Goal: Task Accomplishment & Management: Use online tool/utility

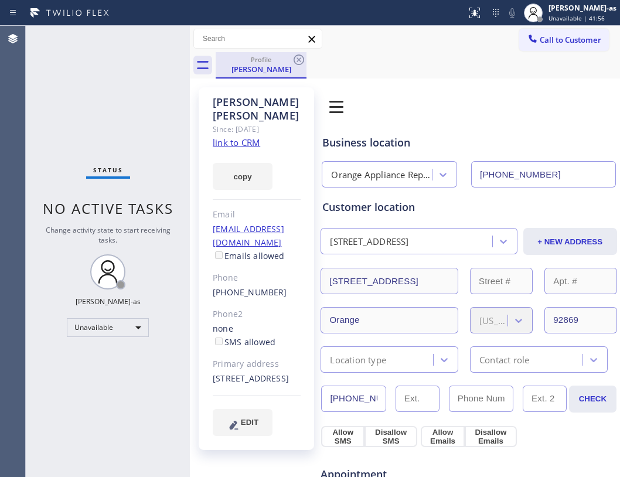
click at [263, 67] on div "[PERSON_NAME]" at bounding box center [261, 69] width 88 height 11
click at [300, 59] on icon at bounding box center [299, 60] width 14 height 14
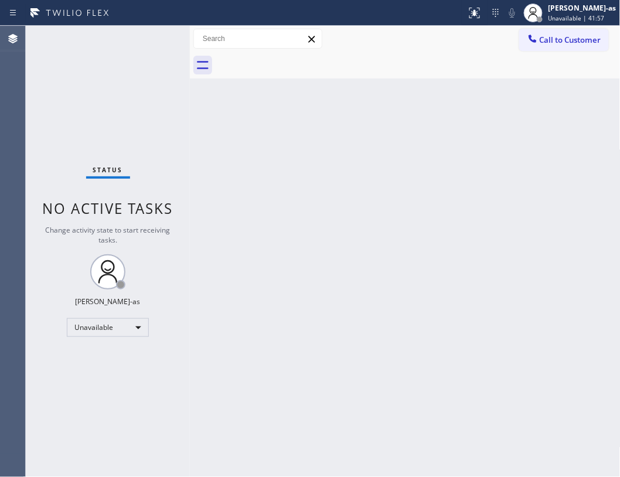
click at [83, 95] on div "Status No active tasks Change activity state to start receiving tasks. [PERSON_…" at bounding box center [108, 251] width 164 height 451
click at [212, 245] on div "Back to Dashboard Change Sender ID Customers Technicians Select a contact Outbo…" at bounding box center [405, 251] width 431 height 451
click at [559, 36] on span "Call to Customer" at bounding box center [571, 40] width 62 height 11
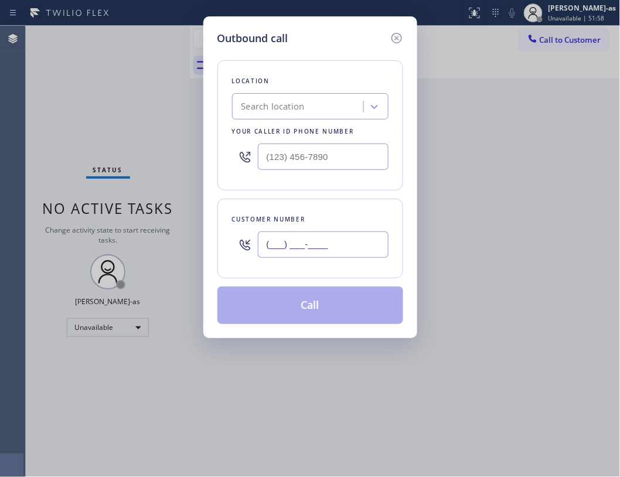
click at [325, 255] on input "(___) ___-____" at bounding box center [323, 244] width 131 height 26
paste input "4"
click at [325, 253] on input "(___) ___-___4" at bounding box center [323, 244] width 131 height 26
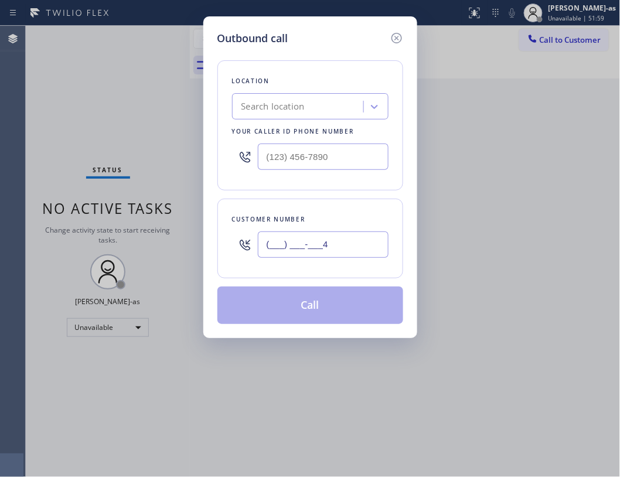
paste input "480) 399-1815"
type input "[PHONE_NUMBER]"
click at [141, 83] on div "Outbound call Location Search location Your caller id phone number Customer num…" at bounding box center [310, 238] width 620 height 477
click at [364, 162] on input "(___) ___-____" at bounding box center [323, 157] width 131 height 26
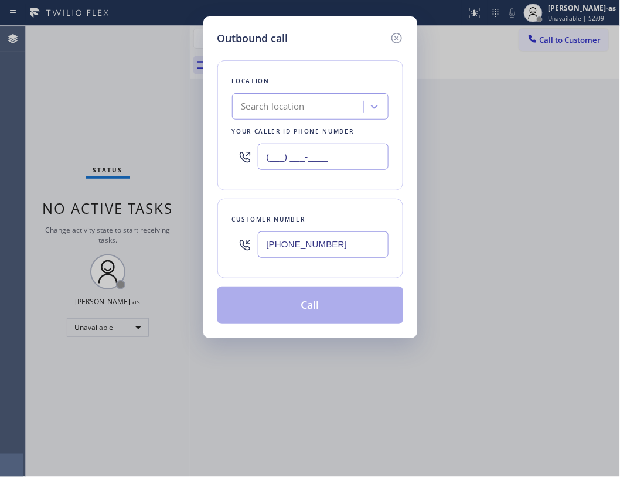
click at [364, 162] on input "(___) ___-____" at bounding box center [323, 157] width 131 height 26
paste input "480) 257-7701"
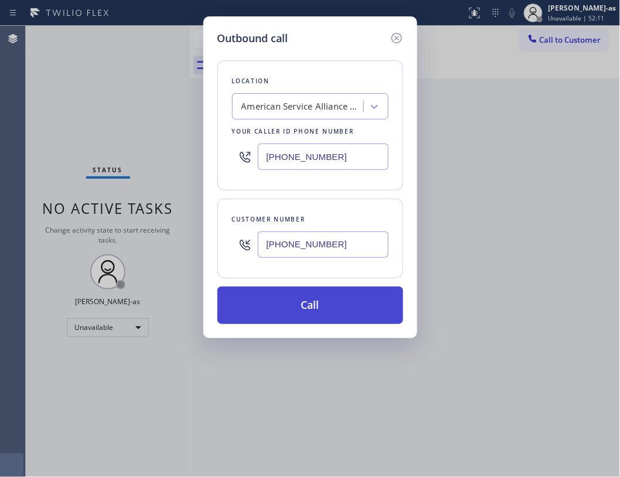
type input "[PHONE_NUMBER]"
click at [338, 313] on button "Call" at bounding box center [310, 304] width 186 height 37
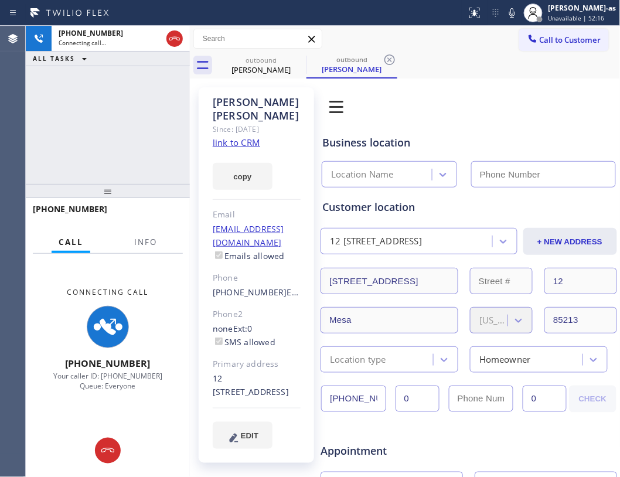
type input "[PHONE_NUMBER]"
click at [162, 98] on div "[PHONE_NUMBER] Connecting call… ALL TASKS ALL TASKS ACTIVE TASKS TASKS IN WRAP …" at bounding box center [323, 251] width 594 height 451
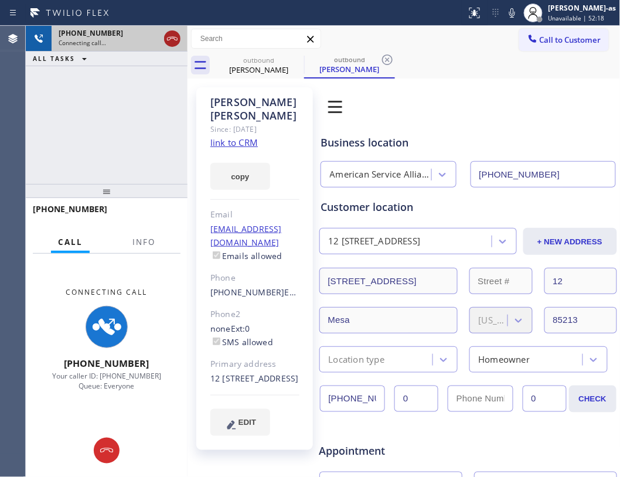
drag, startPoint x: 163, startPoint y: 46, endPoint x: 169, endPoint y: 39, distance: 9.5
click at [168, 40] on div "[PHONE_NUMBER] Connecting call…" at bounding box center [107, 39] width 162 height 26
click at [174, 33] on icon at bounding box center [172, 39] width 14 height 14
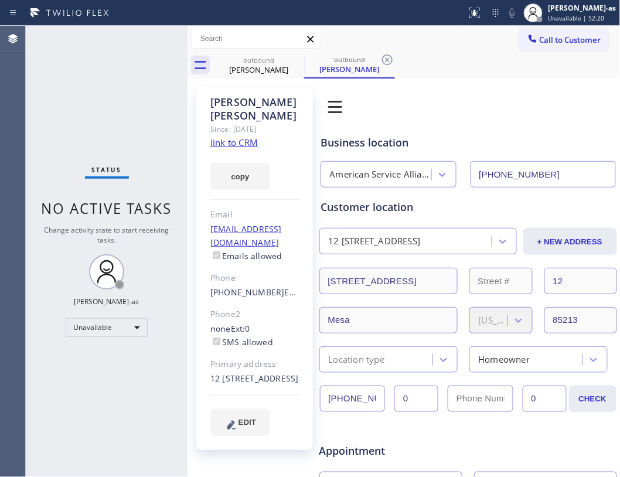
click at [227, 136] on link "link to CRM" at bounding box center [233, 142] width 47 height 12
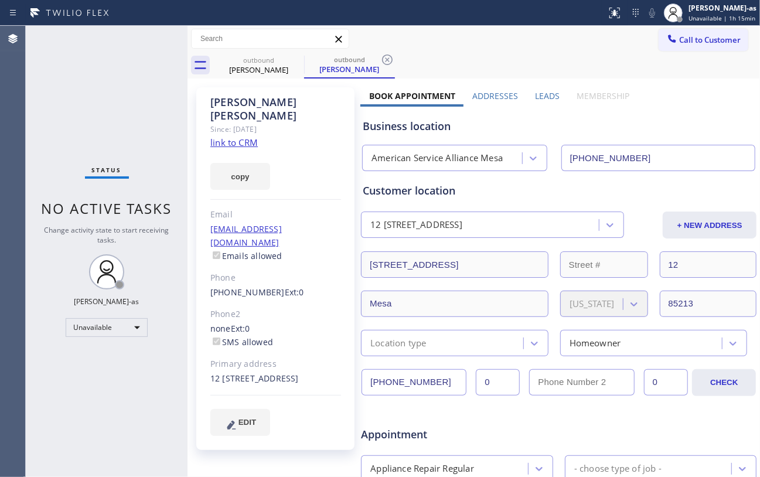
click at [115, 106] on div "Status No active tasks Change activity state to start receiving tasks. [PERSON_…" at bounding box center [107, 251] width 162 height 451
click at [264, 73] on div "[PERSON_NAME]" at bounding box center [258, 69] width 88 height 11
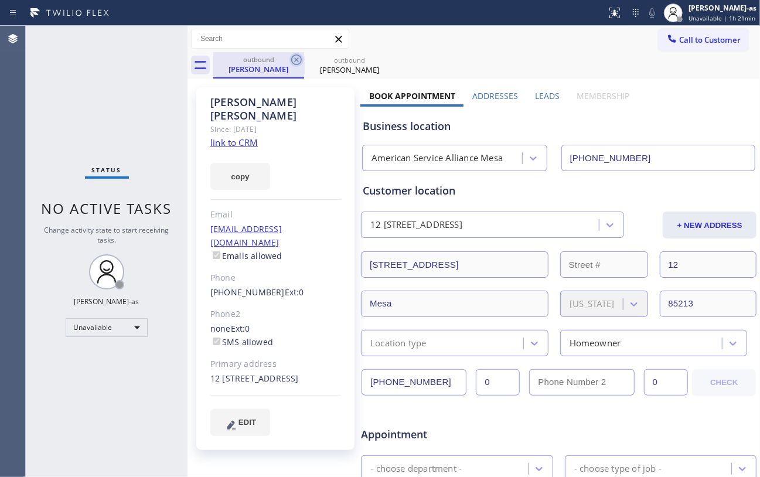
click at [295, 55] on icon at bounding box center [296, 59] width 11 height 11
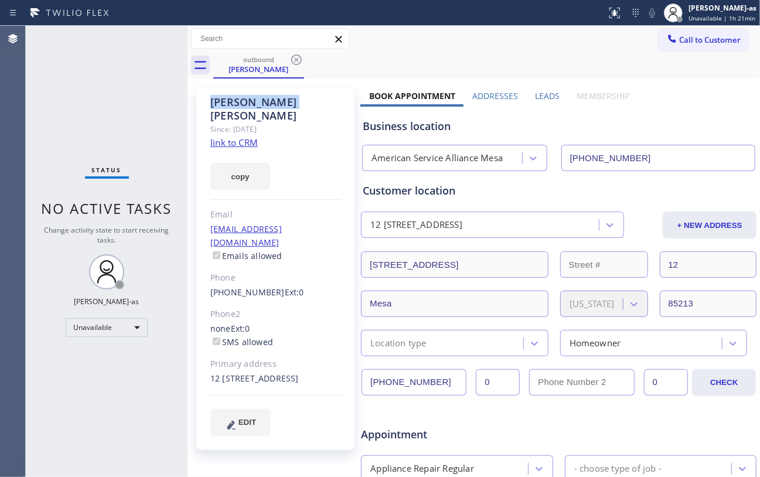
click at [295, 55] on icon at bounding box center [296, 59] width 11 height 11
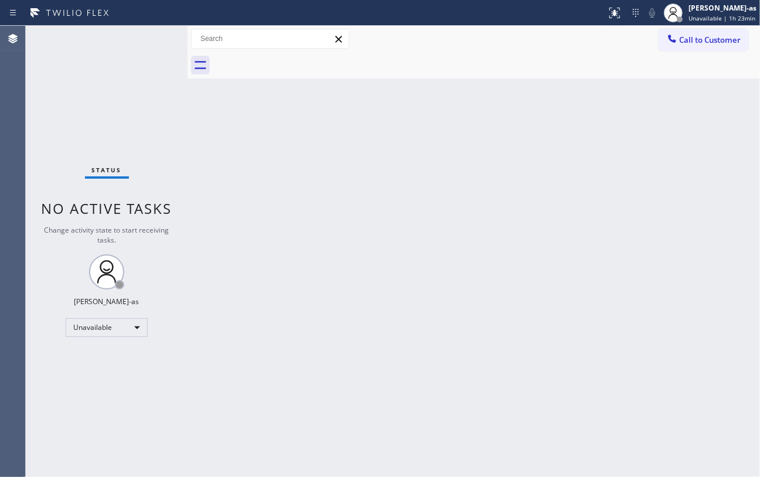
click at [179, 145] on div "Status No active tasks Change activity state to start receiving tasks. [PERSON_…" at bounding box center [107, 251] width 162 height 451
click at [256, 150] on div "Back to Dashboard Change Sender ID Customers Technicians Select a contact Outbo…" at bounding box center [473, 251] width 572 height 451
click at [619, 43] on icon at bounding box center [672, 39] width 12 height 12
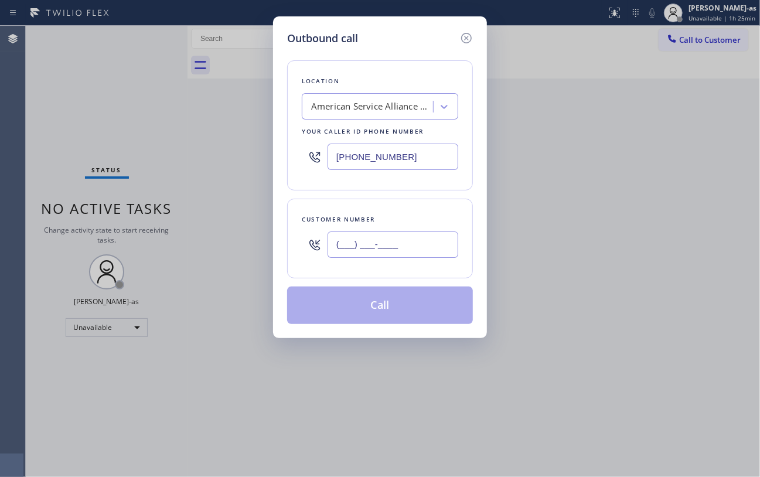
click at [385, 241] on input "(___) ___-____" at bounding box center [392, 244] width 131 height 26
paste input "323) 633-2179"
type input "[PHONE_NUMBER]"
click at [367, 120] on div "American Service Alliance Mesa" at bounding box center [380, 106] width 156 height 26
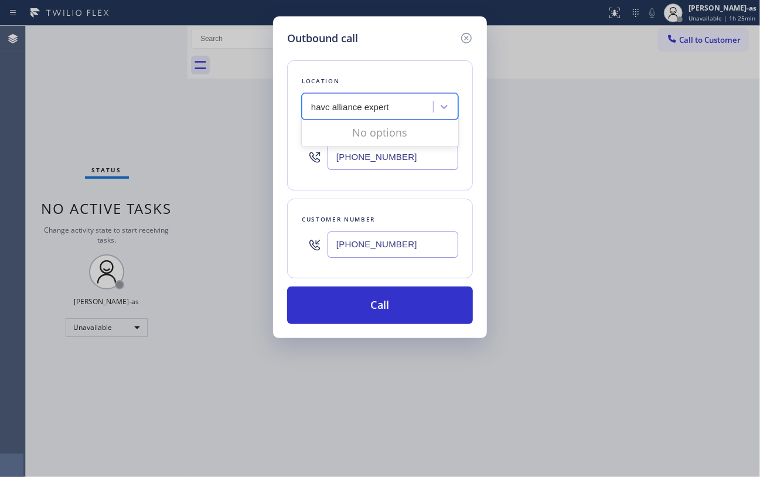
click at [322, 110] on input "havc alliance expert" at bounding box center [350, 107] width 79 height 10
type input "hvac alliance expert"
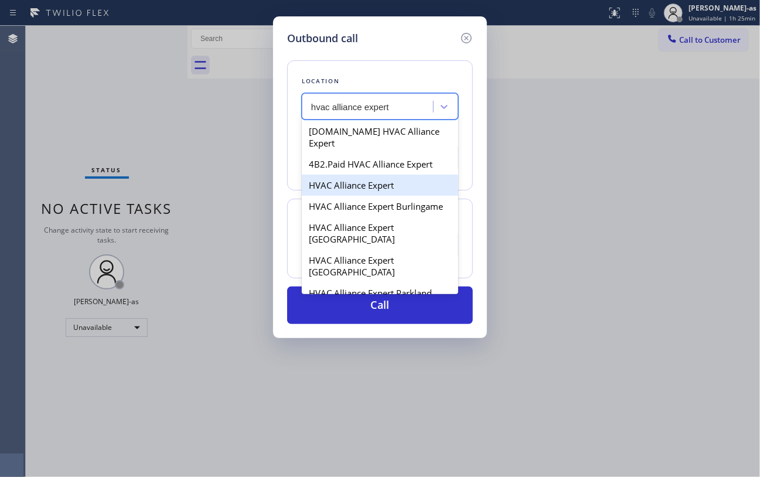
click at [374, 175] on div "HVAC Alliance Expert" at bounding box center [380, 185] width 156 height 21
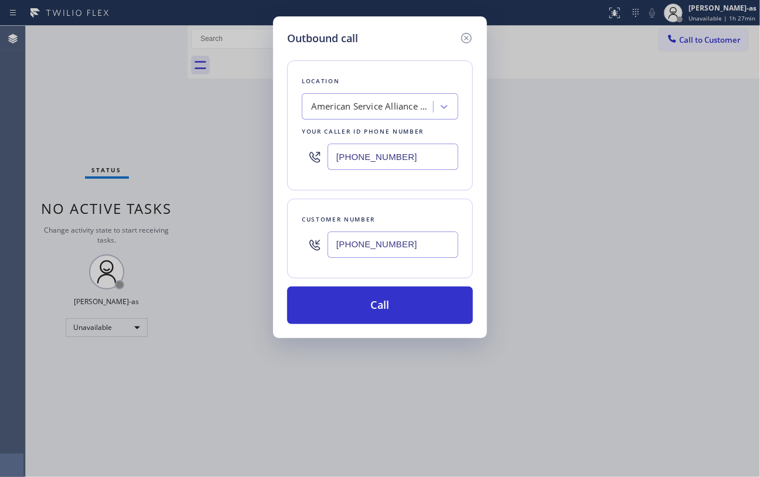
click at [619, 221] on div "Outbound call Location American Service Alliance Mesa Your caller id phone numb…" at bounding box center [380, 238] width 760 height 477
click at [233, 166] on div "Outbound call Location American Service Alliance Mesa Your caller id phone numb…" at bounding box center [380, 238] width 760 height 477
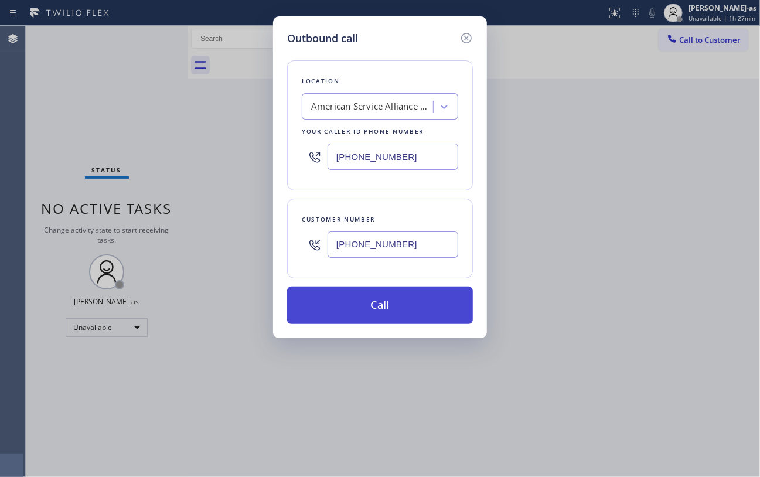
click at [387, 310] on button "Call" at bounding box center [380, 304] width 186 height 37
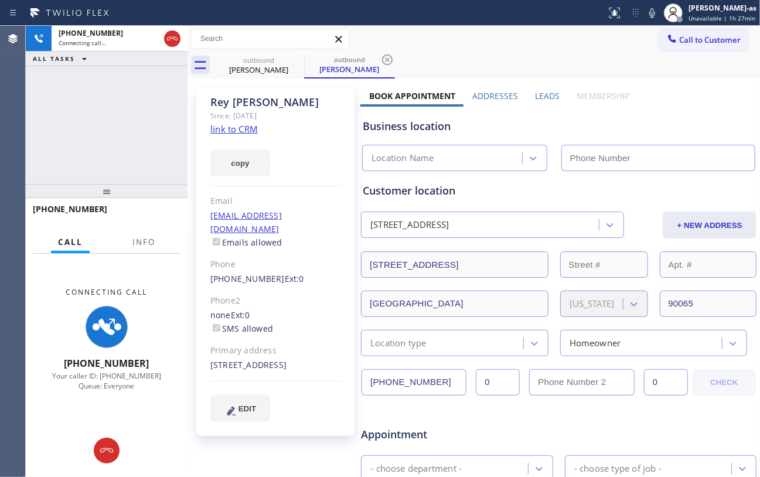
type input "[PHONE_NUMBER]"
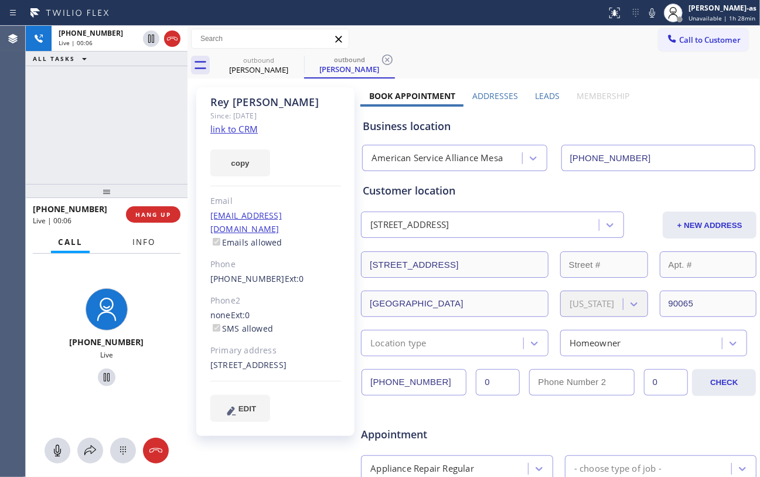
drag, startPoint x: 73, startPoint y: 170, endPoint x: 144, endPoint y: 237, distance: 97.8
click at [75, 169] on div "[PHONE_NUMBER] Live | 00:06 ALL TASKS ALL TASKS ACTIVE TASKS TASKS IN WRAP UP" at bounding box center [107, 105] width 162 height 158
drag, startPoint x: 149, startPoint y: 202, endPoint x: 158, endPoint y: 205, distance: 9.3
click at [150, 205] on div "[PHONE_NUMBER] Live | 00:06 HANG UP" at bounding box center [107, 214] width 148 height 30
click at [158, 209] on button "HANG UP" at bounding box center [153, 214] width 54 height 16
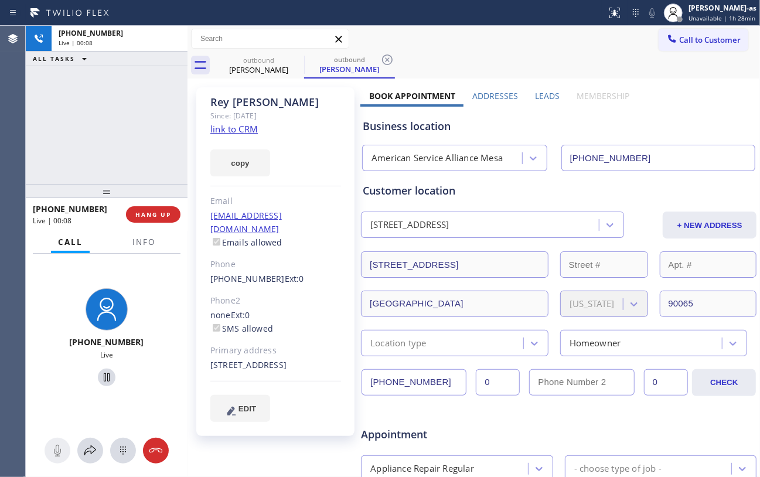
drag, startPoint x: 144, startPoint y: 120, endPoint x: 152, endPoint y: 195, distance: 76.1
click at [146, 124] on div "[PHONE_NUMBER] Live | 00:08 ALL TASKS ALL TASKS ACTIVE TASKS TASKS IN WRAP UP" at bounding box center [107, 105] width 162 height 158
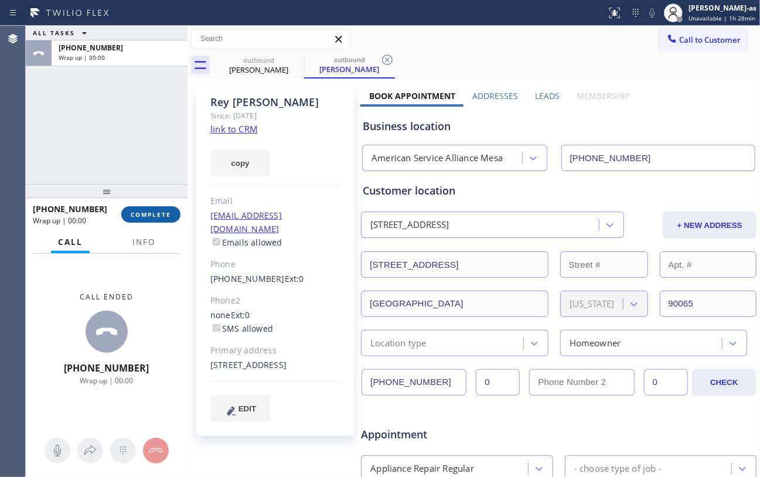
click at [156, 217] on span "COMPLETE" at bounding box center [151, 214] width 40 height 8
click at [141, 159] on div "ALL TASKS ALL TASKS ACTIVE TASKS TASKS IN WRAP UP [PHONE_NUMBER] Wrap up | 00:00" at bounding box center [107, 105] width 162 height 158
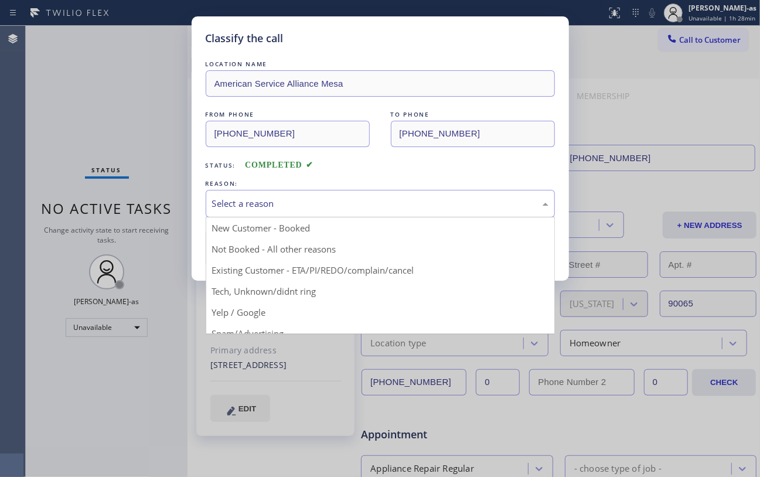
click at [247, 207] on div "Select a reason" at bounding box center [380, 203] width 336 height 13
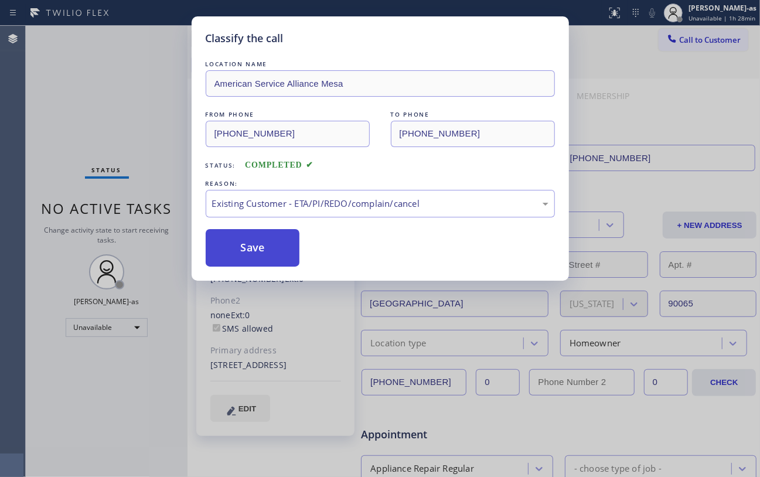
click at [248, 248] on button "Save" at bounding box center [253, 247] width 94 height 37
click at [105, 64] on div "Classify the call LOCATION NAME American Service Alliance Mesa FROM PHONE [PHON…" at bounding box center [380, 238] width 760 height 477
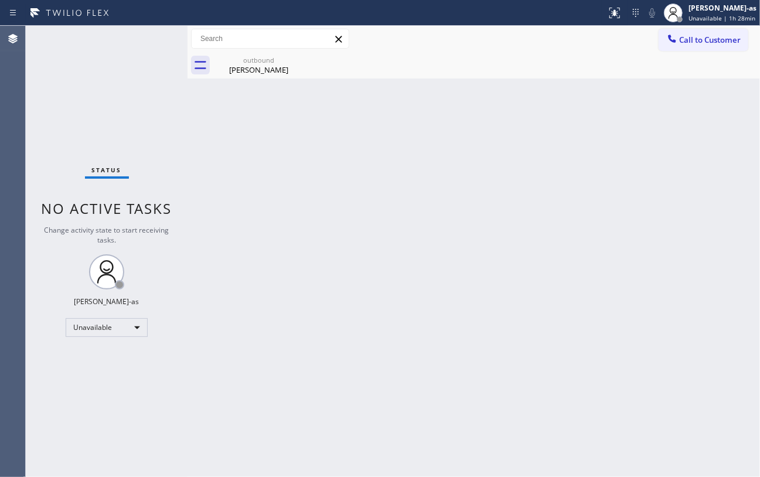
drag, startPoint x: 103, startPoint y: 129, endPoint x: 117, endPoint y: 121, distance: 16.6
click at [107, 127] on div "Status No active tasks Change activity state to start receiving tasks. [PERSON_…" at bounding box center [107, 251] width 162 height 451
click at [273, 64] on div "[PERSON_NAME]" at bounding box center [258, 69] width 88 height 11
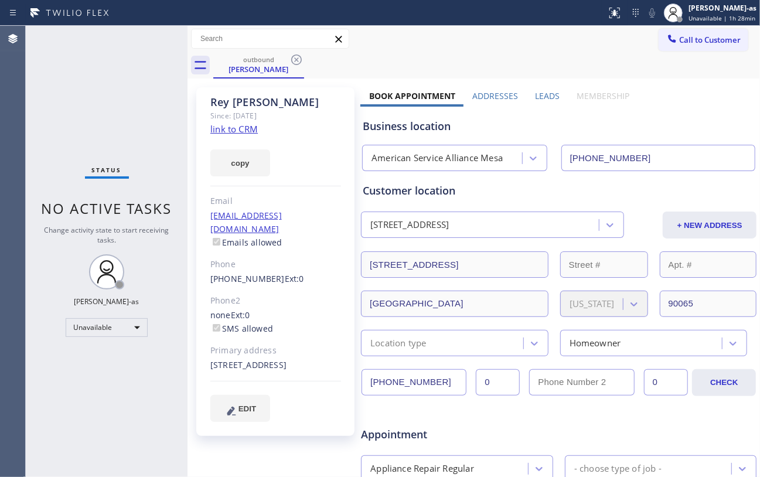
click at [226, 129] on link "link to CRM" at bounding box center [233, 129] width 47 height 12
click at [619, 36] on span "Call to Customer" at bounding box center [710, 40] width 62 height 11
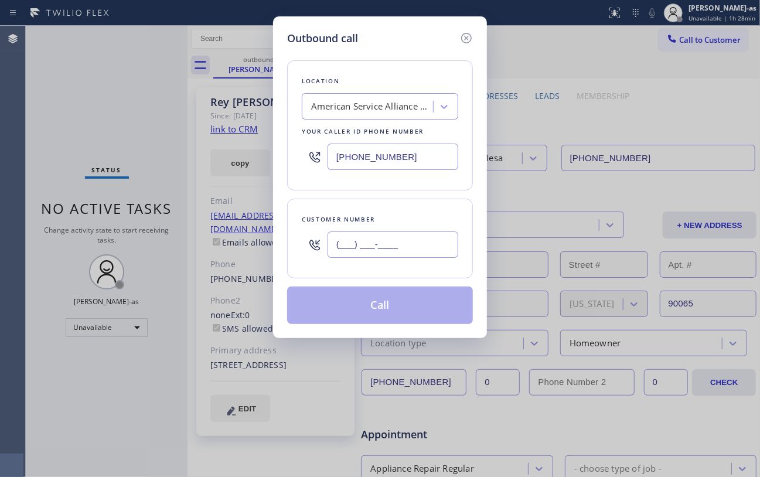
click at [394, 247] on input "(___) ___-____" at bounding box center [392, 244] width 131 height 26
paste input "510) 590-6814"
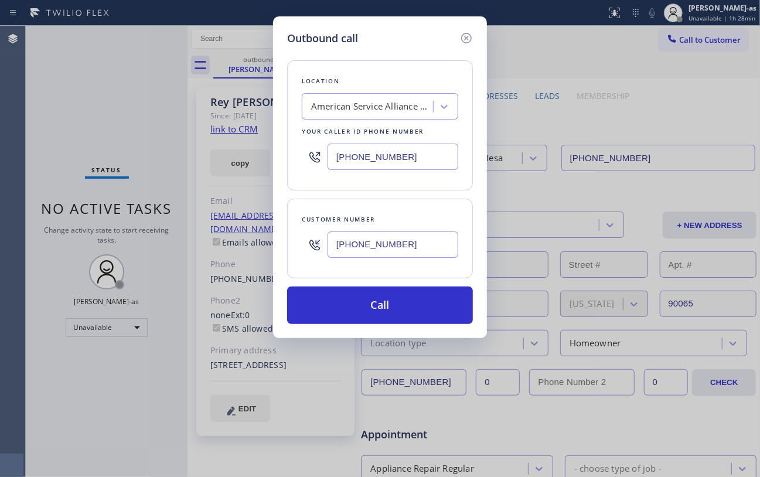
type input "[PHONE_NUMBER]"
click at [331, 87] on div "Location" at bounding box center [380, 81] width 156 height 12
click at [359, 111] on div "American Service Alliance Mesa" at bounding box center [372, 106] width 123 height 13
type input "hvac alliance expert"
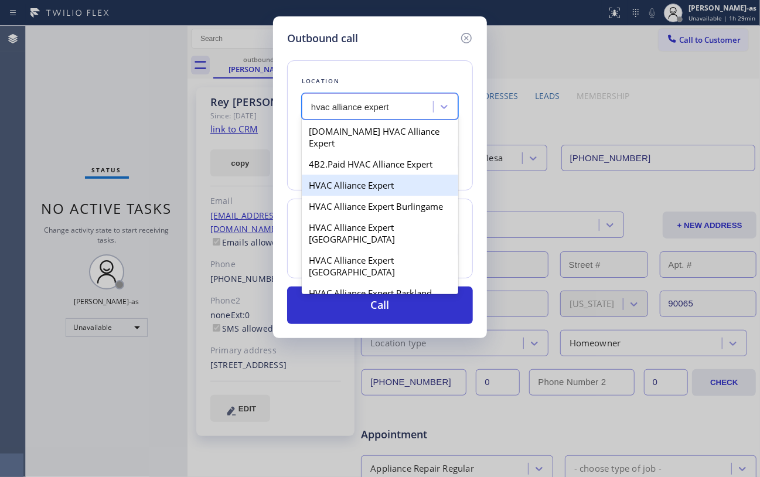
click at [340, 175] on div "HVAC Alliance Expert" at bounding box center [380, 185] width 156 height 21
type input "[PHONE_NUMBER]"
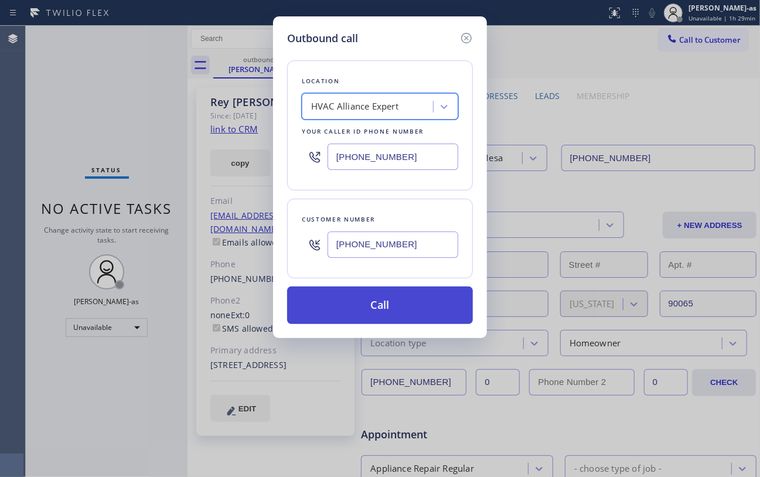
click at [378, 306] on button "Call" at bounding box center [380, 304] width 186 height 37
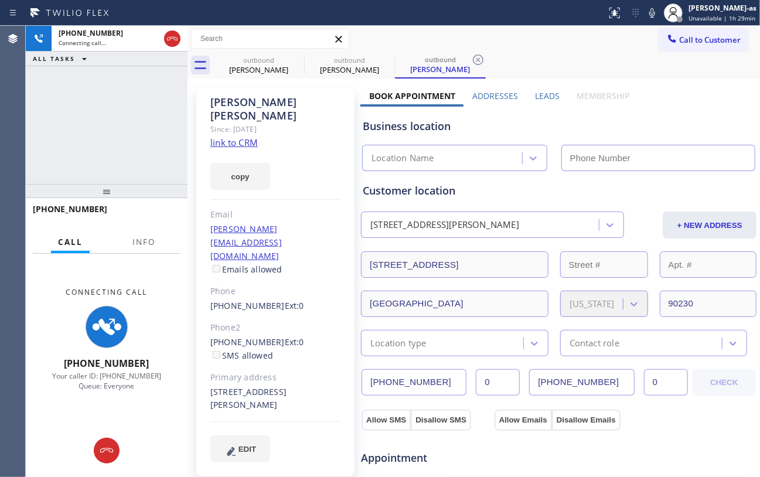
type input "[PHONE_NUMBER]"
click at [158, 129] on div "[PHONE_NUMBER] Connecting call… ALL TASKS ALL TASKS ACTIVE TASKS TASKS IN WRAP …" at bounding box center [107, 105] width 162 height 158
click at [241, 136] on link "link to CRM" at bounding box center [233, 142] width 47 height 12
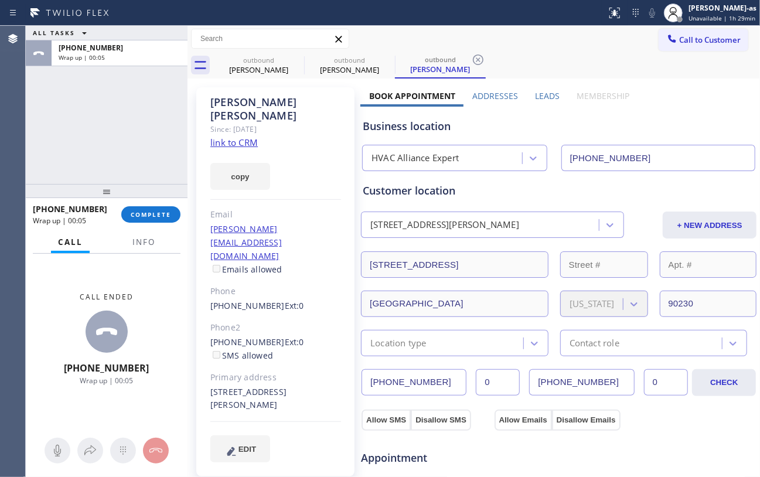
click at [114, 146] on div "ALL TASKS ALL TASKS ACTIVE TASKS TASKS IN WRAP UP [PHONE_NUMBER] Wrap up | 00:05" at bounding box center [107, 105] width 162 height 158
click at [212, 45] on input "text" at bounding box center [270, 38] width 157 height 19
click at [148, 209] on button "COMPLETE" at bounding box center [150, 214] width 59 height 16
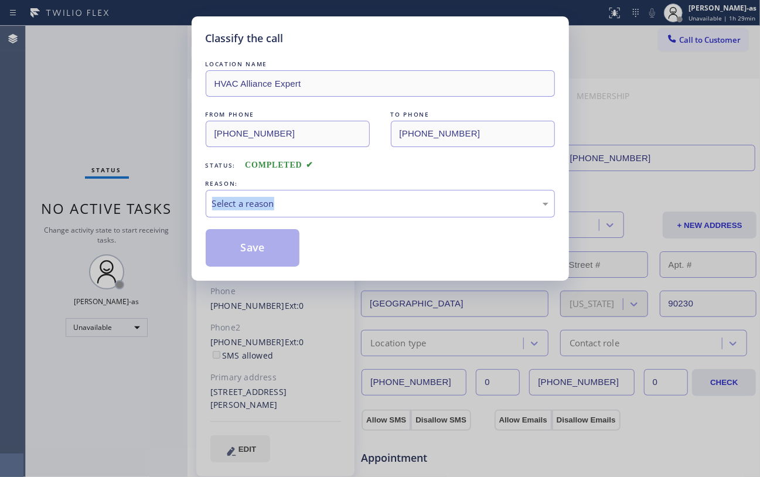
click at [150, 207] on div "Classify the call LOCATION NAME HVAC Alliance Expert FROM PHONE [PHONE_NUMBER] …" at bounding box center [380, 238] width 760 height 477
drag, startPoint x: 298, startPoint y: 196, endPoint x: 323, endPoint y: 209, distance: 28.8
click at [300, 196] on div "Select a reason" at bounding box center [380, 204] width 349 height 28
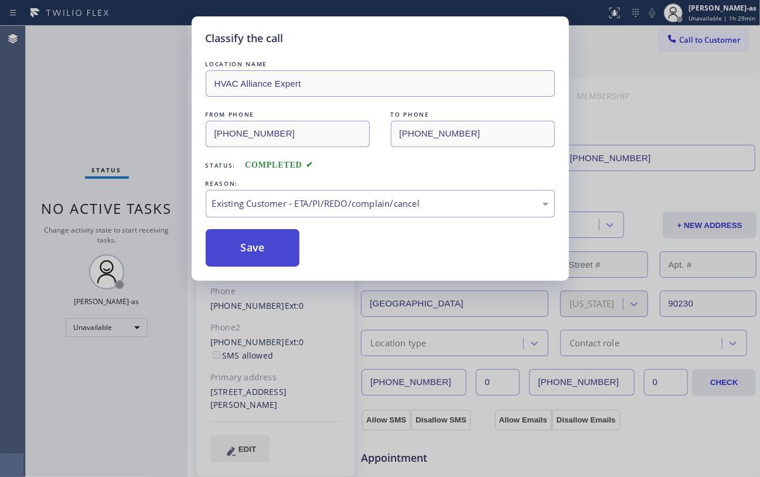
click at [265, 261] on button "Save" at bounding box center [253, 247] width 94 height 37
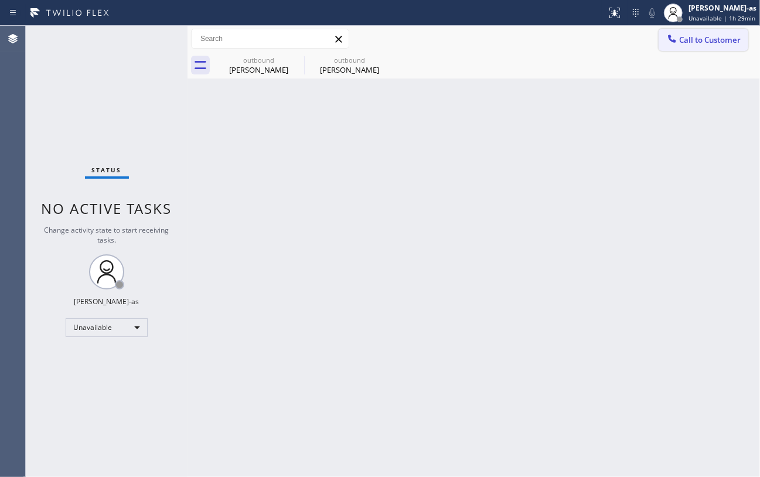
click at [619, 41] on span "Call to Customer" at bounding box center [710, 40] width 62 height 11
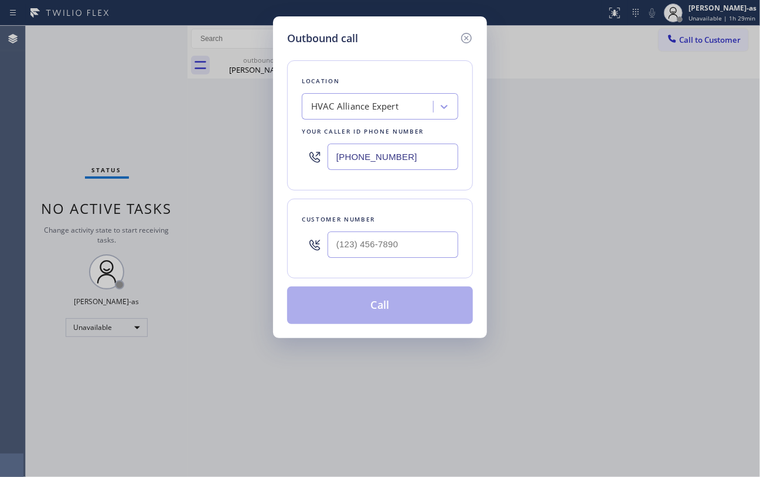
type input "(___) ___-____"
click at [400, 241] on input "(___) ___-____" at bounding box center [392, 244] width 131 height 26
click at [446, 263] on div "Customer number" at bounding box center [380, 239] width 186 height 80
click at [448, 260] on div at bounding box center [392, 245] width 131 height 38
click at [441, 250] on input "(___) ___-____" at bounding box center [392, 244] width 131 height 26
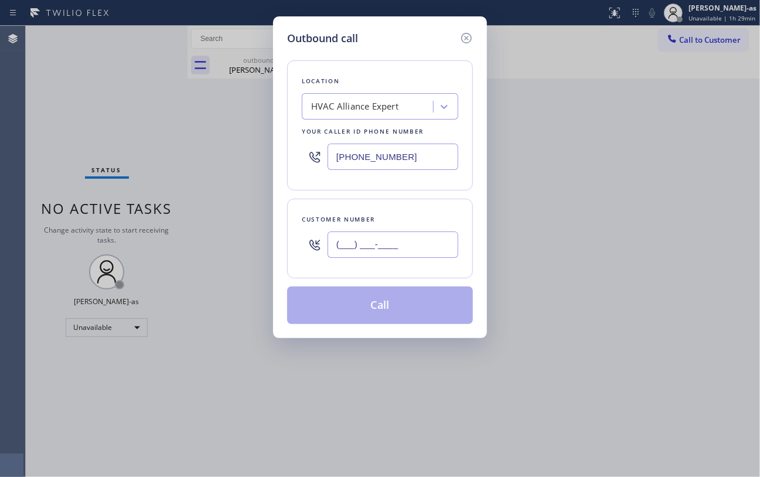
paste input "310) 901-0057"
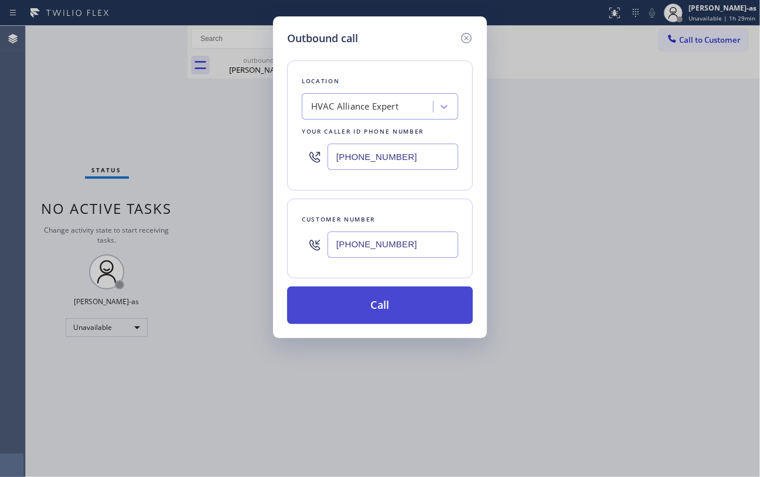
type input "[PHONE_NUMBER]"
click at [392, 310] on button "Call" at bounding box center [380, 304] width 186 height 37
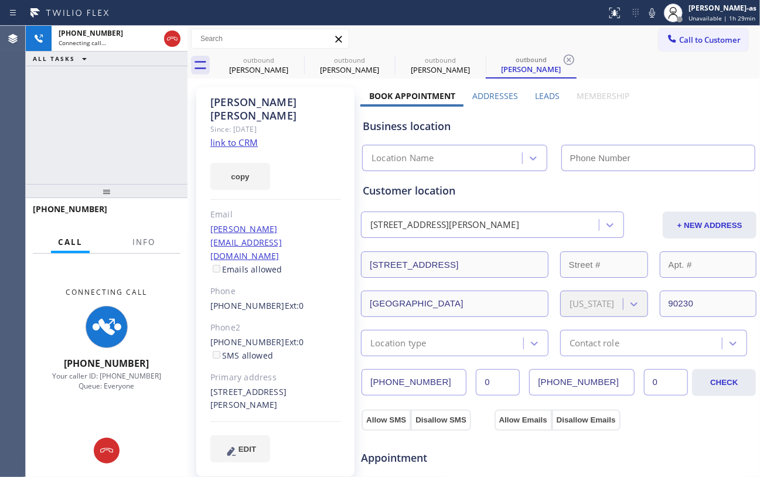
type input "[PHONE_NUMBER]"
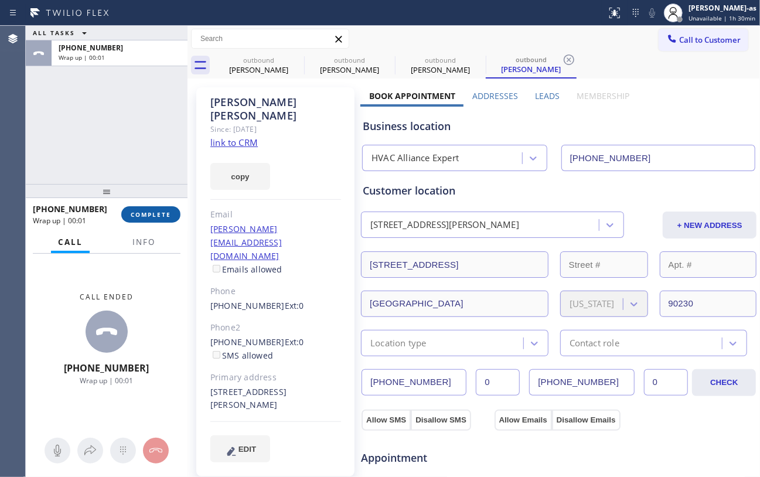
click at [167, 206] on button "COMPLETE" at bounding box center [150, 214] width 59 height 16
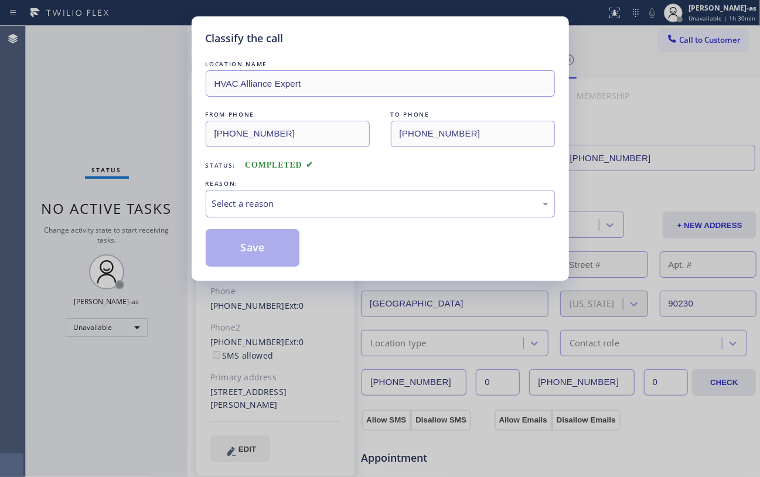
click at [151, 213] on div "Classify the call LOCATION NAME HVAC Alliance Expert FROM PHONE [PHONE_NUMBER] …" at bounding box center [380, 238] width 760 height 477
click at [313, 187] on div "REASON:" at bounding box center [380, 184] width 349 height 12
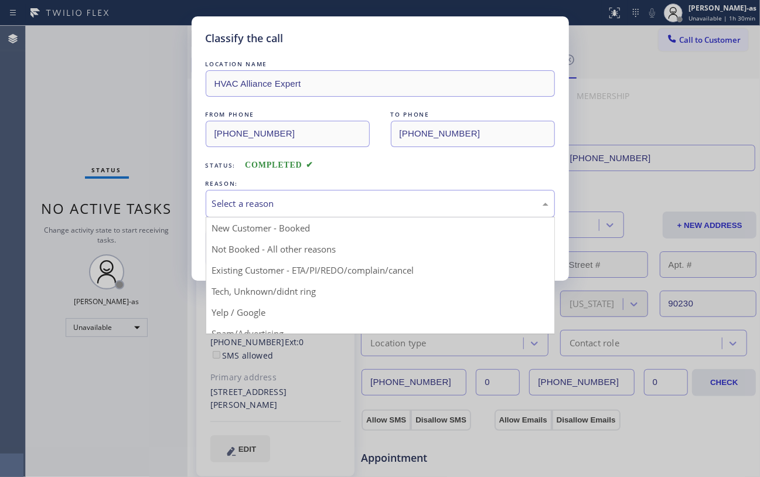
click at [353, 209] on div "Select a reason" at bounding box center [380, 203] width 336 height 13
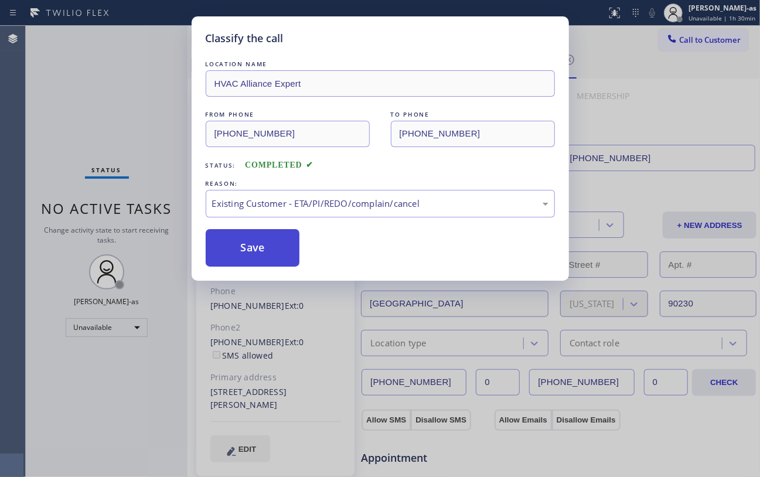
click at [269, 240] on button "Save" at bounding box center [253, 247] width 94 height 37
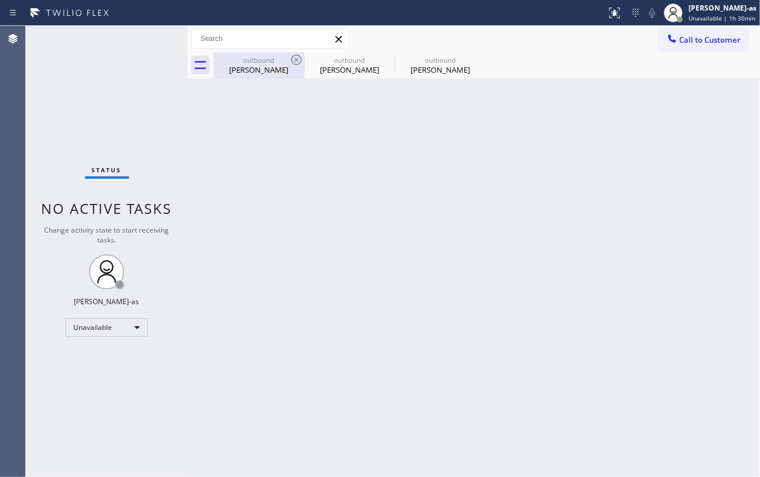
click at [251, 63] on div "outbound" at bounding box center [258, 60] width 88 height 9
type input "[PHONE_NUMBER]"
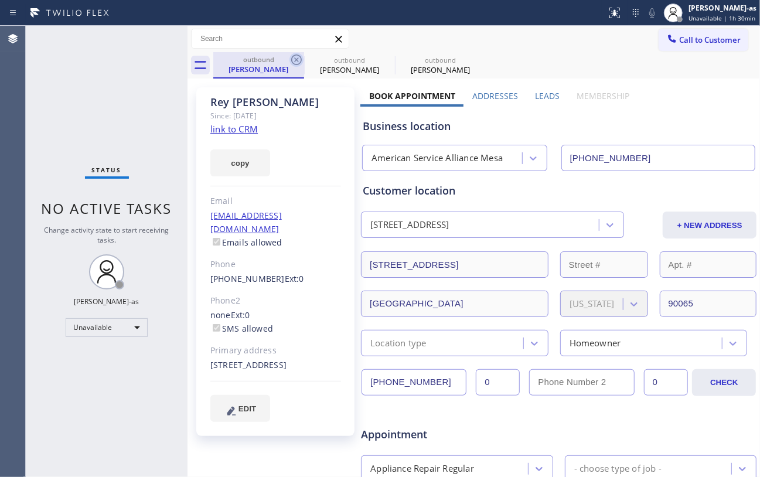
click at [295, 62] on icon at bounding box center [296, 60] width 14 height 14
type input "[PHONE_NUMBER]"
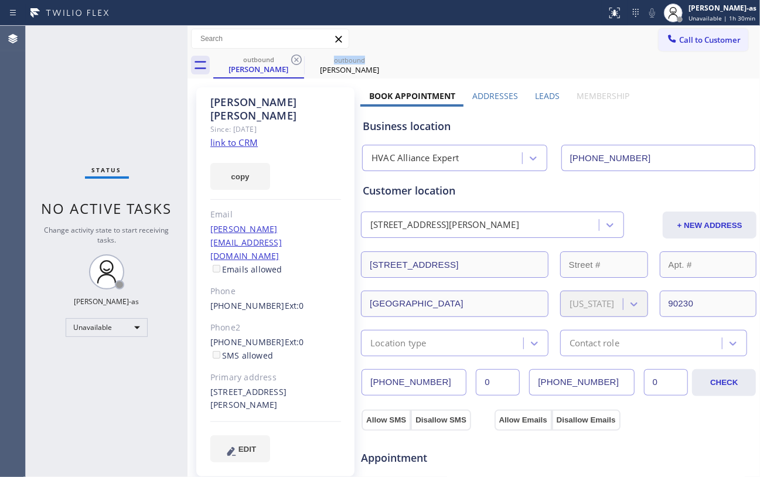
click at [295, 62] on icon at bounding box center [296, 60] width 14 height 14
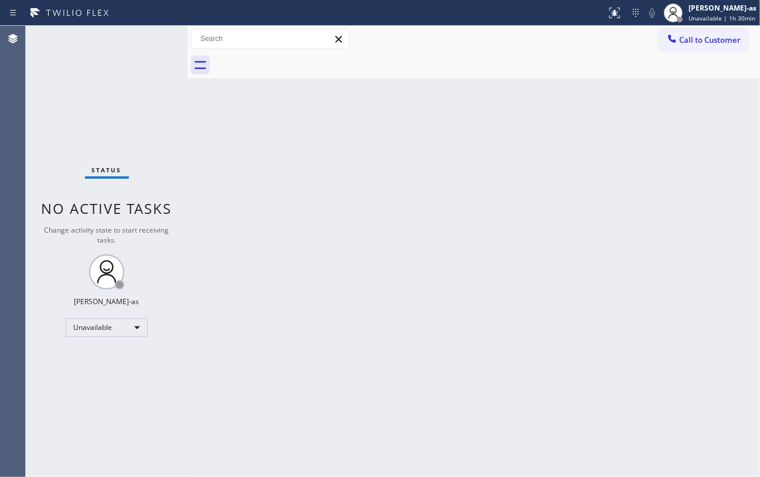
click at [295, 62] on div at bounding box center [486, 65] width 547 height 26
click at [619, 37] on span "Call to Customer" at bounding box center [710, 40] width 62 height 11
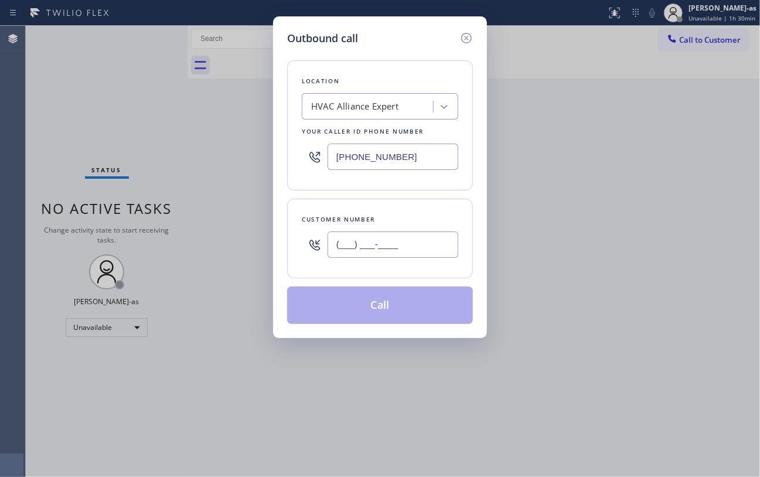
click at [411, 248] on input "(___) ___-____" at bounding box center [392, 244] width 131 height 26
paste input "949) 933-9332"
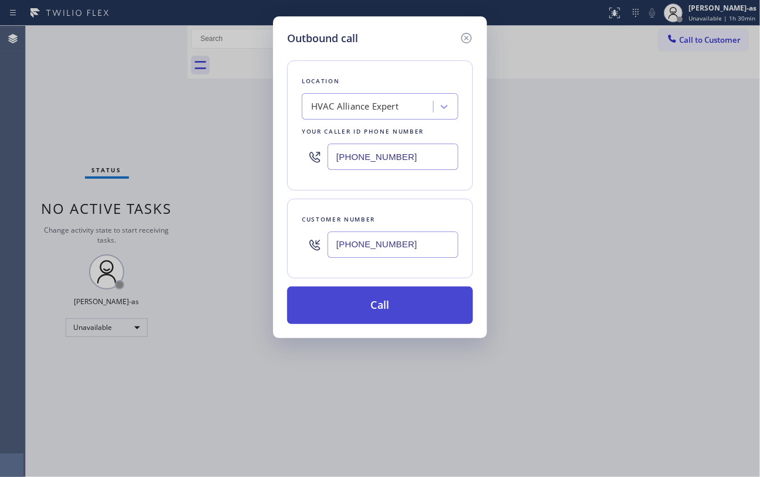
type input "[PHONE_NUMBER]"
click at [374, 307] on button "Call" at bounding box center [380, 304] width 186 height 37
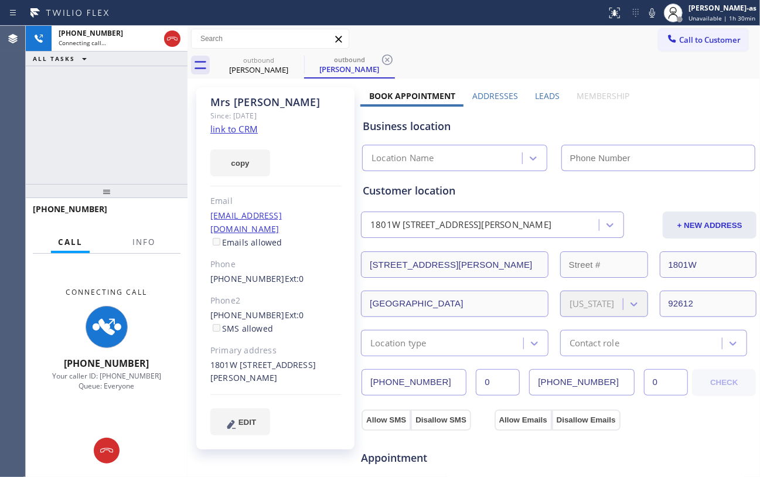
click at [235, 138] on div "copy" at bounding box center [275, 156] width 131 height 40
click at [237, 134] on link "link to CRM" at bounding box center [233, 129] width 47 height 12
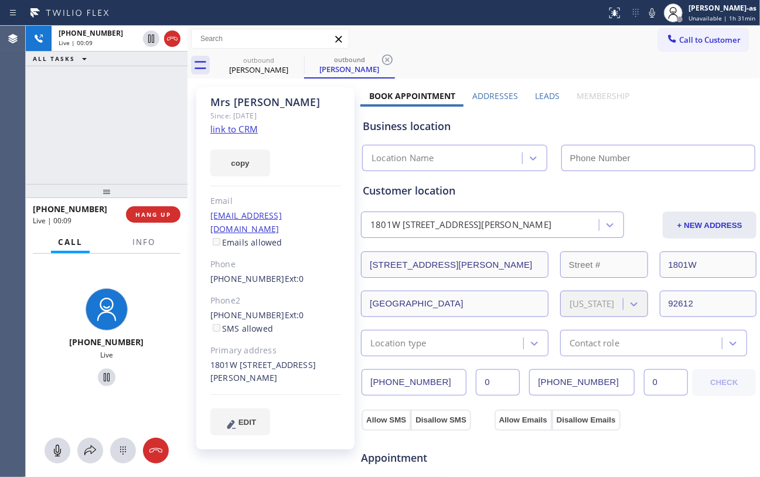
type input "[PHONE_NUMBER]"
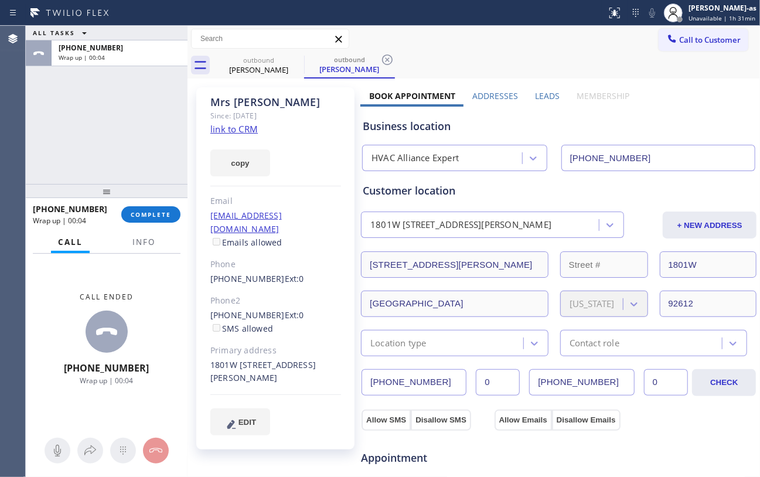
drag, startPoint x: 95, startPoint y: 99, endPoint x: 228, endPoint y: 118, distance: 134.4
click at [121, 108] on div "ALL TASKS ALL TASKS ACTIVE TASKS TASKS IN WRAP UP [PHONE_NUMBER] Wrap up | 00:04" at bounding box center [107, 105] width 162 height 158
click at [146, 214] on span "COMPLETE" at bounding box center [151, 214] width 40 height 8
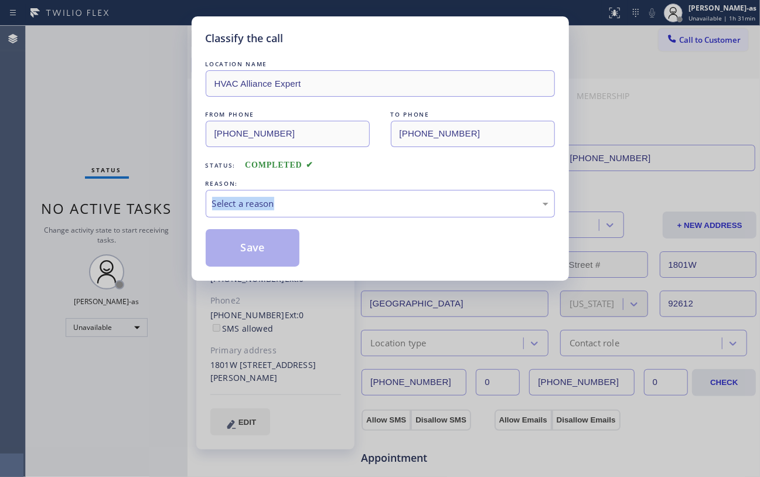
click at [146, 214] on div "Classify the call LOCATION NAME HVAC Alliance Expert FROM PHONE [PHONE_NUMBER] …" at bounding box center [380, 238] width 760 height 477
click at [340, 202] on div "Select a reason" at bounding box center [380, 203] width 336 height 13
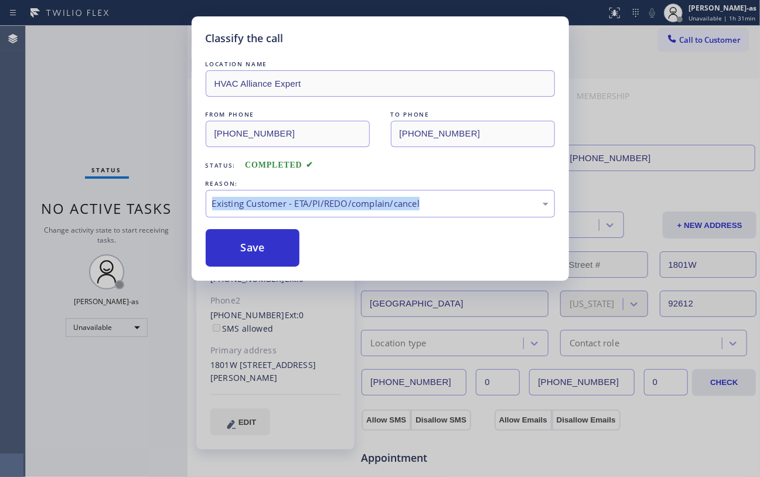
click at [286, 241] on button "Save" at bounding box center [253, 247] width 94 height 37
click at [619, 43] on div "Classify the call LOCATION NAME HVAC Alliance Expert FROM PHONE [PHONE_NUMBER] …" at bounding box center [380, 238] width 760 height 477
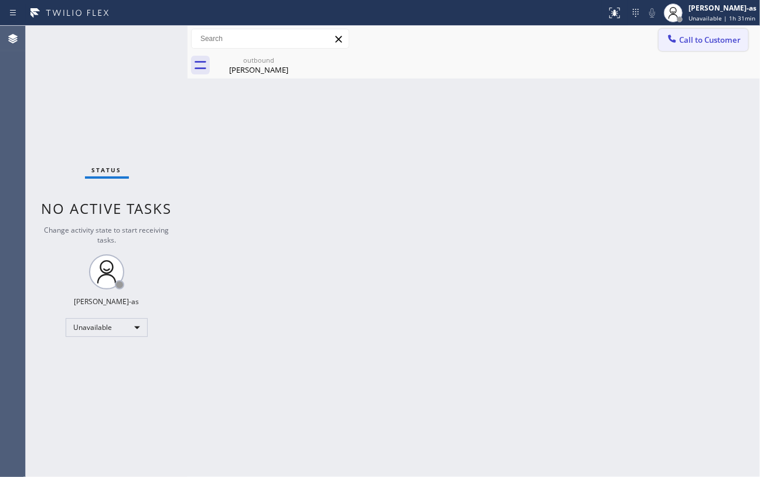
click at [619, 38] on span "Call to Customer" at bounding box center [710, 40] width 62 height 11
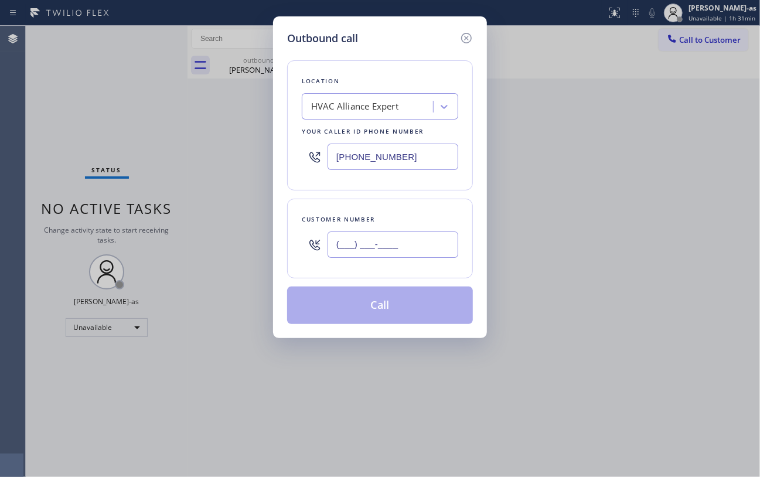
click at [377, 249] on input "(___) ___-____" at bounding box center [392, 244] width 131 height 26
paste input "949) 735-4552"
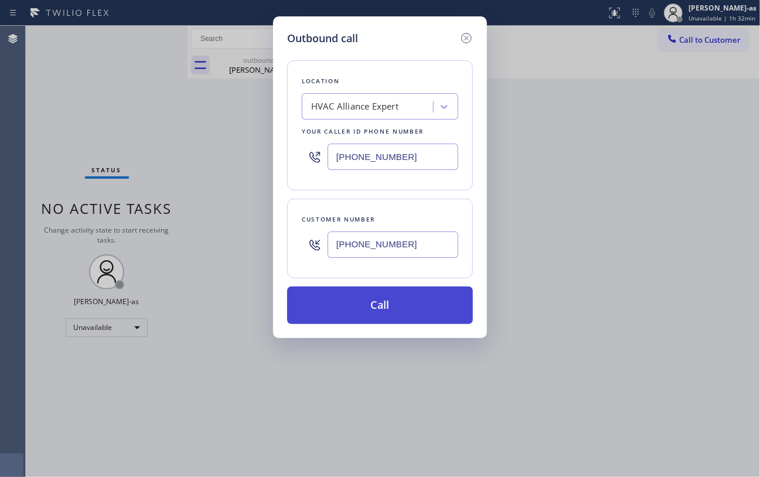
type input "[PHONE_NUMBER]"
click at [378, 309] on button "Call" at bounding box center [380, 304] width 186 height 37
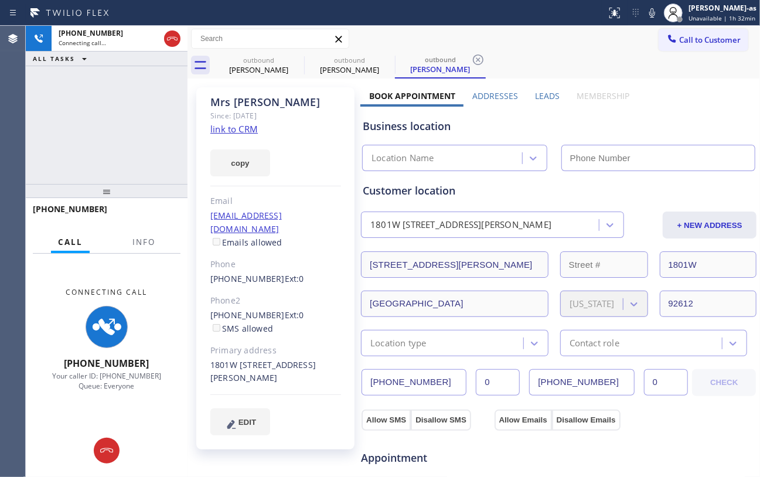
type input "[PHONE_NUMBER]"
click at [115, 146] on div "[PHONE_NUMBER] Connecting call… ALL TASKS ALL TASKS ACTIVE TASKS TASKS IN WRAP …" at bounding box center [107, 105] width 162 height 158
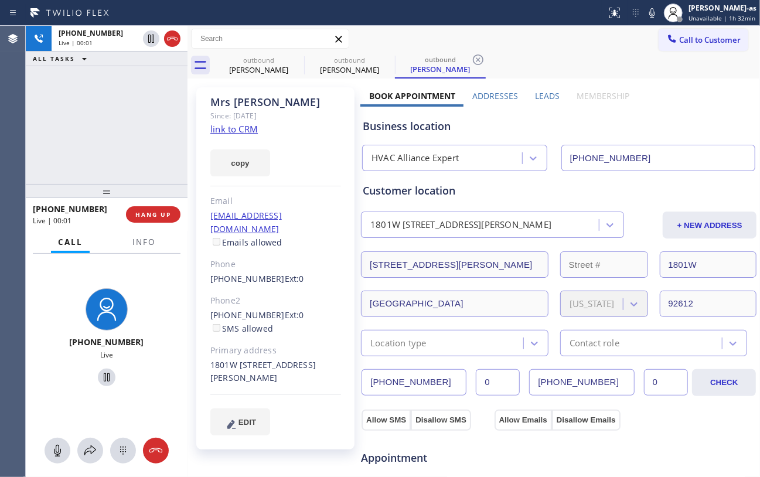
click at [82, 102] on div "[PHONE_NUMBER] Live | 00:01 ALL TASKS ALL TASKS ACTIVE TASKS TASKS IN WRAP UP" at bounding box center [107, 105] width 162 height 158
drag, startPoint x: 127, startPoint y: 163, endPoint x: 172, endPoint y: 124, distance: 59.4
click at [127, 163] on div "[PHONE_NUMBER] Live | 00:02 ALL TASKS ALL TASKS ACTIVE TASKS TASKS IN WRAP UP" at bounding box center [107, 105] width 162 height 158
click at [148, 237] on span "Info" at bounding box center [143, 242] width 23 height 11
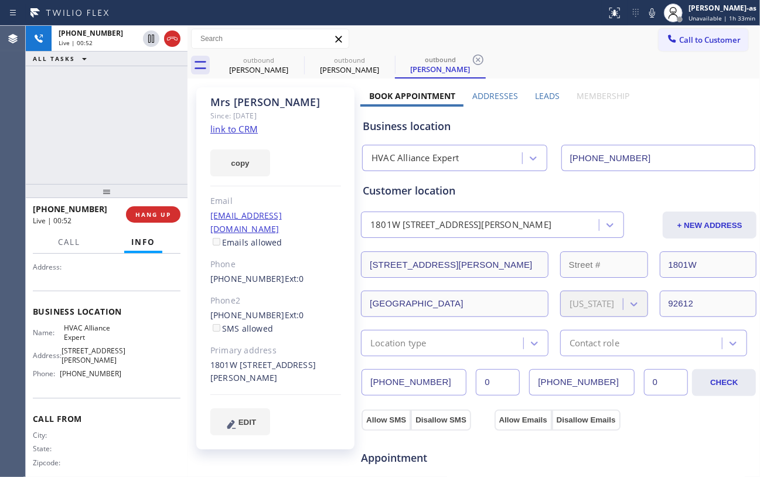
scroll to position [118, 0]
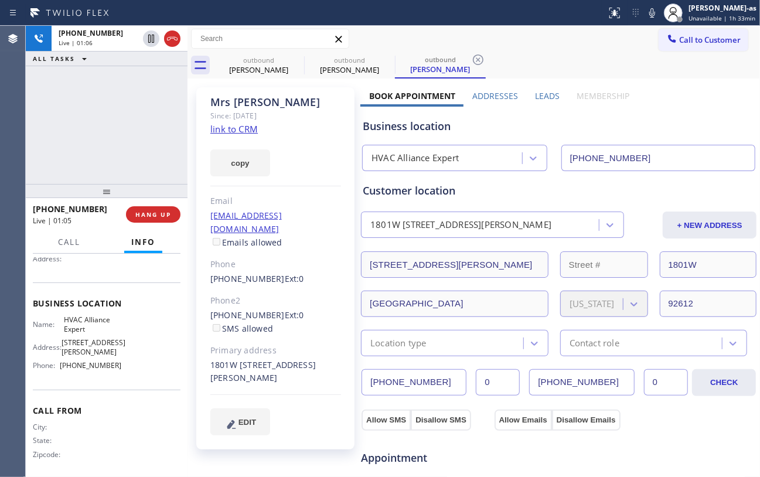
click at [108, 113] on div "[PHONE_NUMBER] Live | 01:06 ALL TASKS ALL TASKS ACTIVE TASKS TASKS IN WRAP UP" at bounding box center [107, 105] width 162 height 158
click at [107, 121] on div "[PHONE_NUMBER] Live | 01:07 ALL TASKS ALL TASKS ACTIVE TASKS TASKS IN WRAP UP" at bounding box center [107, 105] width 162 height 158
drag, startPoint x: 107, startPoint y: 139, endPoint x: 107, endPoint y: 131, distance: 7.6
click at [107, 136] on div "[PHONE_NUMBER] Live | 01:07 ALL TASKS ALL TASKS ACTIVE TASKS TASKS IN WRAP UP" at bounding box center [107, 105] width 162 height 158
click at [152, 218] on span "HANG UP" at bounding box center [153, 214] width 36 height 8
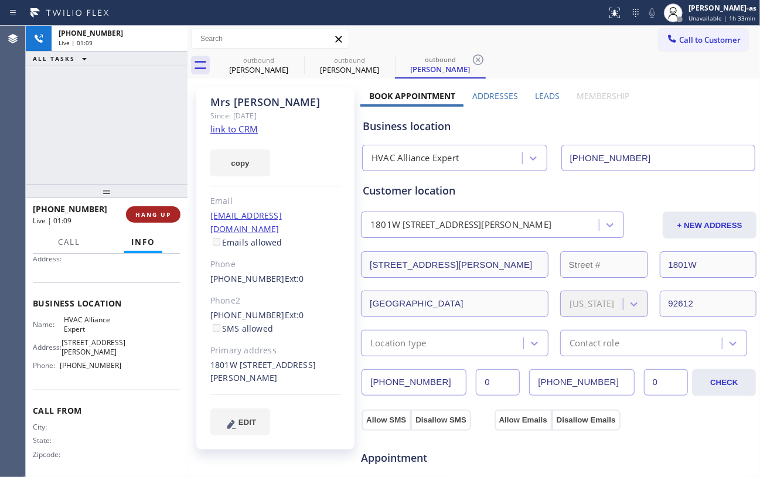
click at [152, 216] on span "HANG UP" at bounding box center [153, 214] width 36 height 8
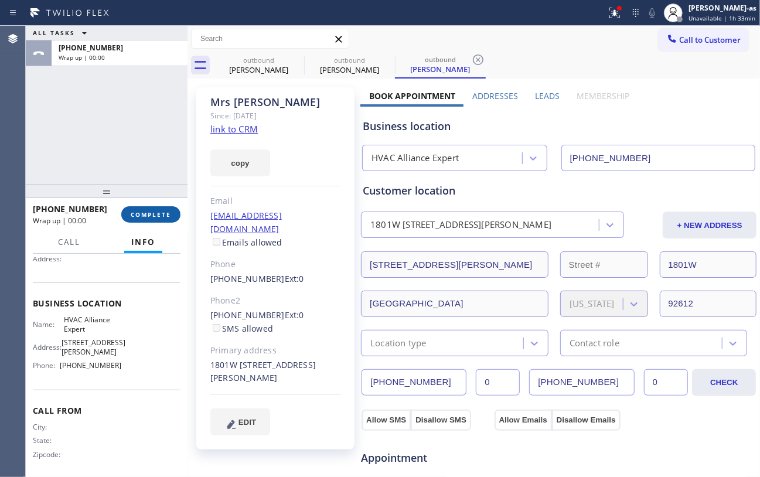
drag, startPoint x: 141, startPoint y: 216, endPoint x: 405, endPoint y: 219, distance: 264.8
click at [141, 216] on span "COMPLETE" at bounding box center [151, 214] width 40 height 8
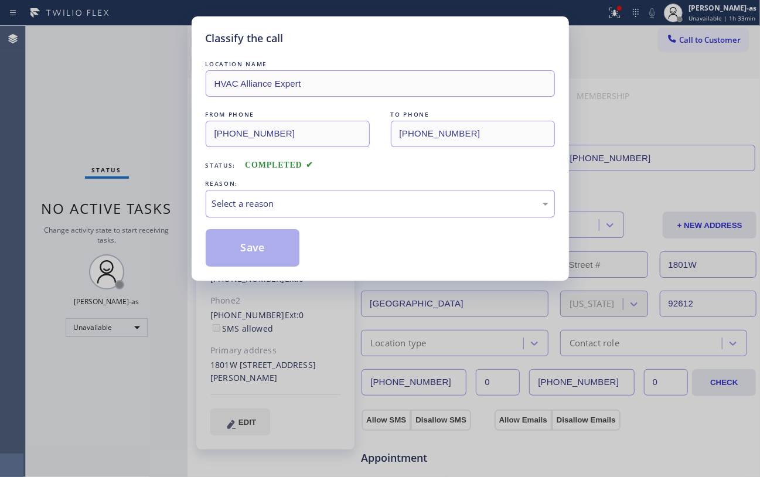
drag, startPoint x: 315, startPoint y: 205, endPoint x: 327, endPoint y: 207, distance: 11.8
click at [318, 205] on div "Select a reason" at bounding box center [380, 203] width 336 height 13
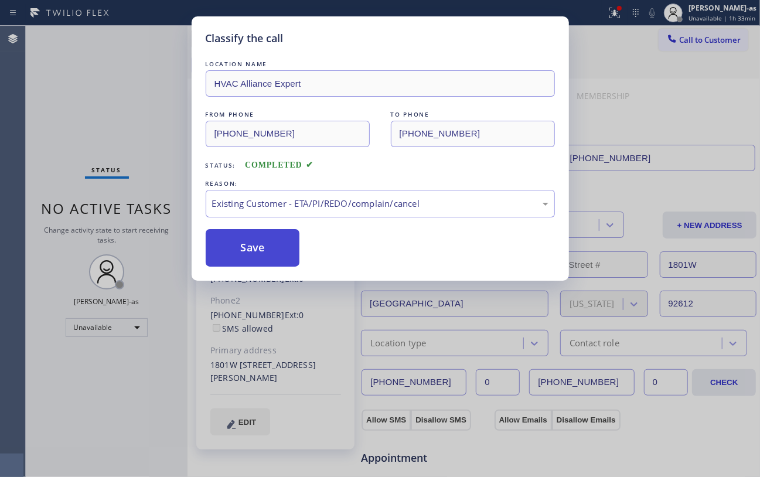
click at [240, 254] on button "Save" at bounding box center [253, 247] width 94 height 37
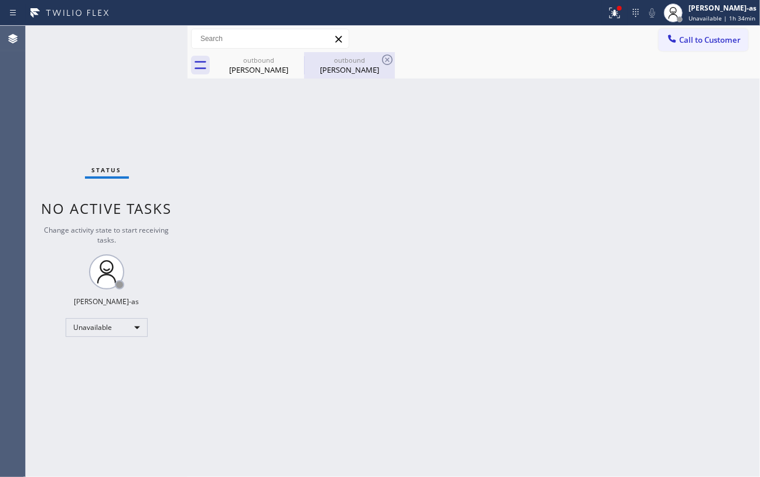
click at [357, 70] on div "[PERSON_NAME]" at bounding box center [349, 69] width 88 height 11
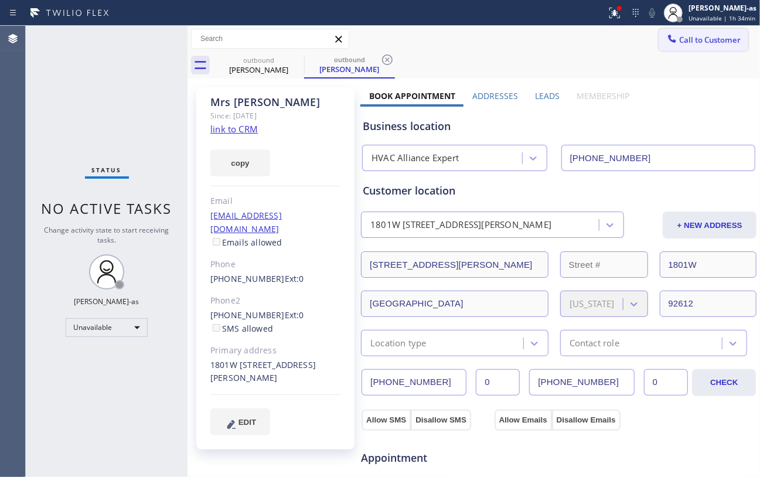
click at [619, 42] on span "Call to Customer" at bounding box center [710, 40] width 62 height 11
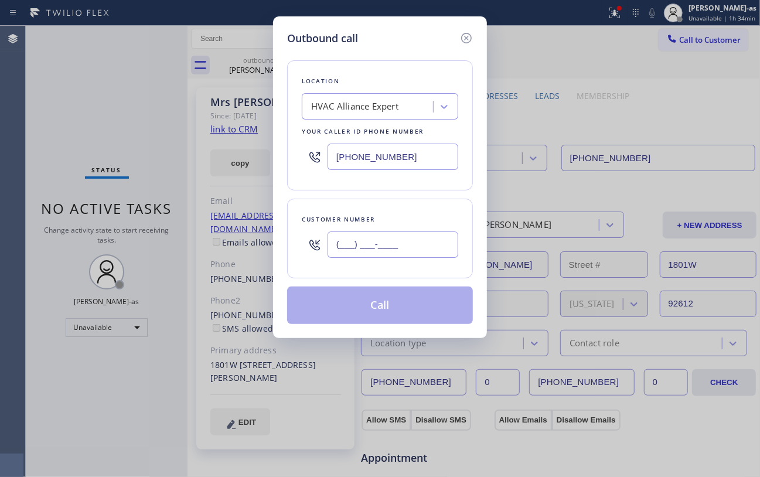
click at [397, 252] on input "(___) ___-____" at bounding box center [392, 244] width 131 height 26
paste input "213) 935-0243"
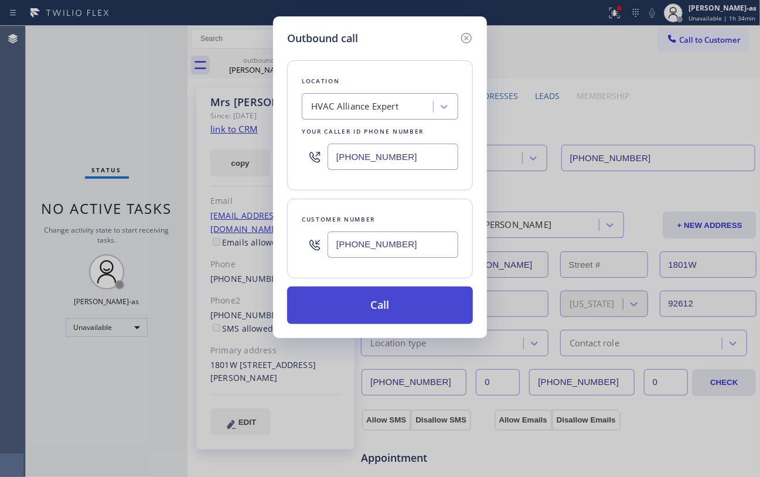
type input "[PHONE_NUMBER]"
click at [397, 312] on button "Call" at bounding box center [380, 304] width 186 height 37
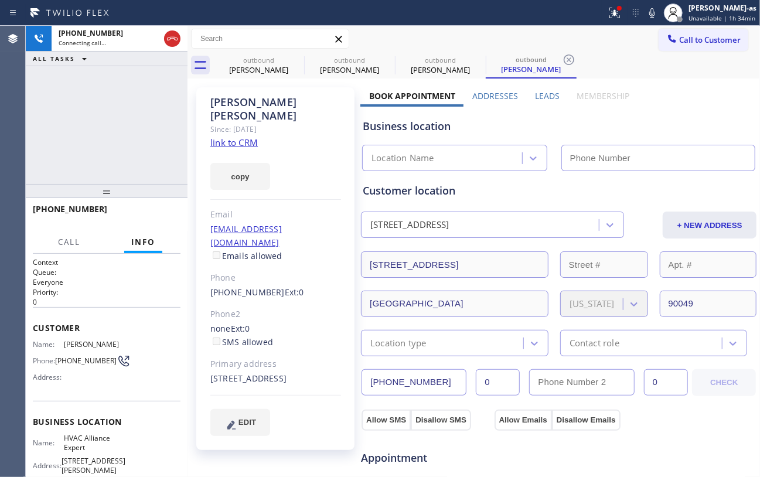
click at [145, 136] on div "[PHONE_NUMBER] Connecting call… ALL TASKS ALL TASKS ACTIVE TASKS TASKS IN WRAP …" at bounding box center [107, 105] width 162 height 158
click at [233, 136] on link "link to CRM" at bounding box center [233, 142] width 47 height 12
type input "[PHONE_NUMBER]"
click at [109, 166] on div "[PHONE_NUMBER] Connecting call… ALL TASKS ALL TASKS ACTIVE TASKS TASKS IN WRAP …" at bounding box center [107, 105] width 162 height 158
click at [256, 50] on div "Call to Customer Outbound call Location HVAC Alliance Expert Your caller id pho…" at bounding box center [473, 39] width 572 height 26
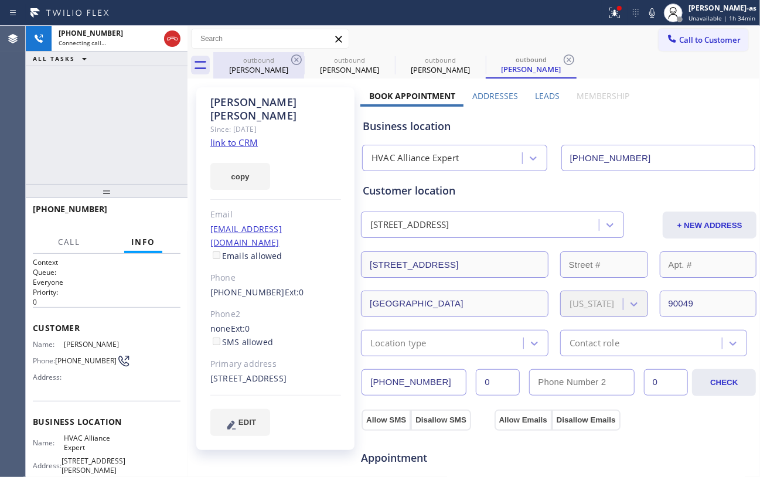
click at [281, 60] on div "outbound" at bounding box center [258, 60] width 88 height 9
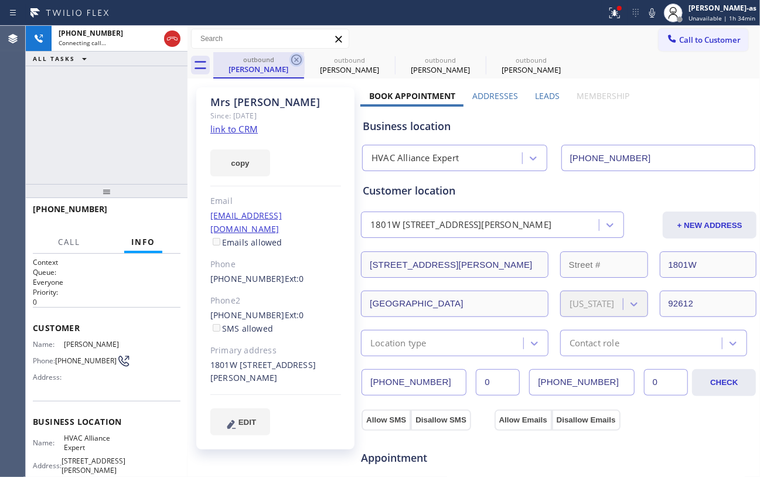
click at [293, 60] on icon at bounding box center [296, 60] width 14 height 14
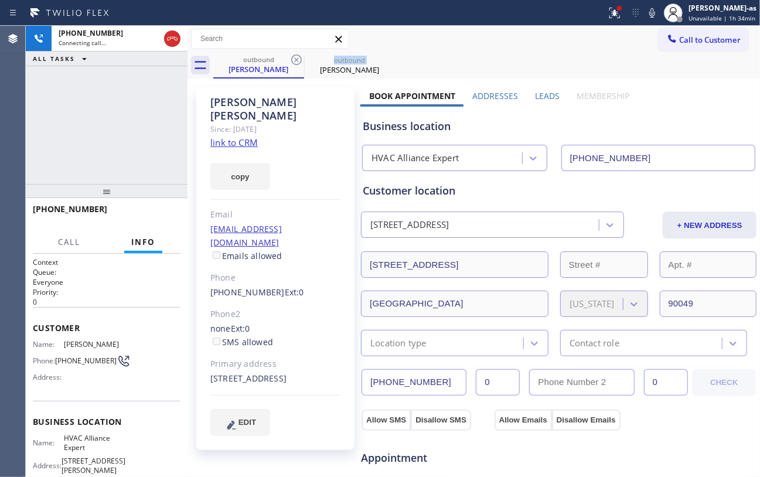
click at [293, 60] on icon at bounding box center [296, 60] width 14 height 14
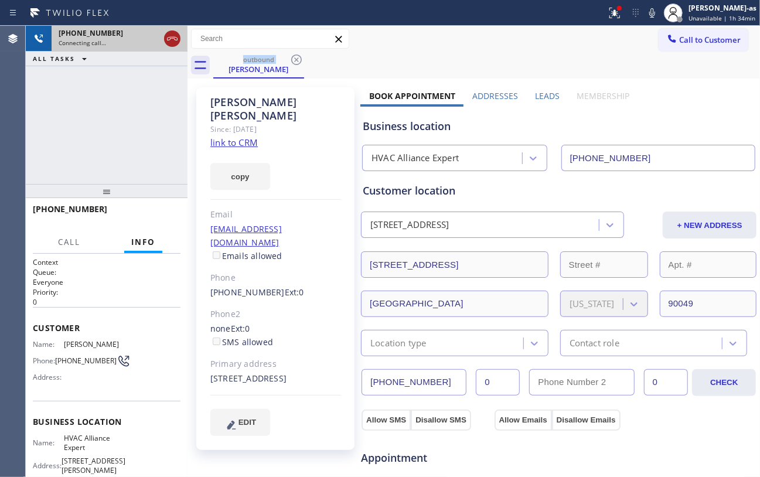
click at [166, 45] on div at bounding box center [172, 39] width 21 height 26
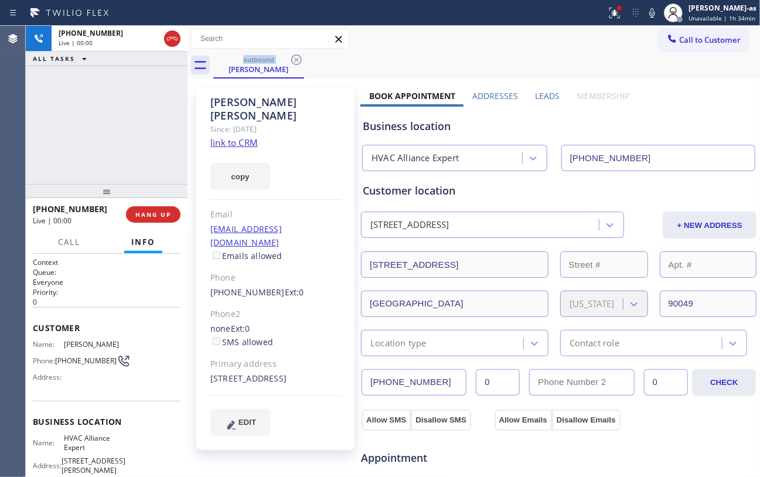
drag, startPoint x: 141, startPoint y: 141, endPoint x: 491, endPoint y: 299, distance: 384.4
click at [152, 156] on div "[PHONE_NUMBER] Live | 00:00 ALL TASKS ALL TASKS ACTIVE TASKS TASKS IN WRAP UP" at bounding box center [107, 105] width 162 height 158
click at [144, 216] on span "HANG UP" at bounding box center [153, 214] width 36 height 8
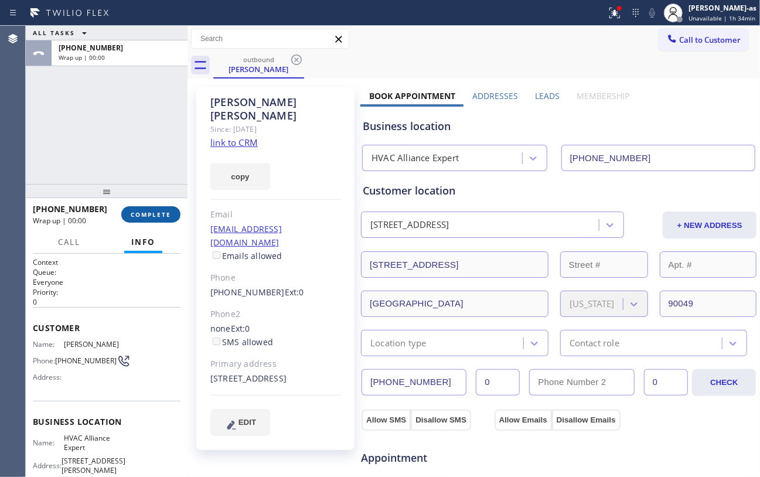
click at [144, 216] on span "COMPLETE" at bounding box center [151, 214] width 40 height 8
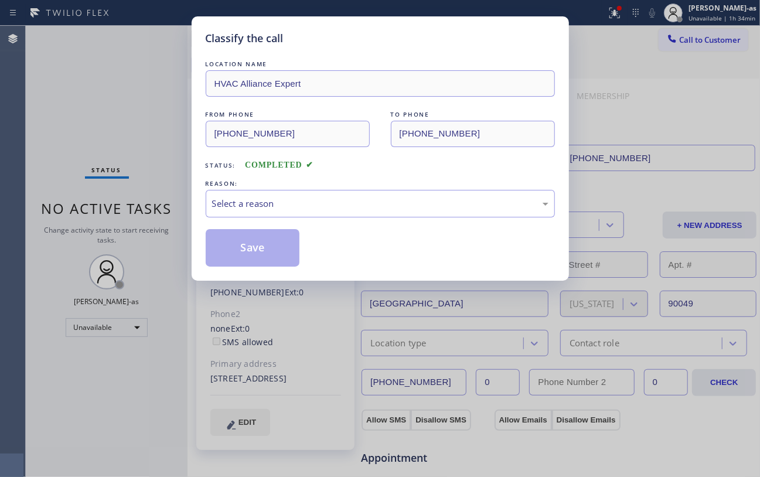
click at [157, 210] on div "Classify the call LOCATION NAME HVAC Alliance Expert FROM PHONE [PHONE_NUMBER] …" at bounding box center [380, 238] width 760 height 477
click at [326, 199] on div "Select a reason" at bounding box center [380, 203] width 336 height 13
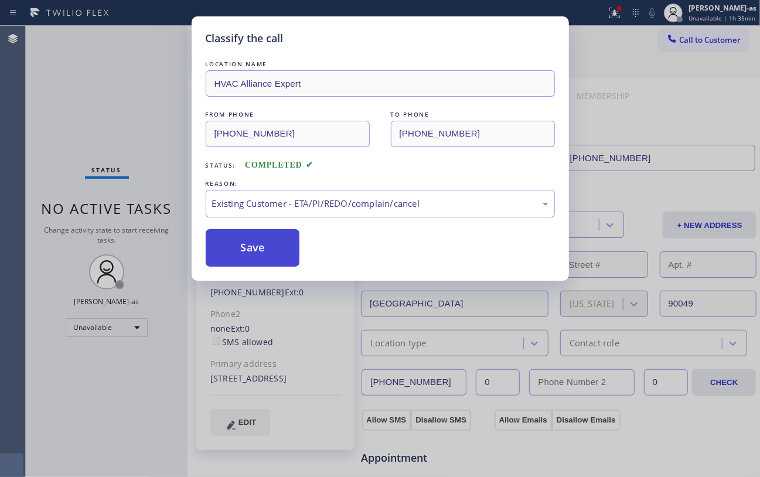
click at [254, 256] on button "Save" at bounding box center [253, 247] width 94 height 37
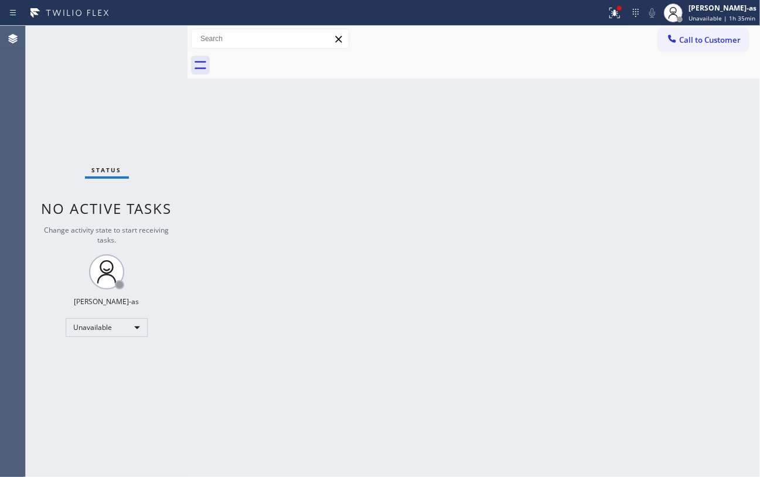
drag, startPoint x: 153, startPoint y: 101, endPoint x: 179, endPoint y: 108, distance: 26.7
click at [169, 108] on div "Status No active tasks Change activity state to start receiving tasks. [PERSON_…" at bounding box center [107, 251] width 162 height 451
click at [619, 38] on span "Call to Customer" at bounding box center [710, 40] width 62 height 11
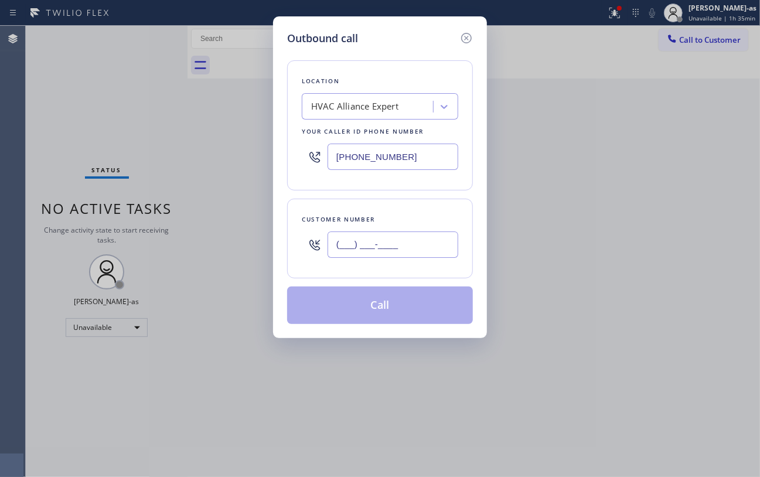
click at [378, 251] on input "(___) ___-____" at bounding box center [392, 244] width 131 height 26
paste input "310) 936-3524"
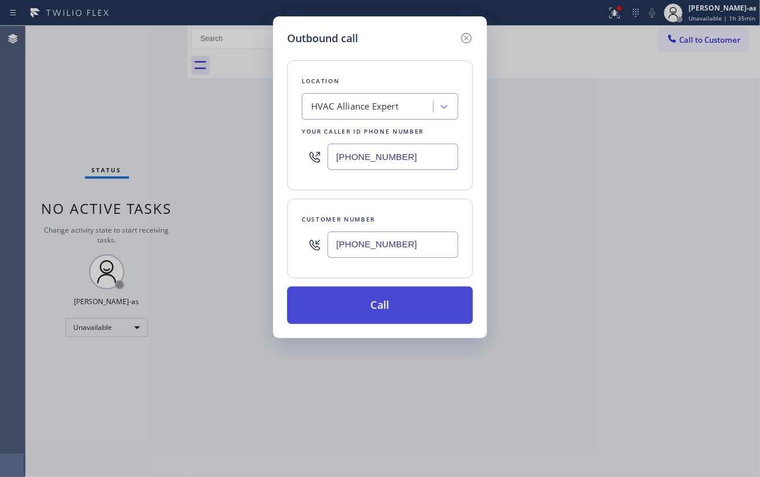
type input "[PHONE_NUMBER]"
click at [395, 305] on button "Call" at bounding box center [380, 304] width 186 height 37
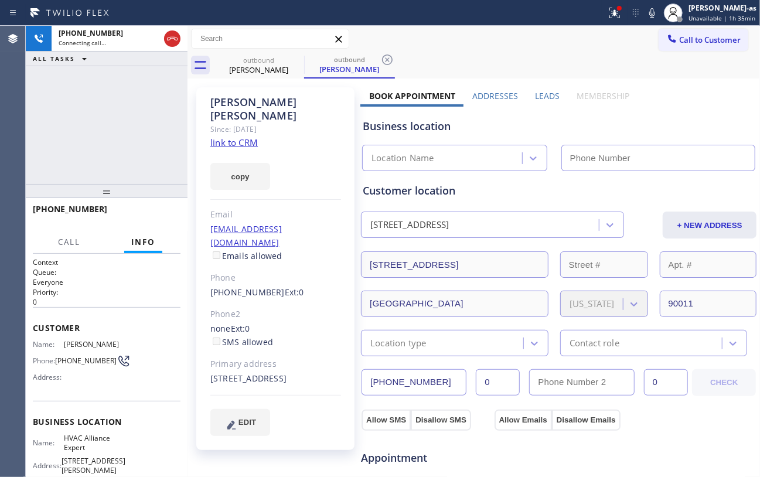
type input "[PHONE_NUMBER]"
drag, startPoint x: 124, startPoint y: 76, endPoint x: 148, endPoint y: 64, distance: 26.5
click at [125, 77] on div "[PHONE_NUMBER] Connecting call… ALL TASKS ALL TASKS ACTIVE TASKS TASKS IN WRAP …" at bounding box center [107, 105] width 162 height 158
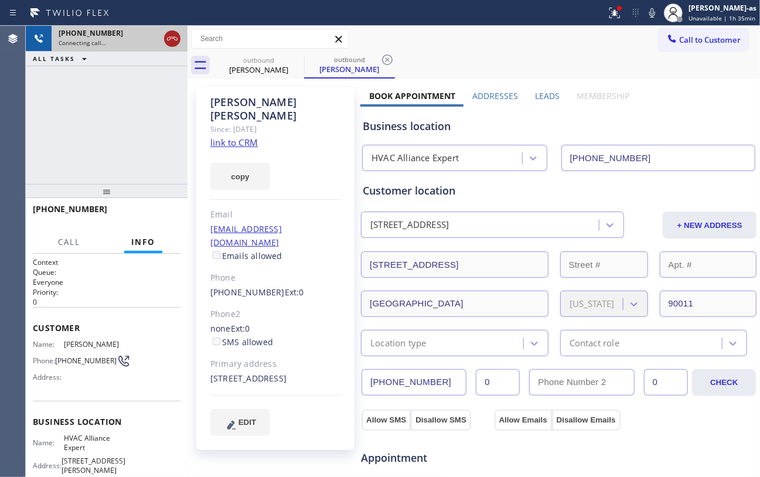
click at [172, 41] on icon at bounding box center [172, 39] width 14 height 14
click at [159, 41] on div "Connecting call…" at bounding box center [109, 43] width 101 height 8
click at [256, 83] on div "[PERSON_NAME] Since: [DATE] link to CRM copy Email [EMAIL_ADDRESS][DOMAIN_NAME]…" at bounding box center [275, 472] width 170 height 783
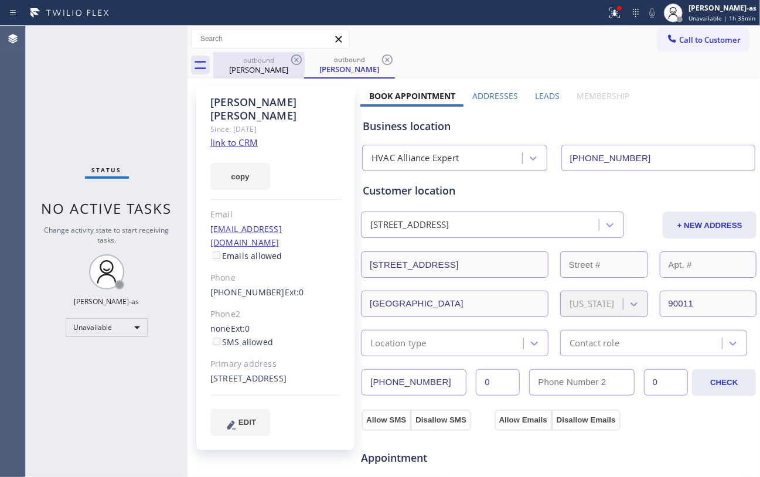
click at [265, 67] on div "[PERSON_NAME]" at bounding box center [258, 69] width 88 height 11
click at [295, 63] on icon at bounding box center [296, 60] width 14 height 14
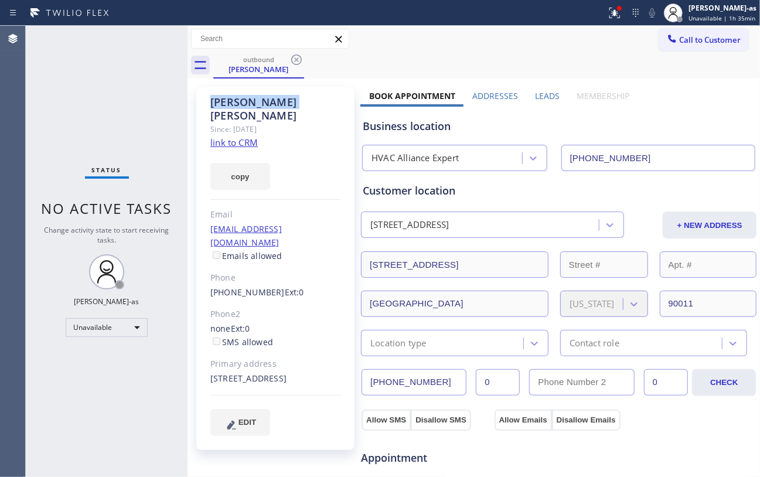
click at [295, 63] on icon at bounding box center [296, 60] width 14 height 14
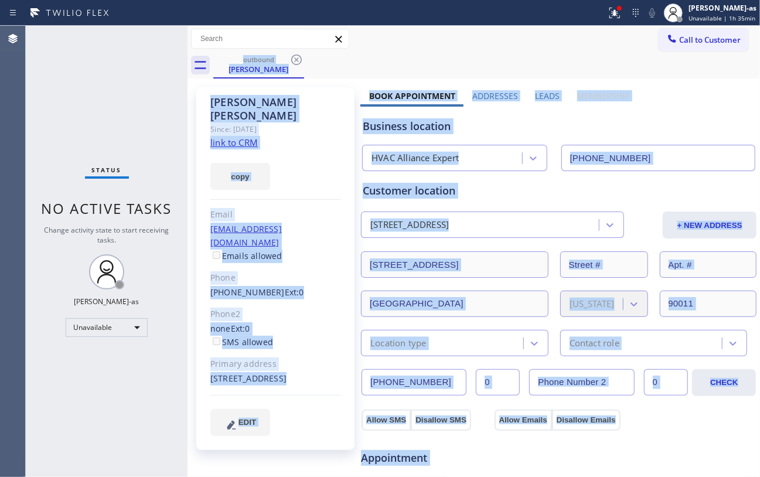
click at [295, 63] on div "outbound [PERSON_NAME]" at bounding box center [486, 65] width 547 height 26
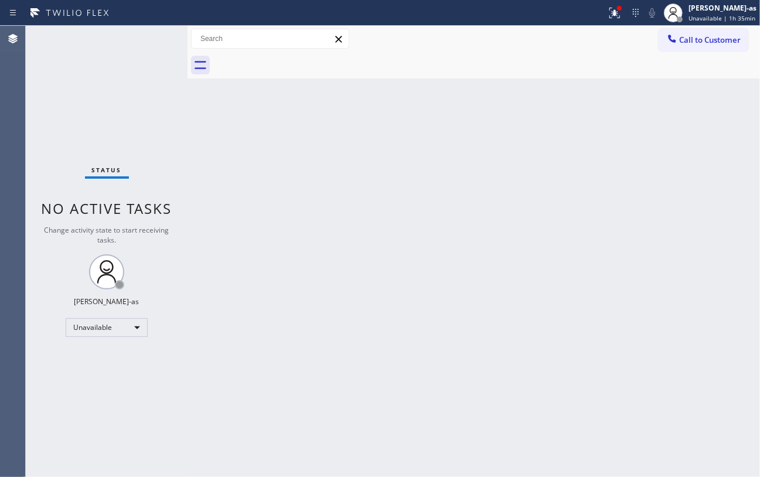
click at [295, 63] on div at bounding box center [486, 65] width 547 height 26
click at [94, 91] on div "Status No active tasks Change activity state to start receiving tasks. [PERSON_…" at bounding box center [107, 251] width 162 height 451
drag, startPoint x: 668, startPoint y: 37, endPoint x: 501, endPoint y: 118, distance: 185.5
click at [619, 36] on icon at bounding box center [672, 39] width 8 height 8
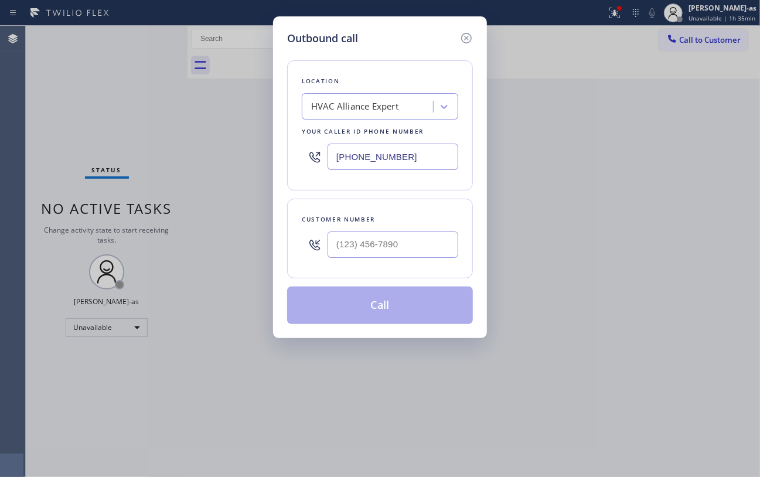
click at [315, 258] on div at bounding box center [315, 245] width 26 height 38
click at [401, 250] on input "(___) ___-____" at bounding box center [392, 244] width 131 height 26
paste input "818) 877-8806"
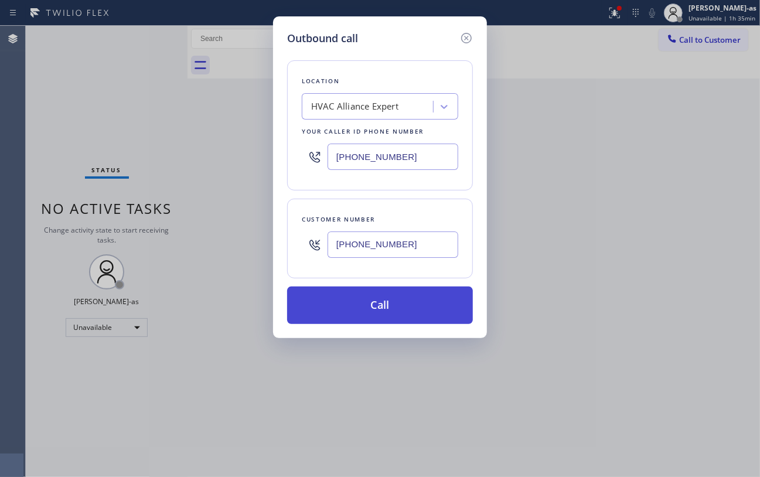
type input "[PHONE_NUMBER]"
click at [377, 308] on button "Call" at bounding box center [380, 304] width 186 height 37
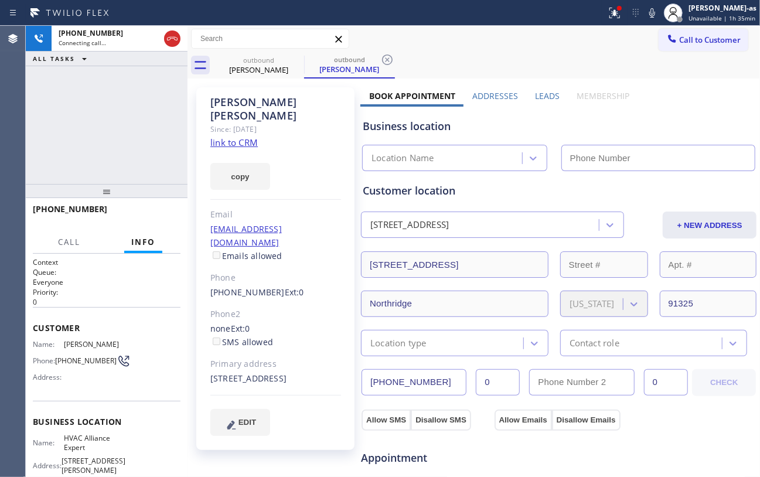
type input "[PHONE_NUMBER]"
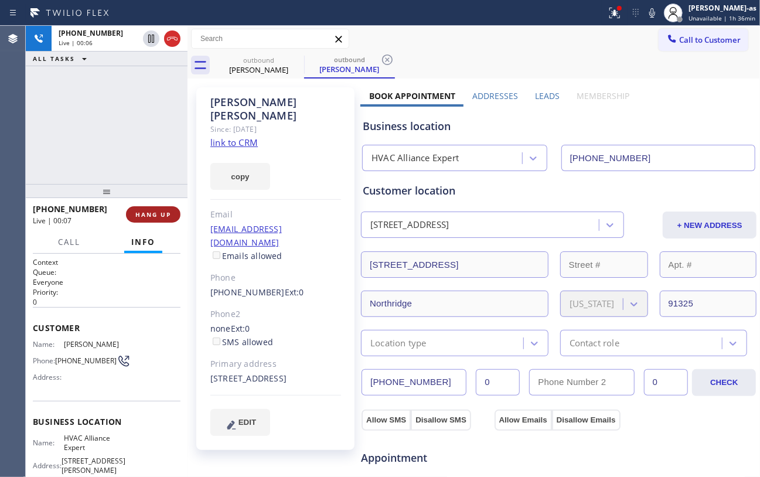
click at [149, 213] on span "HANG UP" at bounding box center [153, 214] width 36 height 8
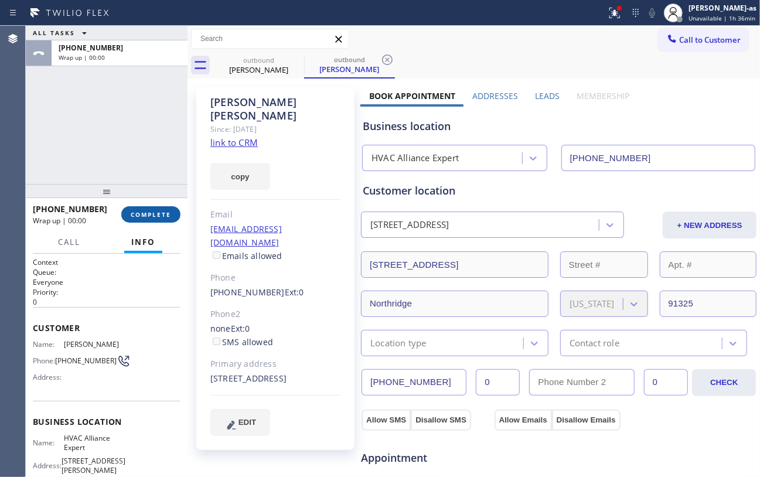
click at [149, 213] on span "COMPLETE" at bounding box center [151, 214] width 40 height 8
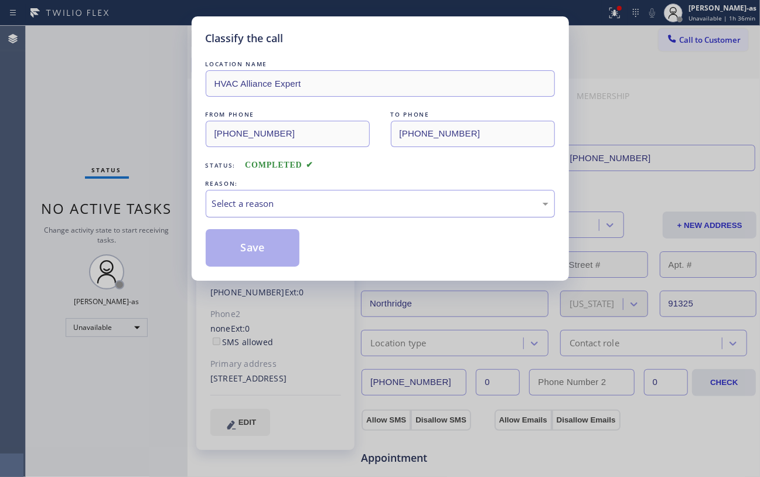
click at [273, 204] on div "Select a reason" at bounding box center [380, 203] width 336 height 13
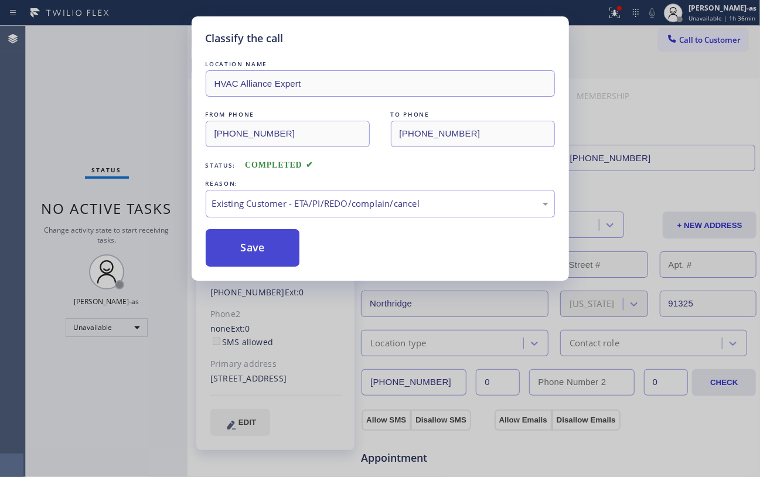
click at [265, 264] on button "Save" at bounding box center [253, 247] width 94 height 37
click at [270, 272] on div "Classify the call LOCATION NAME HVAC Alliance Expert FROM PHONE [PHONE_NUMBER] …" at bounding box center [380, 148] width 377 height 264
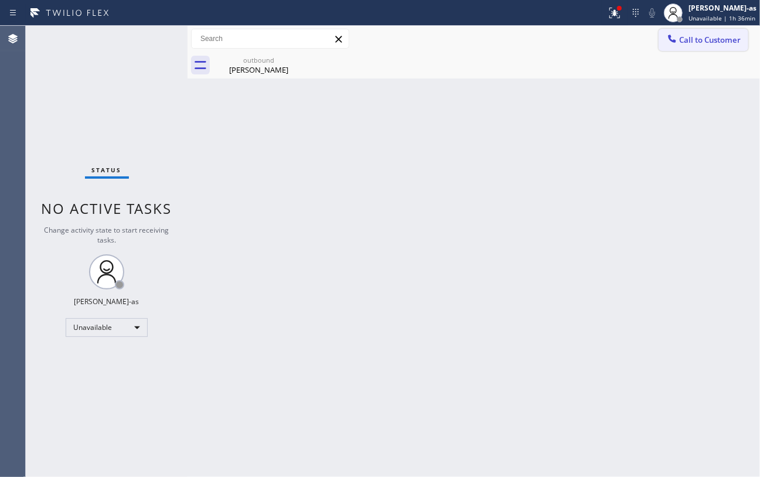
click at [619, 40] on span "Call to Customer" at bounding box center [710, 40] width 62 height 11
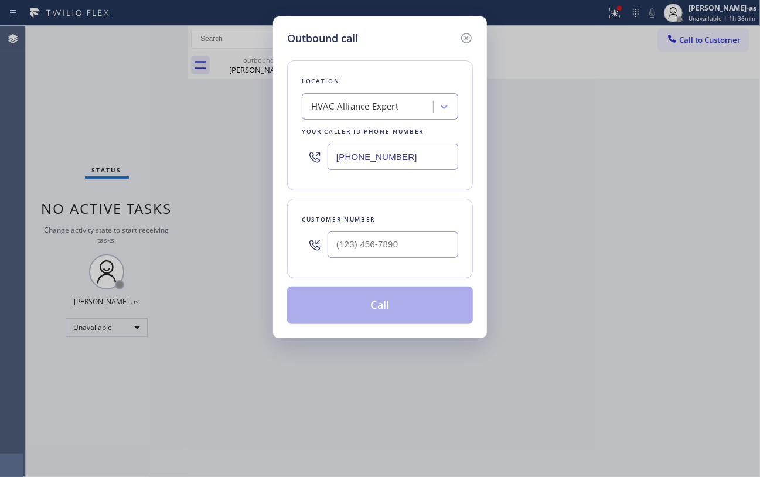
click at [371, 264] on div at bounding box center [392, 245] width 131 height 38
click at [373, 254] on input "(___) ___-____" at bounding box center [392, 244] width 131 height 26
paste input "207) 852-0744"
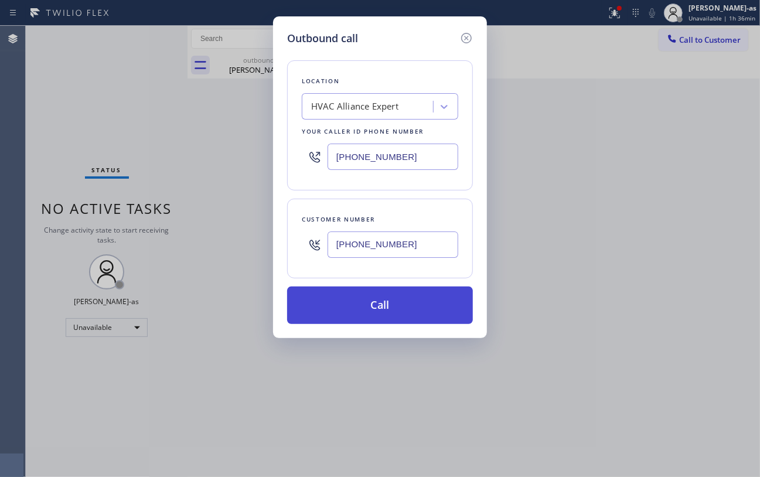
type input "[PHONE_NUMBER]"
click at [392, 300] on button "Call" at bounding box center [380, 304] width 186 height 37
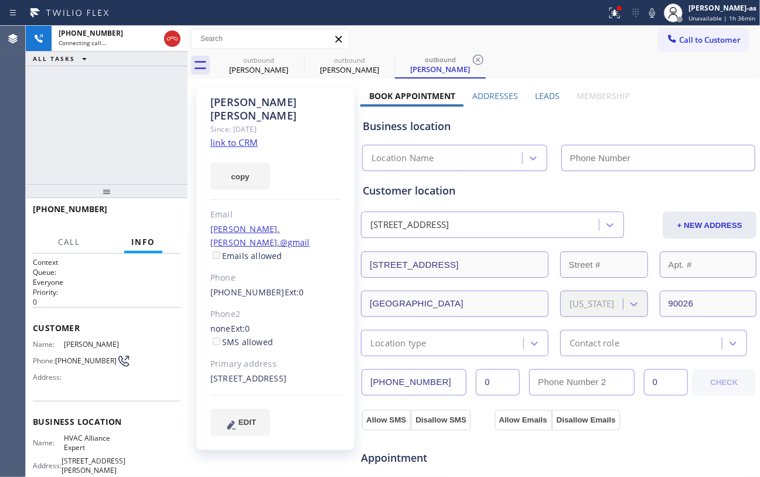
type input "[PHONE_NUMBER]"
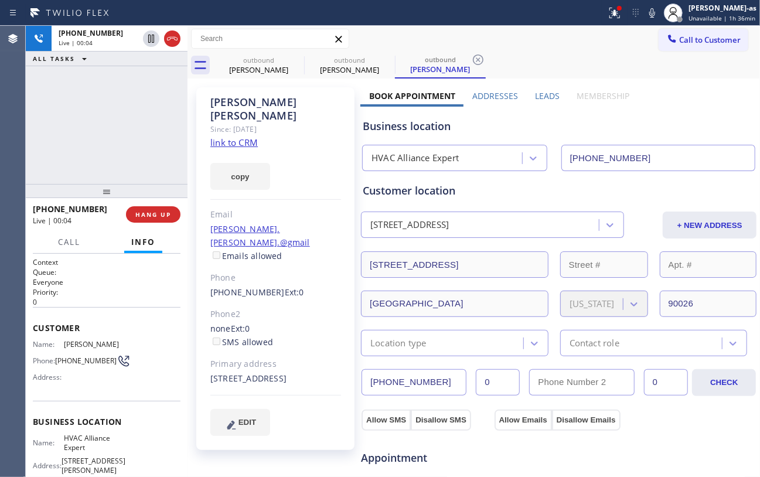
click at [242, 136] on link "link to CRM" at bounding box center [233, 142] width 47 height 12
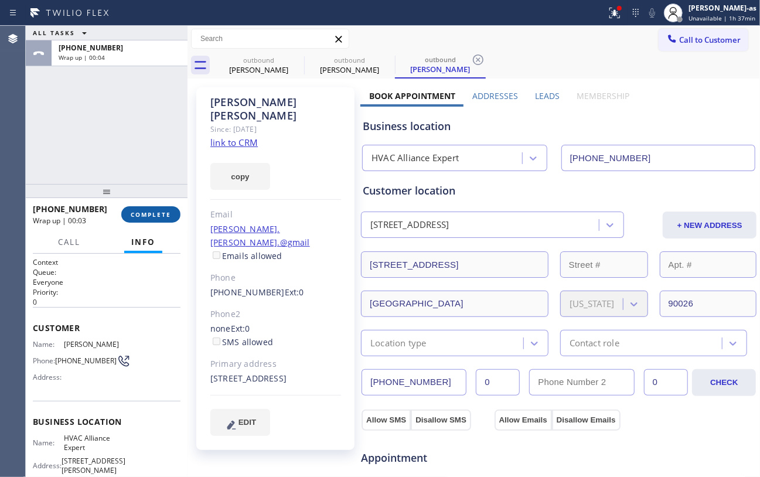
click at [141, 211] on span "COMPLETE" at bounding box center [151, 214] width 40 height 8
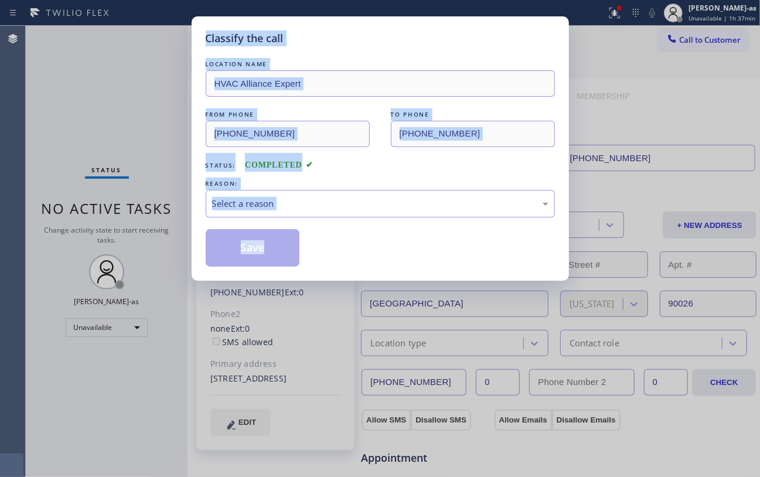
click at [141, 212] on div "Classify the call LOCATION NAME HVAC Alliance Expert FROM PHONE [PHONE_NUMBER] …" at bounding box center [380, 238] width 760 height 477
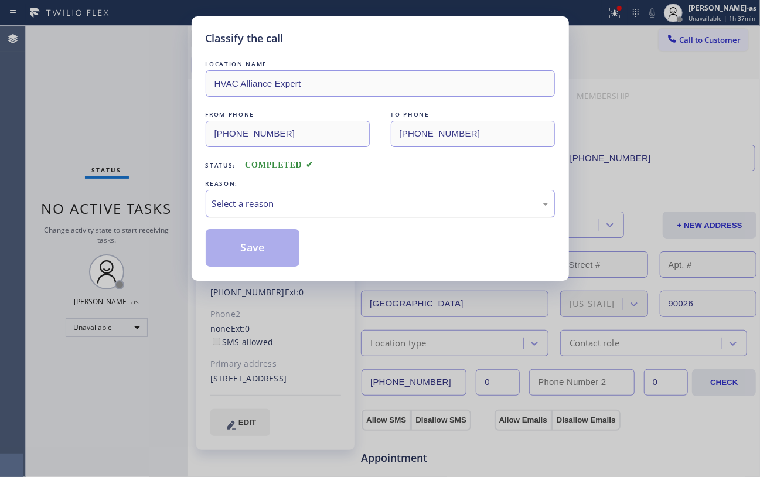
drag, startPoint x: 343, startPoint y: 187, endPoint x: 344, endPoint y: 197, distance: 10.1
click at [344, 194] on div "REASON: Select a reason" at bounding box center [380, 198] width 349 height 40
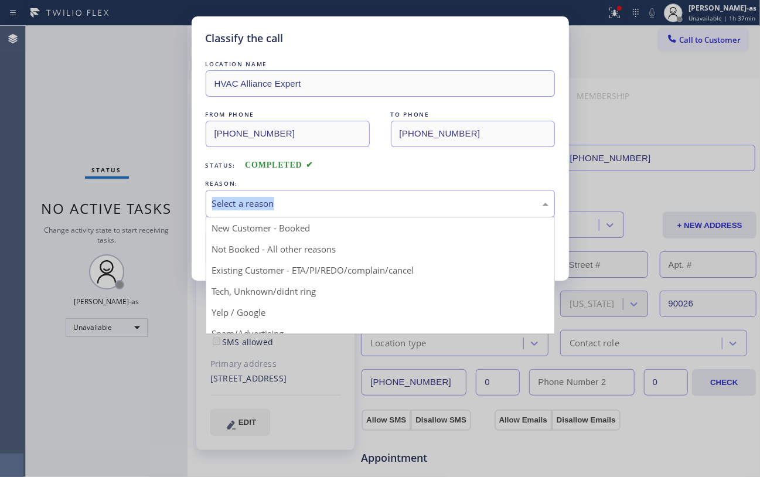
drag, startPoint x: 345, startPoint y: 207, endPoint x: 320, endPoint y: 245, distance: 45.7
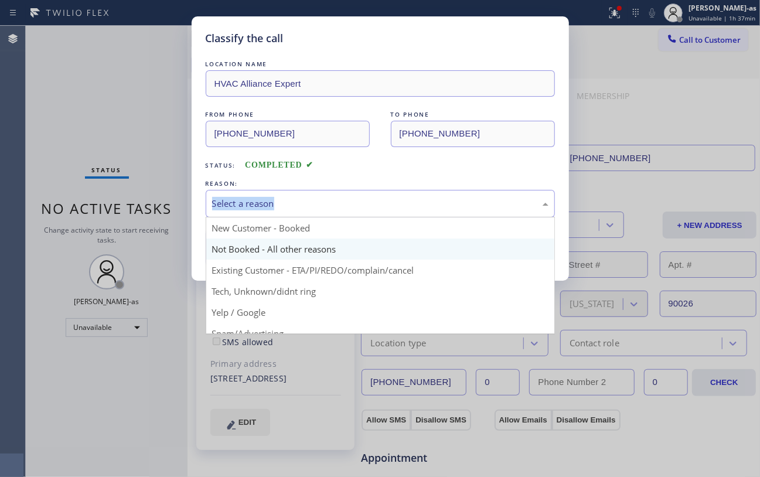
click at [345, 207] on div "Select a reason" at bounding box center [380, 203] width 336 height 13
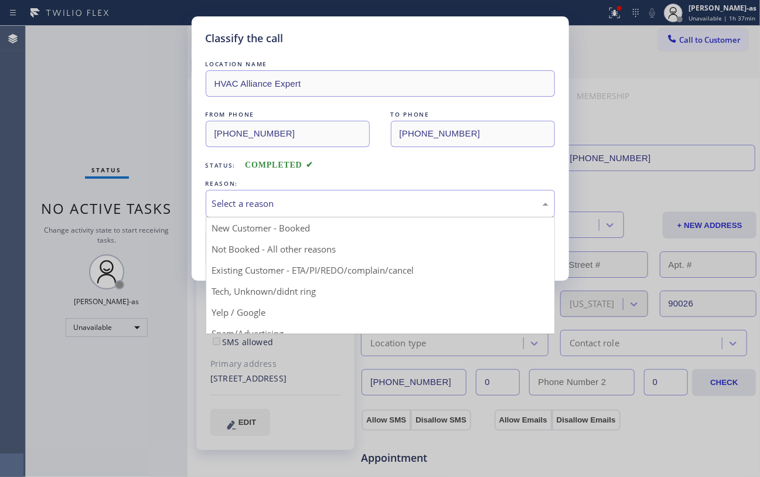
drag, startPoint x: 339, startPoint y: 267, endPoint x: 291, endPoint y: 262, distance: 47.7
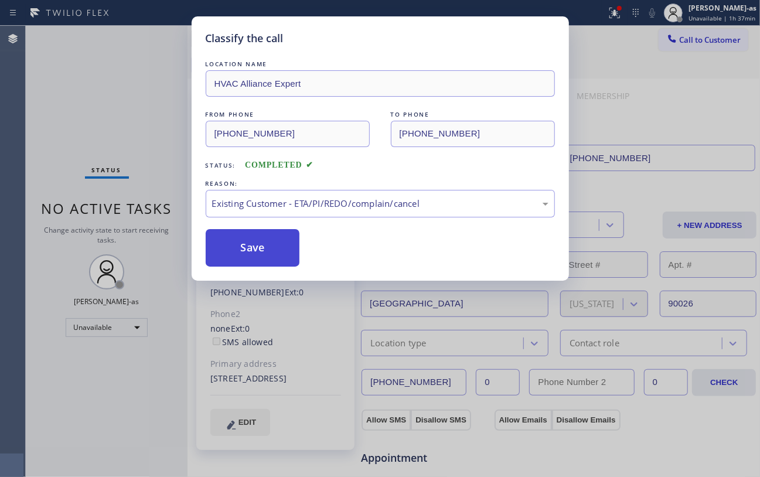
click at [270, 258] on button "Save" at bounding box center [253, 247] width 94 height 37
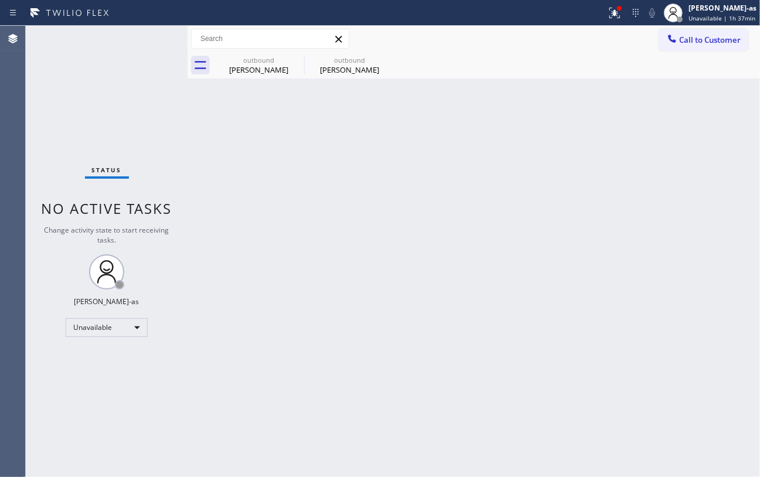
drag, startPoint x: 63, startPoint y: 146, endPoint x: 104, endPoint y: 153, distance: 41.7
click at [64, 146] on div "Status No active tasks Change activity state to start receiving tasks. [PERSON_…" at bounding box center [107, 251] width 162 height 451
click at [619, 29] on button "Call to Customer" at bounding box center [703, 40] width 90 height 22
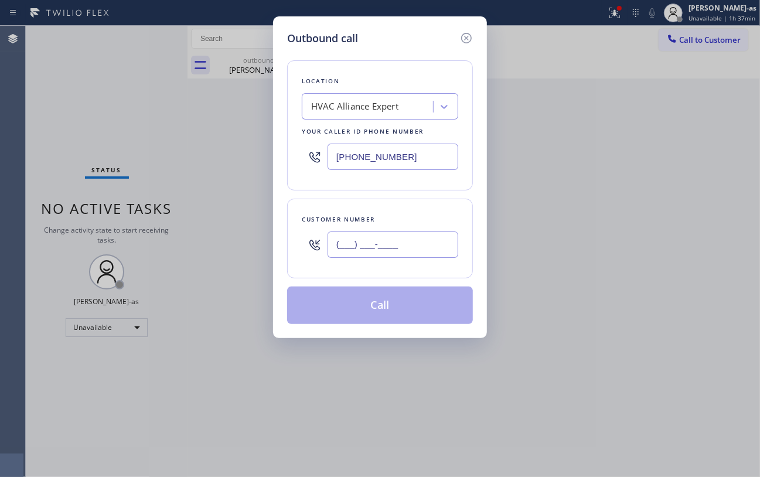
click at [375, 244] on input "(___) ___-____" at bounding box center [392, 244] width 131 height 26
paste input "562) 607-1973"
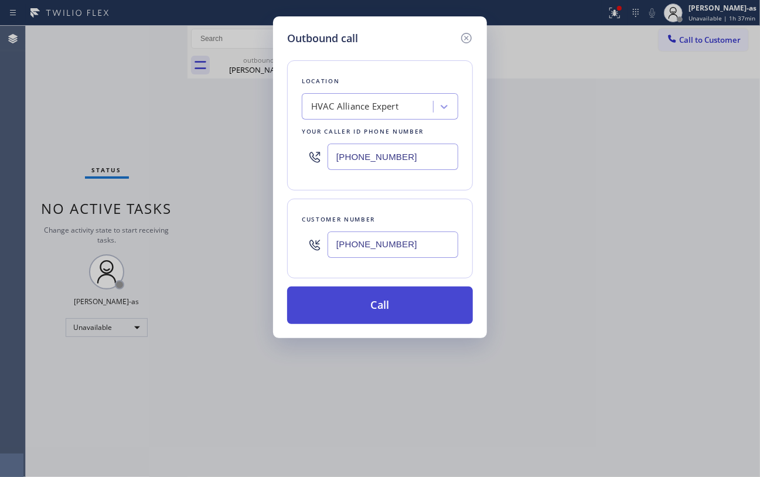
type input "[PHONE_NUMBER]"
click at [385, 305] on button "Call" at bounding box center [380, 304] width 186 height 37
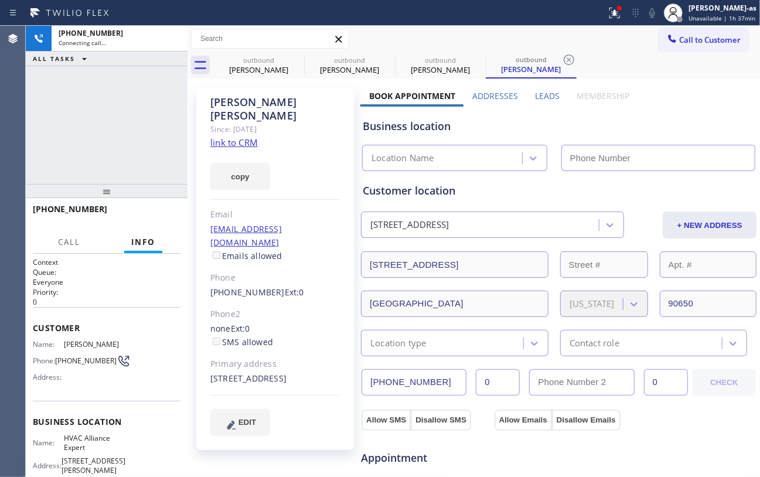
type input "[PHONE_NUMBER]"
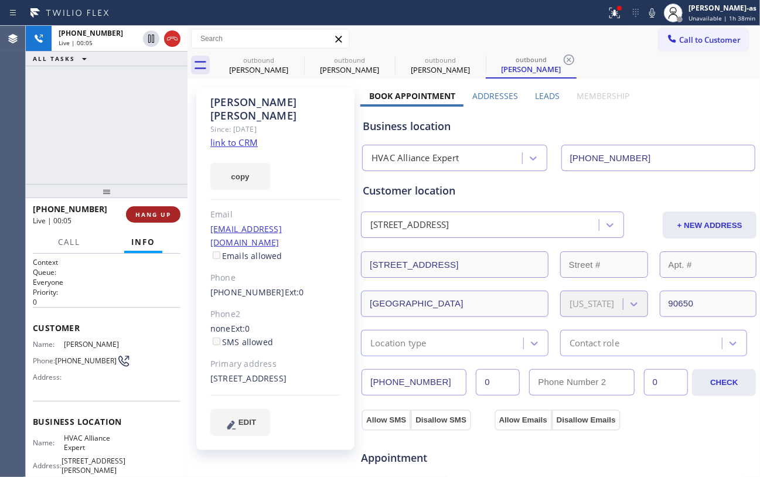
click at [158, 221] on button "HANG UP" at bounding box center [153, 214] width 54 height 16
click at [156, 216] on span "HANG UP" at bounding box center [153, 214] width 36 height 8
click at [156, 216] on span "COMPLETE" at bounding box center [151, 214] width 40 height 8
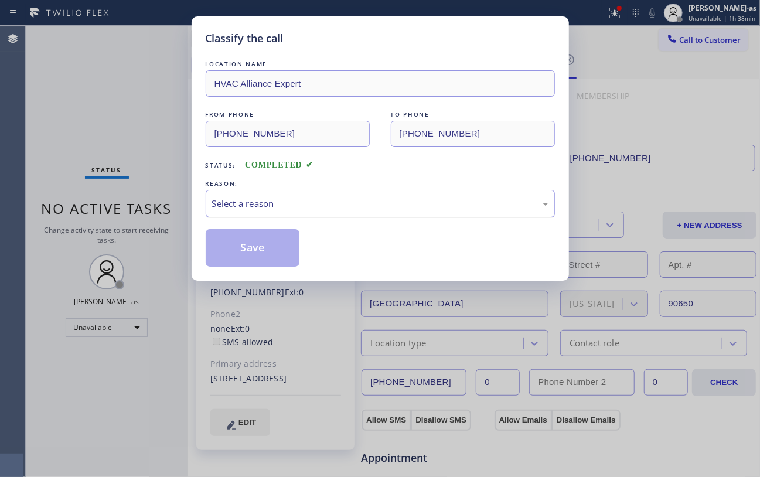
click at [242, 212] on div "Select a reason" at bounding box center [380, 204] width 349 height 28
click at [235, 243] on button "Save" at bounding box center [253, 247] width 94 height 37
click at [122, 139] on div "Classify the call LOCATION NAME HVAC Alliance Expert FROM PHONE [PHONE_NUMBER] …" at bounding box center [380, 238] width 760 height 477
drag, startPoint x: 109, startPoint y: 127, endPoint x: 144, endPoint y: 125, distance: 35.2
click at [110, 125] on div "Classify the call LOCATION NAME HVAC Alliance Expert FROM PHONE [PHONE_NUMBER] …" at bounding box center [380, 238] width 760 height 477
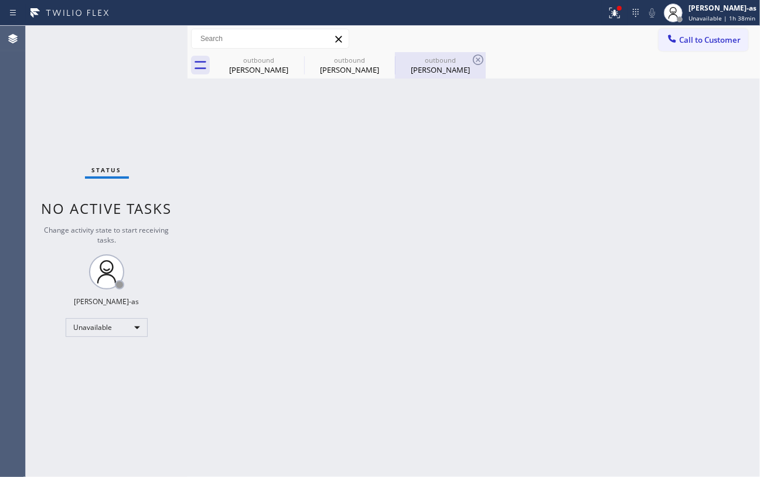
click at [460, 61] on div "outbound" at bounding box center [440, 60] width 88 height 9
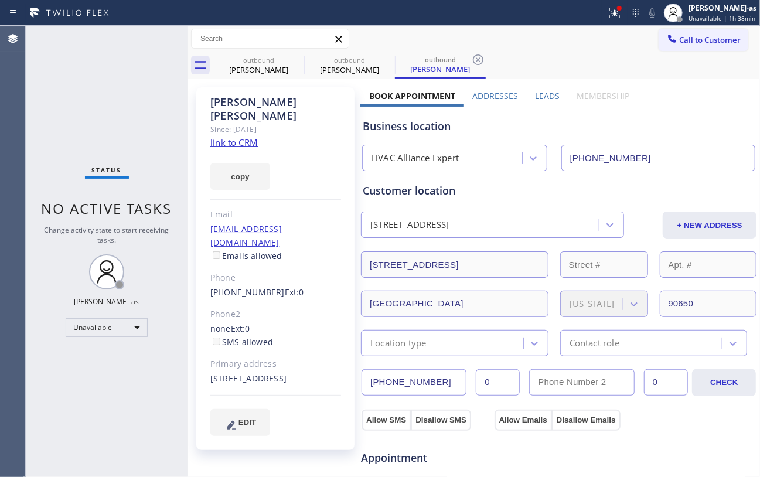
click at [230, 136] on link "link to CRM" at bounding box center [233, 142] width 47 height 12
click at [267, 62] on div "outbound" at bounding box center [258, 60] width 88 height 9
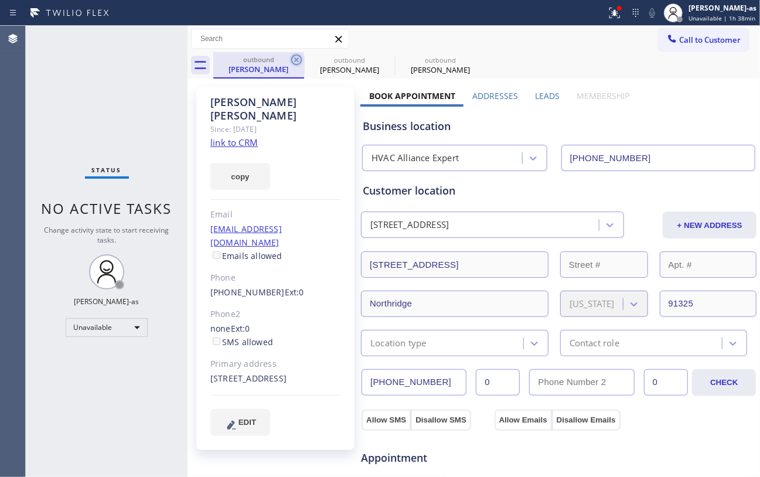
click at [291, 64] on icon at bounding box center [296, 60] width 14 height 14
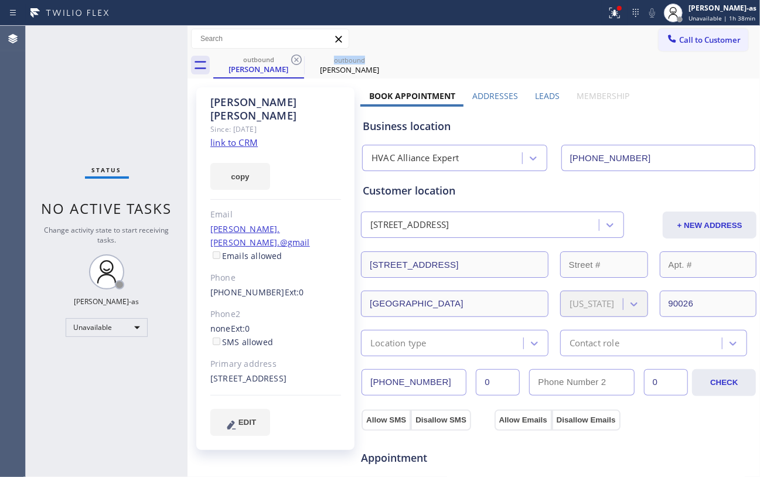
click at [291, 64] on icon at bounding box center [296, 60] width 14 height 14
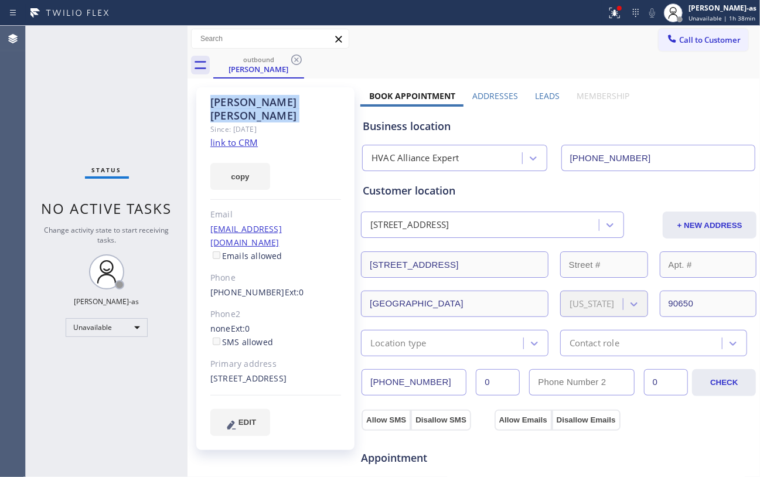
click at [291, 64] on icon at bounding box center [296, 60] width 14 height 14
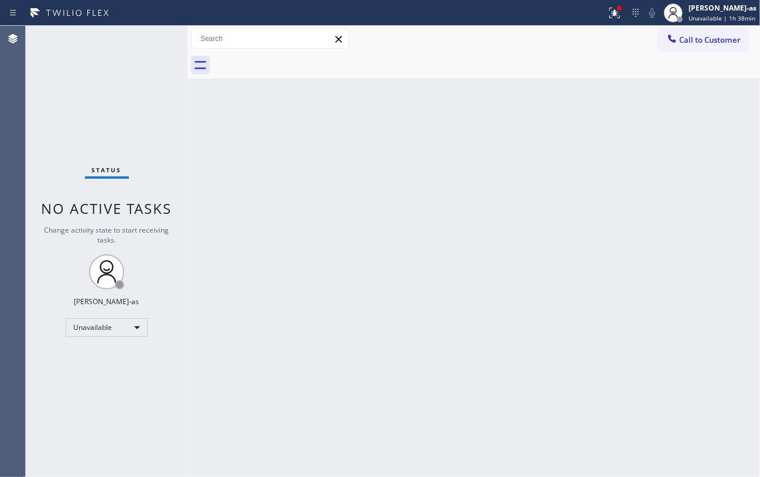
click at [291, 64] on div at bounding box center [486, 65] width 547 height 26
click at [216, 123] on div "Back to Dashboard Change Sender ID Customers Technicians Select a contact Outbo…" at bounding box center [473, 251] width 572 height 451
click at [322, 413] on div "Back to Dashboard Change Sender ID Customers Technicians Select a contact Outbo…" at bounding box center [473, 251] width 572 height 451
click at [472, 428] on div "Back to Dashboard Change Sender ID Customers Technicians Select a contact Outbo…" at bounding box center [473, 251] width 572 height 451
click at [619, 52] on div at bounding box center [486, 65] width 547 height 26
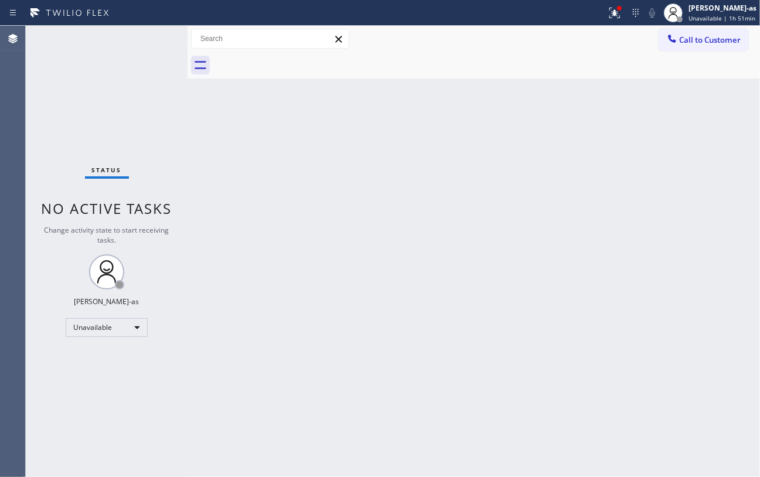
click at [619, 39] on div at bounding box center [672, 40] width 14 height 14
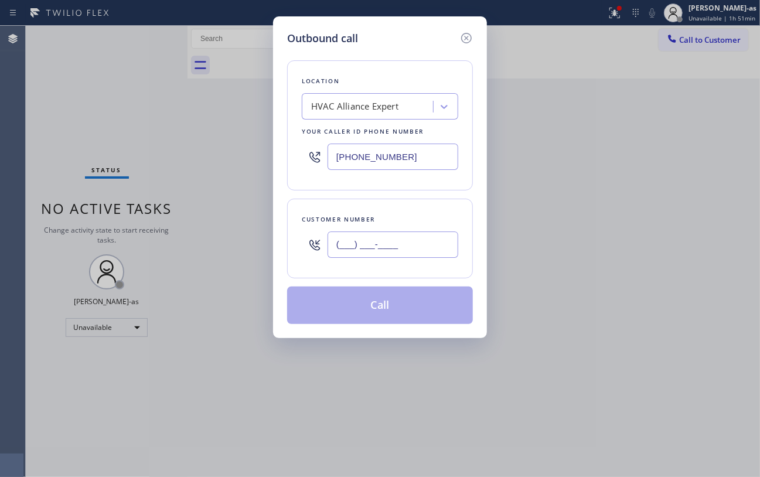
click at [384, 248] on input "(___) ___-____" at bounding box center [392, 244] width 131 height 26
paste input "805) 261-7248"
type input "[PHONE_NUMBER]"
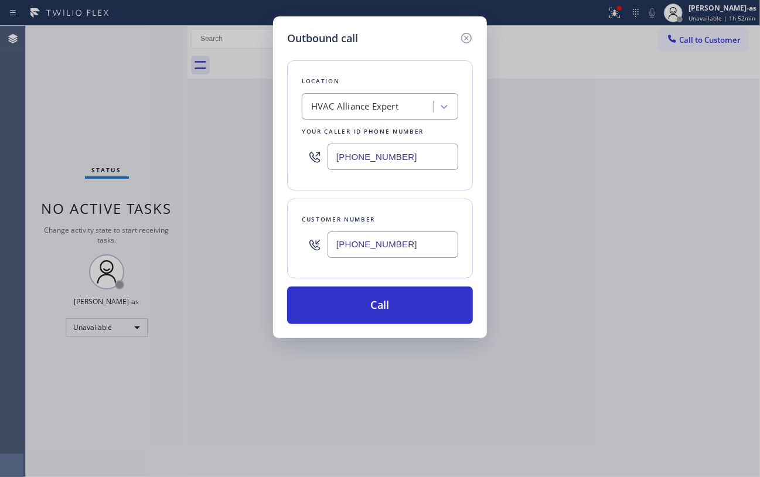
click at [411, 162] on input "[PHONE_NUMBER]" at bounding box center [392, 157] width 131 height 26
click at [404, 160] on input "[PHONE_NUMBER]" at bounding box center [392, 157] width 131 height 26
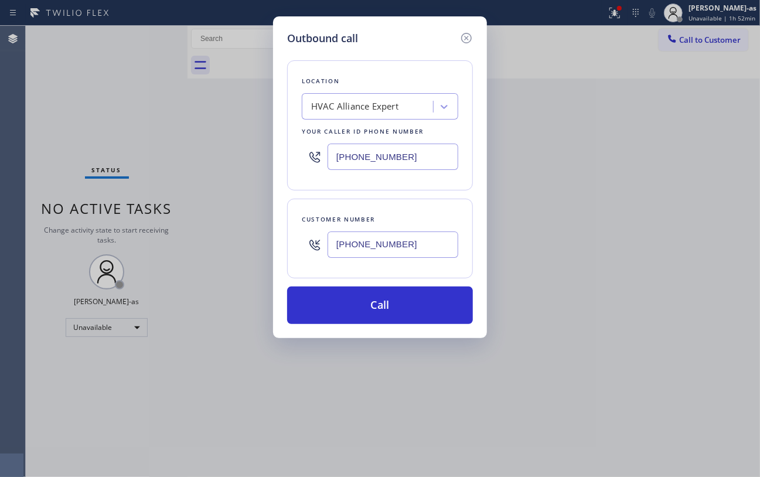
click at [404, 160] on input "[PHONE_NUMBER]" at bounding box center [392, 157] width 131 height 26
paste input "805) 973-0877"
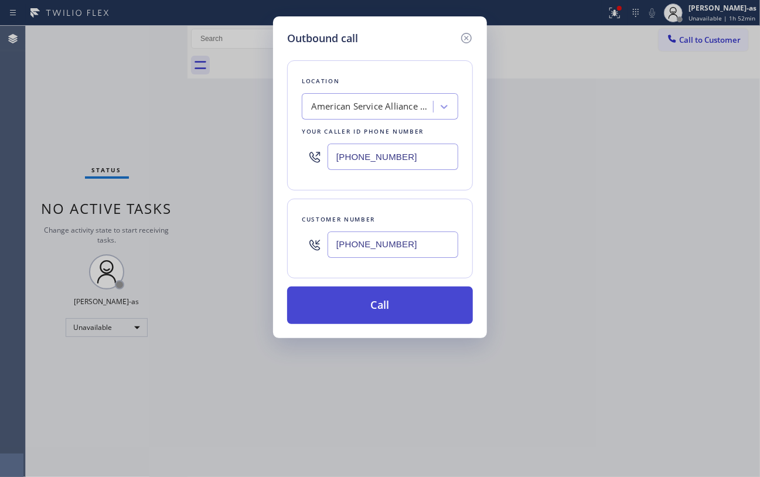
type input "[PHONE_NUMBER]"
click at [394, 300] on button "Call" at bounding box center [380, 304] width 186 height 37
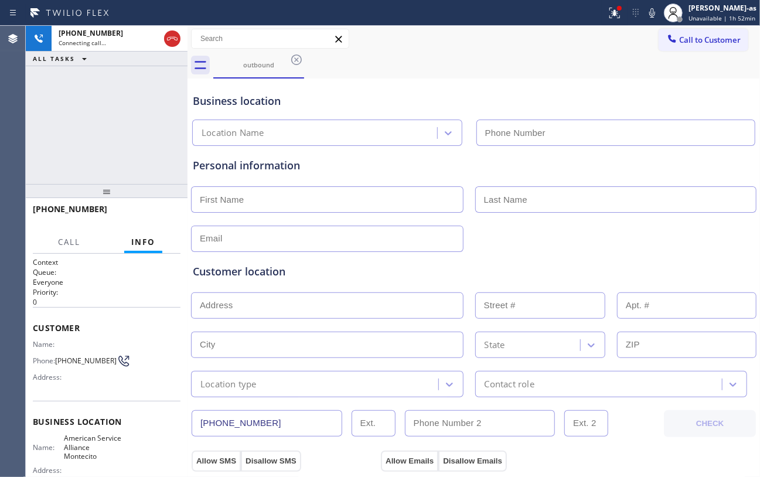
type input "[PHONE_NUMBER]"
drag, startPoint x: 176, startPoint y: 45, endPoint x: 175, endPoint y: 60, distance: 14.8
click at [176, 45] on icon at bounding box center [172, 39] width 14 height 14
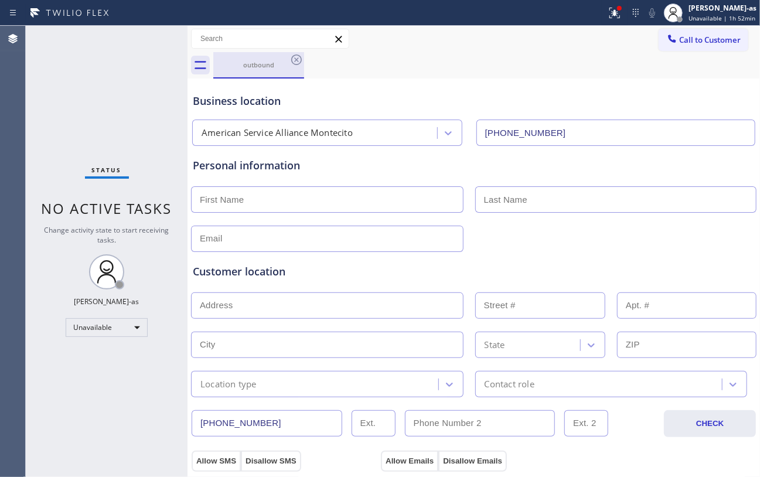
drag, startPoint x: 281, startPoint y: 62, endPoint x: 298, endPoint y: 62, distance: 17.0
click at [282, 62] on div "outbound" at bounding box center [258, 64] width 88 height 9
click at [298, 62] on icon at bounding box center [296, 60] width 14 height 14
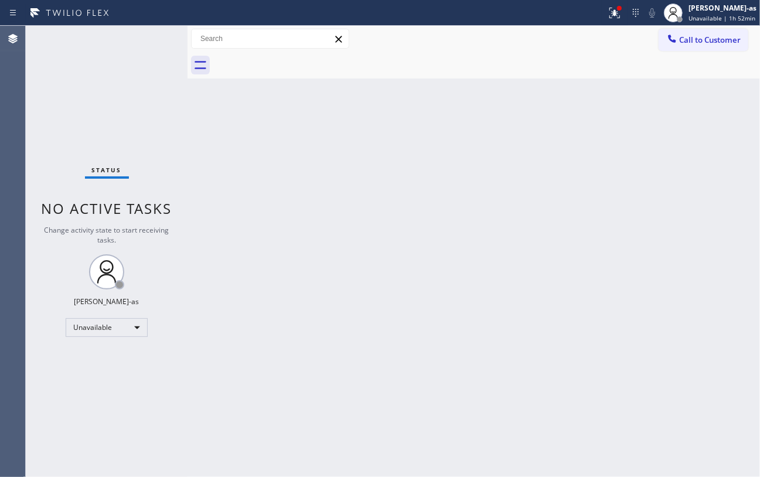
drag, startPoint x: 512, startPoint y: 272, endPoint x: 438, endPoint y: 207, distance: 98.8
click at [513, 270] on div "Back to Dashboard Change Sender ID Customers Technicians Select a contact Outbo…" at bounding box center [473, 251] width 572 height 451
click at [619, 36] on span "Call to Customer" at bounding box center [710, 40] width 62 height 11
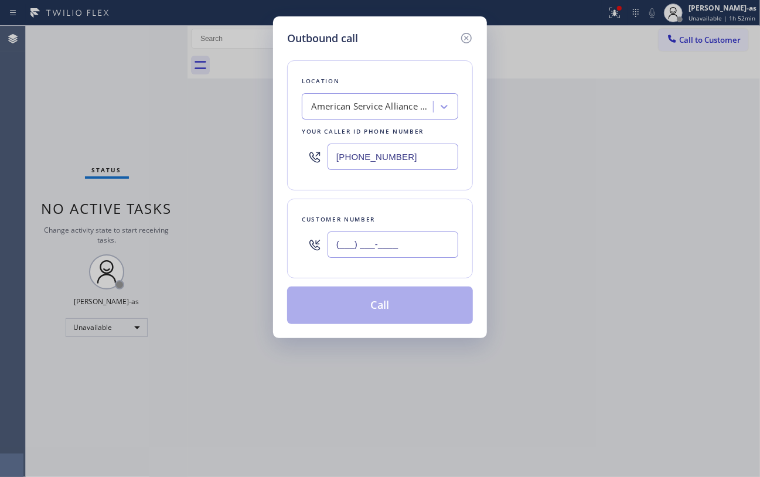
click at [376, 243] on input "(___) ___-____" at bounding box center [392, 244] width 131 height 26
paste input "424) 306-9809"
type input "[PHONE_NUMBER]"
drag, startPoint x: 378, startPoint y: 127, endPoint x: 376, endPoint y: 121, distance: 6.1
click at [378, 122] on div "Location American Service Alliance Montecito Your caller id phone number [PHONE…" at bounding box center [380, 125] width 186 height 130
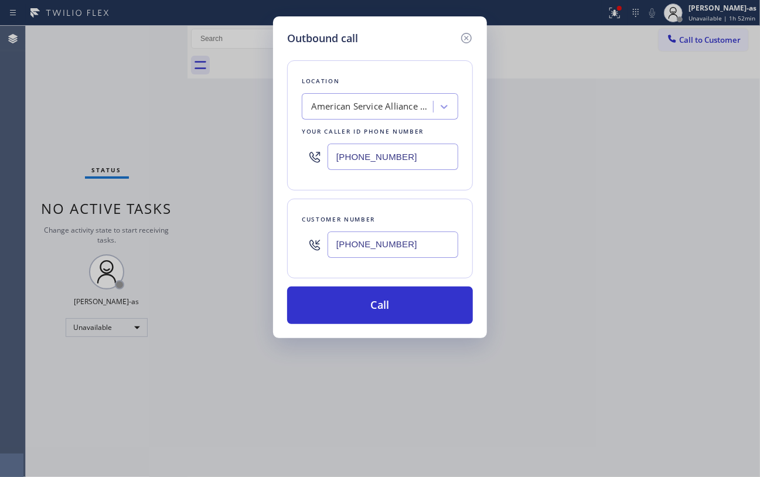
click at [375, 113] on div "American Service Alliance Montecito" at bounding box center [372, 106] width 123 height 13
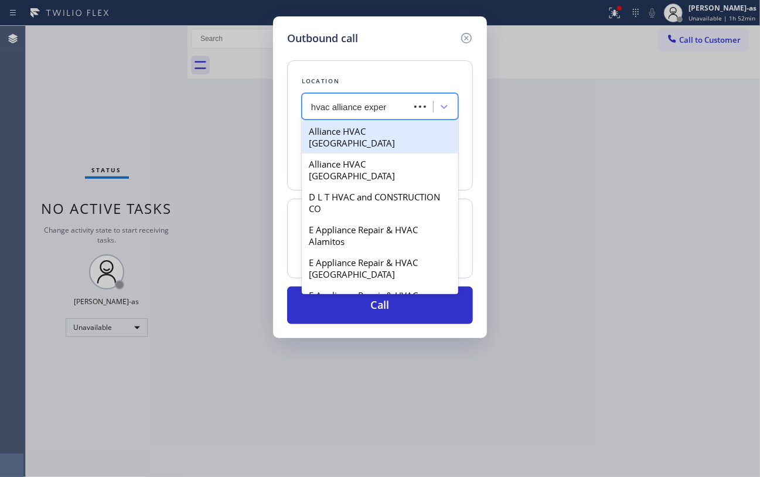
type input "hvac alliance expert"
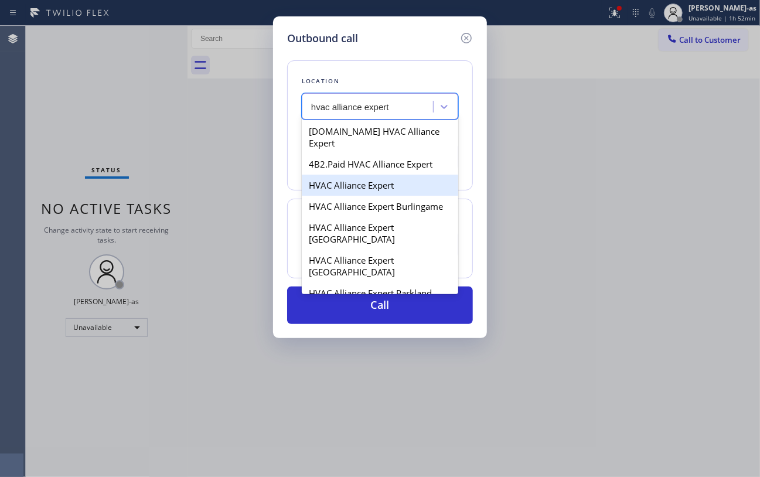
click at [357, 179] on div "HVAC Alliance Expert" at bounding box center [380, 185] width 156 height 21
type input "[PHONE_NUMBER]"
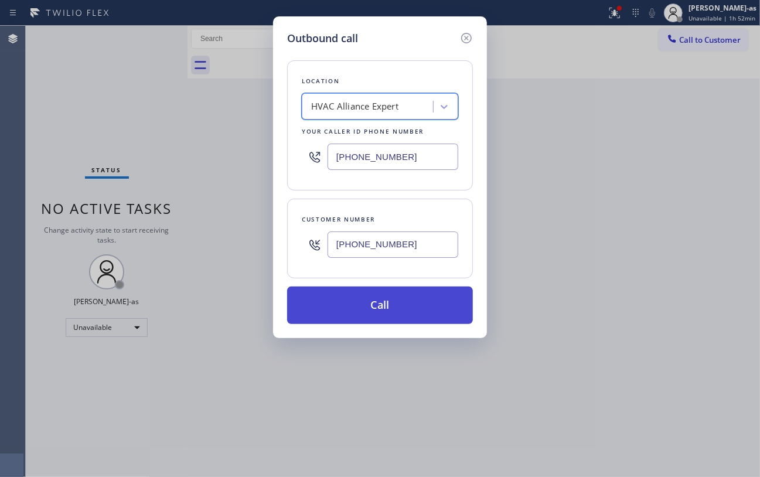
click at [394, 312] on button "Call" at bounding box center [380, 304] width 186 height 37
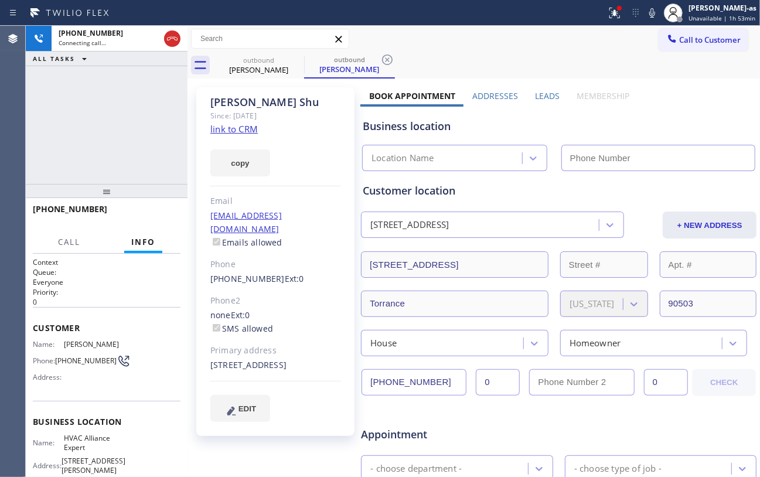
type input "[PHONE_NUMBER]"
click at [242, 131] on link "link to CRM" at bounding box center [233, 129] width 47 height 12
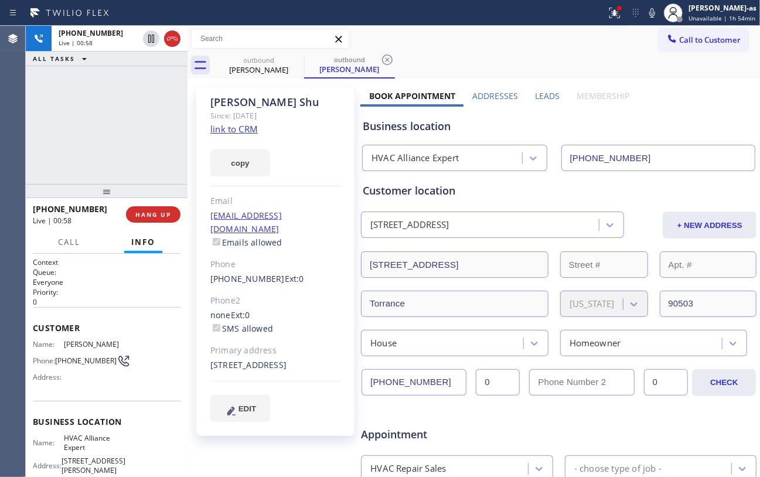
click at [94, 132] on div "[PHONE_NUMBER] Live | 00:58 ALL TASKS ALL TASKS ACTIVE TASKS TASKS IN WRAP UP" at bounding box center [107, 105] width 162 height 158
click at [144, 157] on div "[PHONE_NUMBER] Live | 01:00 ALL TASKS ALL TASKS ACTIVE TASKS TASKS IN WRAP UP" at bounding box center [107, 105] width 162 height 158
click at [120, 172] on div "[PHONE_NUMBER] Live | 01:00 ALL TASKS ALL TASKS ACTIVE TASKS TASKS IN WRAP UP" at bounding box center [107, 105] width 162 height 158
click at [113, 146] on div "[PHONE_NUMBER] Live | 01:01 ALL TASKS ALL TASKS ACTIVE TASKS TASKS IN WRAP UP" at bounding box center [107, 105] width 162 height 158
click at [151, 220] on button "HANG UP" at bounding box center [153, 214] width 54 height 16
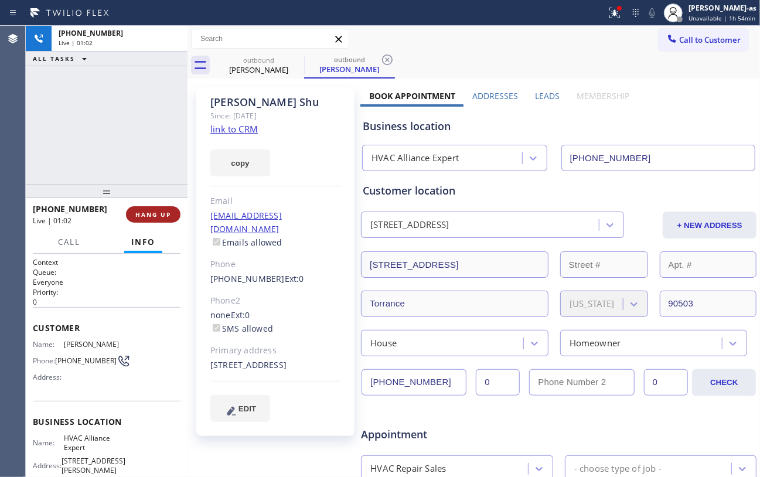
click at [159, 218] on span "HANG UP" at bounding box center [153, 214] width 36 height 8
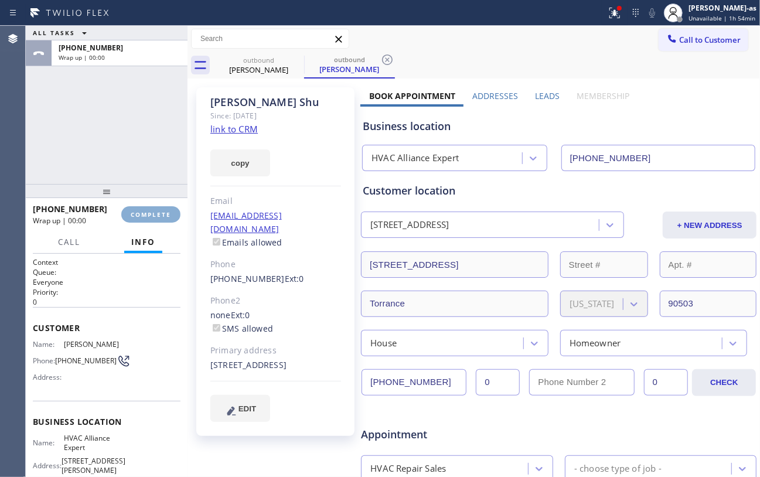
click at [156, 216] on span "COMPLETE" at bounding box center [151, 214] width 40 height 8
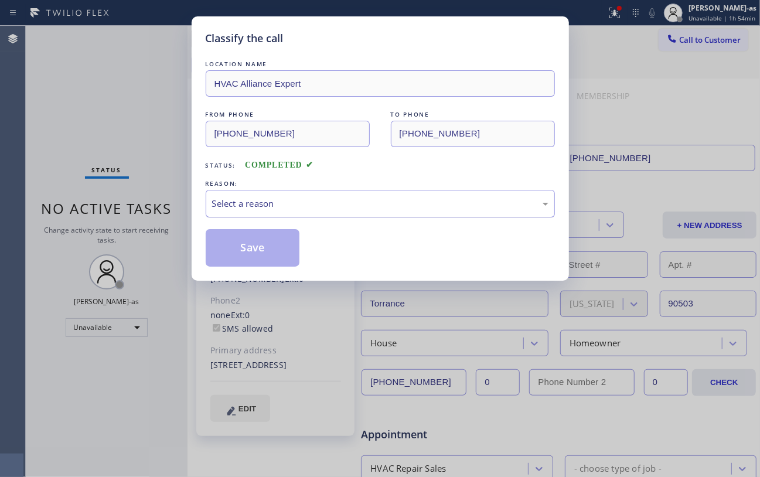
click at [324, 198] on div "Select a reason" at bounding box center [380, 203] width 336 height 13
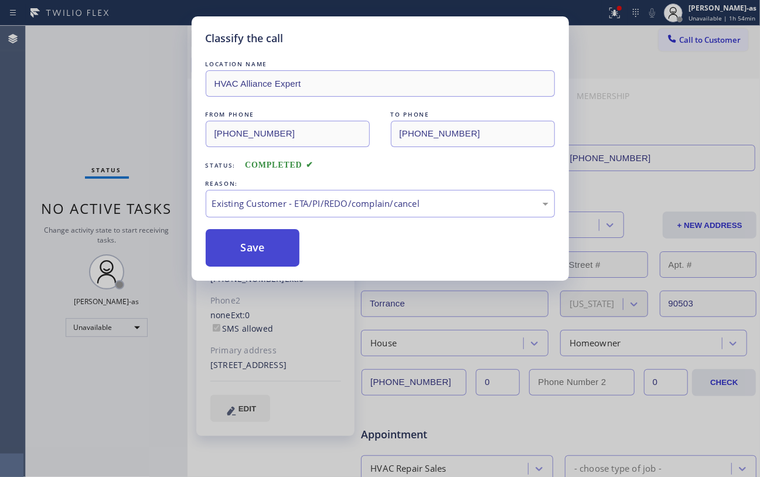
click at [262, 250] on button "Save" at bounding box center [253, 247] width 94 height 37
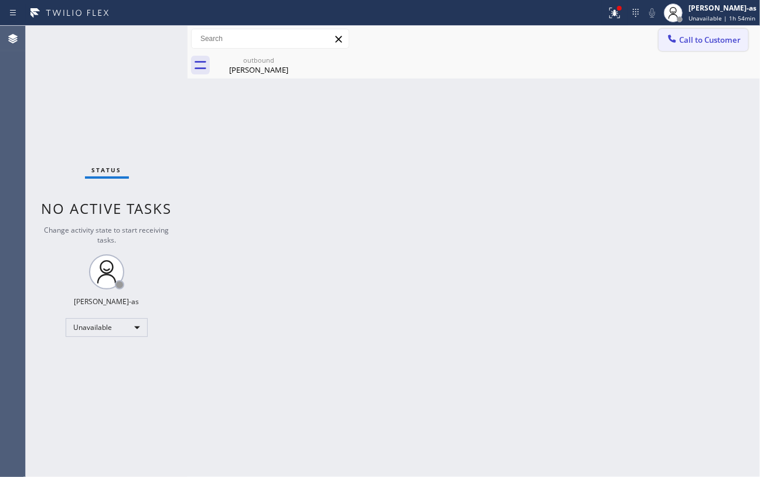
click at [619, 40] on span "Call to Customer" at bounding box center [710, 40] width 62 height 11
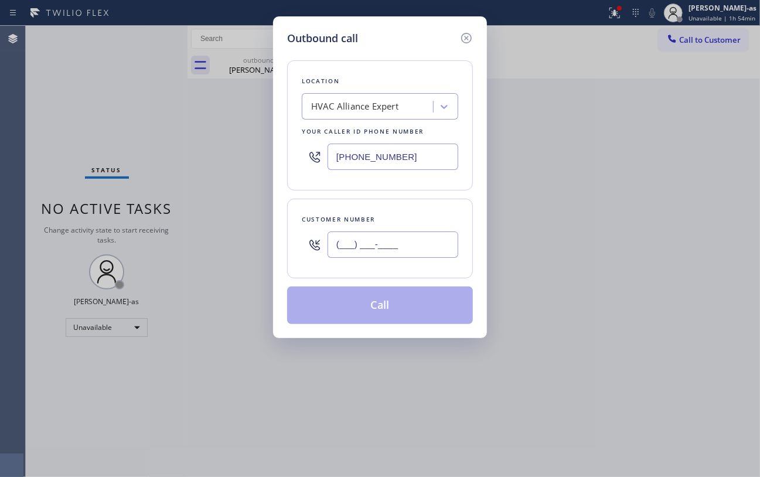
click at [342, 235] on input "(___) ___-____" at bounding box center [392, 244] width 131 height 26
paste input "310) 666-6848"
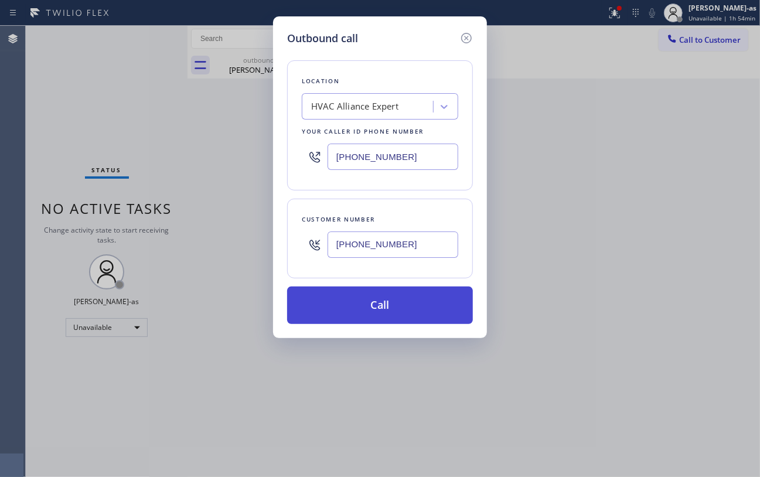
type input "[PHONE_NUMBER]"
click at [377, 303] on button "Call" at bounding box center [380, 304] width 186 height 37
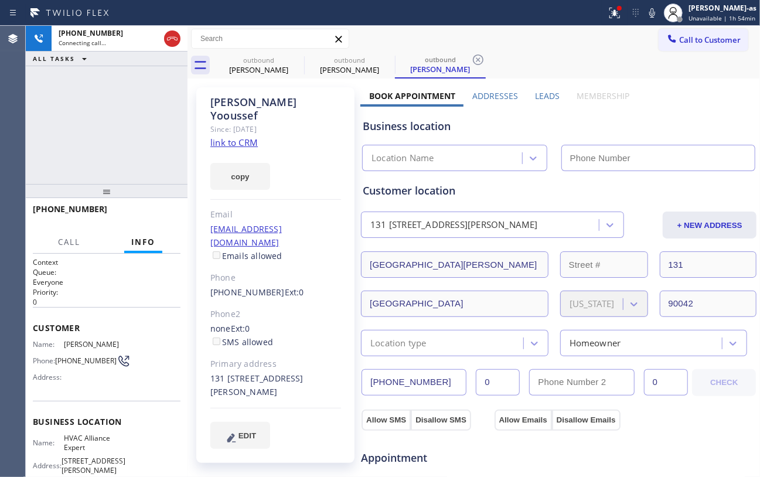
type input "[PHONE_NUMBER]"
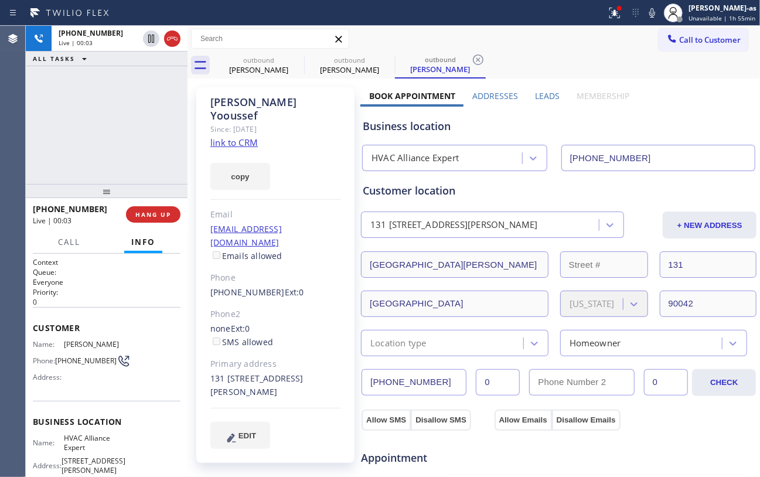
click at [146, 138] on div "[PHONE_NUMBER] Live | 00:03 ALL TASKS ALL TASKS ACTIVE TASKS TASKS IN WRAP UP" at bounding box center [107, 105] width 162 height 158
click at [148, 211] on span "HANG UP" at bounding box center [153, 214] width 36 height 8
click at [146, 209] on button "HANG UP" at bounding box center [153, 214] width 54 height 16
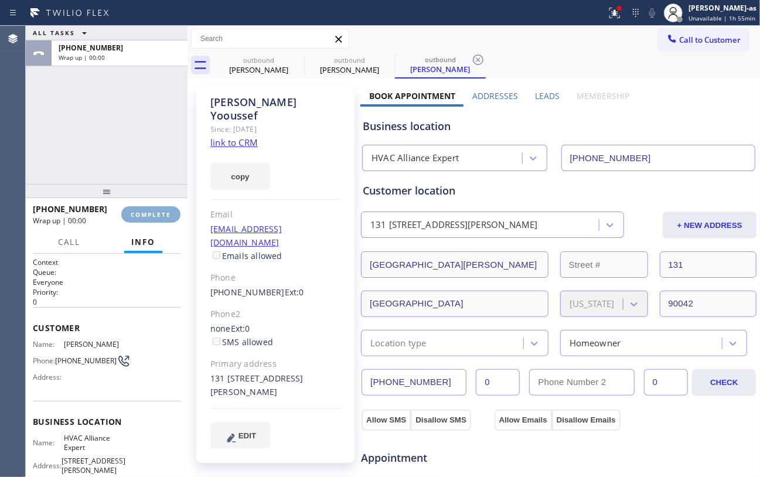
click at [146, 213] on span "COMPLETE" at bounding box center [151, 214] width 40 height 8
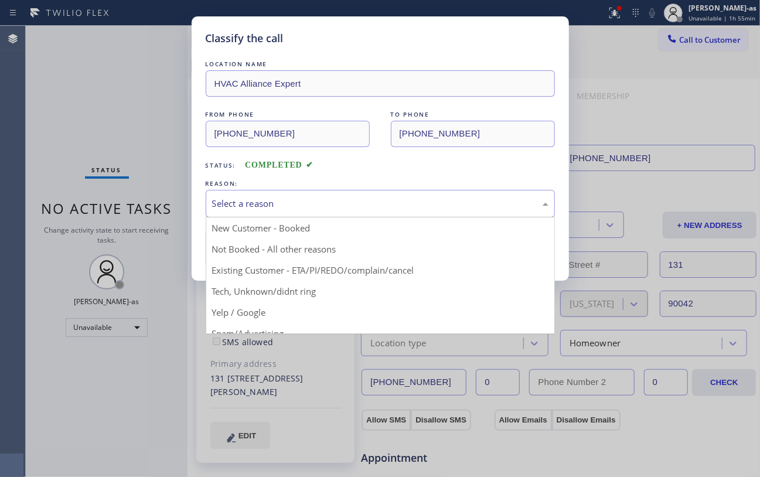
click at [237, 209] on div "Select a reason" at bounding box center [380, 203] width 336 height 13
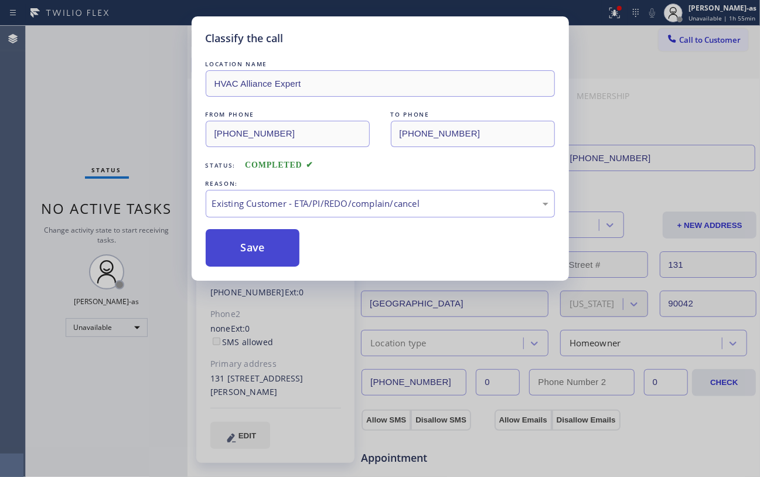
click at [258, 252] on button "Save" at bounding box center [253, 247] width 94 height 37
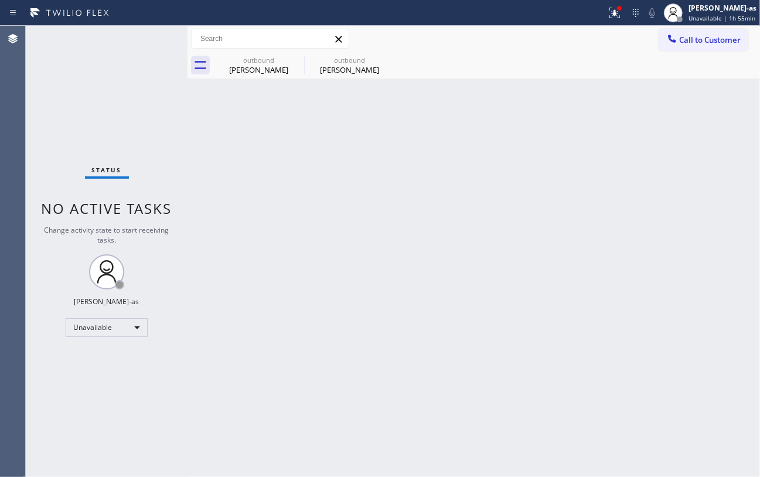
click at [94, 66] on div "Status No active tasks Change activity state to start receiving tasks. [PERSON_…" at bounding box center [107, 251] width 162 height 451
drag, startPoint x: 685, startPoint y: 40, endPoint x: 575, endPoint y: 93, distance: 121.3
click at [619, 41] on span "Call to Customer" at bounding box center [710, 40] width 62 height 11
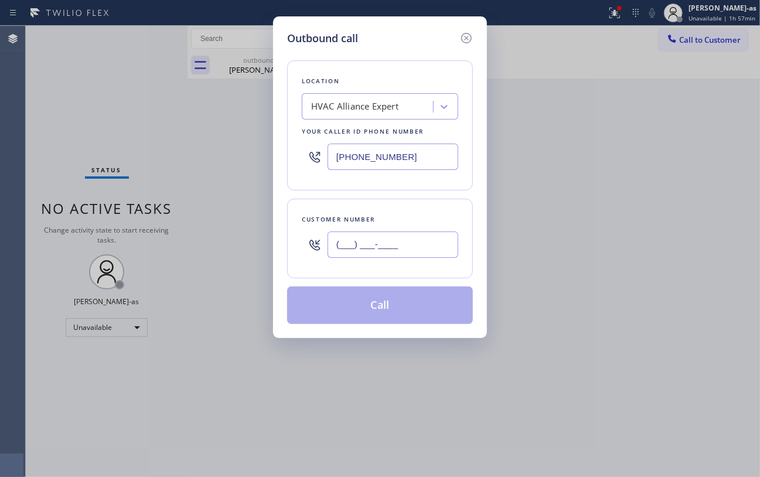
click at [377, 251] on input "(___) ___-____" at bounding box center [392, 244] width 131 height 26
paste input "208) 789-6141"
type input "[PHONE_NUMBER]"
click at [373, 160] on input "[PHONE_NUMBER]" at bounding box center [392, 157] width 131 height 26
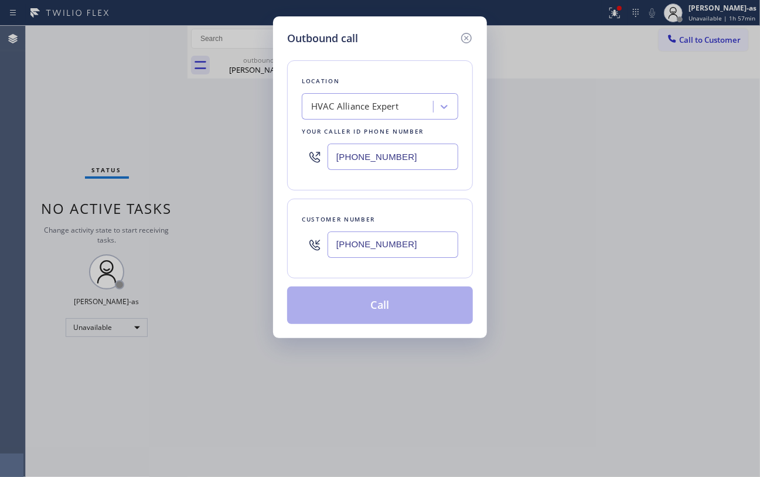
click at [373, 160] on input "[PHONE_NUMBER]" at bounding box center [392, 157] width 131 height 26
paste input "800) 568-8664"
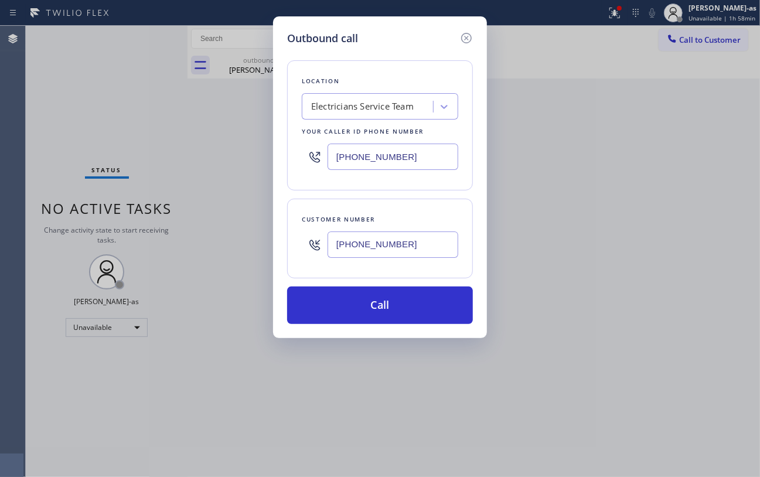
type input "[PHONE_NUMBER]"
click at [409, 148] on input "[PHONE_NUMBER]" at bounding box center [392, 157] width 131 height 26
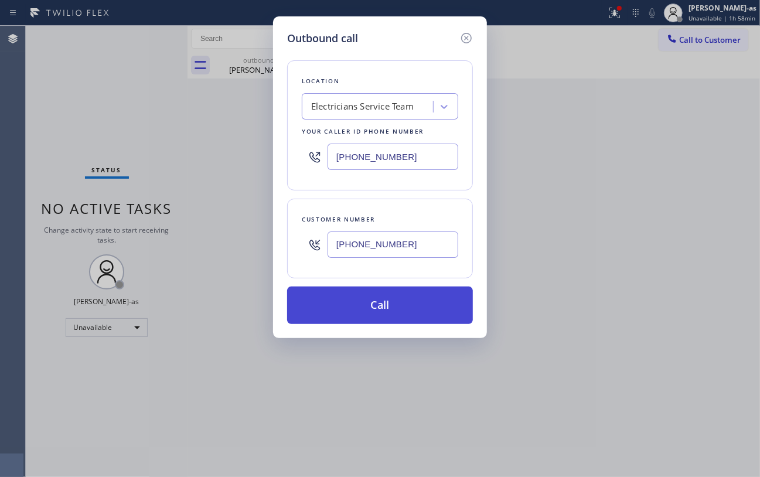
click at [380, 303] on button "Call" at bounding box center [380, 304] width 186 height 37
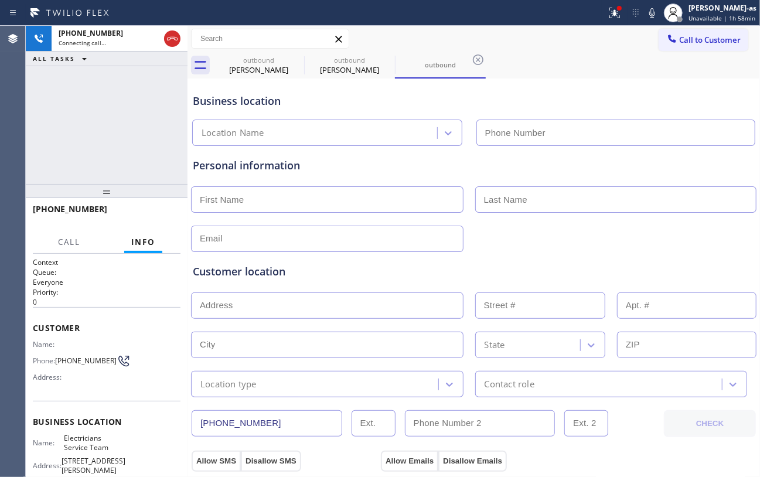
type input "[PHONE_NUMBER]"
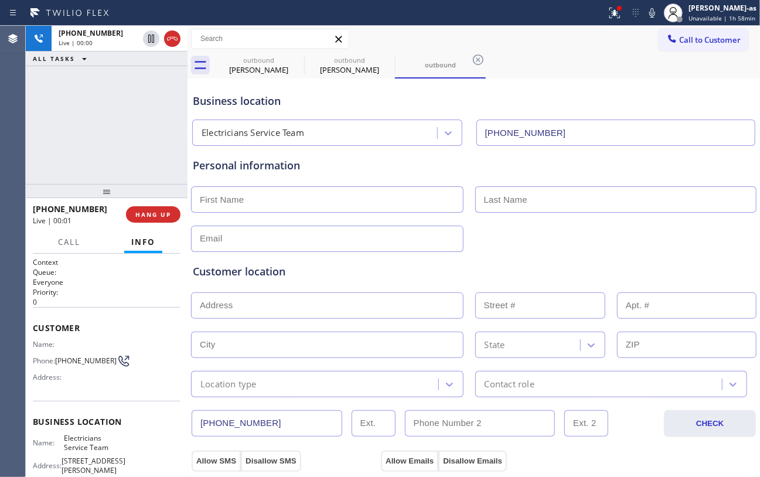
click at [125, 98] on div "[PHONE_NUMBER] Live | 00:00 ALL TASKS ALL TASKS ACTIVE TASKS TASKS IN WRAP UP" at bounding box center [107, 105] width 162 height 158
click at [146, 209] on button "HANG UP" at bounding box center [153, 214] width 54 height 16
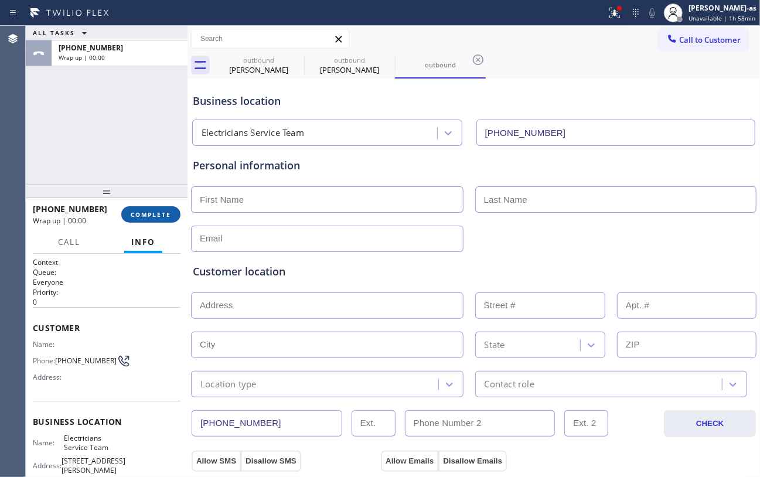
click at [146, 210] on span "COMPLETE" at bounding box center [151, 214] width 40 height 8
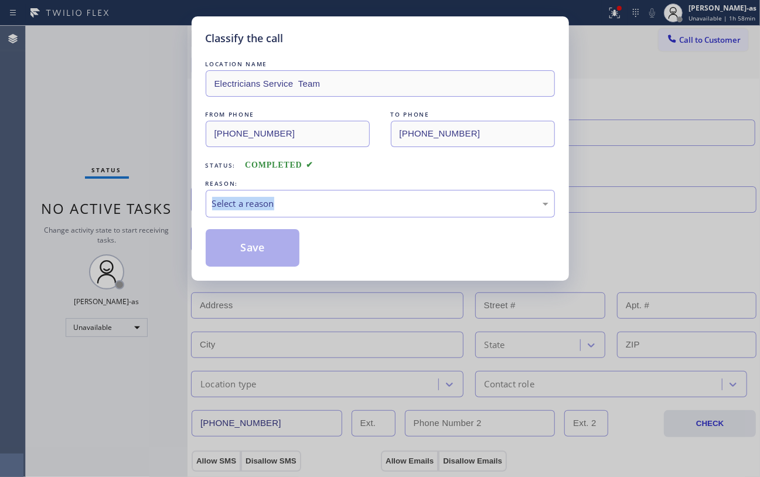
click at [146, 209] on div "Classify the call LOCATION NAME Electricians Service Team FROM PHONE [PHONE_NUM…" at bounding box center [380, 238] width 760 height 477
click at [113, 153] on div "Classify the call LOCATION NAME Electricians Service Team FROM PHONE [PHONE_NUM…" at bounding box center [380, 238] width 760 height 477
drag, startPoint x: 410, startPoint y: 209, endPoint x: 394, endPoint y: 213, distance: 16.5
click at [410, 209] on div "Select a reason" at bounding box center [380, 203] width 336 height 13
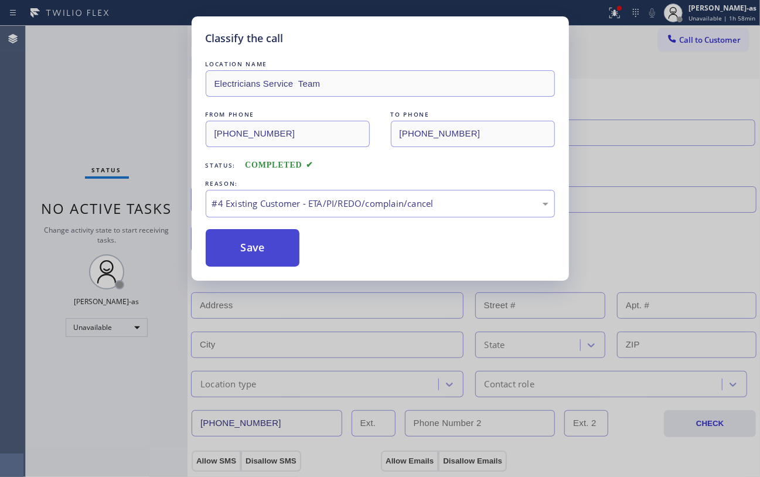
drag, startPoint x: 353, startPoint y: 285, endPoint x: 280, endPoint y: 258, distance: 77.3
click at [258, 248] on button "Save" at bounding box center [253, 247] width 94 height 37
type input "[PHONE_NUMBER]"
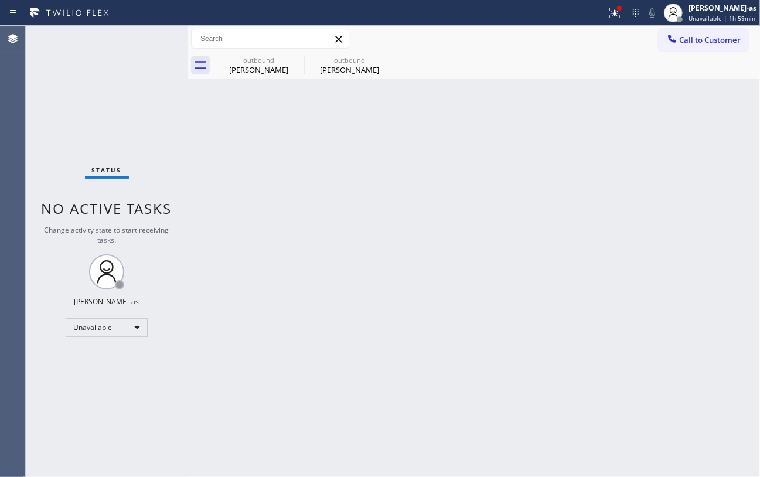
drag, startPoint x: 415, startPoint y: 286, endPoint x: 513, endPoint y: 212, distance: 122.9
click at [415, 285] on div "Back to Dashboard Change Sender ID Customers Technicians Select a contact Outbo…" at bounding box center [473, 251] width 572 height 451
click at [619, 37] on span "Call to Customer" at bounding box center [710, 40] width 62 height 11
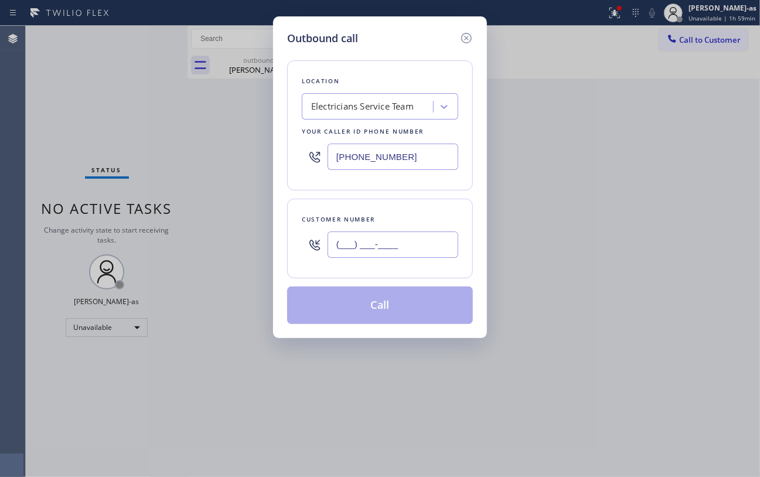
click at [405, 248] on input "(___) ___-____" at bounding box center [392, 244] width 131 height 26
paste input "208) 789-6141"
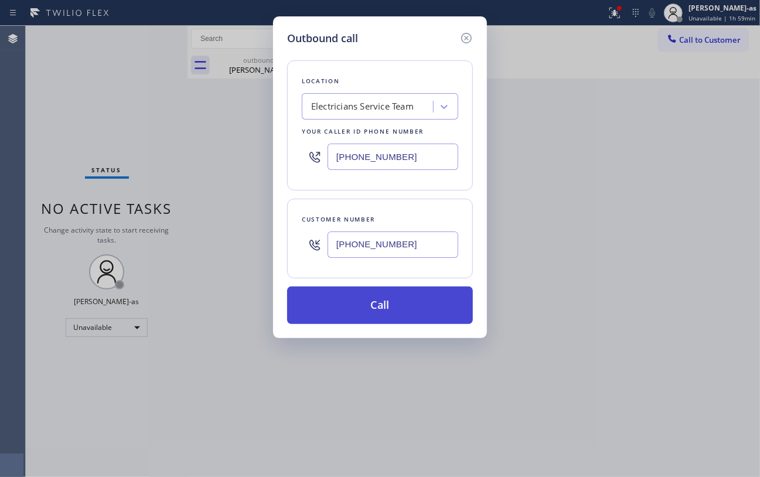
type input "[PHONE_NUMBER]"
click at [408, 312] on button "Call" at bounding box center [380, 304] width 186 height 37
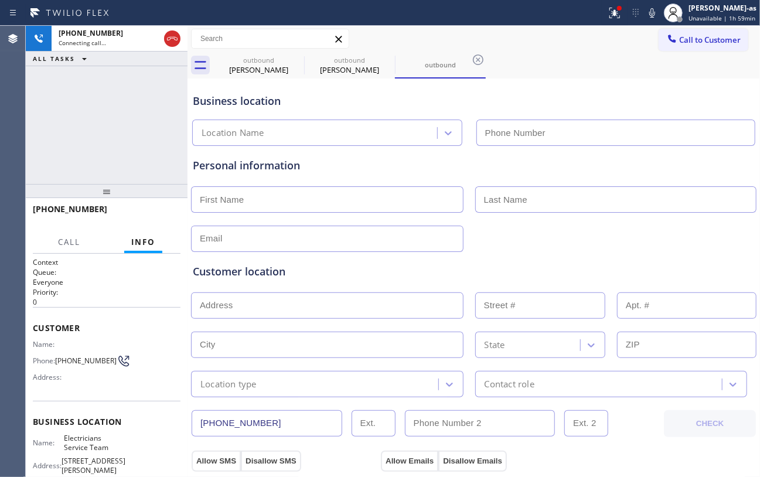
type input "[PHONE_NUMBER]"
click at [118, 113] on div "[PHONE_NUMBER] Connecting call… ALL TASKS ALL TASKS ACTIVE TASKS TASKS IN WRAP …" at bounding box center [107, 105] width 162 height 158
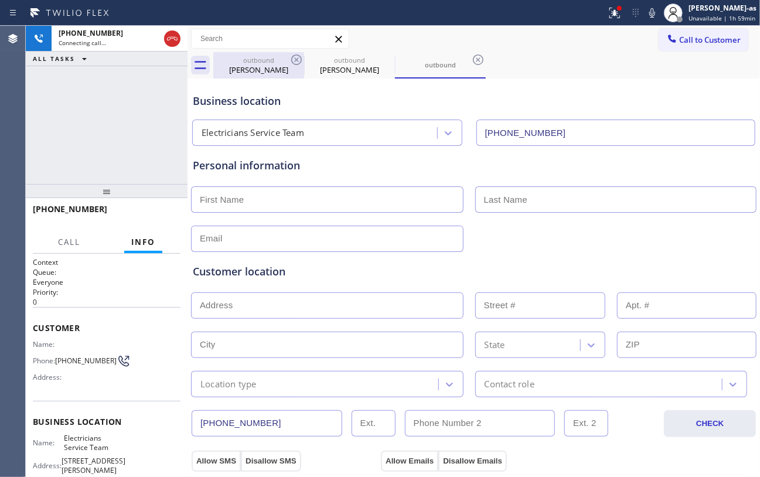
click at [239, 68] on div "[PERSON_NAME]" at bounding box center [258, 69] width 88 height 11
type input "[PHONE_NUMBER]"
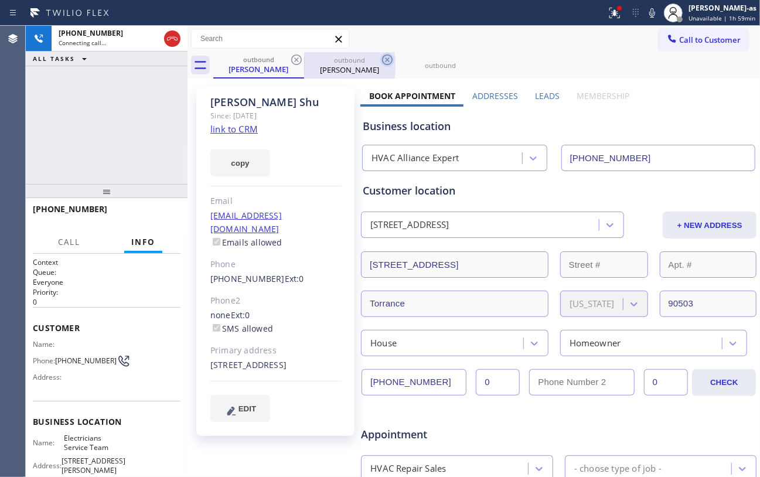
click at [302, 62] on icon at bounding box center [296, 60] width 14 height 14
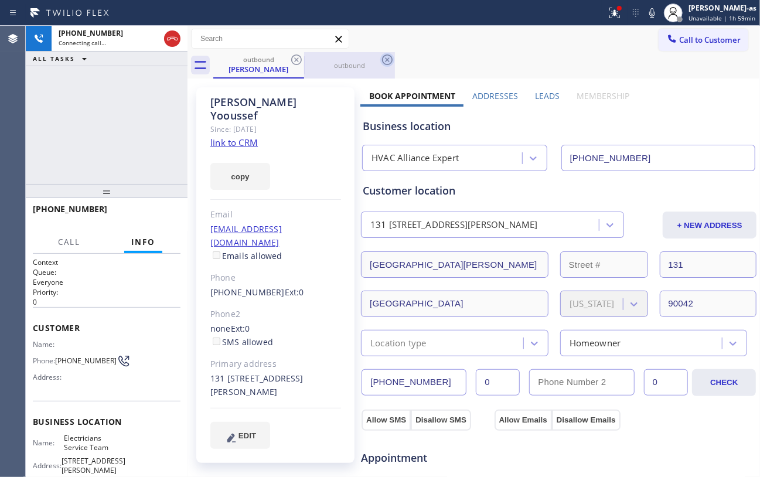
click at [298, 63] on icon at bounding box center [296, 60] width 14 height 14
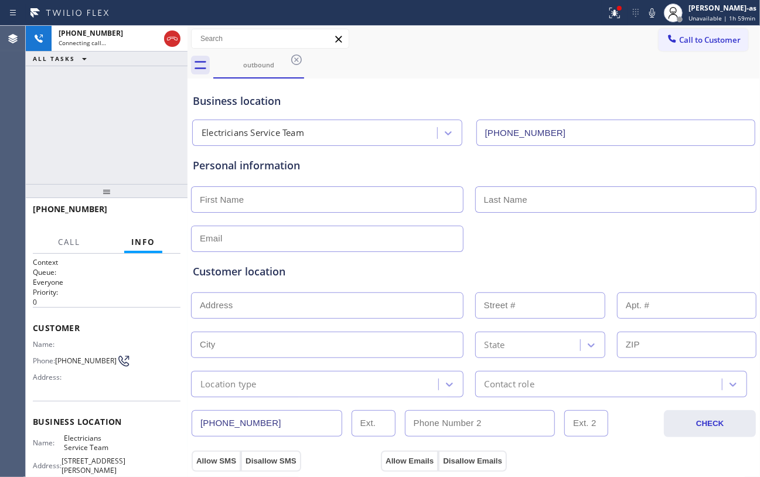
click at [88, 118] on div "[PHONE_NUMBER] Connecting call… ALL TASKS ALL TASKS ACTIVE TASKS TASKS IN WRAP …" at bounding box center [107, 105] width 162 height 158
drag, startPoint x: 104, startPoint y: 129, endPoint x: 136, endPoint y: 206, distance: 83.8
click at [104, 129] on div "[PHONE_NUMBER] Live | 00:02 ALL TASKS ALL TASKS ACTIVE TASKS TASKS IN WRAP UP" at bounding box center [107, 105] width 162 height 158
click at [152, 209] on button "HANG UP" at bounding box center [153, 214] width 54 height 16
click at [121, 165] on div "[PHONE_NUMBER] Live | 00:03 ALL TASKS ALL TASKS ACTIVE TASKS TASKS IN WRAP UP" at bounding box center [107, 105] width 162 height 158
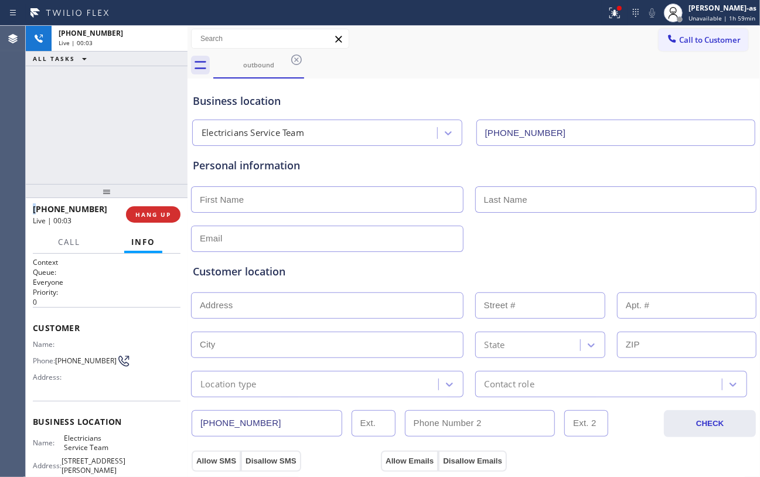
click at [121, 165] on div "[PHONE_NUMBER] Live | 00:03 ALL TASKS ALL TASKS ACTIVE TASKS TASKS IN WRAP UP" at bounding box center [107, 105] width 162 height 158
click at [121, 164] on div "[PHONE_NUMBER] Live | 00:03 ALL TASKS ALL TASKS ACTIVE TASKS TASKS IN WRAP UP" at bounding box center [107, 105] width 162 height 158
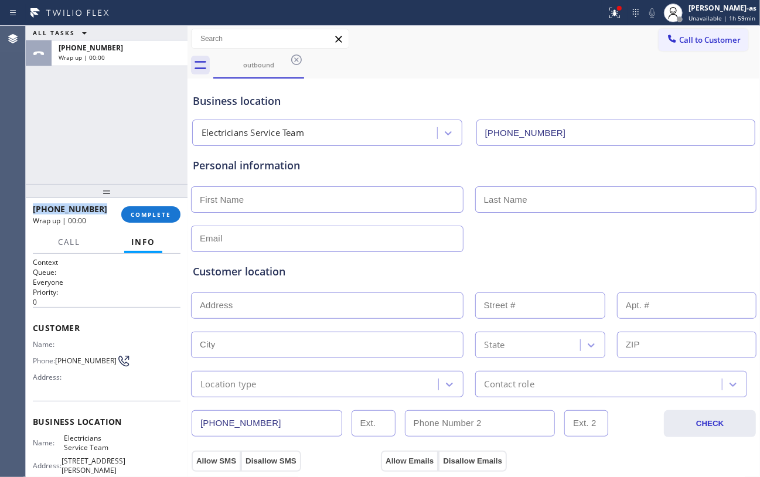
click at [121, 164] on div "ALL TASKS ALL TASKS ACTIVE TASKS TASKS IN WRAP UP [PHONE_NUMBER] Wrap up | 00:00" at bounding box center [107, 105] width 162 height 158
drag, startPoint x: 132, startPoint y: 206, endPoint x: 144, endPoint y: 176, distance: 32.1
click at [132, 207] on button "COMPLETE" at bounding box center [150, 214] width 59 height 16
click at [142, 174] on div "ALL TASKS ALL TASKS ACTIVE TASKS TASKS IN WRAP UP [PHONE_NUMBER] Wrap up | 00:00" at bounding box center [107, 105] width 162 height 158
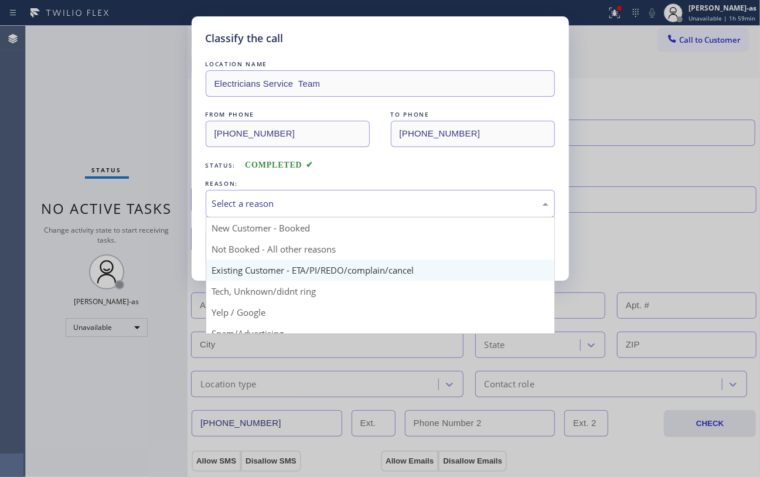
drag, startPoint x: 260, startPoint y: 200, endPoint x: 271, endPoint y: 268, distance: 68.2
click at [262, 200] on div "Select a reason" at bounding box center [380, 203] width 336 height 13
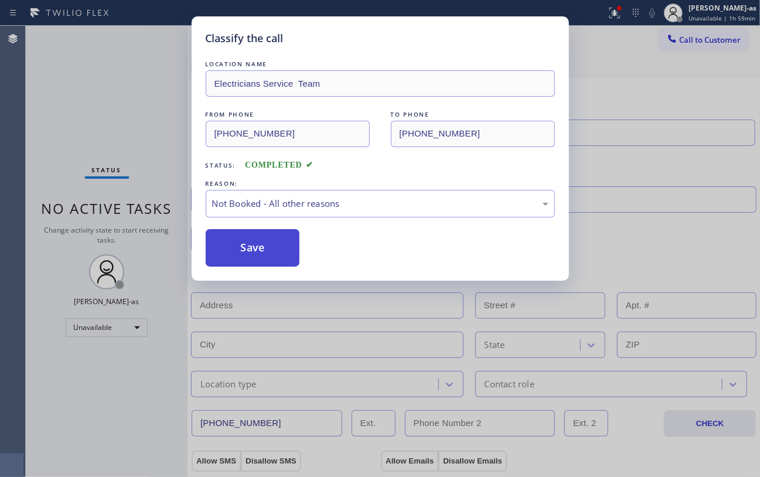
click at [261, 249] on button "Save" at bounding box center [253, 247] width 94 height 37
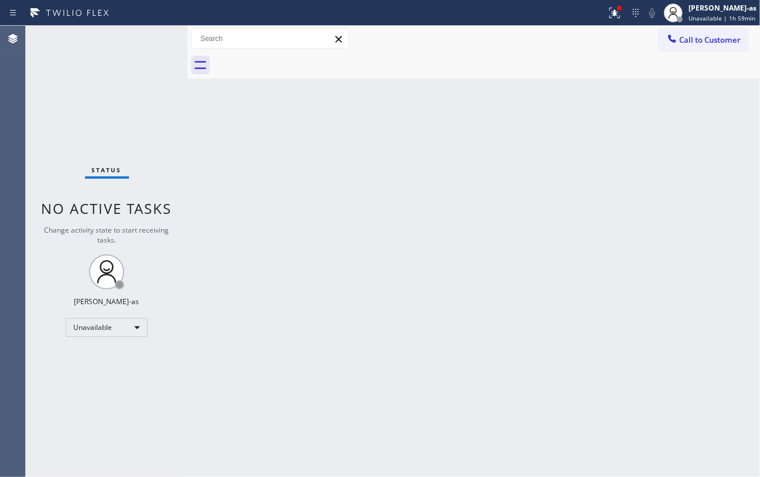
click at [535, 230] on div "Back to Dashboard Change Sender ID Customers Technicians Select a contact Outbo…" at bounding box center [473, 251] width 572 height 451
click at [619, 35] on span "Call to Customer" at bounding box center [710, 40] width 62 height 11
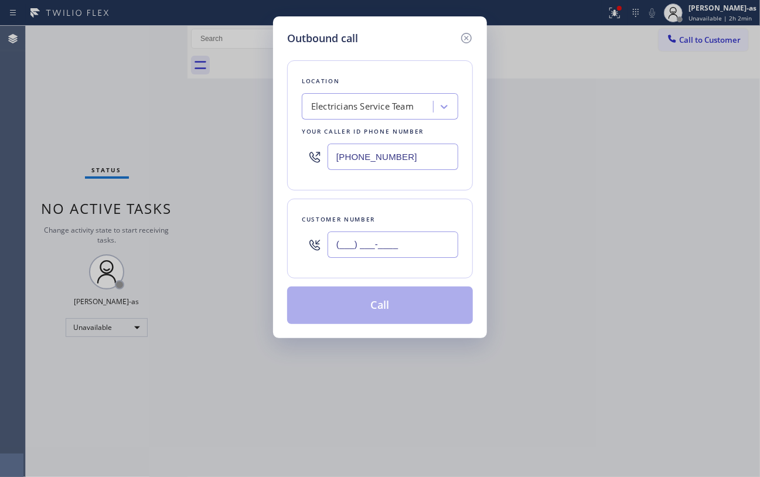
click at [384, 237] on input "(___) ___-____" at bounding box center [392, 244] width 131 height 26
paste input "858) 699-8135"
type input "[PHONE_NUMBER]"
click at [368, 105] on div "Electricians Service Team" at bounding box center [362, 106] width 103 height 13
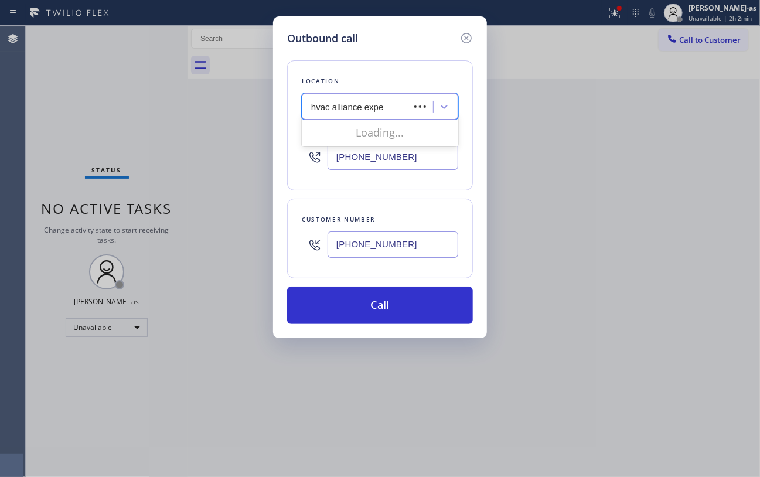
type input "hvac alliance expert"
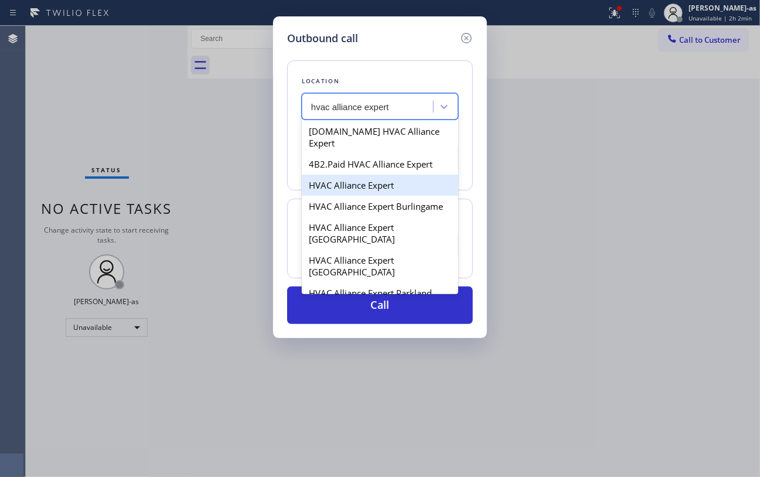
click at [351, 175] on div "HVAC Alliance Expert" at bounding box center [380, 185] width 156 height 21
type input "[PHONE_NUMBER]"
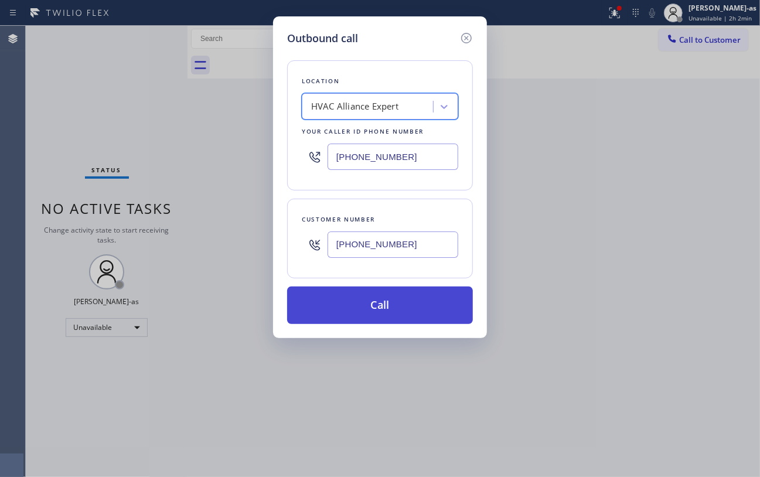
click at [373, 295] on button "Call" at bounding box center [380, 304] width 186 height 37
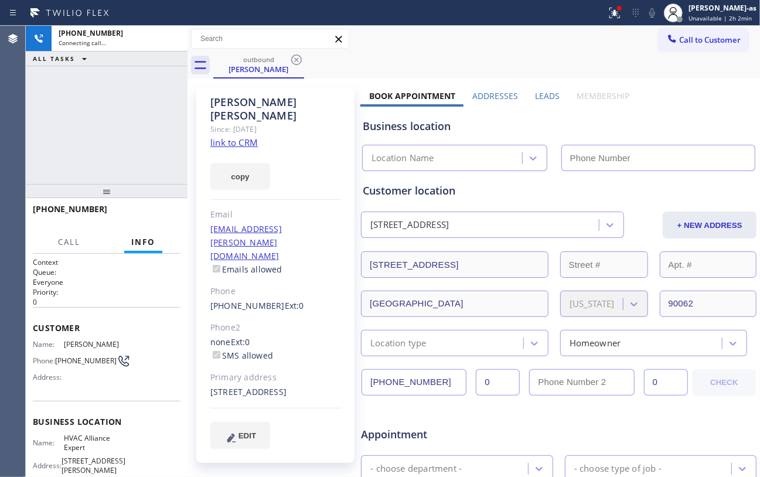
click at [80, 123] on div "[PHONE_NUMBER] Connecting call… ALL TASKS ALL TASKS ACTIVE TASKS TASKS IN WRAP …" at bounding box center [107, 105] width 162 height 158
click at [228, 136] on link "link to CRM" at bounding box center [233, 142] width 47 height 12
type input "[PHONE_NUMBER]"
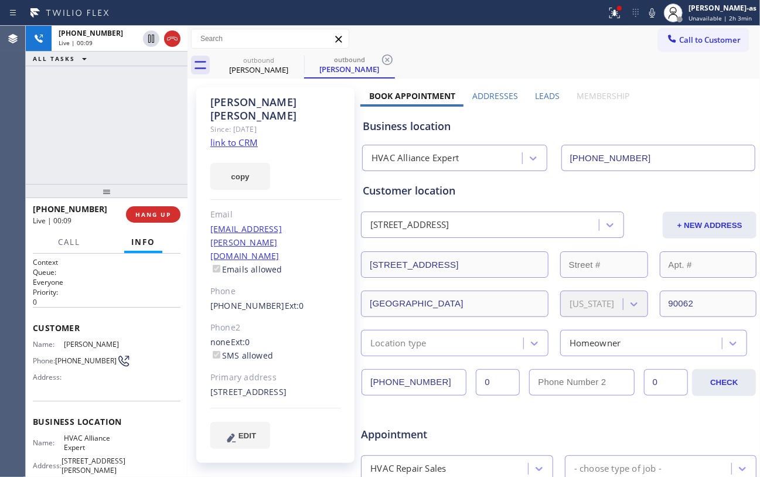
drag, startPoint x: 99, startPoint y: 150, endPoint x: 164, endPoint y: 53, distance: 117.0
click at [101, 146] on div "[PHONE_NUMBER] Live | 00:09 ALL TASKS ALL TASKS ACTIVE TASKS TASKS IN WRAP UP" at bounding box center [107, 105] width 162 height 158
click at [165, 32] on icon at bounding box center [172, 39] width 14 height 14
drag, startPoint x: 102, startPoint y: 129, endPoint x: 143, endPoint y: 293, distance: 168.5
click at [103, 134] on div "[PHONE_NUMBER] Live | 00:10 ALL TASKS ALL TASKS ACTIVE TASKS TASKS IN WRAP UP" at bounding box center [107, 105] width 162 height 158
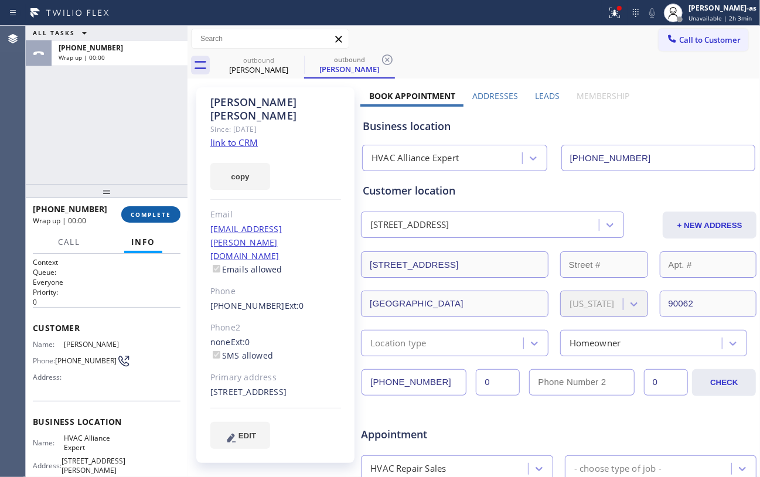
click at [148, 207] on button "COMPLETE" at bounding box center [150, 214] width 59 height 16
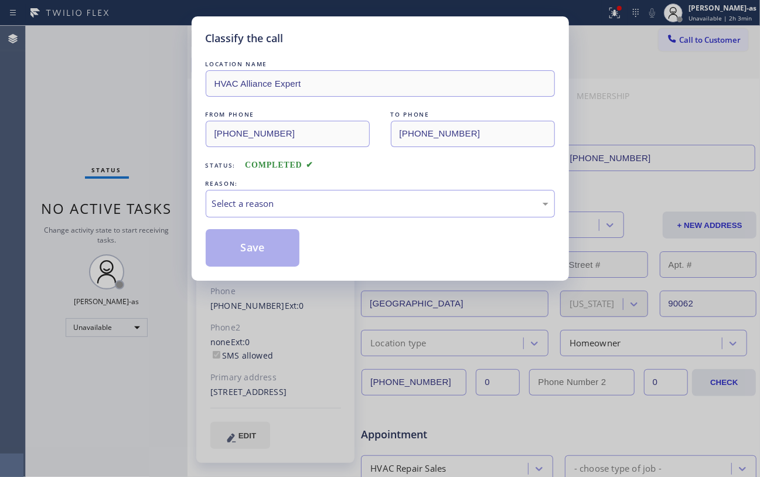
click at [127, 151] on div "Classify the call LOCATION NAME HVAC Alliance Expert FROM PHONE [PHONE_NUMBER] …" at bounding box center [380, 238] width 760 height 477
click at [298, 204] on div "Select a reason" at bounding box center [380, 203] width 336 height 13
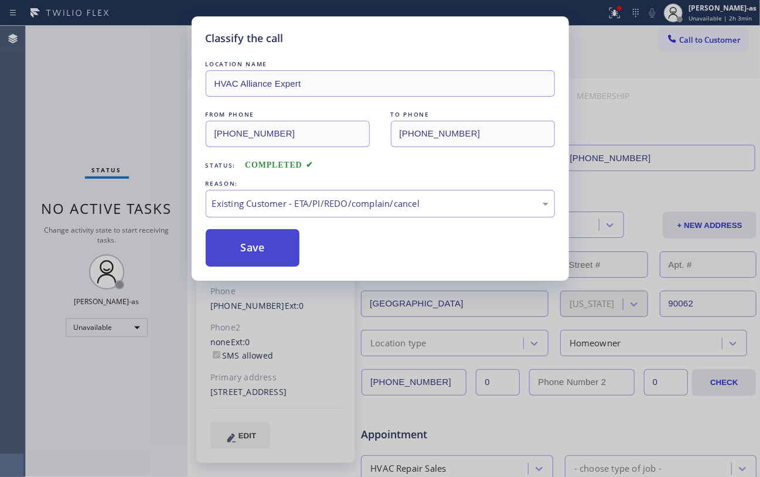
click at [254, 244] on button "Save" at bounding box center [253, 247] width 94 height 37
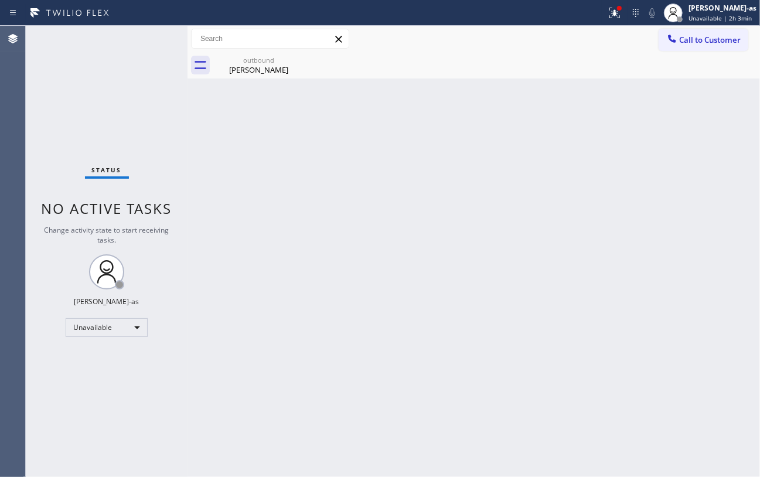
drag, startPoint x: 62, startPoint y: 120, endPoint x: 352, endPoint y: 57, distance: 296.6
click at [67, 120] on div "Status No active tasks Change activity state to start receiving tasks. [PERSON_…" at bounding box center [107, 251] width 162 height 451
drag, startPoint x: 249, startPoint y: 67, endPoint x: 279, endPoint y: 66, distance: 29.9
click at [251, 67] on div "[PERSON_NAME]" at bounding box center [258, 69] width 88 height 11
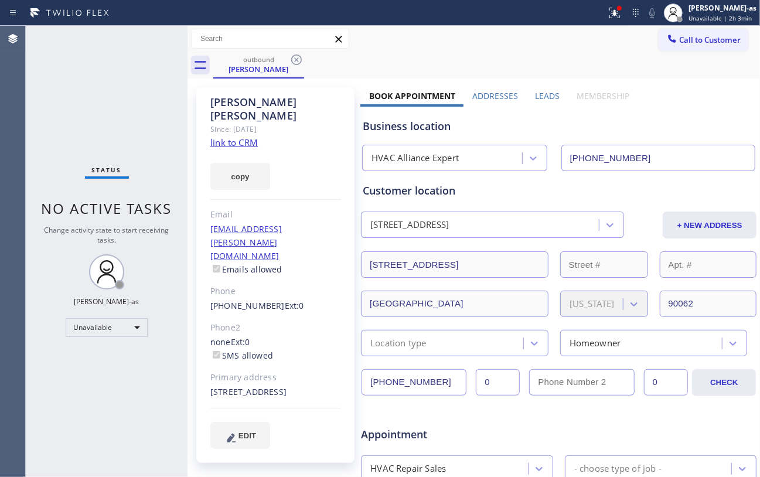
drag, startPoint x: 291, startPoint y: 60, endPoint x: 553, endPoint y: 82, distance: 262.8
click at [296, 61] on icon at bounding box center [296, 60] width 14 height 14
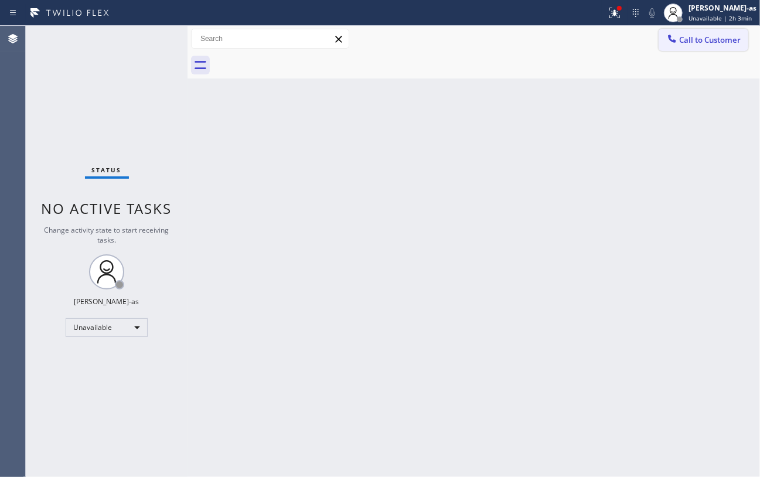
click at [619, 36] on span "Call to Customer" at bounding box center [710, 40] width 62 height 11
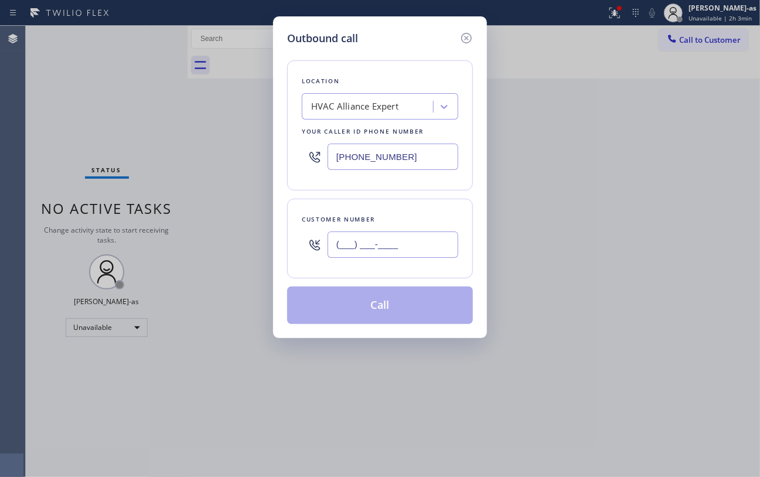
click at [406, 244] on input "(___) ___-____" at bounding box center [392, 244] width 131 height 26
paste input "415) 624-6608"
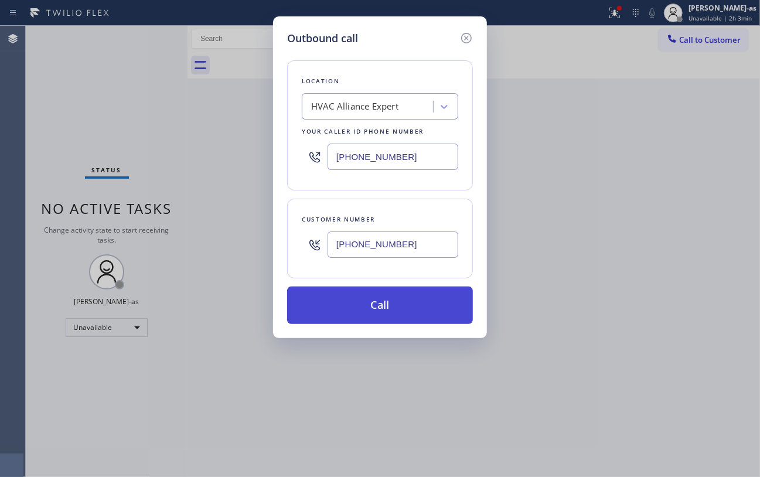
type input "[PHONE_NUMBER]"
click at [413, 305] on button "Call" at bounding box center [380, 304] width 186 height 37
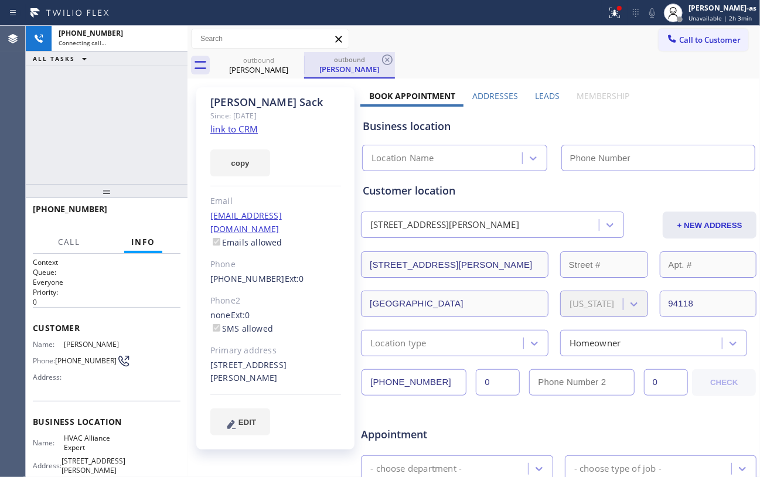
click at [259, 62] on div "outbound" at bounding box center [258, 60] width 88 height 9
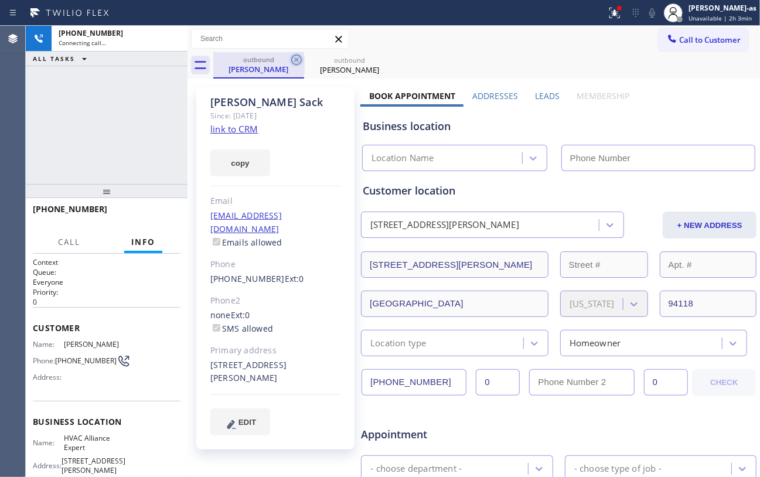
click at [301, 57] on icon at bounding box center [296, 60] width 14 height 14
type input "[PHONE_NUMBER]"
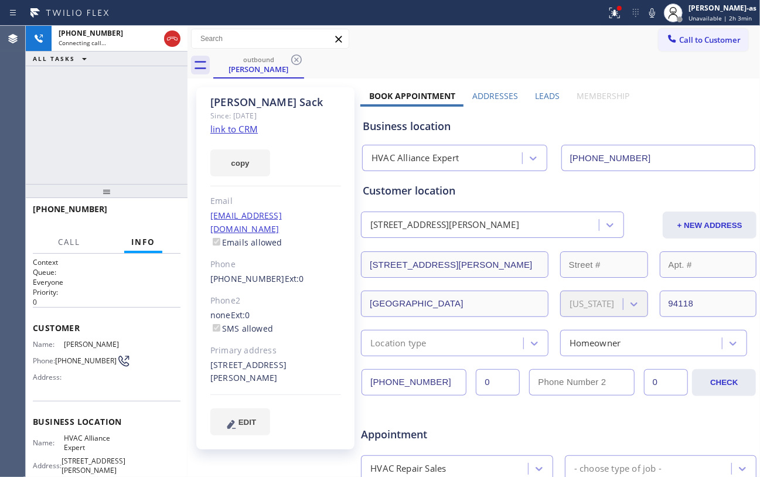
drag, startPoint x: 81, startPoint y: 164, endPoint x: 152, endPoint y: 131, distance: 78.6
click at [90, 152] on div "[PHONE_NUMBER] Connecting call… ALL TASKS ALL TASKS ACTIVE TASKS TASKS IN WRAP …" at bounding box center [107, 105] width 162 height 158
click at [256, 68] on div "[PERSON_NAME]" at bounding box center [258, 69] width 88 height 11
click at [234, 131] on link "link to CRM" at bounding box center [233, 129] width 47 height 12
click at [68, 142] on div "[PHONE_NUMBER] Connecting call… ALL TASKS ALL TASKS ACTIVE TASKS TASKS IN WRAP …" at bounding box center [107, 105] width 162 height 158
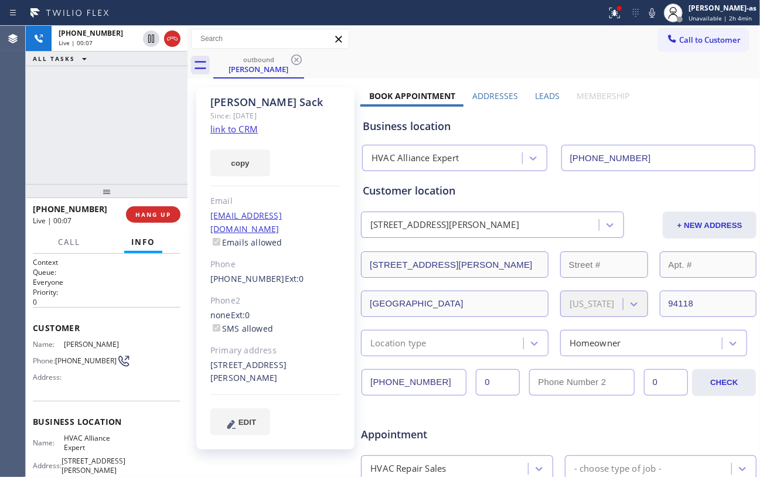
click at [52, 165] on div "[PHONE_NUMBER] Live | 00:07 ALL TASKS ALL TASKS ACTIVE TASKS TASKS IN WRAP UP" at bounding box center [107, 105] width 162 height 158
drag, startPoint x: 168, startPoint y: 43, endPoint x: 96, endPoint y: 254, distance: 222.7
click at [168, 49] on div at bounding box center [162, 39] width 42 height 26
click at [96, 247] on div "Call Info" at bounding box center [107, 242] width 148 height 23
click at [139, 213] on span "HANG UP" at bounding box center [153, 214] width 36 height 8
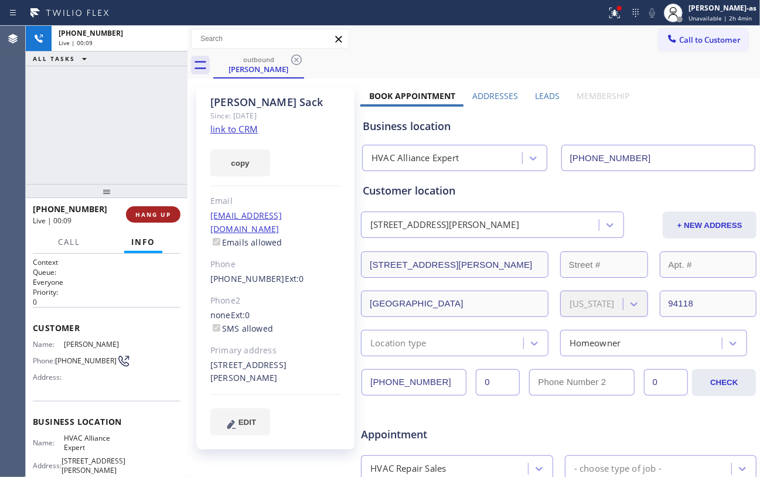
click at [144, 212] on span "HANG UP" at bounding box center [153, 214] width 36 height 8
click at [143, 169] on div "[PHONE_NUMBER] Live | 00:09 ALL TASKS ALL TASKS ACTIVE TASKS TASKS IN WRAP UP" at bounding box center [107, 105] width 162 height 158
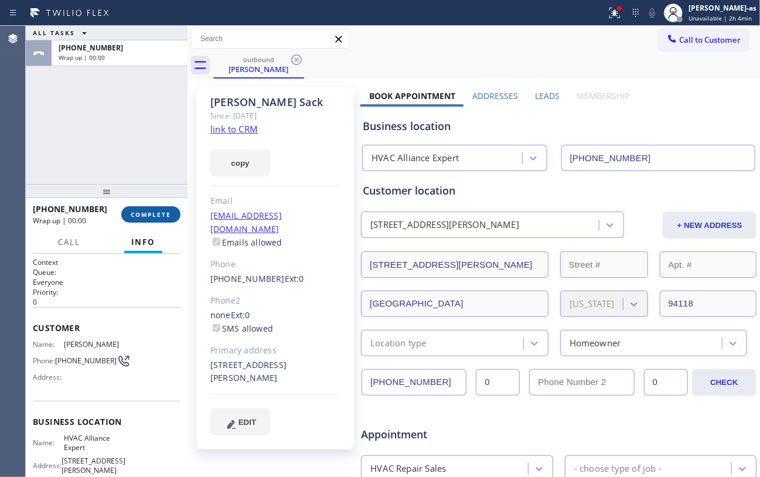
click at [146, 217] on span "COMPLETE" at bounding box center [151, 214] width 40 height 8
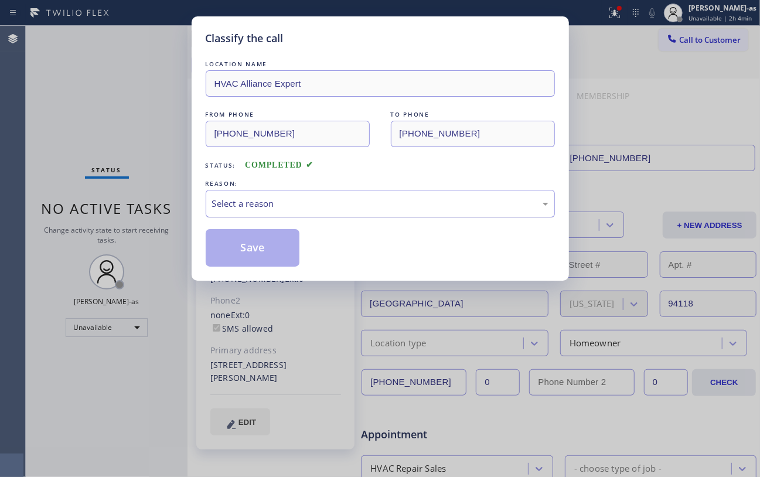
click at [328, 214] on div "Select a reason" at bounding box center [380, 204] width 349 height 28
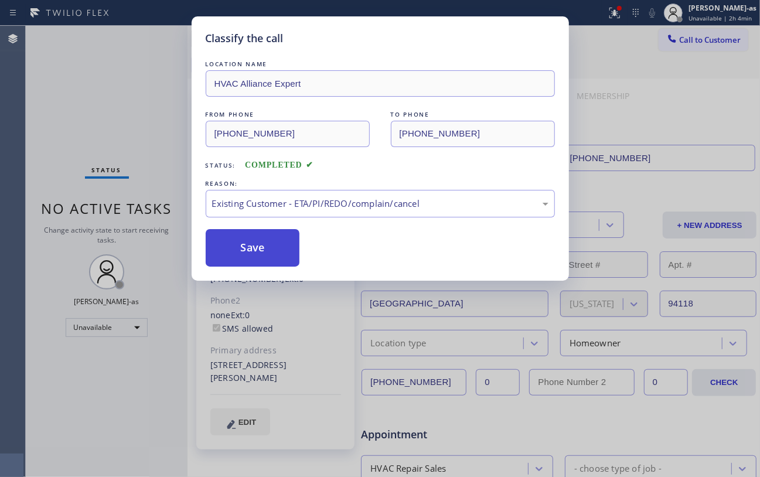
click at [268, 257] on button "Save" at bounding box center [253, 247] width 94 height 37
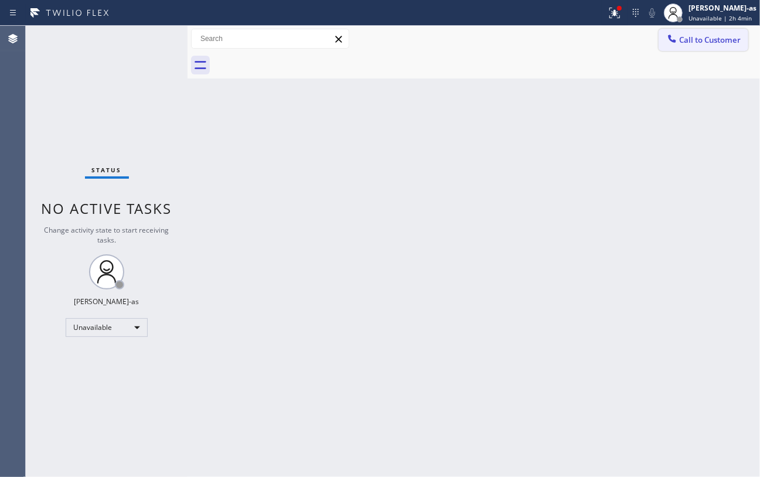
click at [619, 32] on button "Call to Customer" at bounding box center [703, 40] width 90 height 22
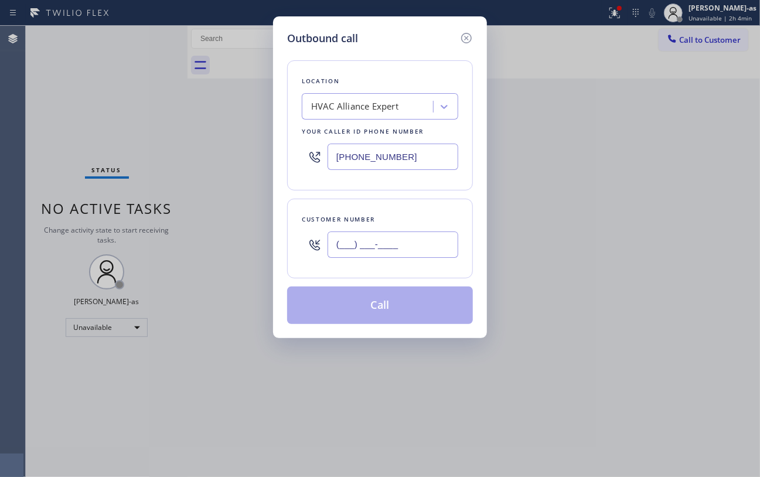
click at [396, 235] on input "(___) ___-____" at bounding box center [392, 244] width 131 height 26
paste input "650) 303-0634"
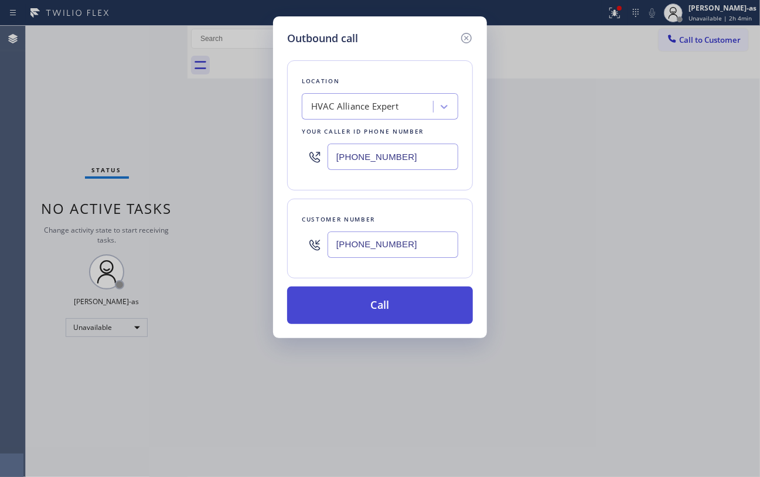
type input "[PHONE_NUMBER]"
click at [348, 314] on button "Call" at bounding box center [380, 304] width 186 height 37
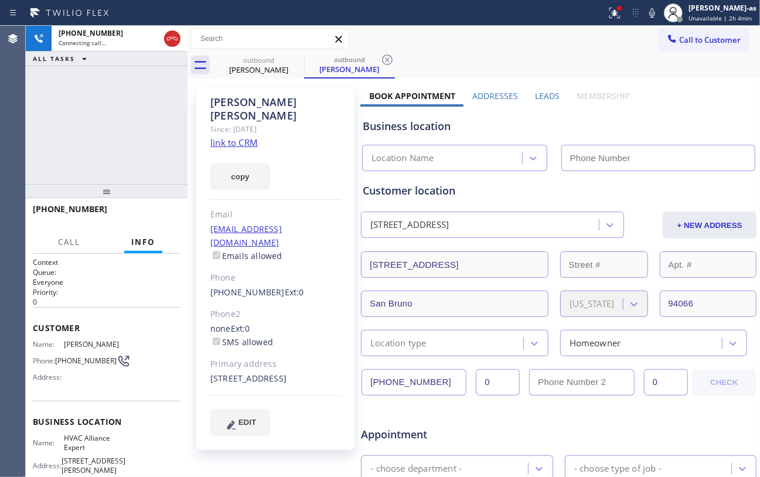
type input "[PHONE_NUMBER]"
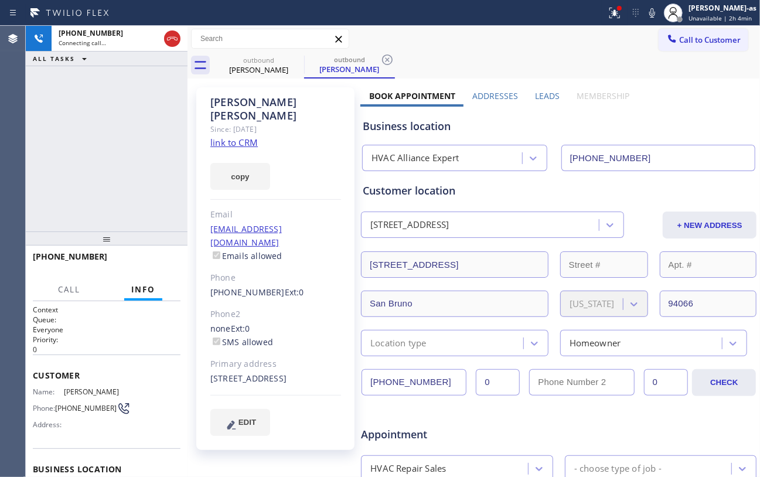
drag, startPoint x: 168, startPoint y: 237, endPoint x: 162, endPoint y: 113, distance: 123.7
click at [101, 101] on div "[PHONE_NUMBER] Connecting call… ALL TASKS ALL TASKS ACTIVE TASKS TASKS IN WRAP …" at bounding box center [107, 129] width 162 height 206
click at [236, 136] on link "link to CRM" at bounding box center [233, 142] width 47 height 12
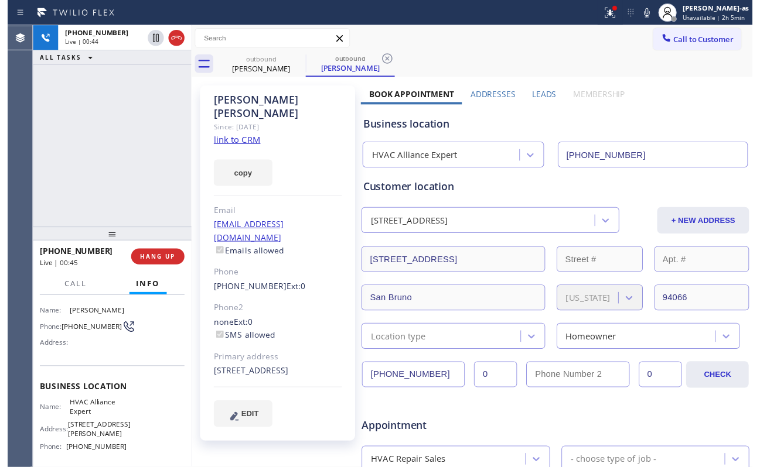
scroll to position [156, 0]
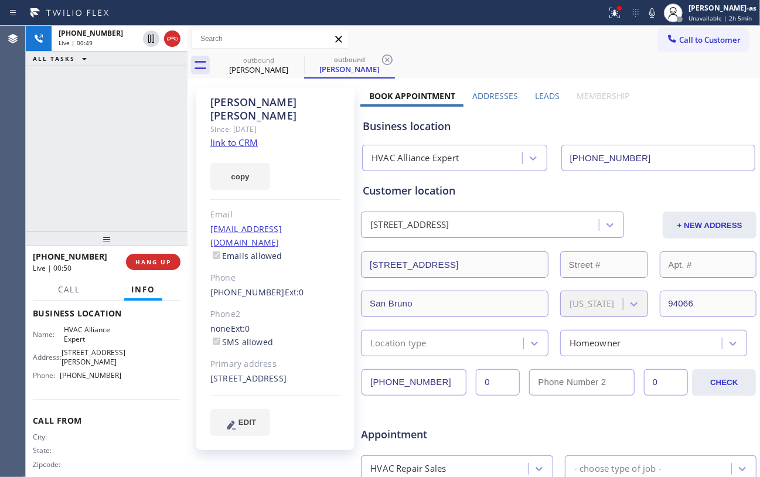
click at [110, 187] on div "[PHONE_NUMBER] Live | 00:49 ALL TASKS ALL TASKS ACTIVE TASKS TASKS IN WRAP UP" at bounding box center [107, 129] width 162 height 206
click at [136, 175] on div "[PHONE_NUMBER] Live | 00:51 ALL TASKS ALL TASKS ACTIVE TASKS TASKS IN WRAP UP" at bounding box center [107, 129] width 162 height 206
click at [120, 179] on div "[PHONE_NUMBER] Live | 00:51 ALL TASKS ALL TASKS ACTIVE TASKS TASKS IN WRAP UP" at bounding box center [107, 129] width 162 height 206
click at [144, 255] on button "HANG UP" at bounding box center [153, 262] width 54 height 16
click at [146, 254] on button "HANG UP" at bounding box center [153, 262] width 54 height 16
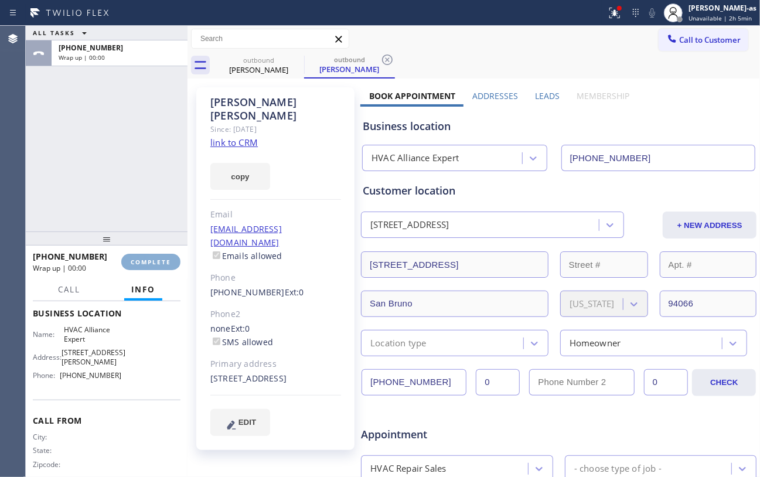
click at [150, 255] on button "COMPLETE" at bounding box center [150, 262] width 59 height 16
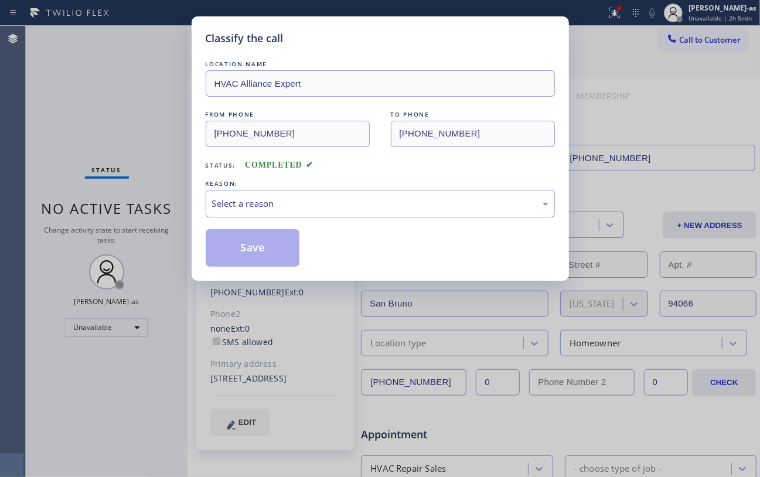
drag, startPoint x: 138, startPoint y: 169, endPoint x: 146, endPoint y: 174, distance: 9.8
click at [146, 174] on div "Classify the call LOCATION NAME HVAC Alliance Expert FROM PHONE [PHONE_NUMBER] …" at bounding box center [380, 238] width 760 height 477
drag, startPoint x: 284, startPoint y: 191, endPoint x: 294, endPoint y: 211, distance: 23.1
click at [284, 198] on div "Select a reason" at bounding box center [380, 204] width 349 height 28
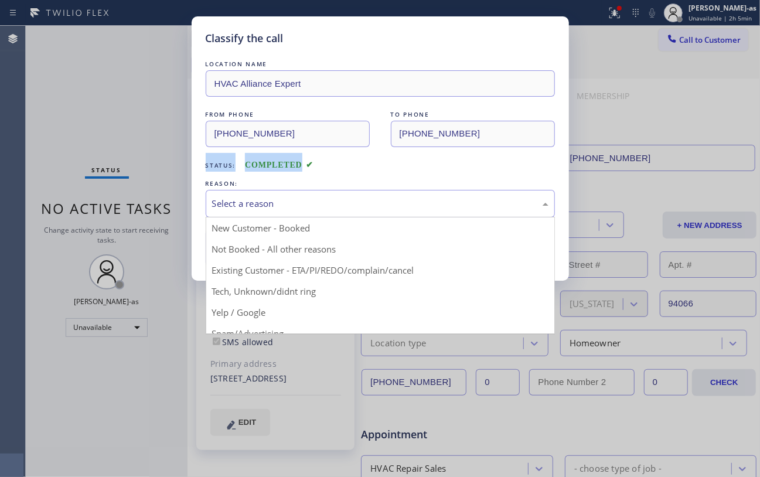
drag, startPoint x: 367, startPoint y: 271, endPoint x: 262, endPoint y: 247, distance: 106.9
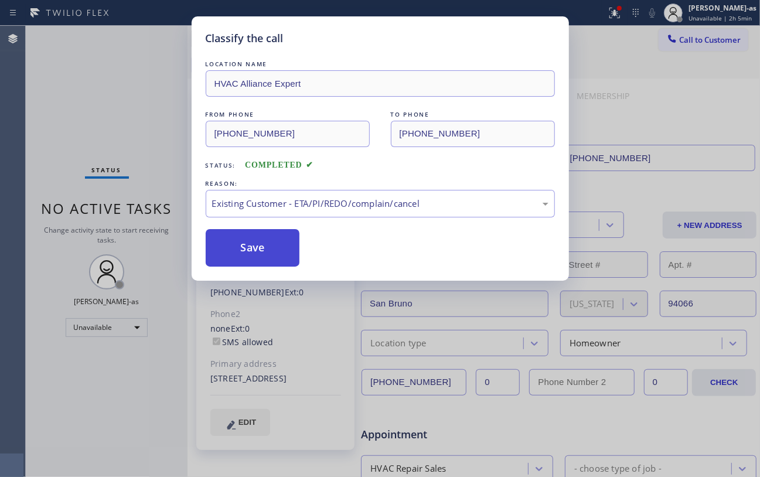
click at [260, 244] on button "Save" at bounding box center [253, 247] width 94 height 37
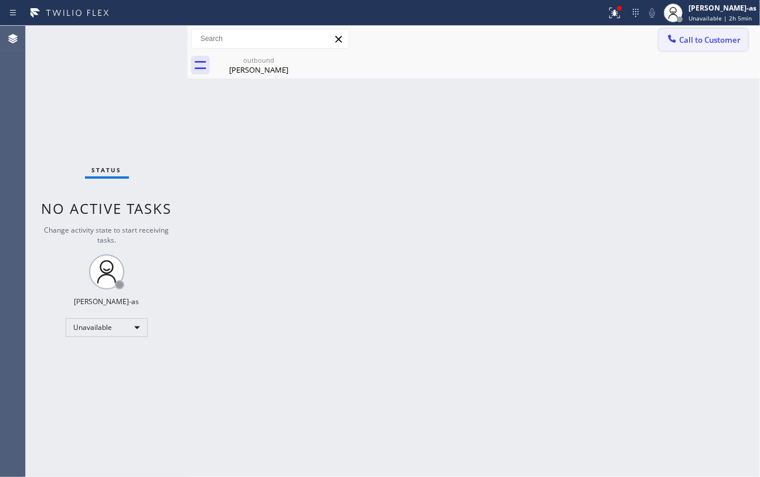
click at [619, 41] on icon at bounding box center [672, 39] width 8 height 8
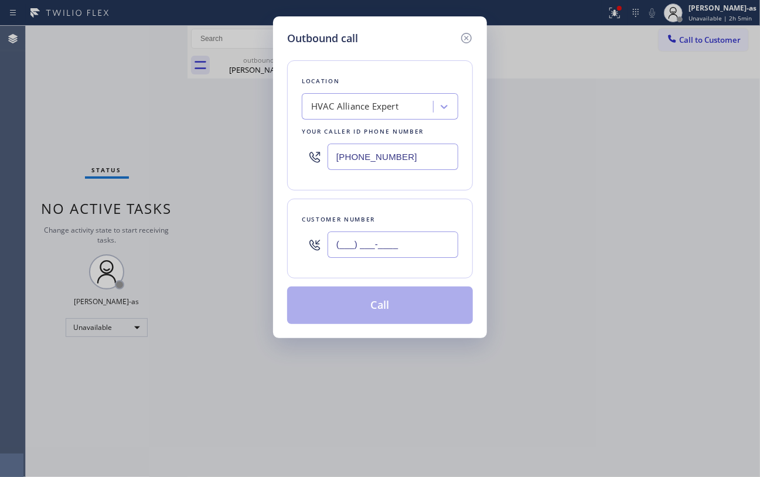
click at [388, 244] on input "(___) ___-____" at bounding box center [392, 244] width 131 height 26
paste input "609) 658-4134"
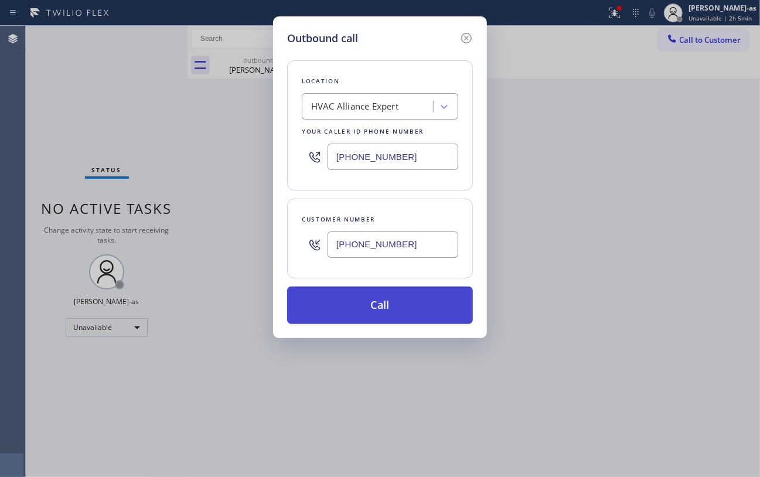
type input "[PHONE_NUMBER]"
click at [387, 305] on button "Call" at bounding box center [380, 304] width 186 height 37
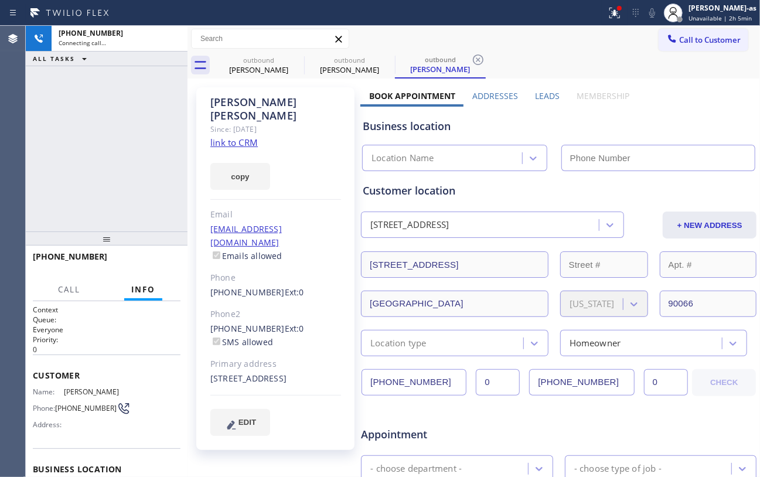
click at [151, 144] on div "[PHONE_NUMBER] Connecting call… ALL TASKS ALL TASKS ACTIVE TASKS TASKS IN WRAP …" at bounding box center [107, 129] width 162 height 206
click at [230, 136] on link "link to CRM" at bounding box center [233, 142] width 47 height 12
type input "[PHONE_NUMBER]"
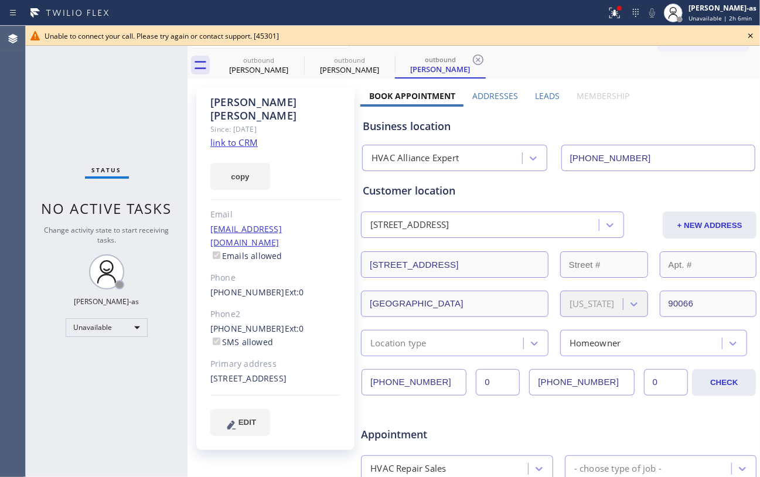
drag, startPoint x: 57, startPoint y: 122, endPoint x: 75, endPoint y: 120, distance: 17.7
click at [75, 120] on div "Status No active tasks Change activity state to start receiving tasks. [PERSON_…" at bounding box center [107, 251] width 162 height 451
click at [261, 67] on div "[PERSON_NAME]" at bounding box center [258, 69] width 88 height 11
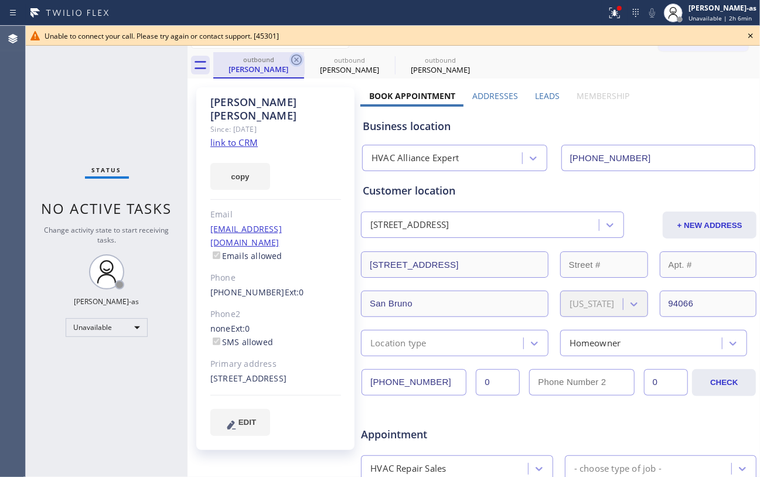
click at [293, 60] on icon at bounding box center [296, 60] width 14 height 14
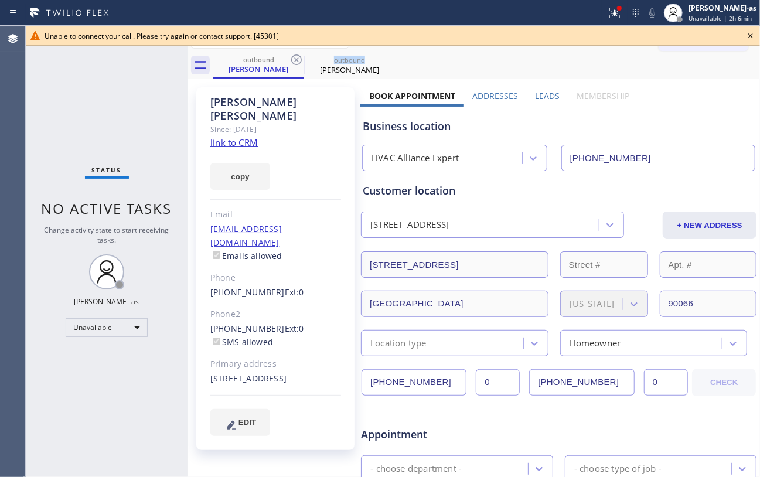
click at [293, 60] on icon at bounding box center [296, 60] width 14 height 14
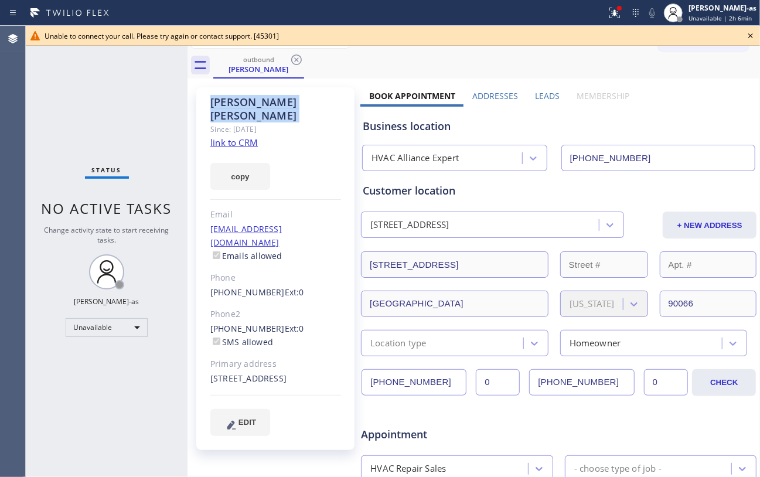
click at [293, 60] on icon at bounding box center [296, 60] width 14 height 14
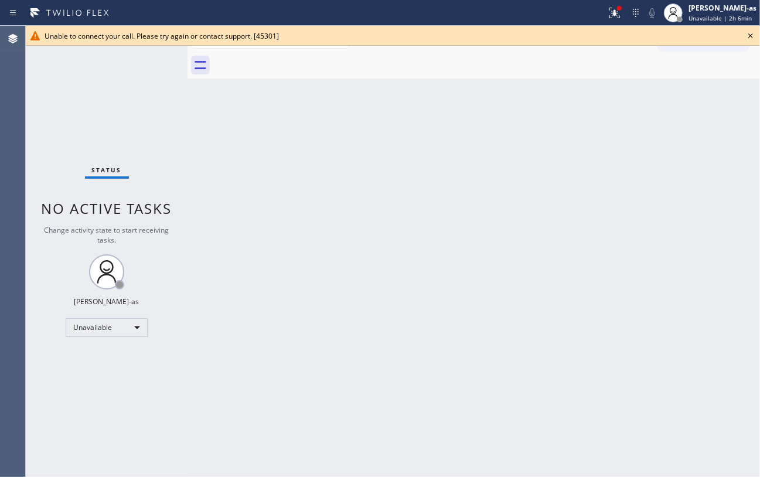
click at [244, 174] on div "Back to Dashboard Change Sender ID Customers Technicians Select a contact Outbo…" at bounding box center [473, 251] width 572 height 451
click at [619, 35] on icon at bounding box center [750, 35] width 5 height 5
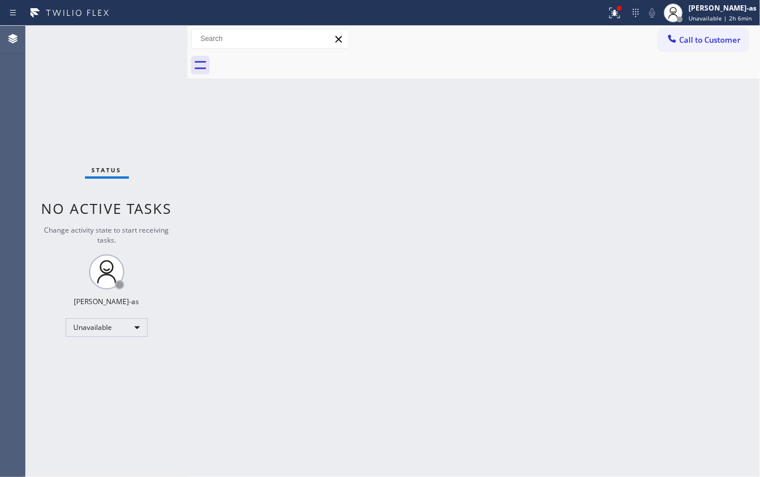
drag, startPoint x: 434, startPoint y: 190, endPoint x: 418, endPoint y: 158, distance: 35.6
click at [432, 190] on div "Back to Dashboard Change Sender ID Customers Technicians Select a contact Outbo…" at bounding box center [473, 251] width 572 height 451
click at [619, 46] on button "Call to Customer" at bounding box center [703, 40] width 90 height 22
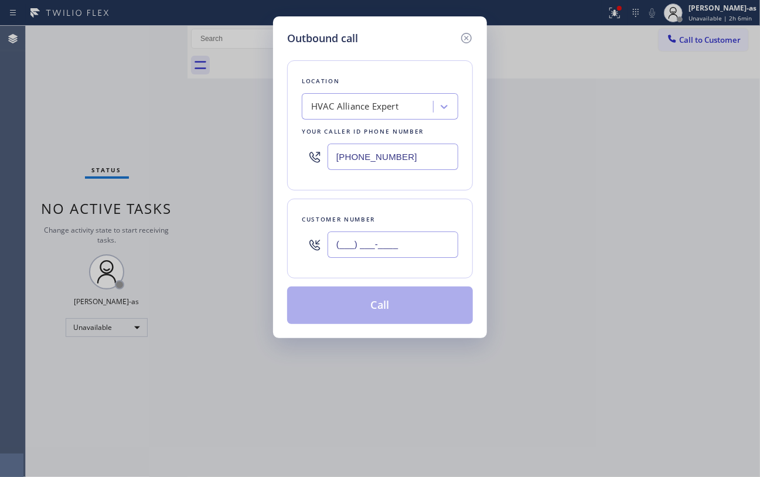
click at [413, 248] on input "(___) ___-____" at bounding box center [392, 244] width 131 height 26
paste input "503) 539-4171"
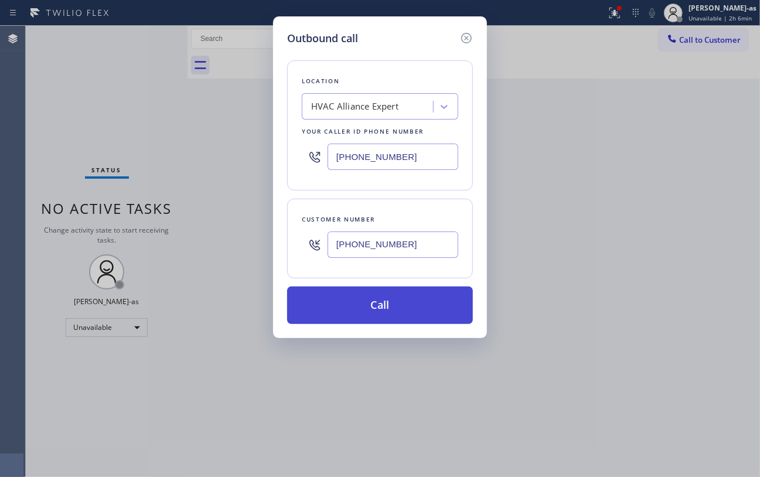
type input "[PHONE_NUMBER]"
click at [378, 312] on button "Call" at bounding box center [380, 304] width 186 height 37
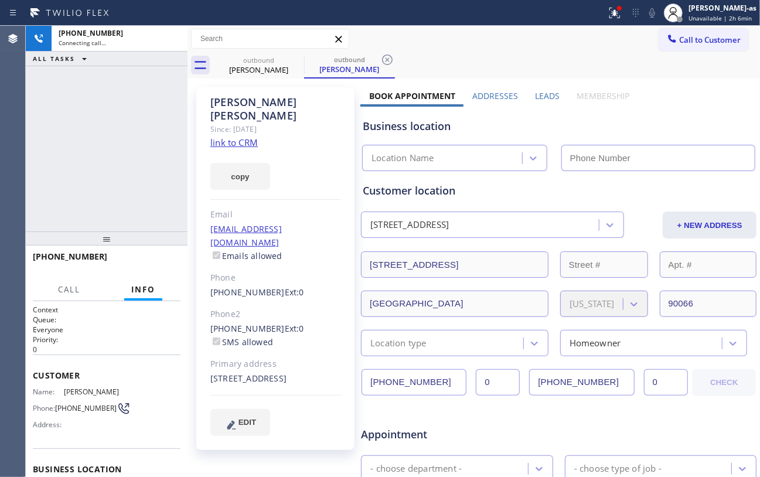
type input "[PHONE_NUMBER]"
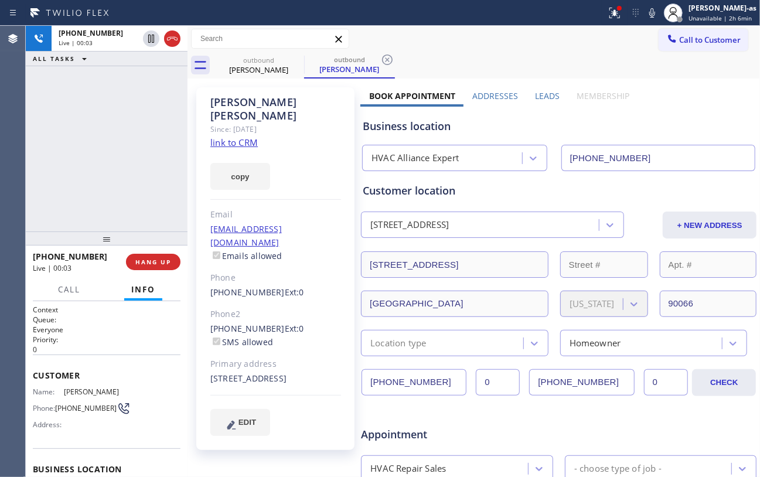
click at [157, 127] on div "[PHONE_NUMBER] Live | 00:03 ALL TASKS ALL TASKS ACTIVE TASKS TASKS IN WRAP UP" at bounding box center [107, 129] width 162 height 206
click at [239, 136] on link "link to CRM" at bounding box center [233, 142] width 47 height 12
click at [80, 167] on div "[PHONE_NUMBER] Live | 00:06 ALL TASKS ALL TASKS ACTIVE TASKS TASKS IN WRAP UP" at bounding box center [107, 129] width 162 height 206
drag, startPoint x: 172, startPoint y: 36, endPoint x: 153, endPoint y: 106, distance: 72.6
click at [172, 38] on icon at bounding box center [172, 39] width 14 height 14
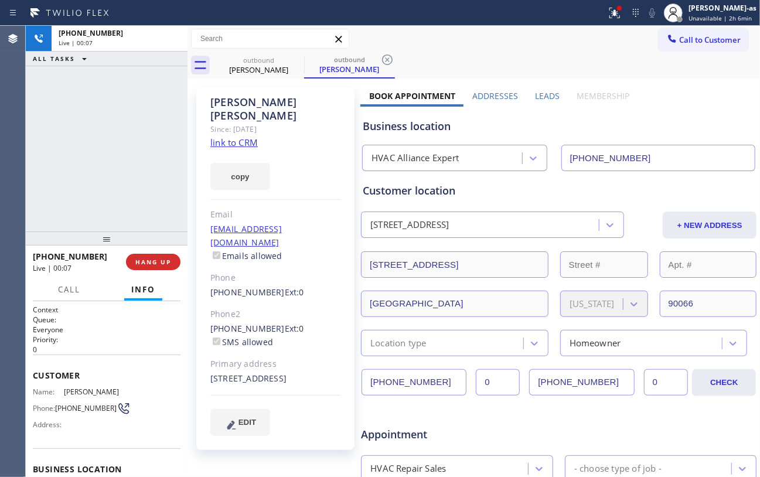
drag, startPoint x: 151, startPoint y: 111, endPoint x: 151, endPoint y: 135, distance: 24.0
click at [151, 127] on div "[PHONE_NUMBER] Live | 00:07 ALL TASKS ALL TASKS ACTIVE TASKS TASKS IN WRAP UP" at bounding box center [107, 129] width 162 height 206
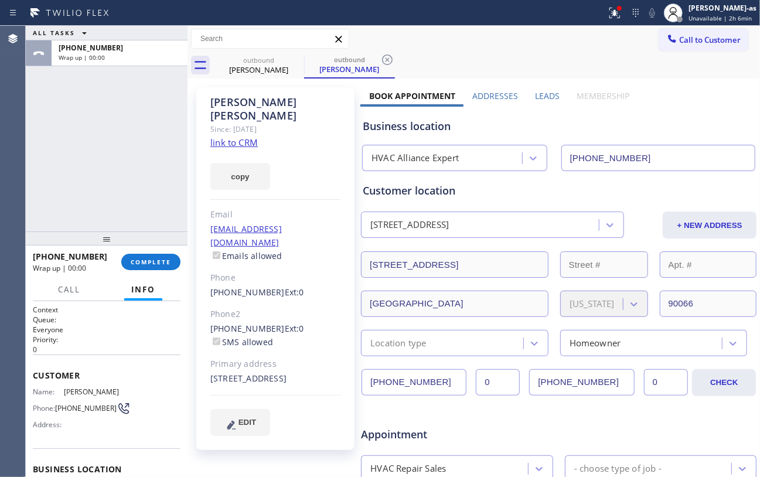
click at [151, 250] on div "[PHONE_NUMBER] Wrap up | 00:00 COMPLETE" at bounding box center [107, 262] width 148 height 30
drag, startPoint x: 159, startPoint y: 260, endPoint x: 160, endPoint y: 249, distance: 11.1
click at [160, 258] on span "COMPLETE" at bounding box center [151, 262] width 40 height 8
drag, startPoint x: 118, startPoint y: 190, endPoint x: 438, endPoint y: 197, distance: 320.5
click at [118, 190] on div "ALL TASKS ALL TASKS ACTIVE TASKS TASKS IN WRAP UP [PHONE_NUMBER] Wrap up | 00:00" at bounding box center [107, 129] width 162 height 206
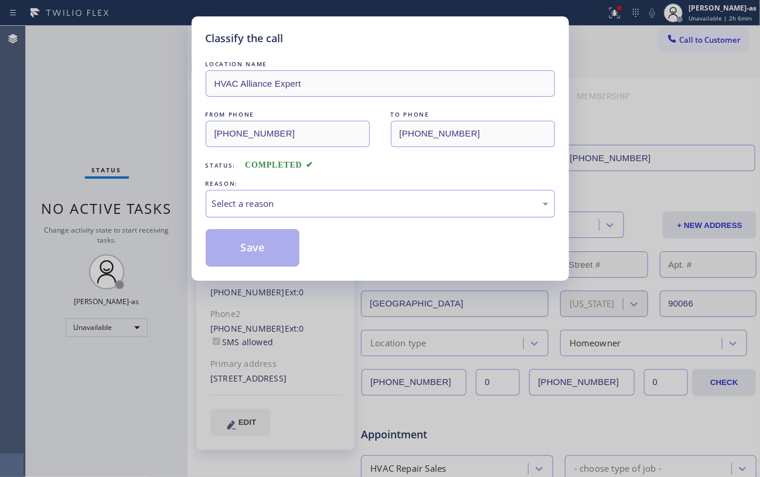
click at [313, 207] on div "Select a reason" at bounding box center [380, 203] width 336 height 13
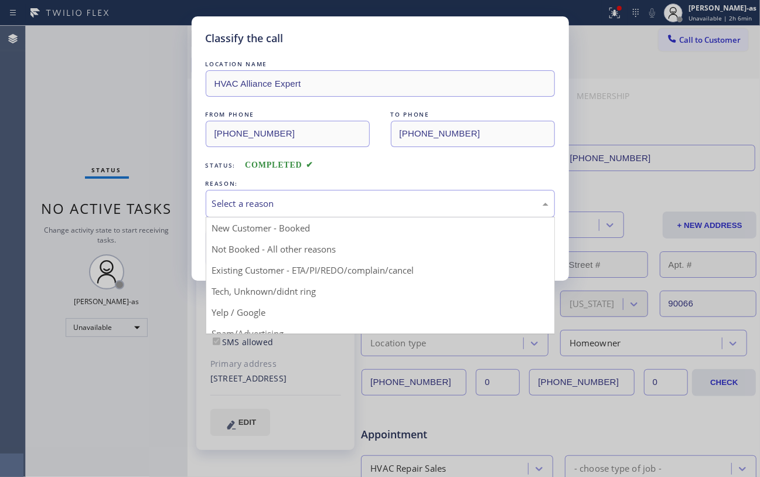
drag, startPoint x: 339, startPoint y: 268, endPoint x: 284, endPoint y: 254, distance: 56.8
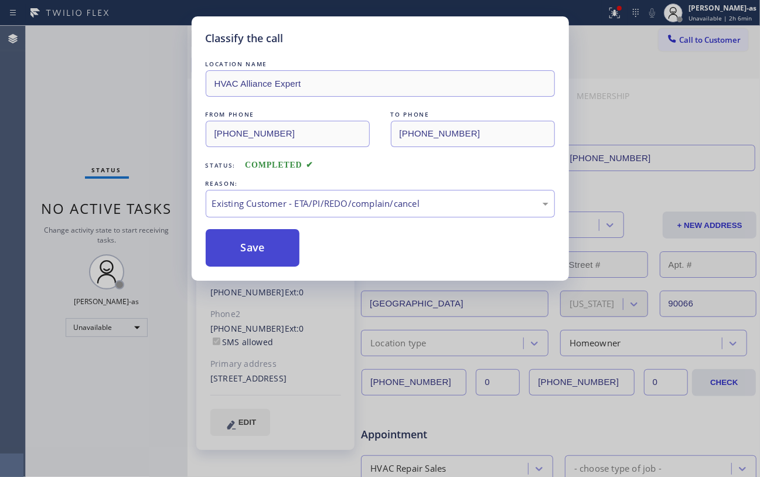
click at [270, 248] on button "Save" at bounding box center [253, 247] width 94 height 37
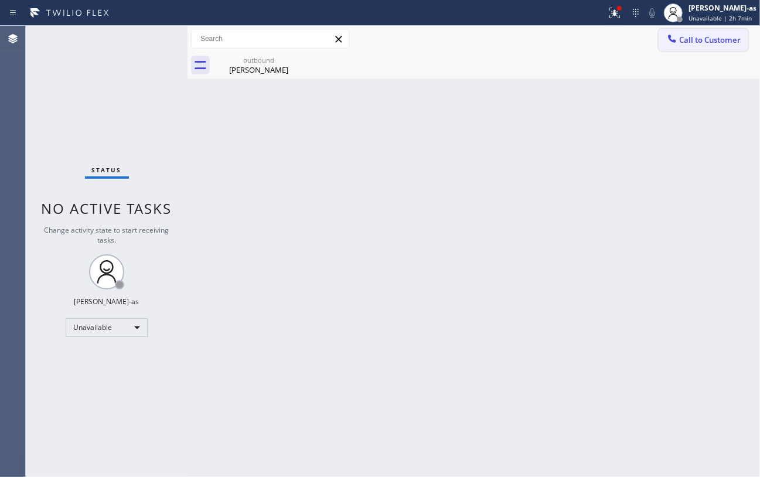
click at [619, 42] on span "Call to Customer" at bounding box center [710, 40] width 62 height 11
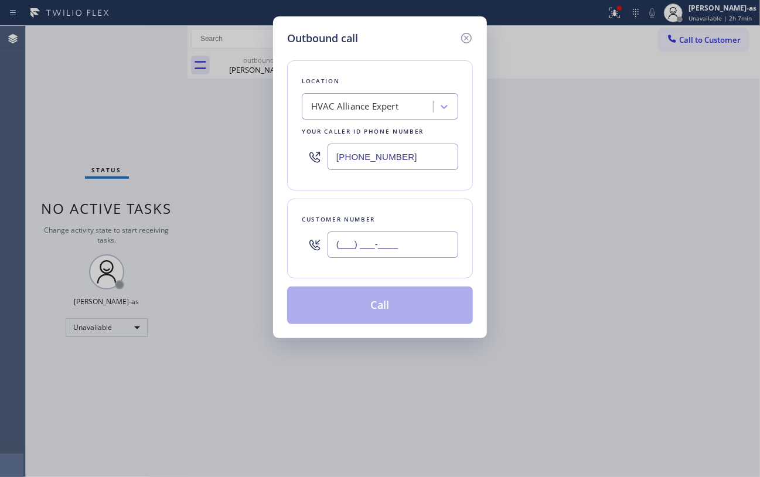
drag, startPoint x: 404, startPoint y: 254, endPoint x: 404, endPoint y: 245, distance: 9.4
click at [404, 252] on input "(___) ___-____" at bounding box center [392, 244] width 131 height 26
paste input "650) 430-1590"
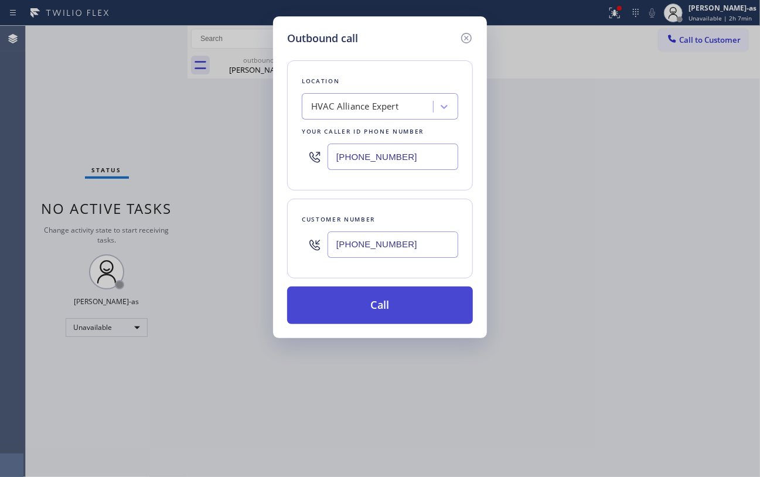
type input "[PHONE_NUMBER]"
click at [366, 308] on button "Call" at bounding box center [380, 304] width 186 height 37
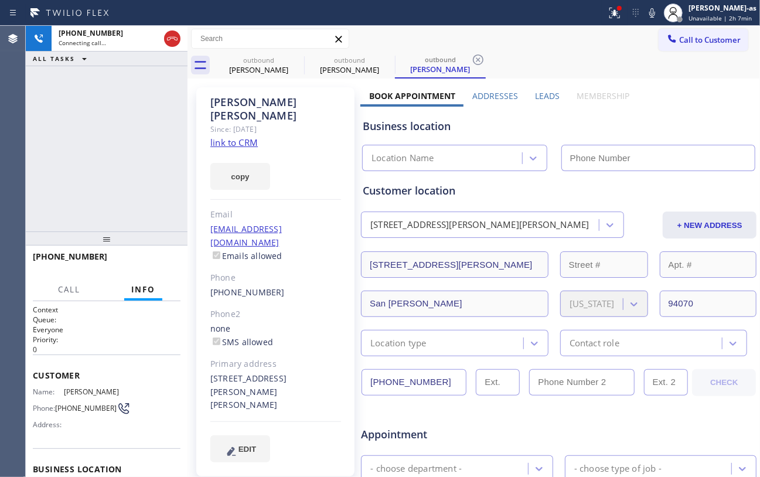
type input "[PHONE_NUMBER]"
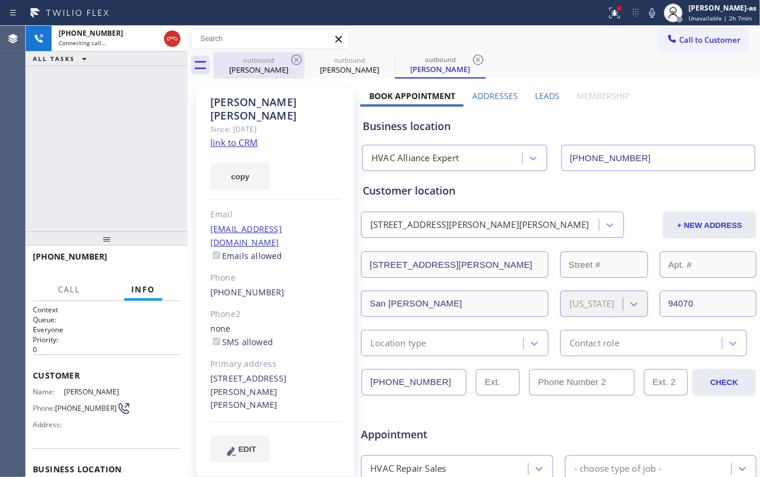
click at [262, 56] on div "outbound" at bounding box center [258, 60] width 88 height 9
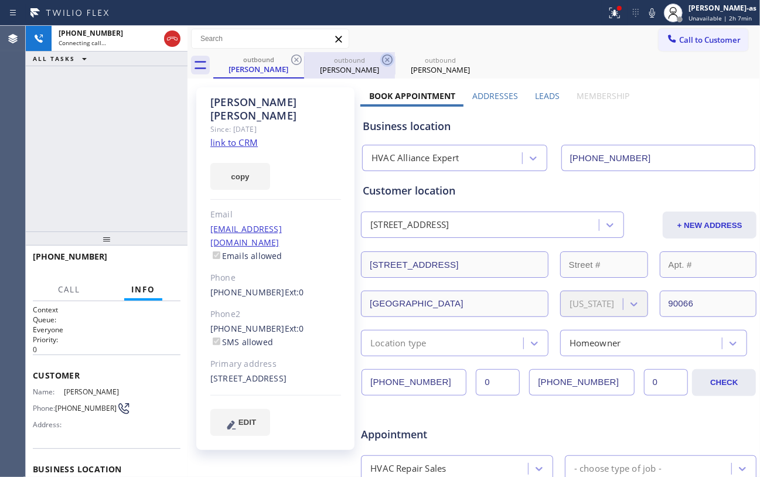
click at [301, 57] on icon at bounding box center [296, 60] width 14 height 14
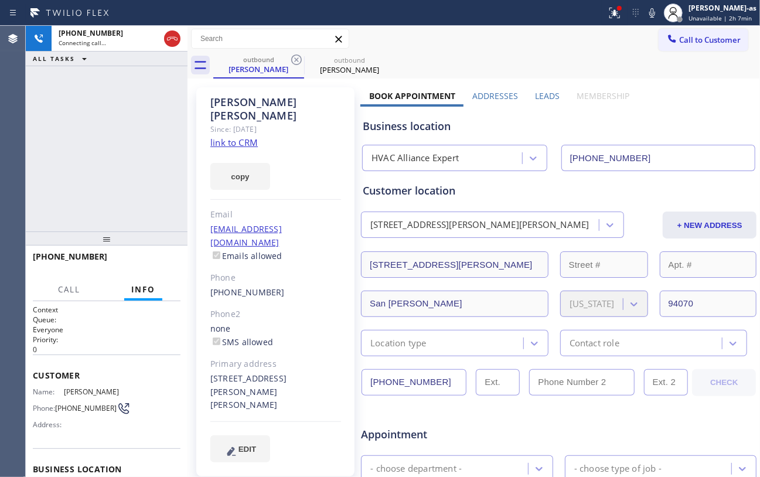
drag, startPoint x: 102, startPoint y: 157, endPoint x: 111, endPoint y: 157, distance: 9.4
click at [108, 157] on div "[PHONE_NUMBER] Connecting call… ALL TASKS ALL TASKS ACTIVE TASKS TASKS IN WRAP …" at bounding box center [107, 129] width 162 height 206
click at [226, 136] on link "link to CRM" at bounding box center [233, 142] width 47 height 12
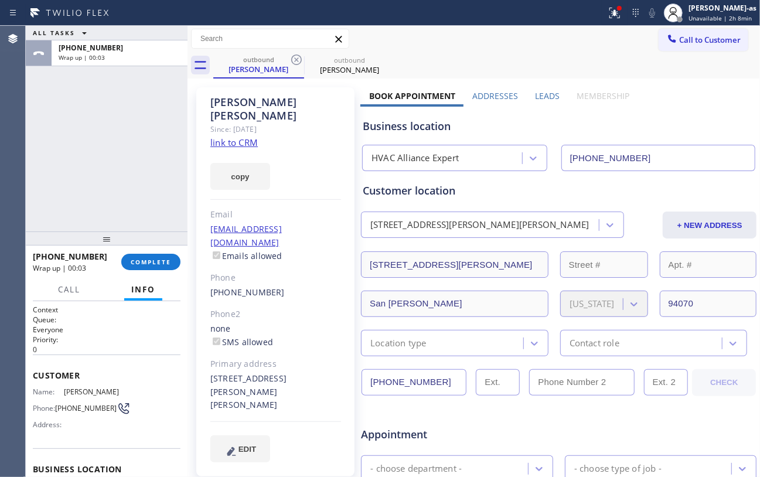
drag, startPoint x: 115, startPoint y: 203, endPoint x: 210, endPoint y: 116, distance: 128.1
click at [116, 202] on div "ALL TASKS ALL TASKS ACTIVE TASKS TASKS IN WRAP UP [PHONE_NUMBER] Wrap up | 00:03" at bounding box center [107, 129] width 162 height 206
click at [284, 59] on div "outbound" at bounding box center [258, 59] width 88 height 9
click at [294, 62] on icon at bounding box center [296, 59] width 11 height 11
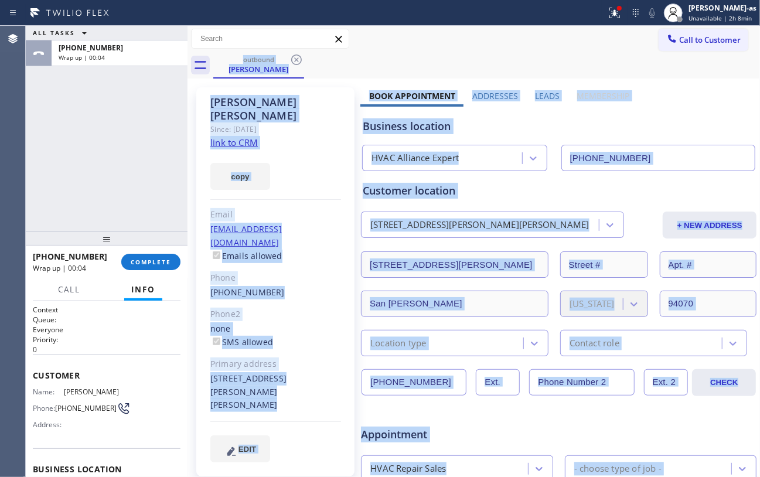
click at [294, 62] on div "outbound [PERSON_NAME]" at bounding box center [486, 65] width 547 height 26
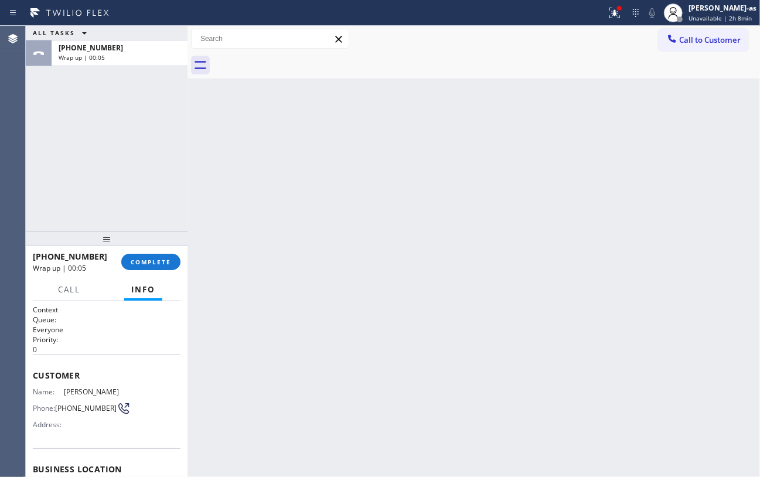
click at [138, 231] on div "ALL TASKS ALL TASKS ACTIVE TASKS TASKS IN WRAP UP [PHONE_NUMBER] Wrap up | 00:0…" at bounding box center [107, 251] width 162 height 451
click at [142, 273] on div "[PHONE_NUMBER] Wrap up | 00:05 COMPLETE" at bounding box center [107, 262] width 148 height 30
click at [132, 214] on div "ALL TASKS ALL TASKS ACTIVE TASKS TASKS IN WRAP UP [PHONE_NUMBER] Wrap up | 00:05" at bounding box center [107, 129] width 162 height 206
click at [139, 261] on span "COMPLETE" at bounding box center [151, 262] width 40 height 8
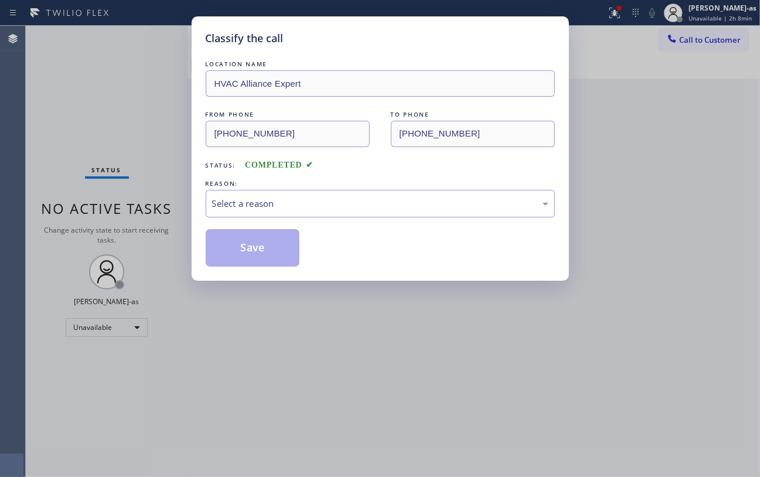
drag, startPoint x: 322, startPoint y: 186, endPoint x: 329, endPoint y: 207, distance: 22.1
click at [322, 186] on div "REASON:" at bounding box center [380, 184] width 349 height 12
click at [344, 207] on div "Select a reason" at bounding box center [380, 203] width 336 height 13
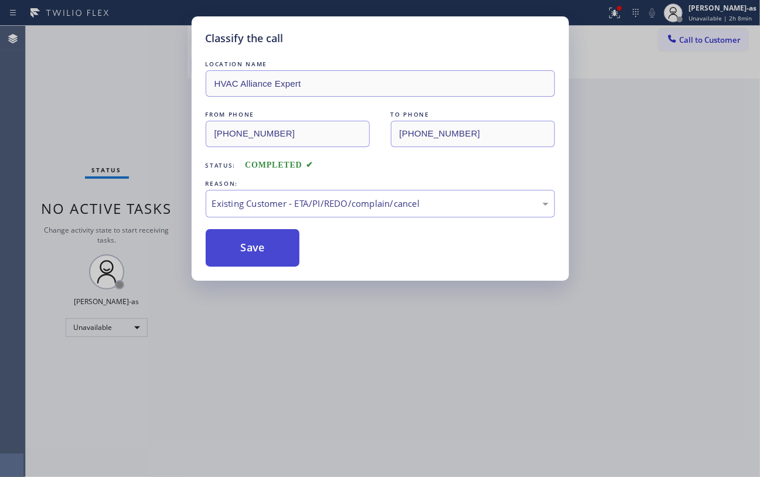
click at [250, 253] on button "Save" at bounding box center [253, 247] width 94 height 37
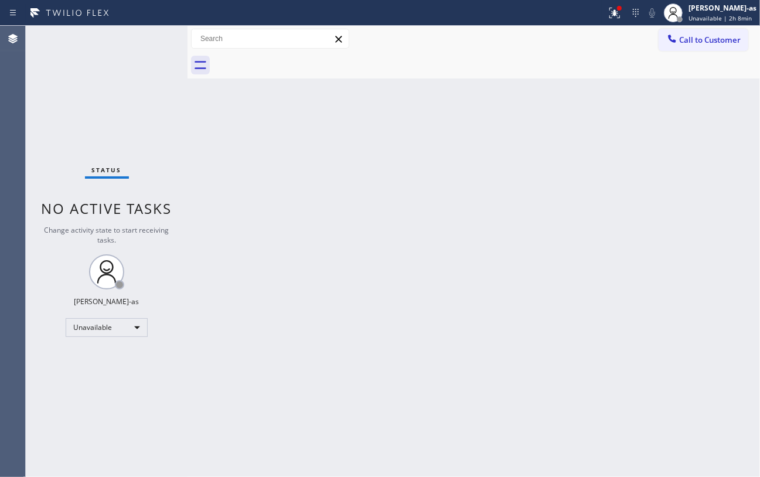
click at [619, 42] on icon at bounding box center [672, 39] width 8 height 8
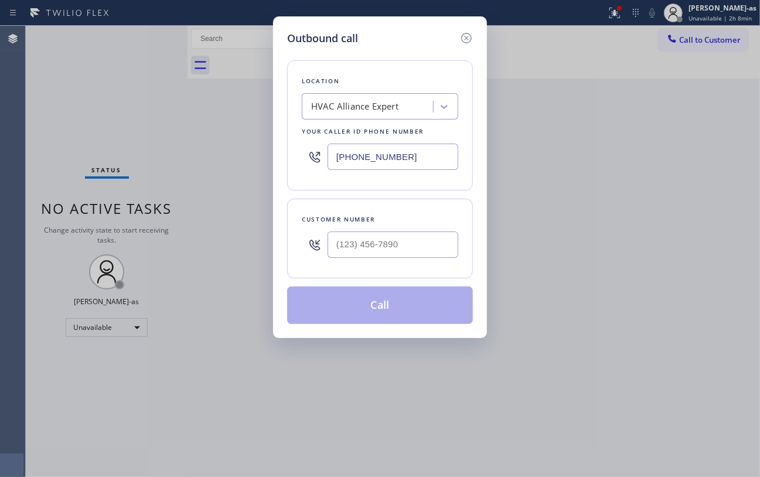
click at [417, 261] on div at bounding box center [392, 245] width 131 height 38
click at [409, 247] on input "(___) ___-____" at bounding box center [392, 244] width 131 height 26
paste input "818) 512-9133"
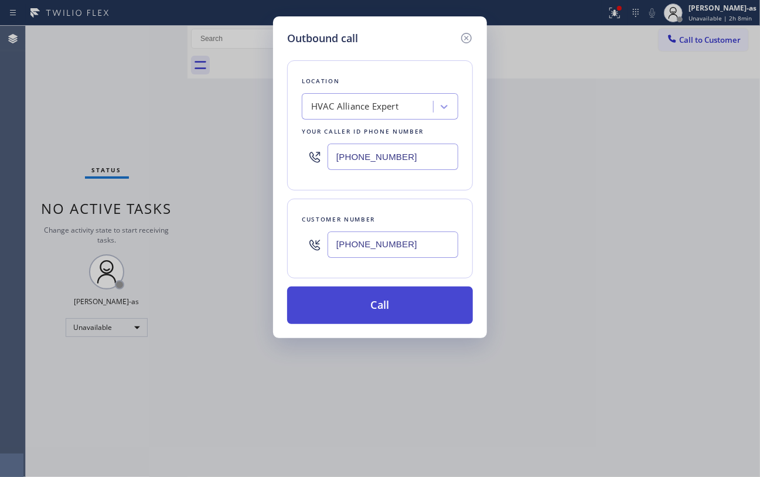
type input "[PHONE_NUMBER]"
click at [380, 303] on button "Call" at bounding box center [380, 304] width 186 height 37
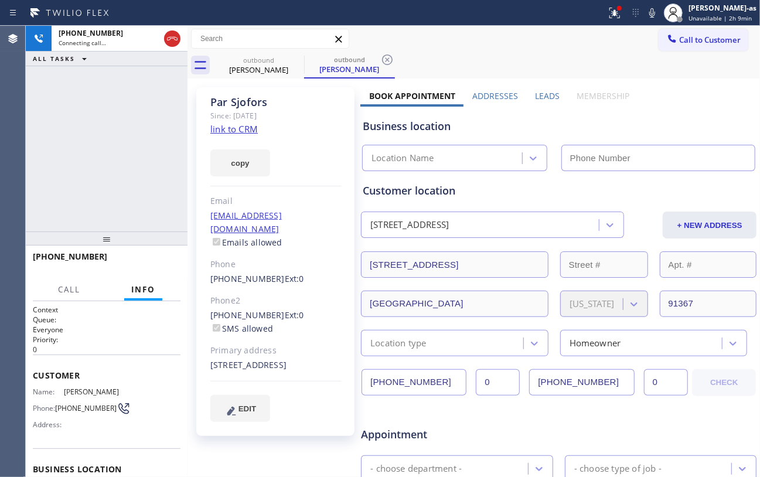
type input "[PHONE_NUMBER]"
click at [127, 205] on div "[PHONE_NUMBER] Connecting call… ALL TASKS ALL TASKS ACTIVE TASKS TASKS IN WRAP …" at bounding box center [107, 129] width 162 height 206
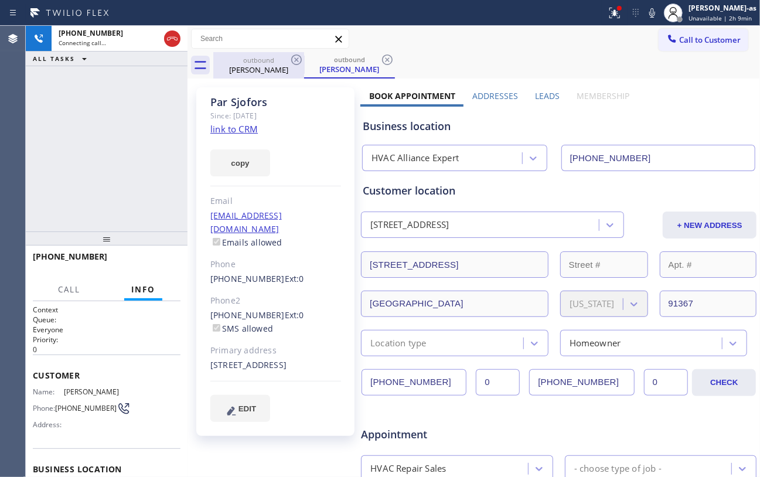
click at [261, 68] on div "[PERSON_NAME]" at bounding box center [258, 69] width 88 height 11
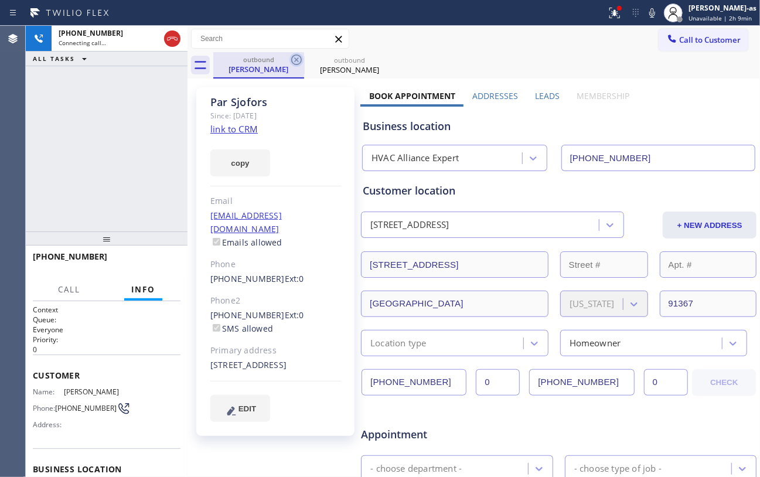
click at [294, 62] on icon at bounding box center [296, 59] width 11 height 11
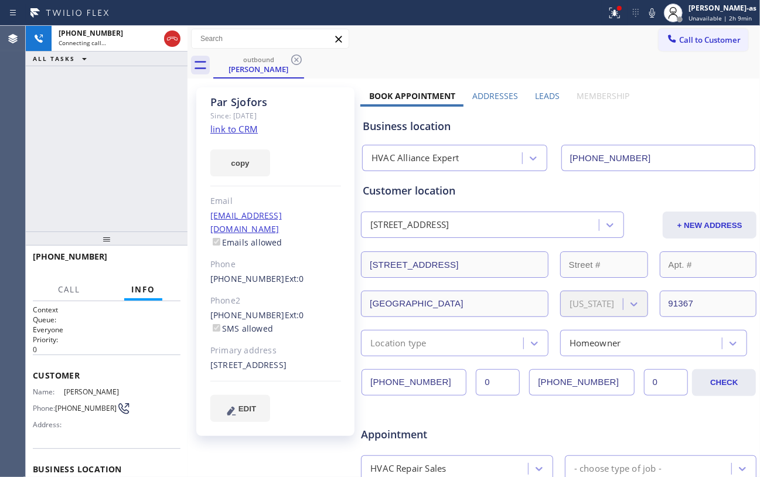
click at [188, 202] on div "[PHONE_NUMBER] Connecting call… ALL TASKS ALL TASKS ACTIVE TASKS TASKS IN WRAP …" at bounding box center [393, 251] width 734 height 451
click at [159, 125] on div "[PHONE_NUMBER] Connecting call… ALL TASKS ALL TASKS ACTIVE TASKS TASKS IN WRAP …" at bounding box center [107, 129] width 162 height 206
click at [247, 129] on link "link to CRM" at bounding box center [233, 129] width 47 height 12
drag, startPoint x: 100, startPoint y: 130, endPoint x: 132, endPoint y: 183, distance: 61.8
click at [101, 131] on div "[PHONE_NUMBER] Live | 00:07 ALL TASKS ALL TASKS ACTIVE TASKS TASKS IN WRAP UP" at bounding box center [107, 129] width 162 height 206
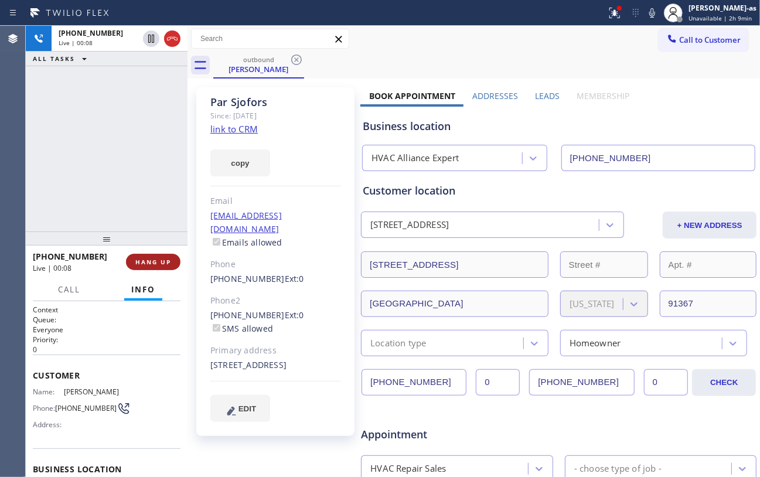
click at [162, 259] on span "HANG UP" at bounding box center [153, 262] width 36 height 8
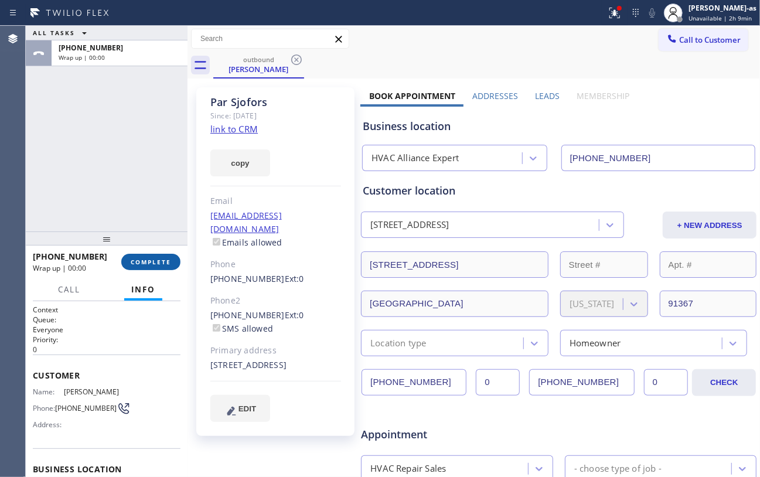
click at [158, 259] on span "COMPLETE" at bounding box center [151, 262] width 40 height 8
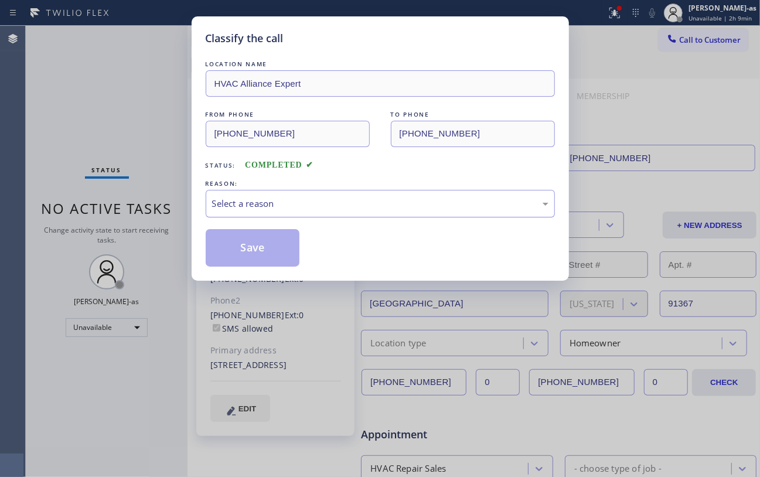
click at [323, 207] on div "Select a reason" at bounding box center [380, 203] width 336 height 13
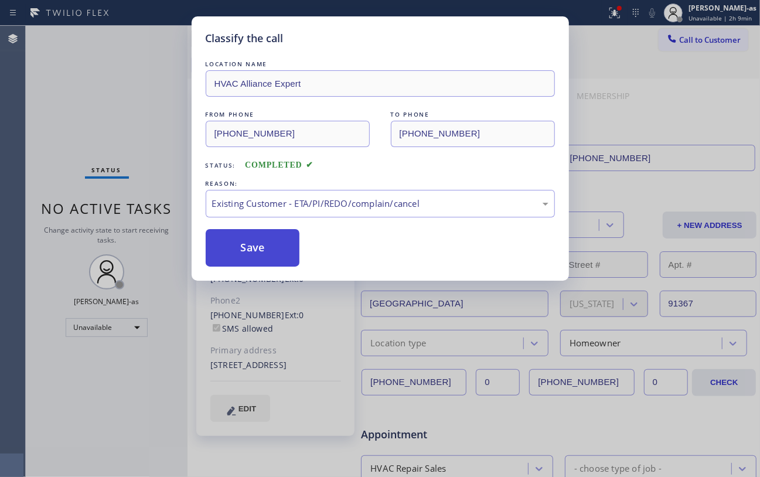
click at [237, 253] on button "Save" at bounding box center [253, 247] width 94 height 37
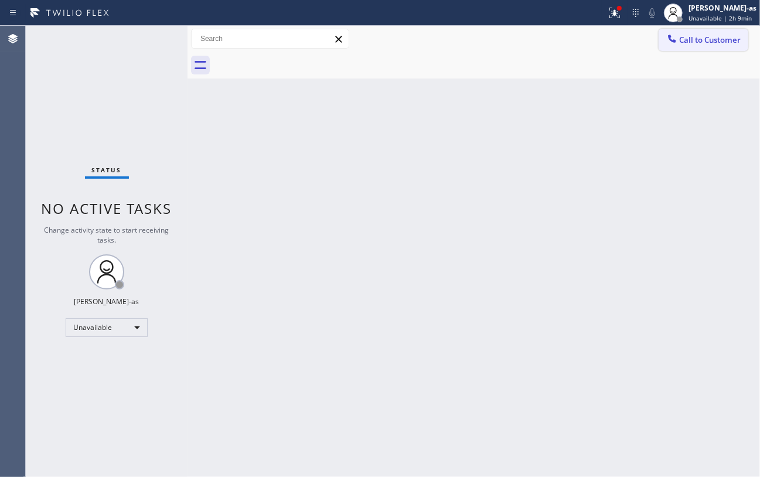
click at [619, 33] on div at bounding box center [672, 40] width 14 height 14
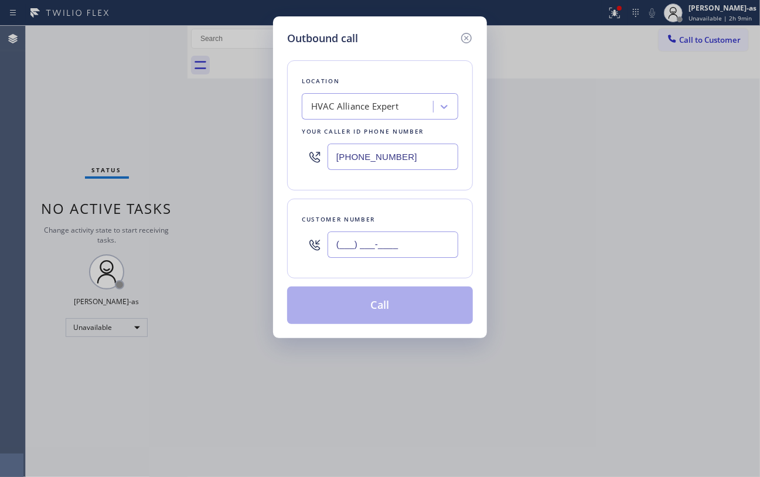
click at [378, 254] on input "(___) ___-____" at bounding box center [392, 244] width 131 height 26
paste input "4129"
click at [352, 318] on div "Location HVAC Alliance Expert Your caller id phone number [PHONE_NUMBER] Custom…" at bounding box center [380, 185] width 186 height 278
click at [434, 238] on input "(___) ___-4129" at bounding box center [392, 244] width 131 height 26
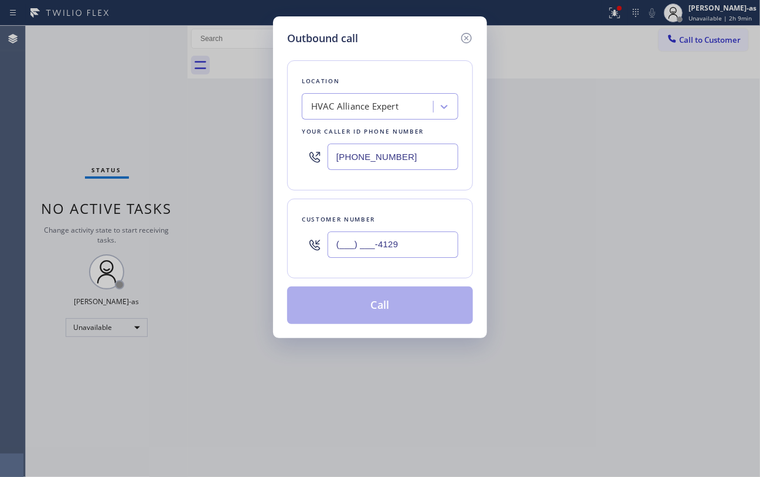
click at [434, 238] on input "(___) ___-4129" at bounding box center [392, 244] width 131 height 26
paste input "412) 979-7022"
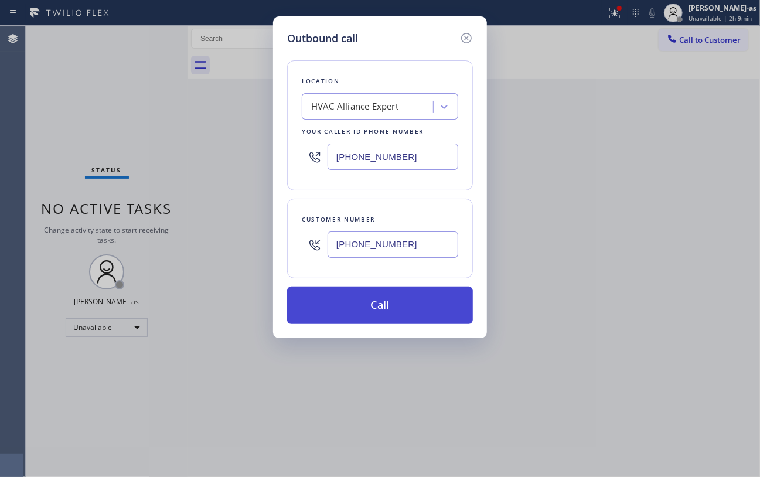
type input "[PHONE_NUMBER]"
click at [407, 303] on button "Call" at bounding box center [380, 304] width 186 height 37
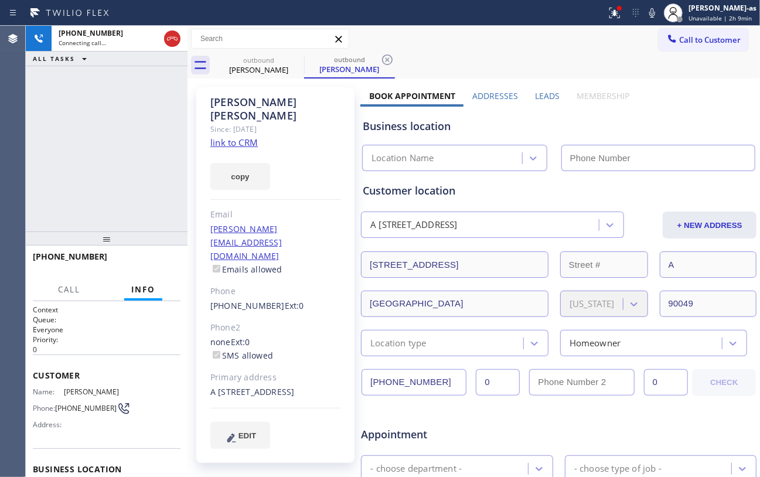
type input "[PHONE_NUMBER]"
click at [120, 137] on div "[PHONE_NUMBER] Connecting call… ALL TASKS ALL TASKS ACTIVE TASKS TASKS IN WRAP …" at bounding box center [107, 129] width 162 height 206
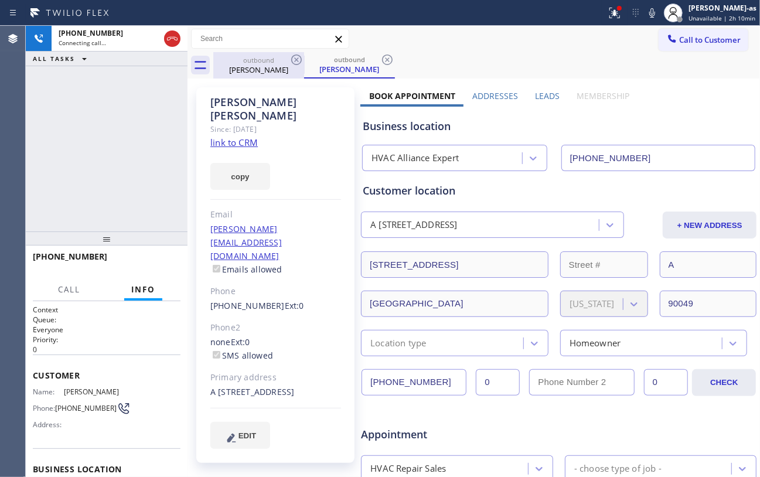
click at [251, 71] on div "[PERSON_NAME]" at bounding box center [258, 69] width 88 height 11
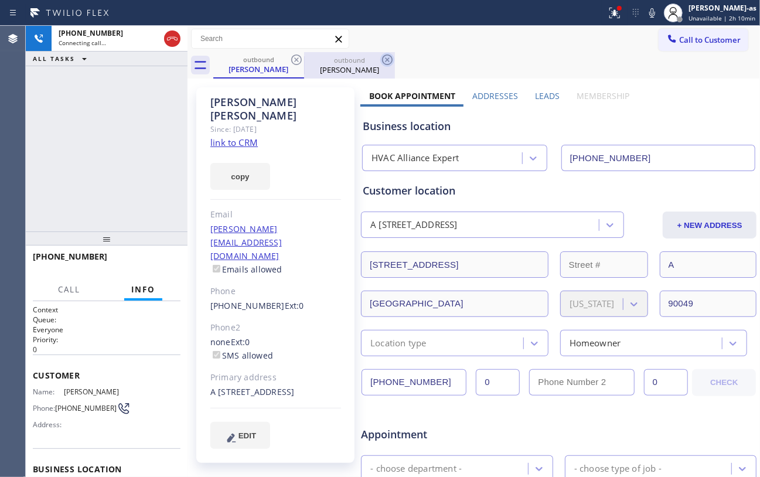
click at [291, 55] on icon at bounding box center [296, 60] width 14 height 14
click at [104, 183] on div "[PHONE_NUMBER] Connecting call… ALL TASKS ALL TASKS ACTIVE TASKS TASKS IN WRAP …" at bounding box center [107, 129] width 162 height 206
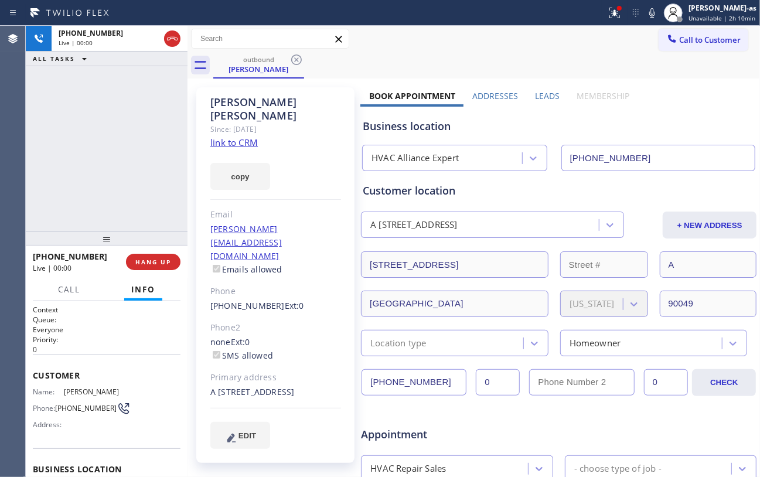
drag, startPoint x: 150, startPoint y: 176, endPoint x: 217, endPoint y: 137, distance: 77.2
click at [153, 173] on div "[PHONE_NUMBER] Live | 00:00 ALL TASKS ALL TASKS ACTIVE TASKS TASKS IN WRAP UP" at bounding box center [107, 129] width 162 height 206
click at [231, 136] on link "link to CRM" at bounding box center [233, 142] width 47 height 12
drag, startPoint x: 112, startPoint y: 129, endPoint x: 118, endPoint y: 136, distance: 8.8
click at [117, 136] on div "[PHONE_NUMBER] Live | 00:01 ALL TASKS ALL TASKS ACTIVE TASKS TASKS IN WRAP UP" at bounding box center [107, 129] width 162 height 206
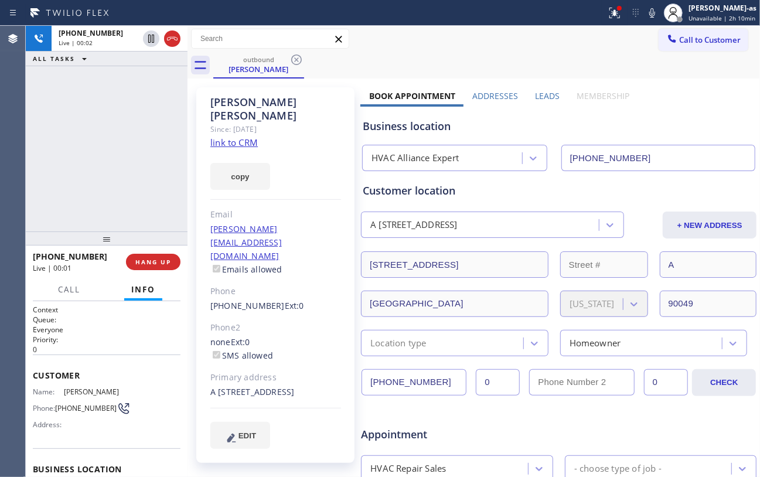
click at [168, 257] on button "HANG UP" at bounding box center [153, 262] width 54 height 16
click at [132, 216] on div "[PHONE_NUMBER] Live | 00:02 ALL TASKS ALL TASKS ACTIVE TASKS TASKS IN WRAP UP" at bounding box center [107, 129] width 162 height 206
click at [148, 265] on span "HANG UP" at bounding box center [153, 262] width 36 height 8
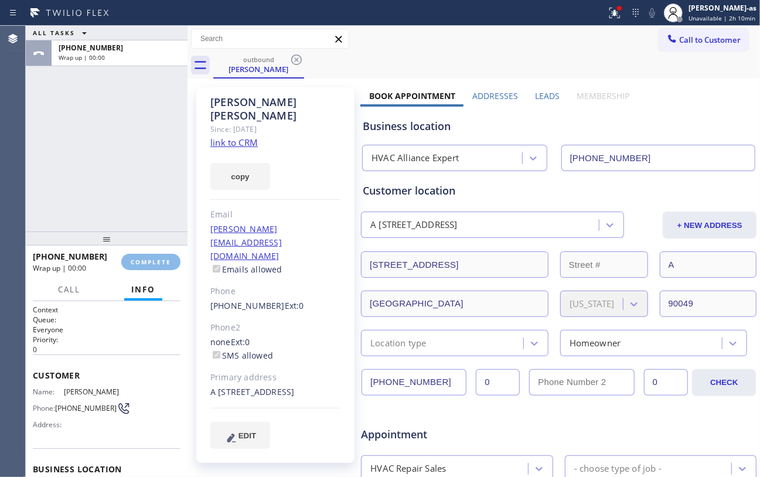
click at [132, 197] on div "ALL TASKS ALL TASKS ACTIVE TASKS TASKS IN WRAP UP [PHONE_NUMBER] Wrap up | 00:00" at bounding box center [107, 129] width 162 height 206
click at [179, 258] on button "COMPLETE" at bounding box center [150, 262] width 59 height 16
drag, startPoint x: 125, startPoint y: 184, endPoint x: 153, endPoint y: 256, distance: 77.3
click at [128, 188] on div "ALL TASKS ALL TASKS ACTIVE TASKS TASKS IN WRAP UP [PHONE_NUMBER] Wrap up | 00:01" at bounding box center [107, 129] width 162 height 206
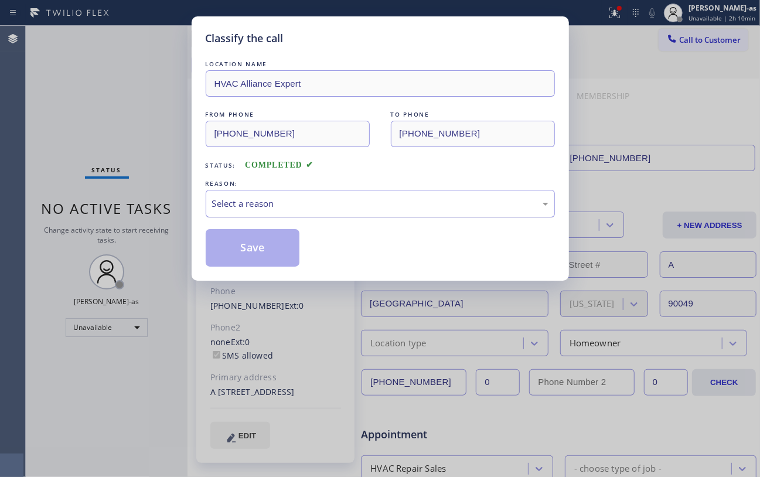
click at [334, 197] on div "Select a reason" at bounding box center [380, 203] width 336 height 13
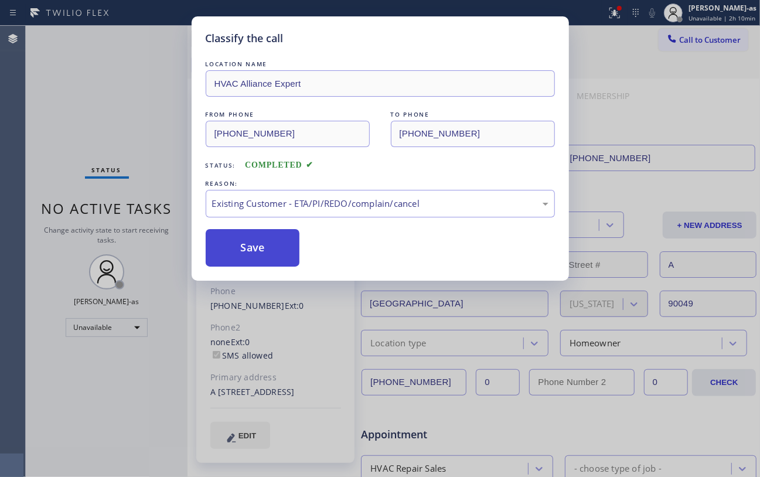
click at [263, 260] on button "Save" at bounding box center [253, 247] width 94 height 37
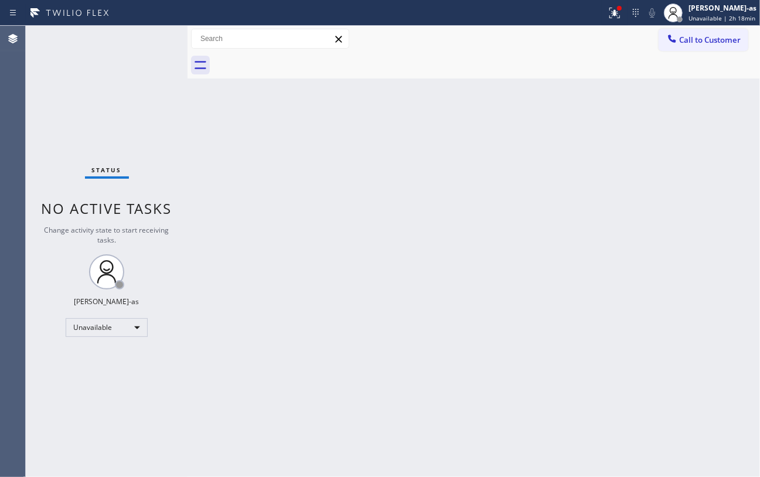
drag, startPoint x: 176, startPoint y: 181, endPoint x: 211, endPoint y: 163, distance: 39.6
click at [191, 175] on div "Status No active tasks Change activity state to start receiving tasks. [PERSON_…" at bounding box center [393, 251] width 734 height 451
click at [139, 144] on div "Status No active tasks Change activity state to start receiving tasks. [PERSON_…" at bounding box center [107, 251] width 162 height 451
drag, startPoint x: 602, startPoint y: 89, endPoint x: 619, endPoint y: 75, distance: 21.6
click at [608, 83] on div "Back to Dashboard Change Sender ID Customers Technicians Select a contact Outbo…" at bounding box center [473, 251] width 572 height 451
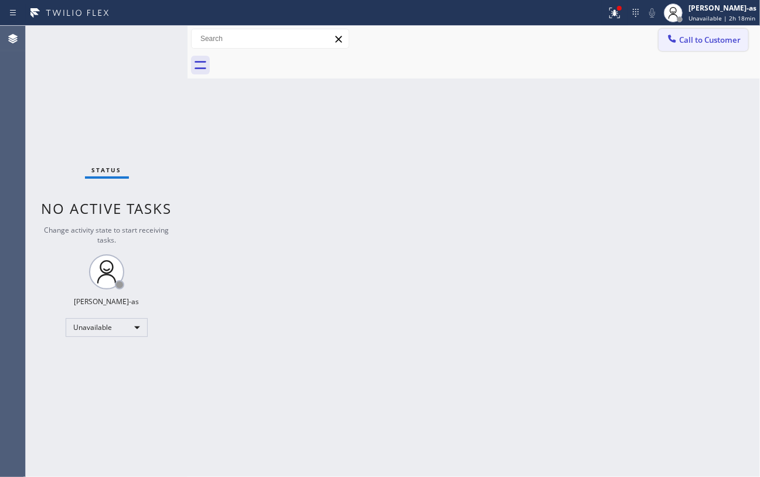
drag, startPoint x: 689, startPoint y: 33, endPoint x: 490, endPoint y: 192, distance: 254.3
click at [619, 34] on button "Call to Customer" at bounding box center [703, 40] width 90 height 22
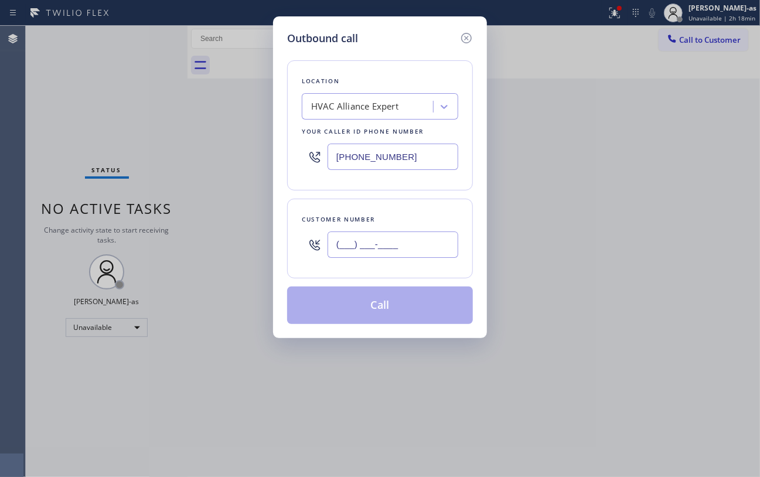
drag, startPoint x: 374, startPoint y: 244, endPoint x: 388, endPoint y: 240, distance: 14.8
click at [376, 244] on input "(___) ___-____" at bounding box center [392, 244] width 131 height 26
paste input "323) 791-8845"
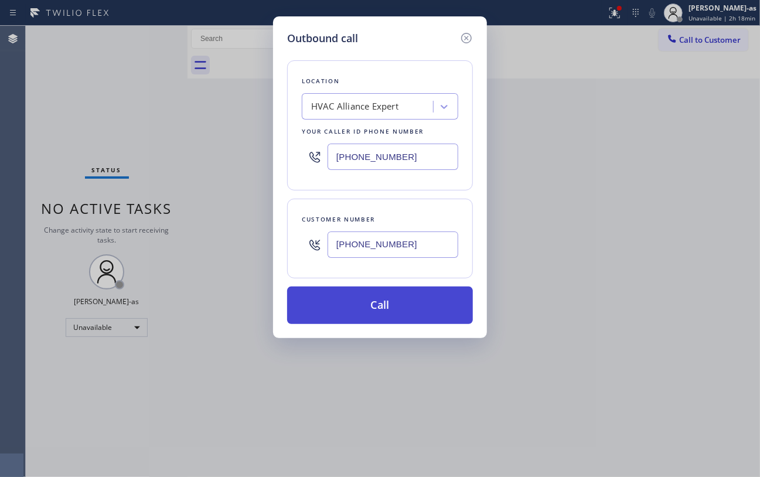
type input "[PHONE_NUMBER]"
click at [370, 306] on button "Call" at bounding box center [380, 304] width 186 height 37
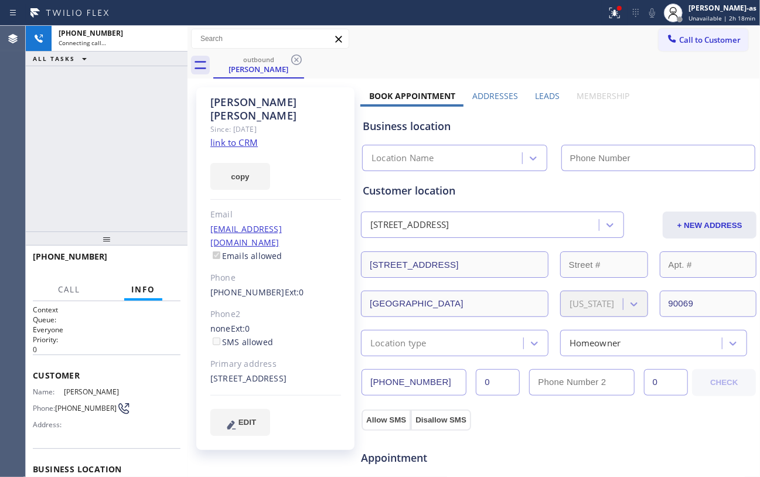
drag, startPoint x: 113, startPoint y: 129, endPoint x: 194, endPoint y: 127, distance: 81.5
click at [124, 129] on div "[PHONE_NUMBER] Connecting call… ALL TASKS ALL TASKS ACTIVE TASKS TASKS IN WRAP …" at bounding box center [107, 129] width 162 height 206
click at [236, 136] on link "link to CRM" at bounding box center [233, 142] width 47 height 12
type input "[PHONE_NUMBER]"
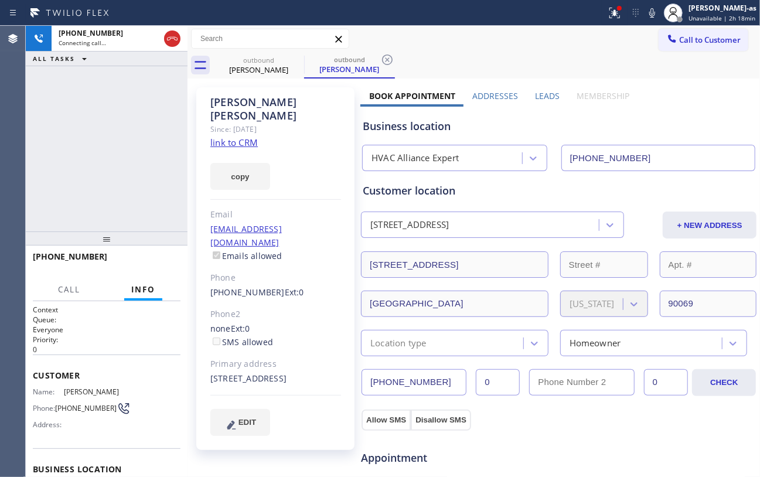
click at [159, 144] on div "[PHONE_NUMBER] Connecting call… ALL TASKS ALL TASKS ACTIVE TASKS TASKS IN WRAP …" at bounding box center [107, 129] width 162 height 206
click at [286, 57] on div "outbound" at bounding box center [258, 60] width 88 height 9
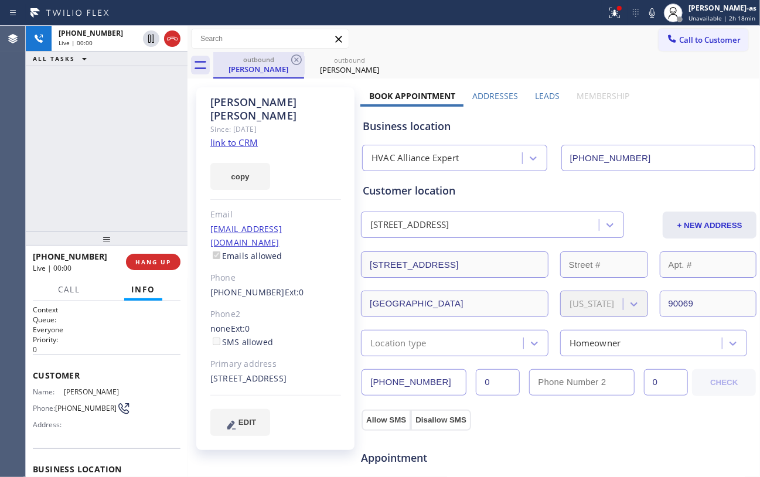
click at [288, 59] on div "outbound" at bounding box center [258, 59] width 88 height 9
drag, startPoint x: 141, startPoint y: 115, endPoint x: 132, endPoint y: 319, distance: 203.4
click at [142, 118] on div "[PHONE_NUMBER] Live | 00:00 ALL TASKS ALL TASKS ACTIVE TASKS TASKS IN WRAP UP" at bounding box center [107, 129] width 162 height 206
click at [109, 182] on div "[PHONE_NUMBER] Live | 00:00 ALL TASKS ALL TASKS ACTIVE TASKS TASKS IN WRAP UP" at bounding box center [107, 129] width 162 height 206
drag, startPoint x: 169, startPoint y: 268, endPoint x: 158, endPoint y: 242, distance: 28.8
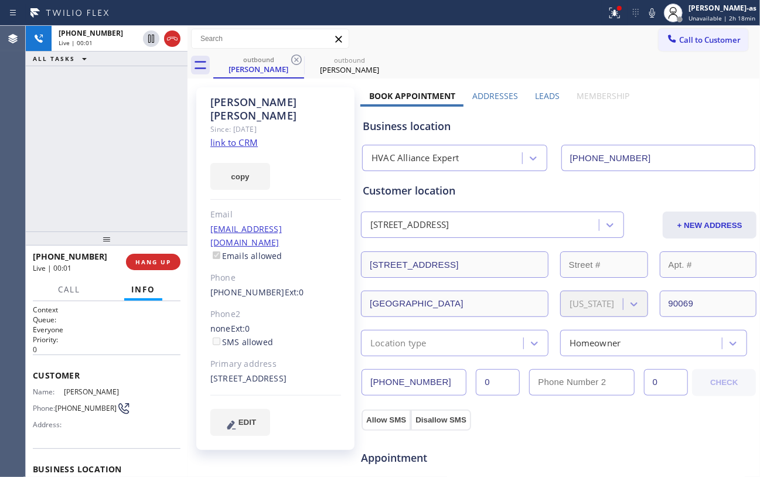
click at [169, 266] on button "HANG UP" at bounding box center [153, 262] width 54 height 16
click at [136, 197] on div "[PHONE_NUMBER] Live | 00:02 ALL TASKS ALL TASKS ACTIVE TASKS TASKS IN WRAP UP" at bounding box center [107, 129] width 162 height 206
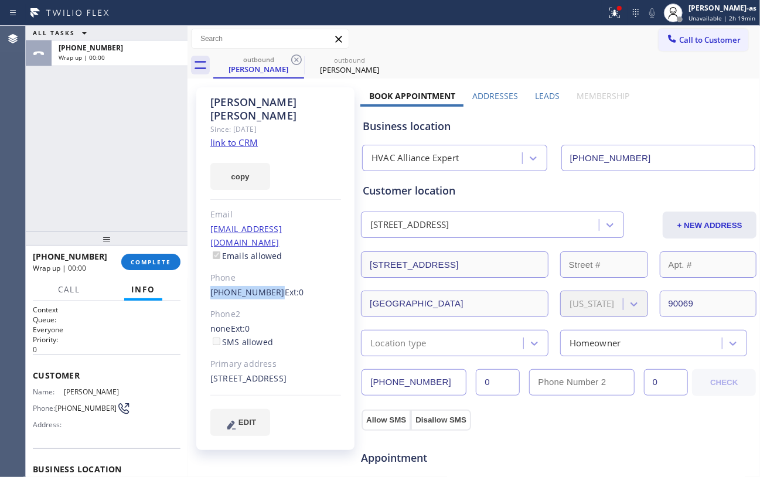
drag, startPoint x: 207, startPoint y: 268, endPoint x: 268, endPoint y: 267, distance: 60.9
click at [268, 267] on div "[PERSON_NAME] Since: [DATE] link to CRM copy Email [EMAIL_ADDRESS][DOMAIN_NAME]…" at bounding box center [275, 268] width 158 height 363
copy link "[PHONE_NUMBER]"
drag, startPoint x: 130, startPoint y: 254, endPoint x: 150, endPoint y: 259, distance: 20.5
click at [134, 260] on button "COMPLETE" at bounding box center [150, 262] width 59 height 16
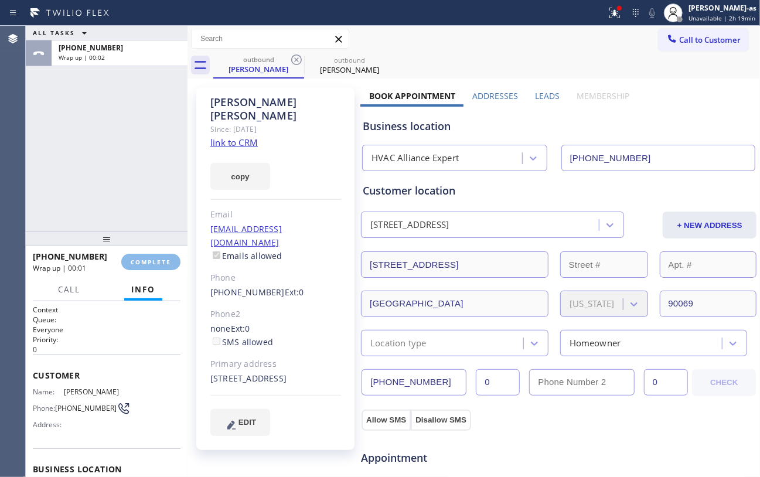
click at [150, 199] on div "ALL TASKS ALL TASKS ACTIVE TASKS TASKS IN WRAP UP [PHONE_NUMBER] Wrap up | 00:02" at bounding box center [107, 129] width 162 height 206
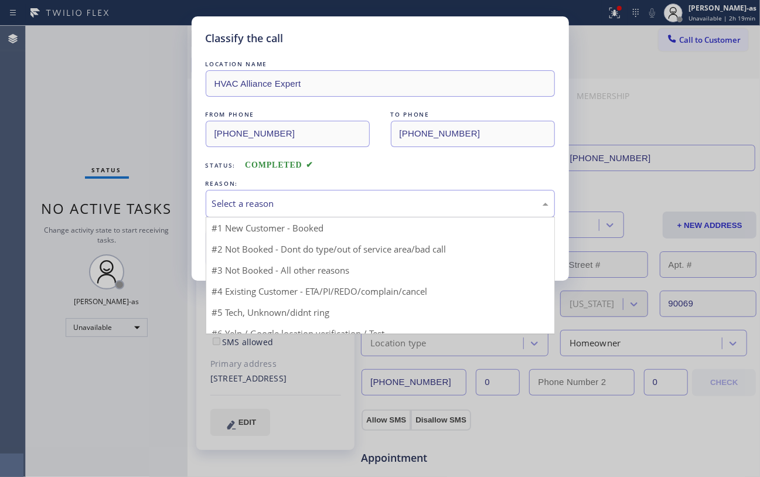
click at [291, 202] on div "Select a reason" at bounding box center [380, 203] width 336 height 13
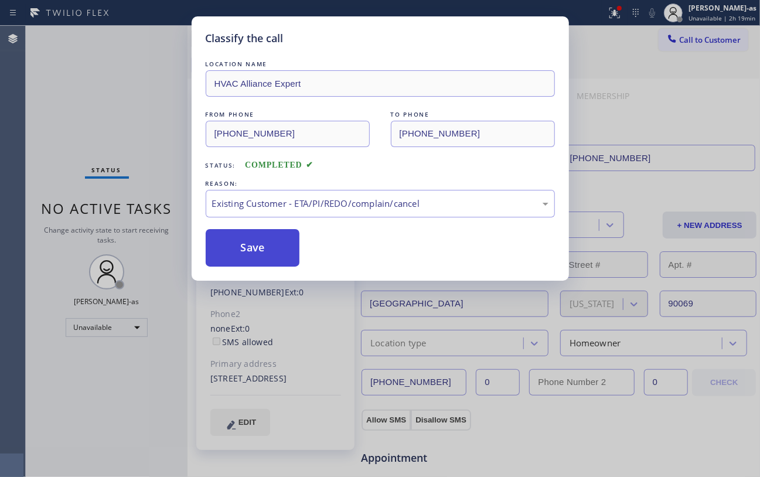
drag, startPoint x: 266, startPoint y: 250, endPoint x: 478, endPoint y: 211, distance: 215.6
click at [268, 250] on button "Save" at bounding box center [253, 247] width 94 height 37
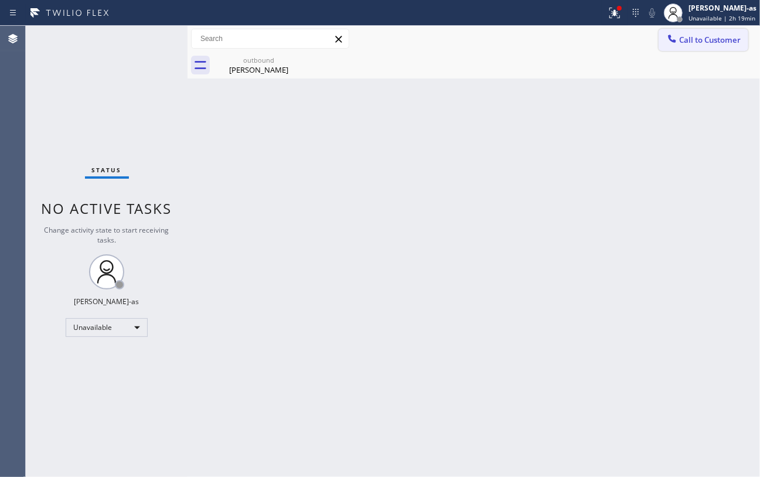
click at [619, 29] on button "Call to Customer" at bounding box center [703, 40] width 90 height 22
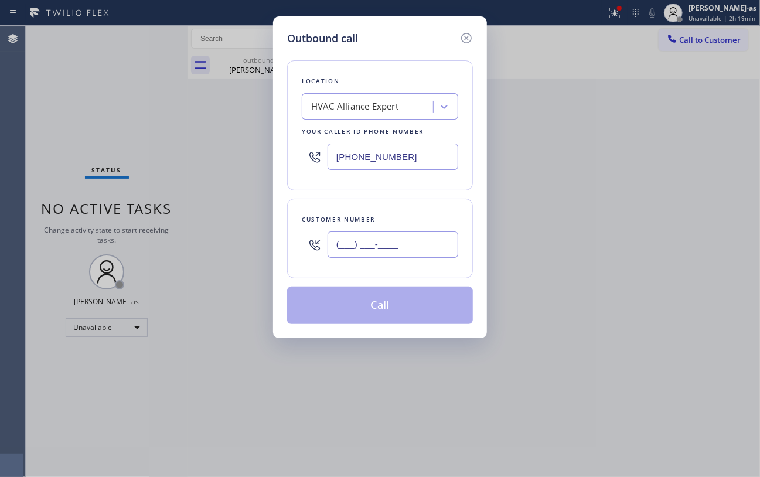
click at [394, 244] on input "(___) ___-____" at bounding box center [392, 244] width 131 height 26
paste input "213) 304-7274"
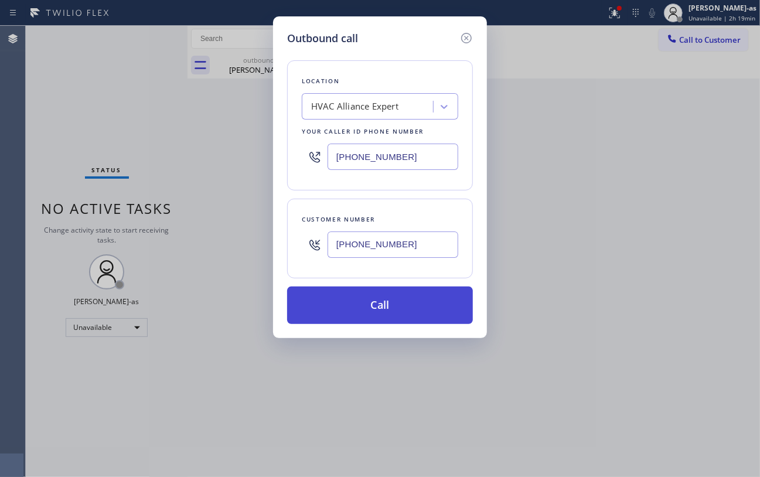
type input "[PHONE_NUMBER]"
click at [404, 303] on button "Call" at bounding box center [380, 304] width 186 height 37
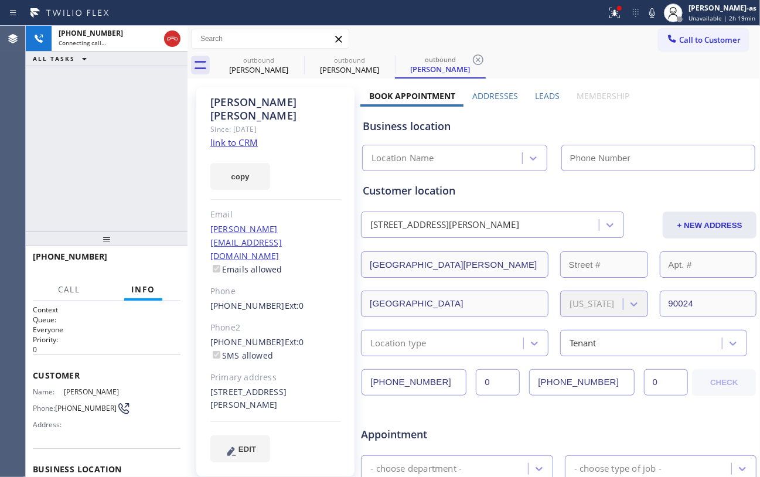
type input "[PHONE_NUMBER]"
click at [237, 136] on link "link to CRM" at bounding box center [233, 142] width 47 height 12
click at [37, 84] on div "[PHONE_NUMBER] Connecting call… ALL TASKS ALL TASKS ACTIVE TASKS TASKS IN WRAP …" at bounding box center [107, 129] width 162 height 206
drag, startPoint x: 134, startPoint y: 129, endPoint x: 183, endPoint y: 54, distance: 90.0
click at [134, 128] on div "[PHONE_NUMBER] Connecting call… ALL TASKS ALL TASKS ACTIVE TASKS TASKS IN WRAP …" at bounding box center [107, 129] width 162 height 206
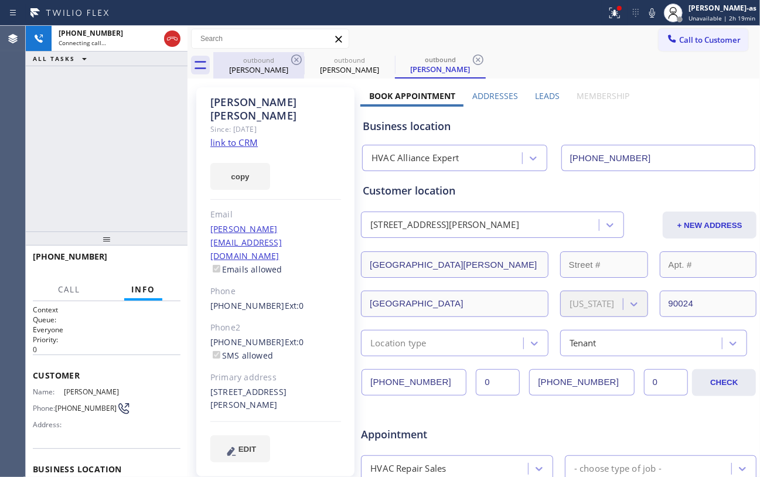
drag, startPoint x: 175, startPoint y: 32, endPoint x: 233, endPoint y: 57, distance: 64.0
click at [175, 33] on icon at bounding box center [172, 39] width 14 height 14
drag, startPoint x: 249, startPoint y: 61, endPoint x: 296, endPoint y: 57, distance: 47.6
click at [256, 61] on div "outbound" at bounding box center [258, 60] width 88 height 9
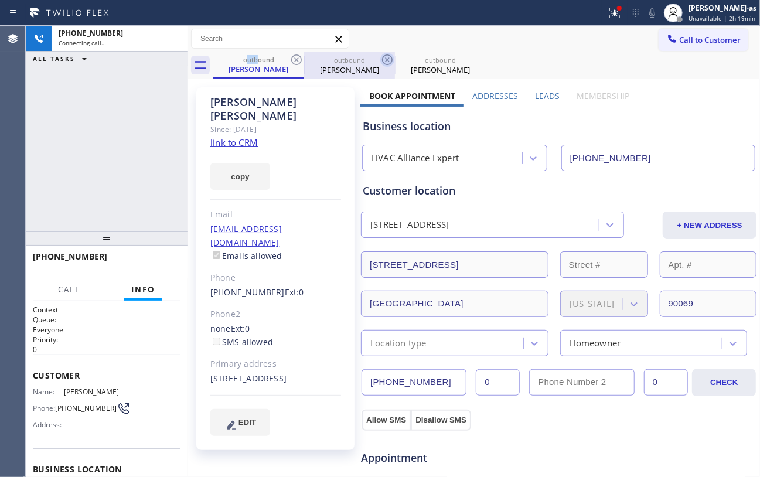
click at [300, 57] on icon at bounding box center [296, 60] width 14 height 14
click at [382, 57] on icon at bounding box center [387, 59] width 11 height 11
click at [0, 0] on icon at bounding box center [0, 0] width 0 height 0
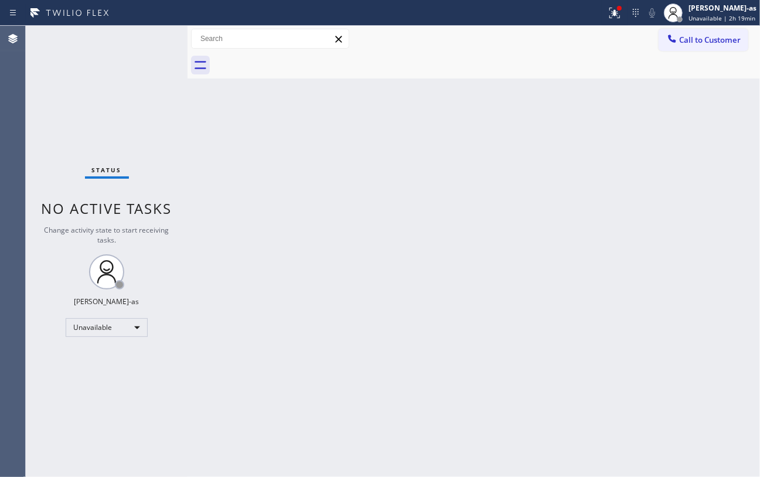
click at [299, 57] on div at bounding box center [486, 65] width 547 height 26
drag, startPoint x: 352, startPoint y: 298, endPoint x: 242, endPoint y: 9, distance: 309.1
click at [352, 296] on div "Back to Dashboard Change Sender ID Customers Technicians Select a contact Outbo…" at bounding box center [473, 251] width 572 height 451
drag, startPoint x: 289, startPoint y: 216, endPoint x: 368, endPoint y: 267, distance: 94.4
click at [292, 214] on div "Back to Dashboard Change Sender ID Customers Technicians Select a contact Outbo…" at bounding box center [473, 251] width 572 height 451
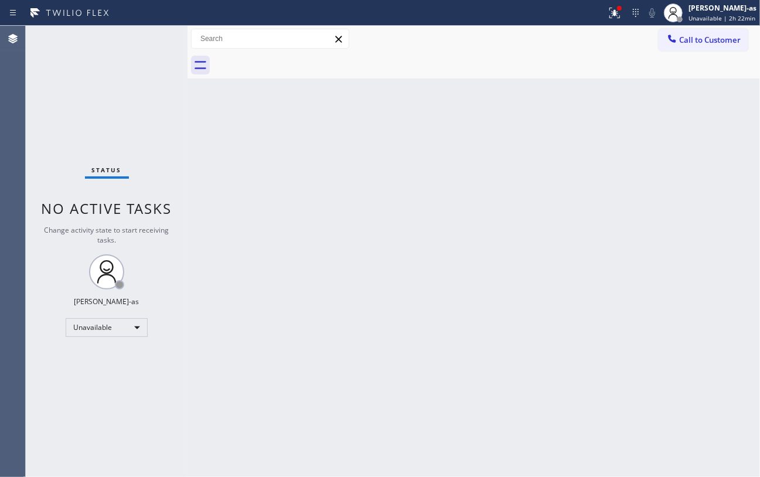
click at [187, 185] on div "Status No active tasks Change activity state to start receiving tasks. [PERSON_…" at bounding box center [393, 251] width 734 height 451
click at [535, 123] on div "Back to Dashboard Change Sender ID Customers Technicians Select a contact Outbo…" at bounding box center [473, 251] width 572 height 451
click at [619, 42] on icon at bounding box center [672, 39] width 12 height 12
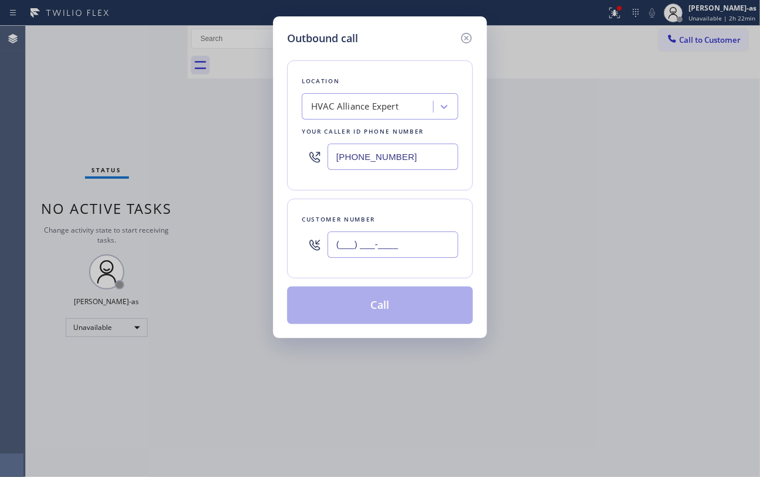
click at [404, 252] on input "(___) ___-____" at bounding box center [392, 244] width 131 height 26
paste input "949) 300-0047"
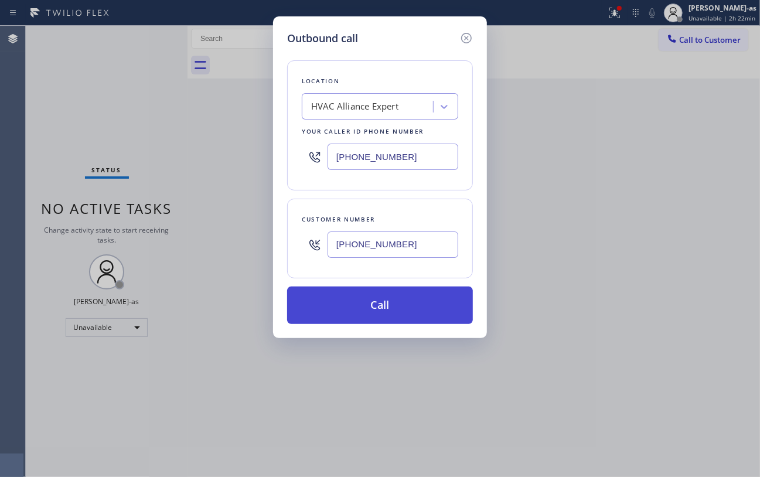
type input "[PHONE_NUMBER]"
click at [392, 315] on button "Call" at bounding box center [380, 304] width 186 height 37
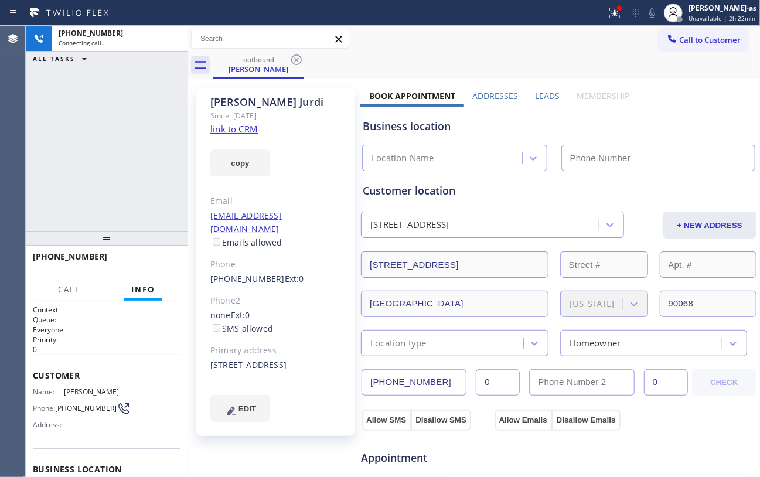
click at [123, 137] on div "[PHONE_NUMBER] Connecting call… ALL TASKS ALL TASKS ACTIVE TASKS TASKS IN WRAP …" at bounding box center [107, 129] width 162 height 206
click at [243, 129] on link "link to CRM" at bounding box center [233, 129] width 47 height 12
type input "[PHONE_NUMBER]"
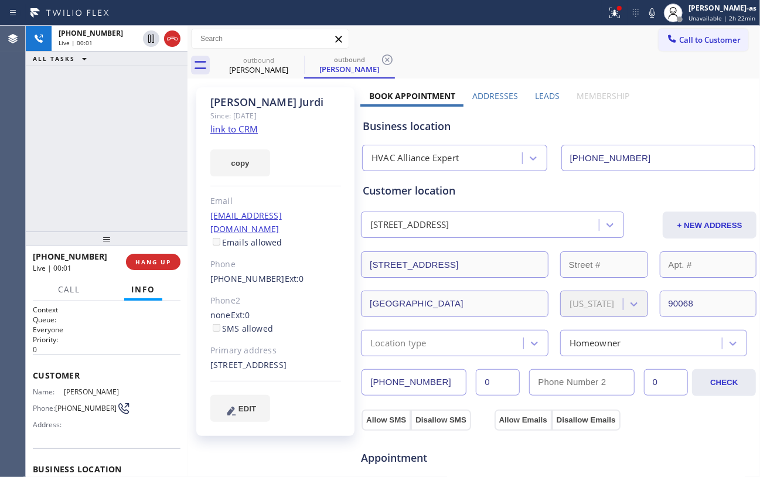
drag, startPoint x: 79, startPoint y: 118, endPoint x: 185, endPoint y: 87, distance: 111.0
click at [83, 115] on div "[PHONE_NUMBER] Live | 00:01 ALL TASKS ALL TASKS ACTIVE TASKS TASKS IN WRAP UP" at bounding box center [107, 129] width 162 height 206
click at [254, 71] on div "[PERSON_NAME]" at bounding box center [258, 69] width 88 height 11
click at [291, 61] on icon at bounding box center [296, 60] width 14 height 14
click at [106, 170] on div "[PHONE_NUMBER] Live | 00:02 ALL TASKS ALL TASKS ACTIVE TASKS TASKS IN WRAP UP" at bounding box center [107, 129] width 162 height 206
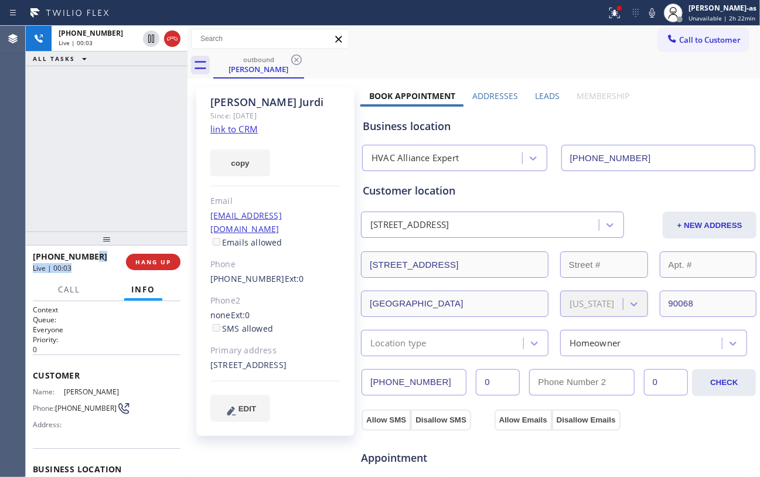
drag, startPoint x: 125, startPoint y: 261, endPoint x: 150, endPoint y: 247, distance: 28.1
click at [129, 262] on div "[PHONE_NUMBER] Live | 00:03 HANG UP" at bounding box center [107, 262] width 148 height 30
click at [150, 245] on div at bounding box center [107, 238] width 162 height 14
click at [174, 261] on button "HANG UP" at bounding box center [153, 262] width 54 height 16
click at [172, 261] on button "HANG UP" at bounding box center [153, 262] width 54 height 16
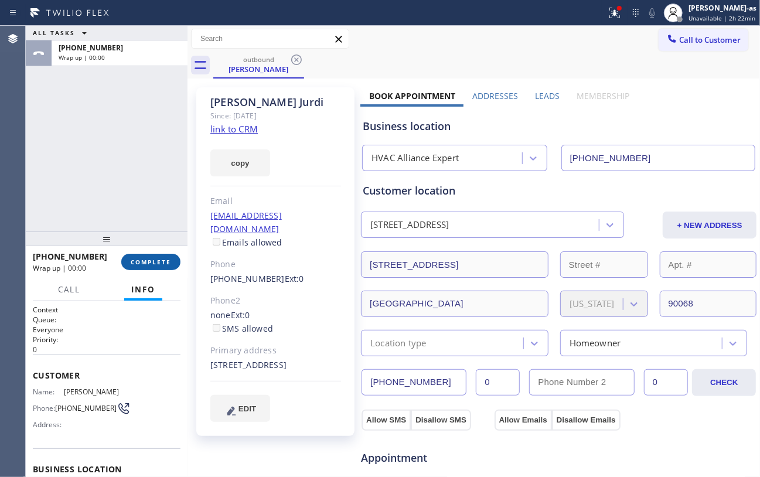
click at [157, 265] on span "COMPLETE" at bounding box center [151, 262] width 40 height 8
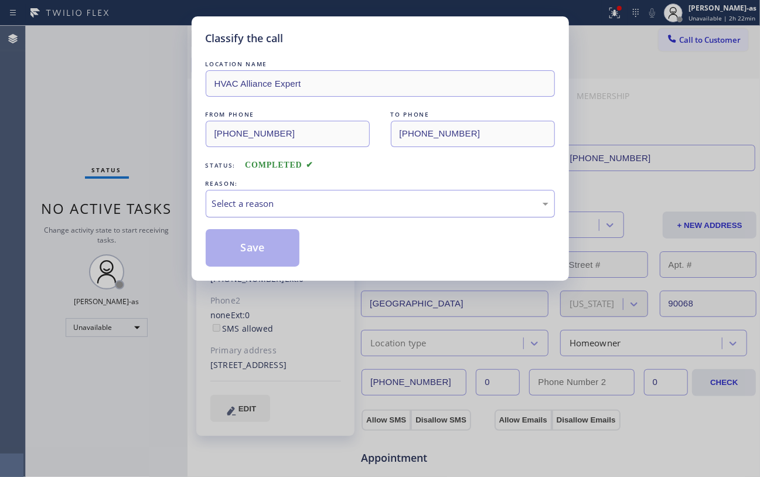
click at [301, 207] on div "Select a reason" at bounding box center [380, 203] width 336 height 13
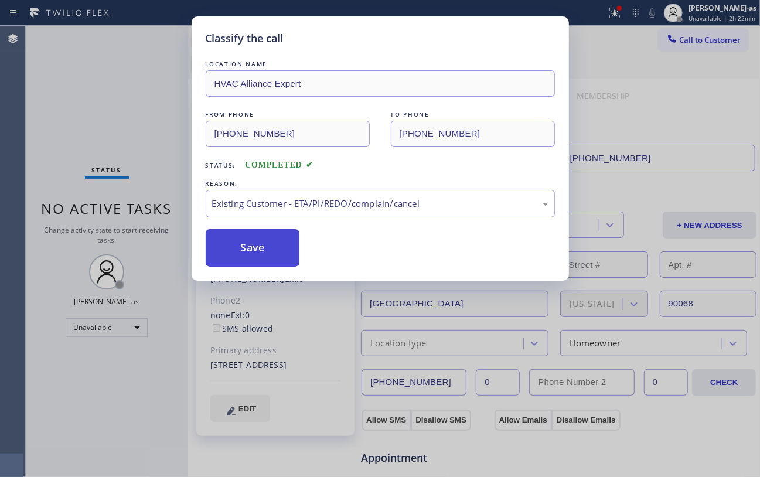
click at [269, 244] on button "Save" at bounding box center [253, 247] width 94 height 37
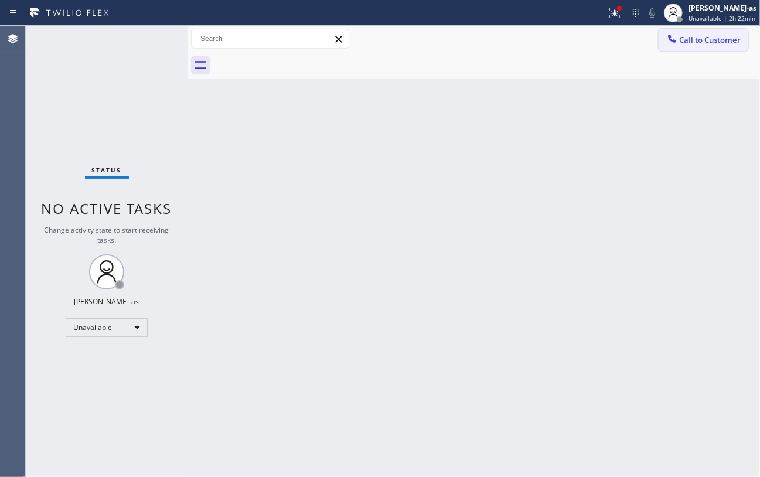
drag, startPoint x: 680, startPoint y: 38, endPoint x: 641, endPoint y: 36, distance: 39.3
click at [619, 39] on span "Call to Customer" at bounding box center [710, 40] width 62 height 11
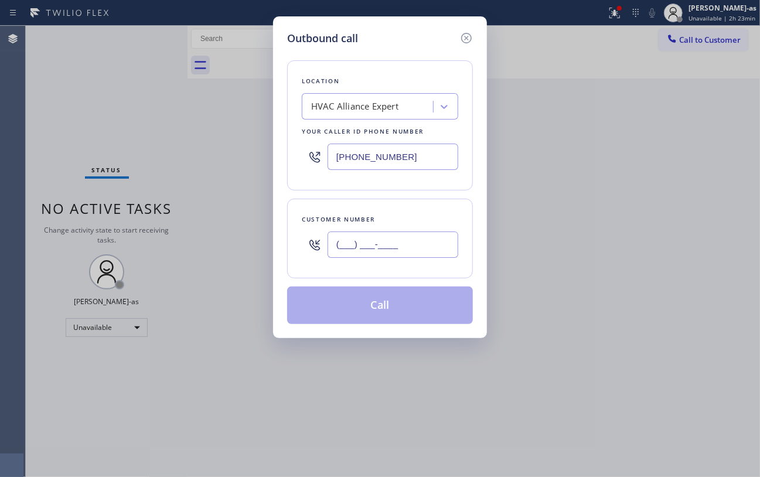
click at [369, 251] on input "(___) ___-____" at bounding box center [392, 244] width 131 height 26
paste input "347) 395-7408"
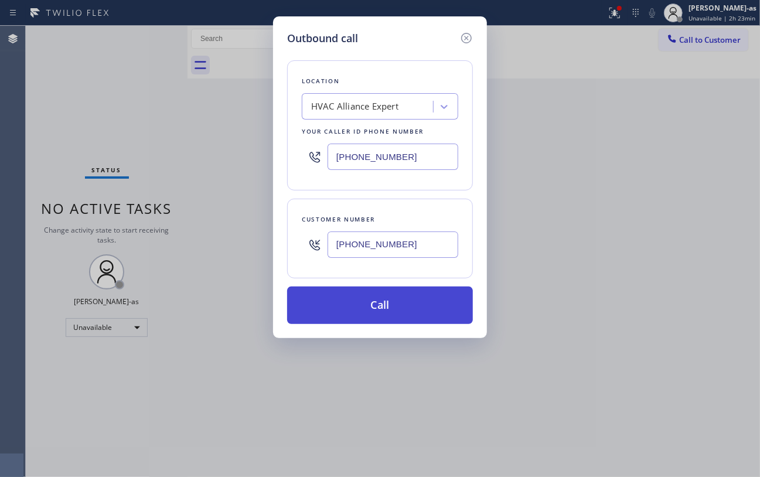
type input "[PHONE_NUMBER]"
click at [378, 312] on button "Call" at bounding box center [380, 304] width 186 height 37
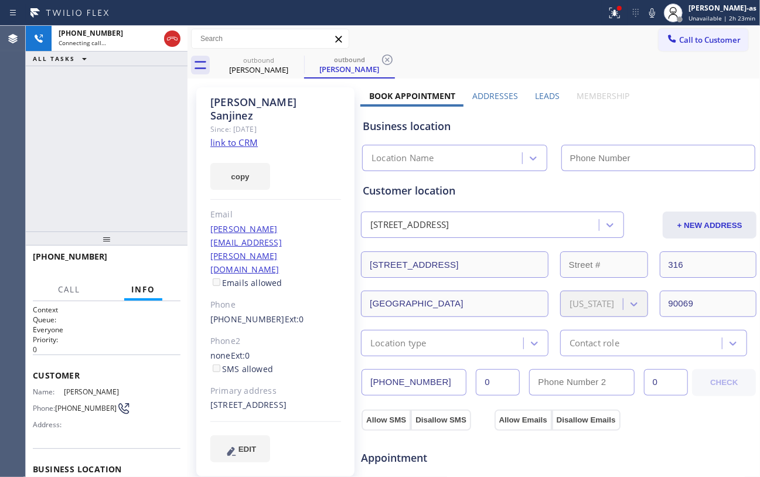
click at [231, 136] on link "link to CRM" at bounding box center [233, 142] width 47 height 12
type input "[PHONE_NUMBER]"
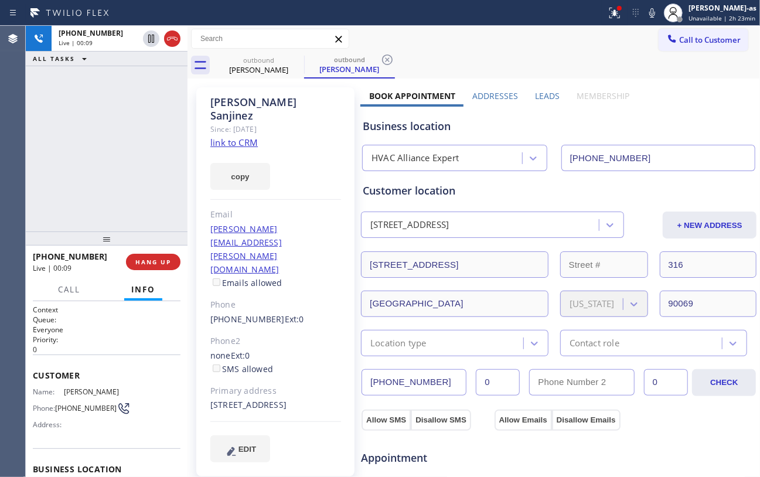
drag, startPoint x: 93, startPoint y: 180, endPoint x: 115, endPoint y: 202, distance: 30.7
click at [96, 193] on div "[PHONE_NUMBER] Live | 00:09 ALL TASKS ALL TASKS ACTIVE TASKS TASKS IN WRAP UP" at bounding box center [107, 129] width 162 height 206
click at [151, 256] on button "HANG UP" at bounding box center [153, 262] width 54 height 16
click at [145, 237] on div at bounding box center [107, 238] width 162 height 14
click at [143, 267] on button "HANG UP" at bounding box center [153, 262] width 54 height 16
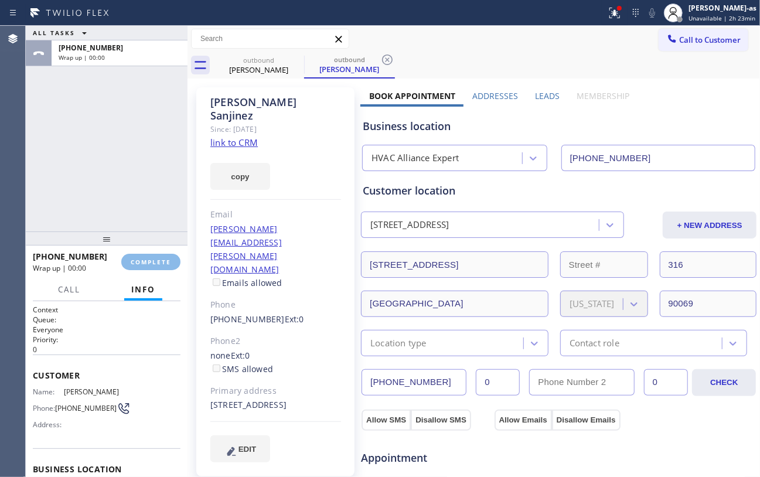
click at [158, 169] on div "ALL TASKS ALL TASKS ACTIVE TASKS TASKS IN WRAP UP [PHONE_NUMBER] Wrap up | 00:00" at bounding box center [107, 129] width 162 height 206
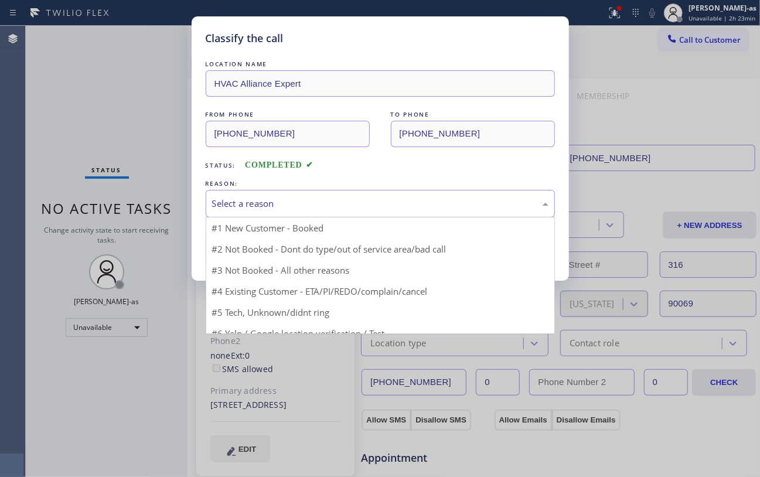
click at [288, 210] on div "Select a reason" at bounding box center [380, 203] width 336 height 13
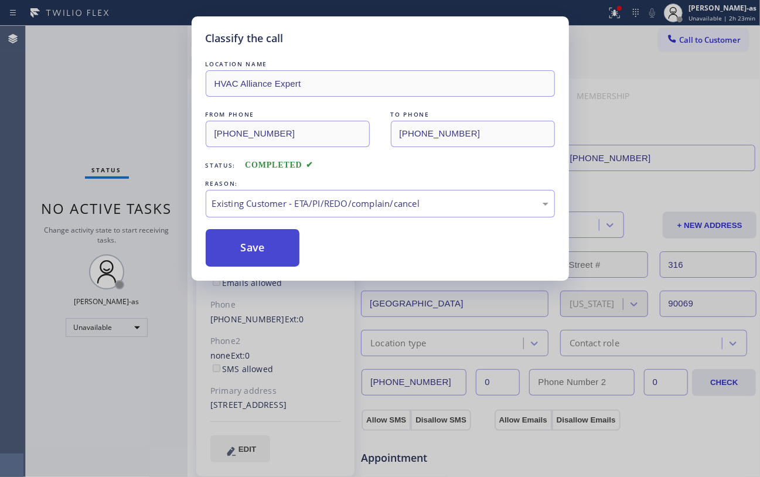
click at [268, 258] on button "Save" at bounding box center [253, 247] width 94 height 37
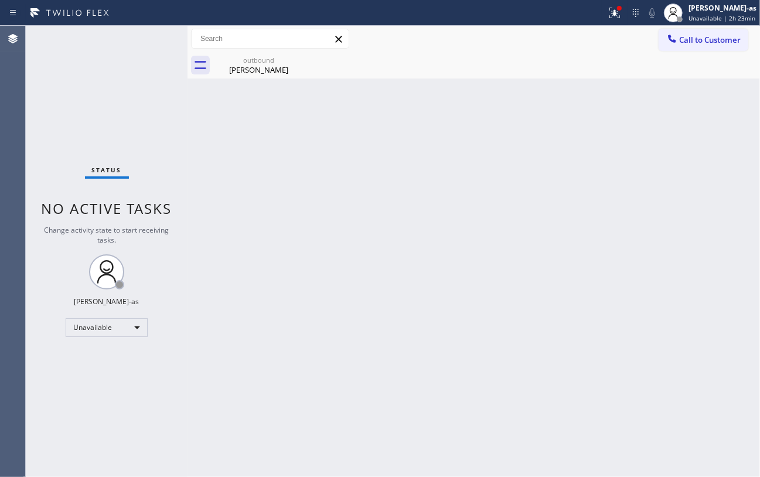
drag, startPoint x: 127, startPoint y: 108, endPoint x: 286, endPoint y: 129, distance: 160.7
click at [130, 111] on div "Status No active tasks Change activity state to start receiving tasks. [PERSON_…" at bounding box center [107, 251] width 162 height 451
click at [619, 45] on span "Call to Customer" at bounding box center [710, 40] width 62 height 11
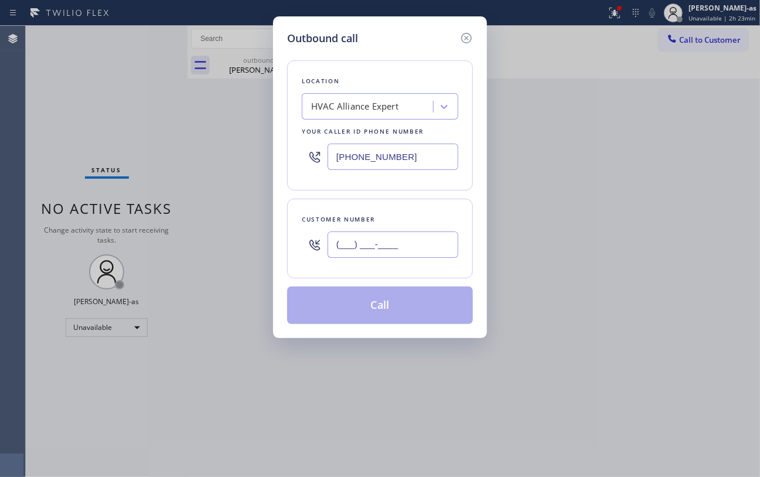
click at [375, 252] on input "(___) ___-____" at bounding box center [392, 244] width 131 height 26
paste input "805) 625-2618"
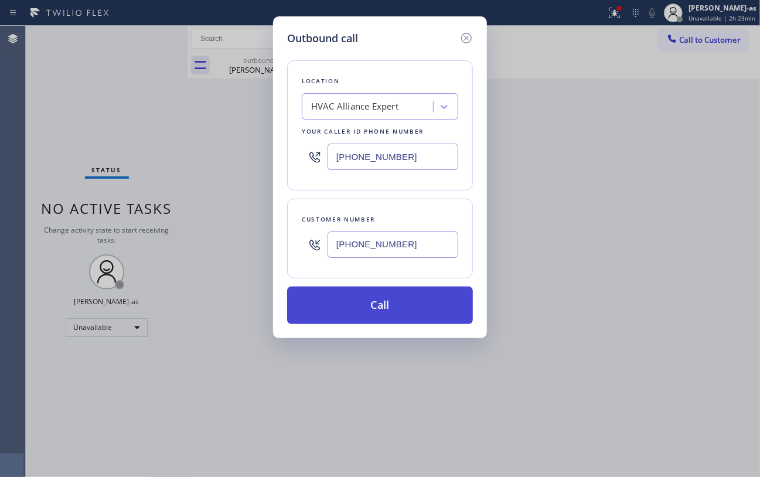
type input "[PHONE_NUMBER]"
click at [382, 309] on button "Call" at bounding box center [380, 304] width 186 height 37
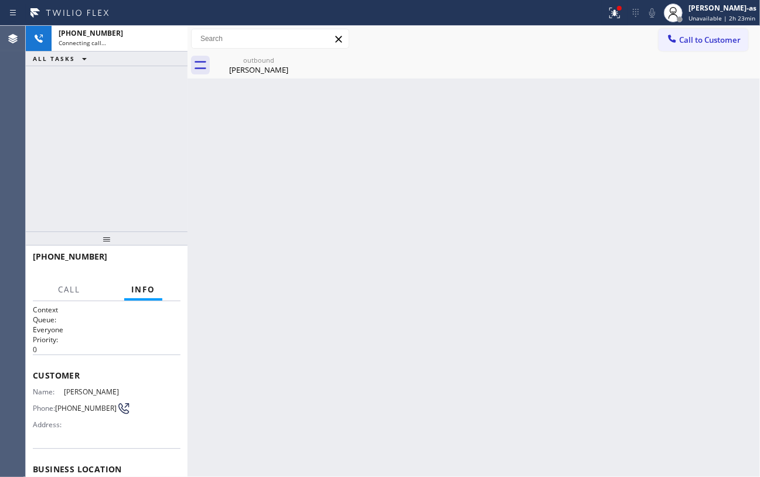
click at [129, 144] on div "[PHONE_NUMBER] Connecting call… ALL TASKS ALL TASKS ACTIVE TASKS TASKS IN WRAP …" at bounding box center [107, 129] width 162 height 206
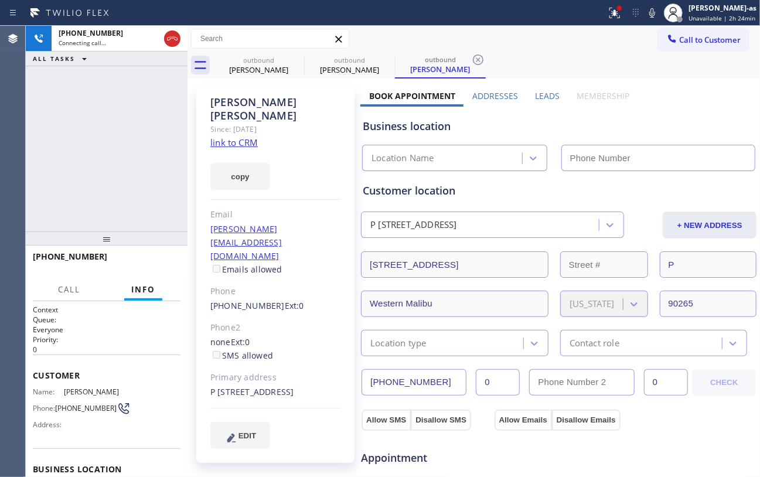
click at [254, 136] on link "link to CRM" at bounding box center [233, 142] width 47 height 12
type input "[PHONE_NUMBER]"
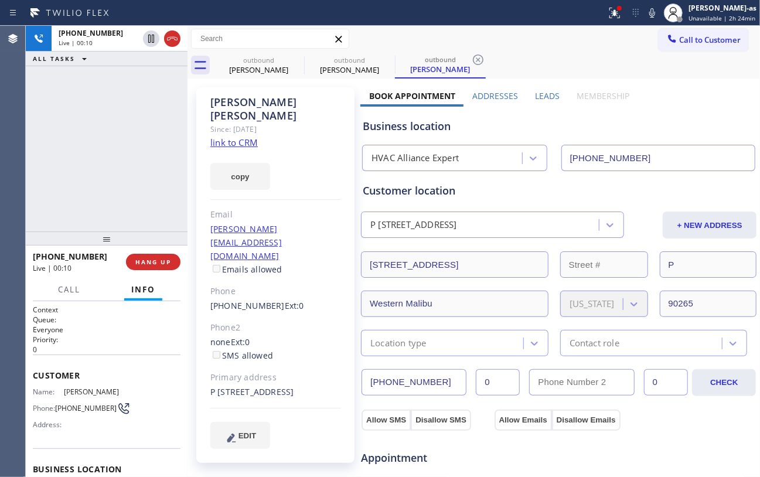
click at [179, 34] on div at bounding box center [162, 39] width 42 height 26
click at [170, 39] on icon at bounding box center [172, 39] width 14 height 14
drag, startPoint x: 97, startPoint y: 213, endPoint x: 103, endPoint y: 232, distance: 19.6
click at [103, 232] on div "[PHONE_NUMBER] Live | 00:11 ALL TASKS ALL TASKS ACTIVE TASKS TASKS IN WRAP UP […" at bounding box center [107, 251] width 162 height 451
click at [144, 255] on button "HANG UP" at bounding box center [153, 262] width 54 height 16
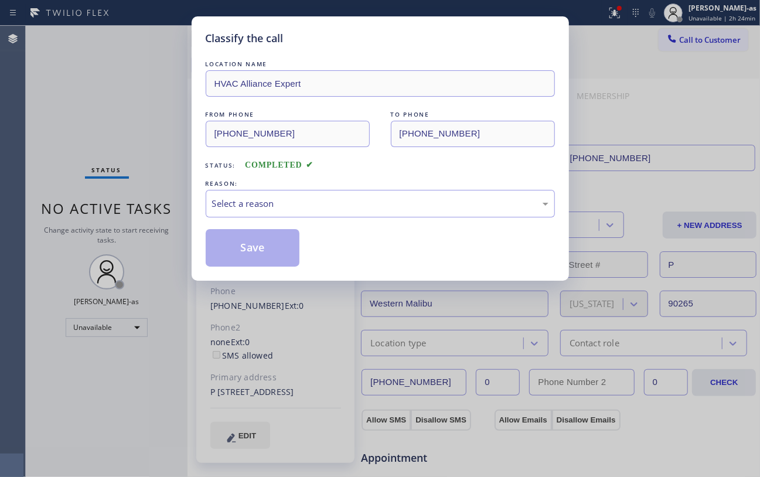
click at [144, 258] on div "Classify the call LOCATION NAME HVAC Alliance Expert FROM PHONE [PHONE_NUMBER] …" at bounding box center [380, 238] width 760 height 477
click at [144, 257] on div "Classify the call LOCATION NAME HVAC Alliance Expert FROM PHONE [PHONE_NUMBER] …" at bounding box center [380, 238] width 760 height 477
drag, startPoint x: 115, startPoint y: 129, endPoint x: 128, endPoint y: 151, distance: 25.7
click at [124, 148] on div "Classify the call LOCATION NAME HVAC Alliance Expert FROM PHONE [PHONE_NUMBER] …" at bounding box center [380, 238] width 760 height 477
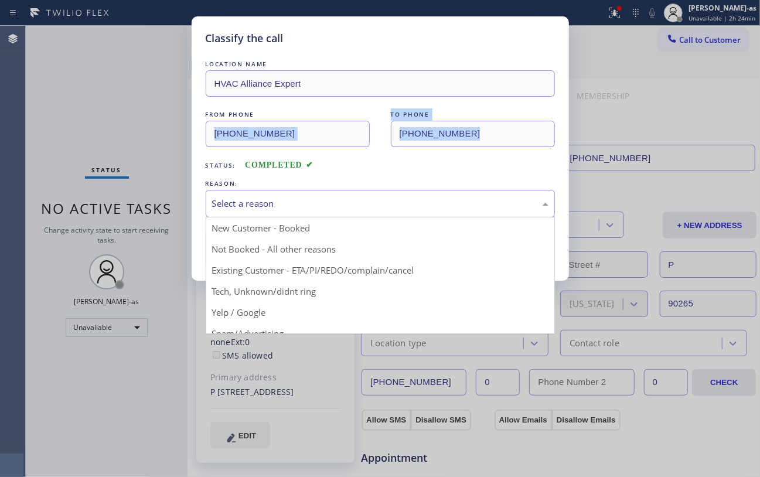
click at [267, 197] on div "Select a reason" at bounding box center [380, 203] width 336 height 13
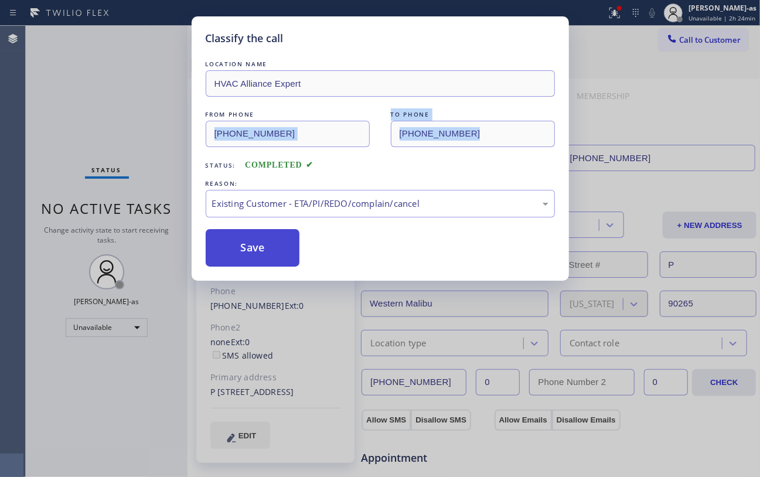
click at [271, 245] on button "Save" at bounding box center [253, 247] width 94 height 37
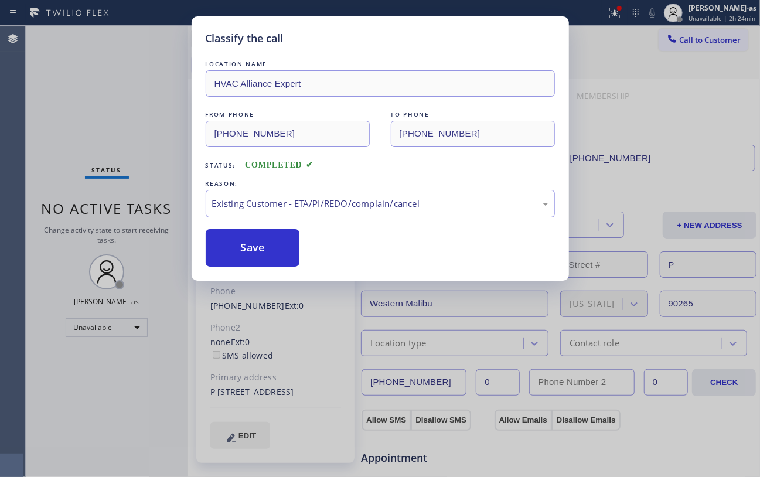
click at [89, 70] on div "Classify the call LOCATION NAME HVAC Alliance Expert FROM PHONE [PHONE_NUMBER] …" at bounding box center [380, 238] width 760 height 477
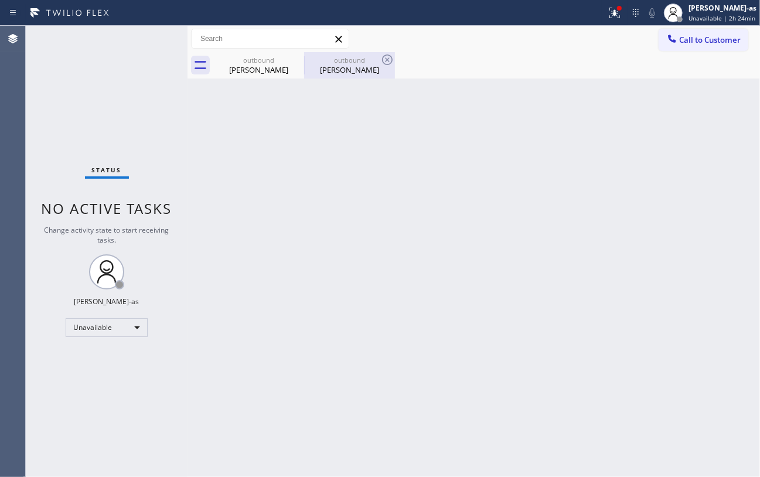
click at [375, 69] on div "[PERSON_NAME]" at bounding box center [349, 69] width 88 height 11
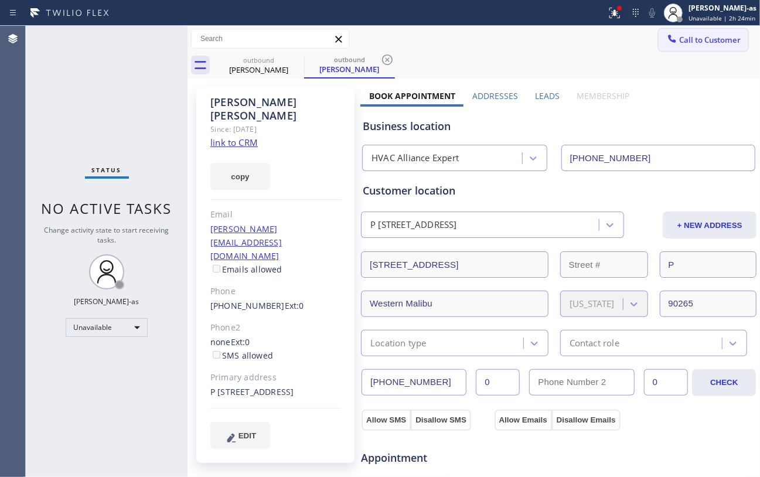
click at [619, 40] on span "Call to Customer" at bounding box center [710, 40] width 62 height 11
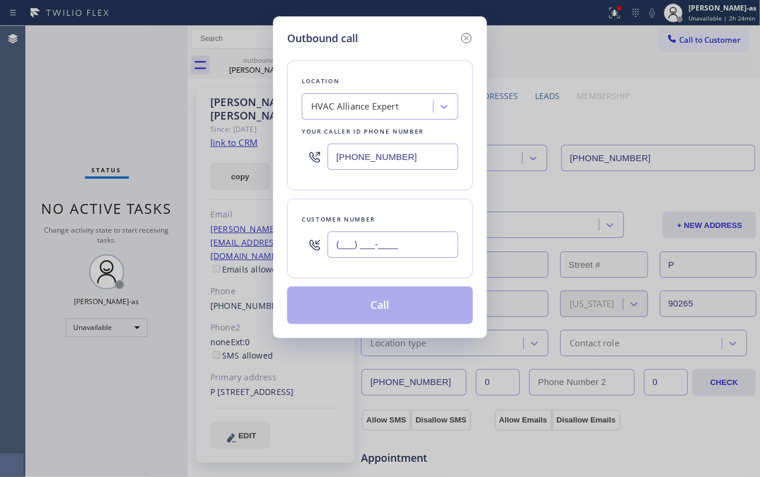
click at [401, 255] on input "(___) ___-____" at bounding box center [392, 244] width 131 height 26
paste input "714) 224-6957"
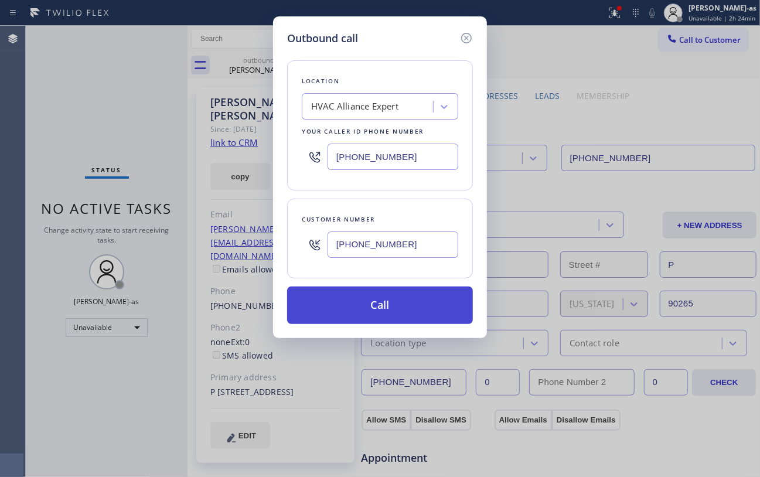
type input "[PHONE_NUMBER]"
click at [378, 319] on button "Call" at bounding box center [380, 304] width 186 height 37
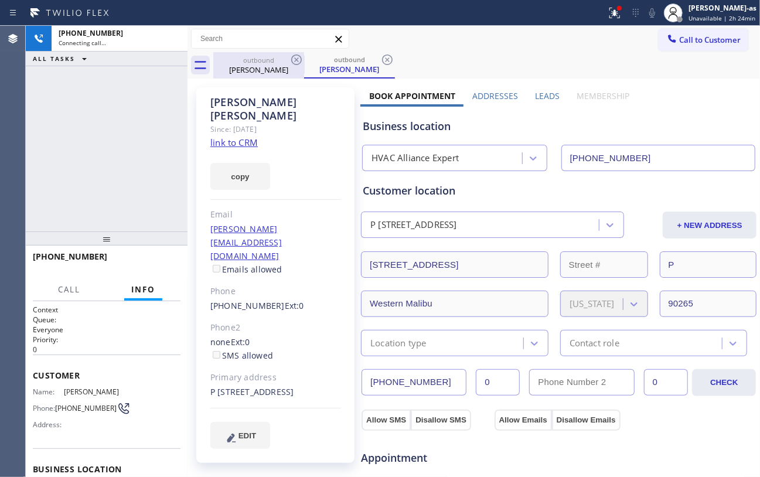
click at [251, 57] on div "outbound" at bounding box center [258, 60] width 88 height 9
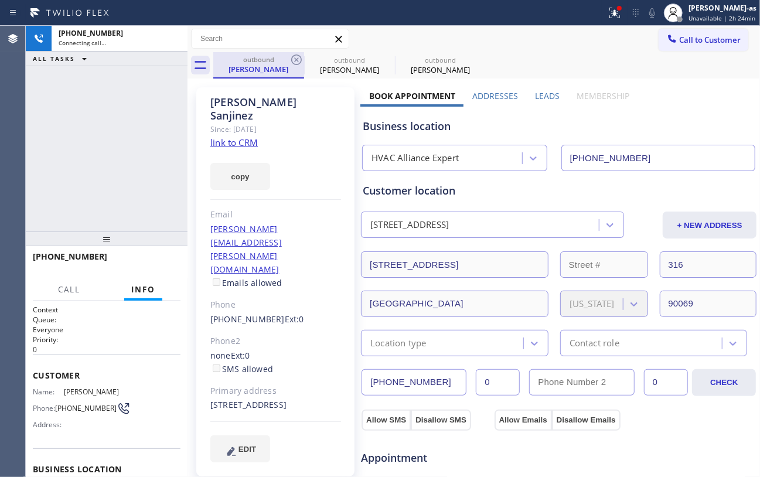
click at [266, 62] on div "outbound" at bounding box center [258, 59] width 88 height 9
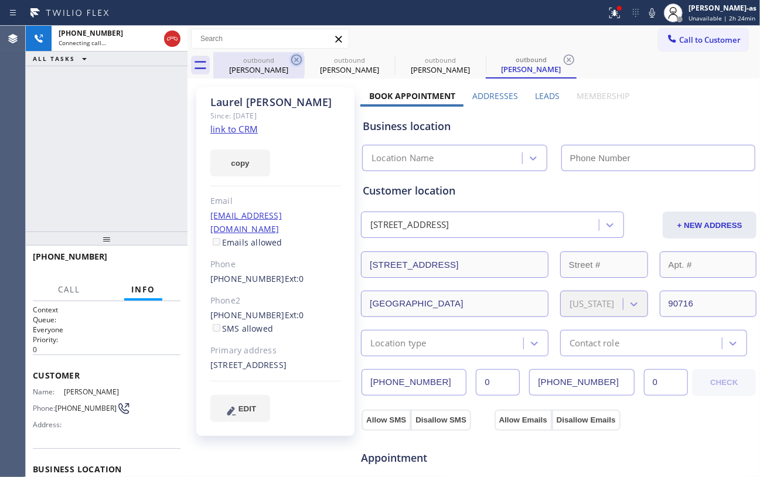
click at [293, 59] on icon at bounding box center [296, 60] width 14 height 14
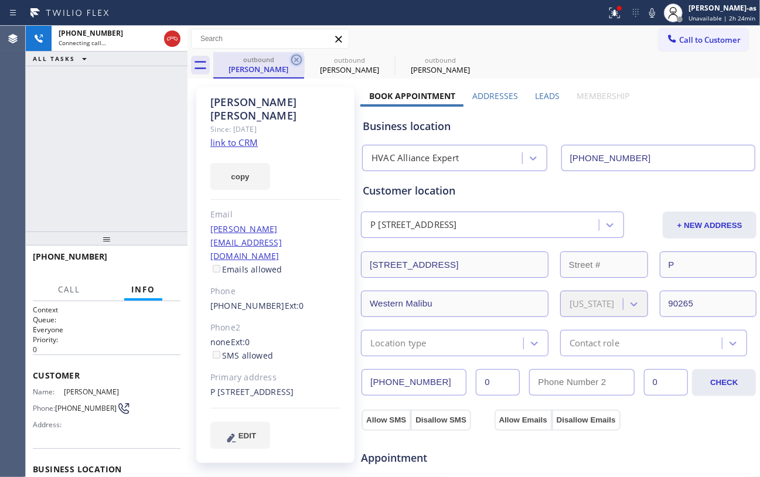
click at [301, 57] on icon at bounding box center [296, 60] width 14 height 14
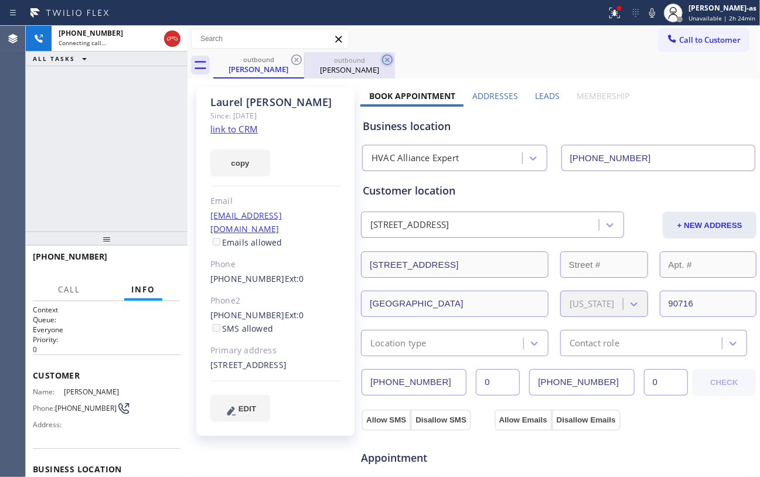
drag, startPoint x: 301, startPoint y: 57, endPoint x: 296, endPoint y: 64, distance: 8.3
click at [301, 59] on icon at bounding box center [296, 60] width 14 height 14
type input "[PHONE_NUMBER]"
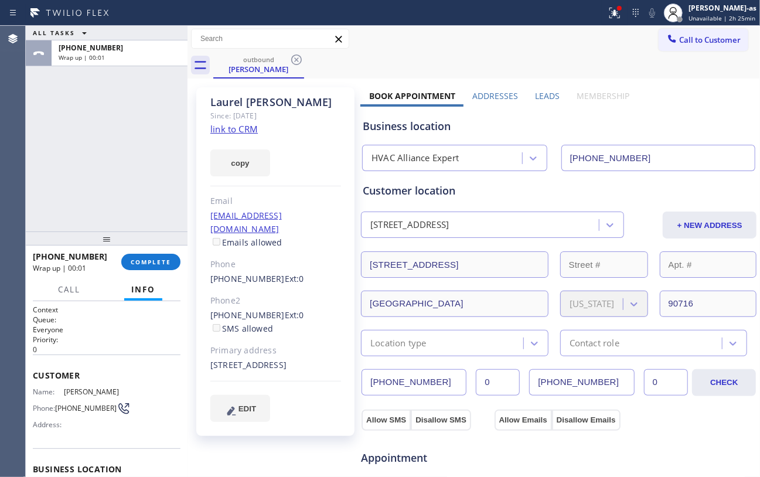
click at [139, 273] on div "[PHONE_NUMBER] Wrap up | 00:01 COMPLETE" at bounding box center [107, 262] width 148 height 30
click at [139, 272] on div "[PHONE_NUMBER] Wrap up | 00:01 COMPLETE" at bounding box center [107, 262] width 148 height 30
click at [141, 265] on span "COMPLETE" at bounding box center [151, 262] width 40 height 8
click at [128, 188] on div "ALL TASKS ALL TASKS ACTIVE TASKS TASKS IN WRAP UP [PHONE_NUMBER] Wrap up | 00:02" at bounding box center [107, 129] width 162 height 206
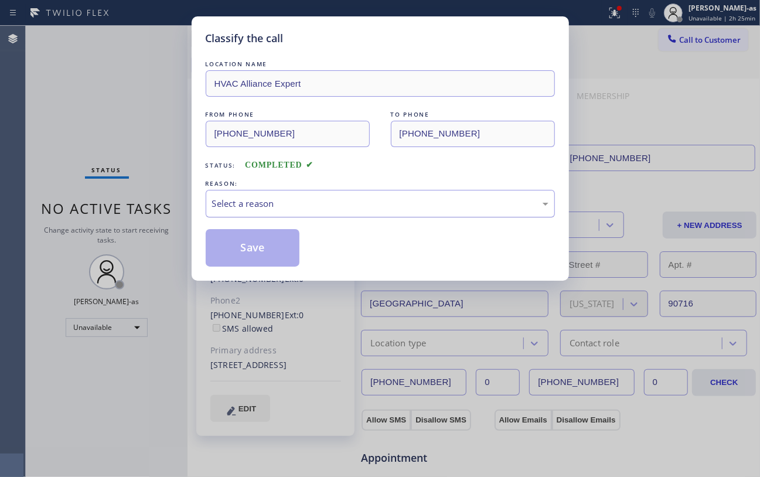
click at [280, 211] on div "Select a reason" at bounding box center [380, 204] width 349 height 28
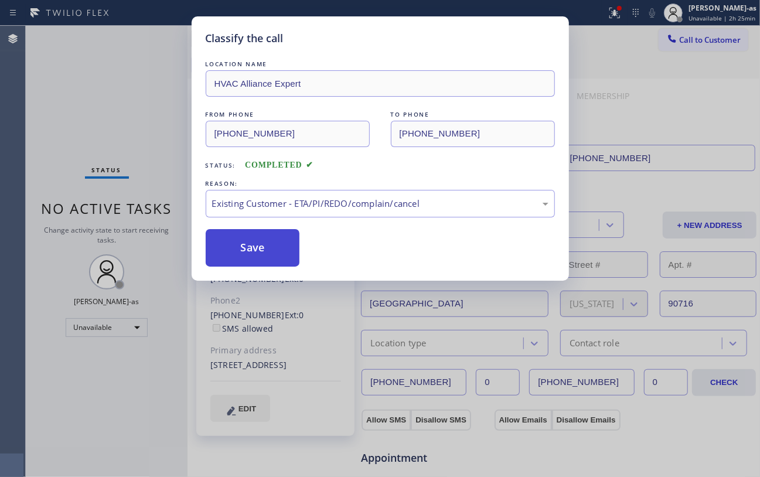
click at [258, 252] on button "Save" at bounding box center [253, 247] width 94 height 37
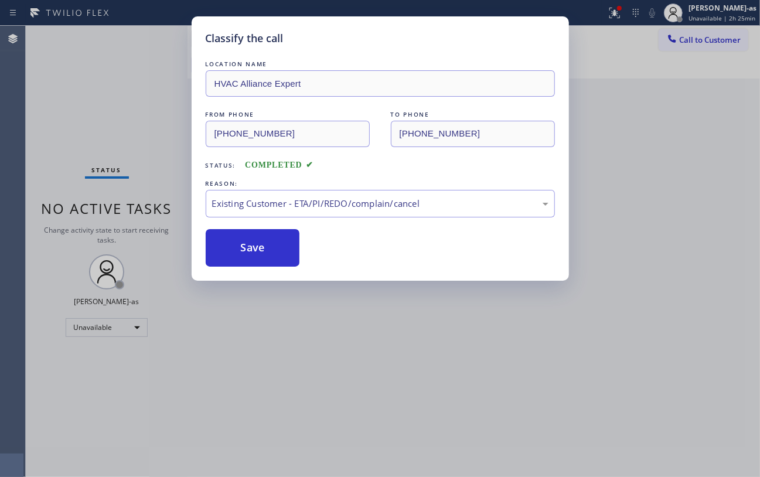
click at [74, 129] on div "Classify the call LOCATION NAME HVAC Alliance Expert FROM PHONE [PHONE_NUMBER] …" at bounding box center [380, 238] width 760 height 477
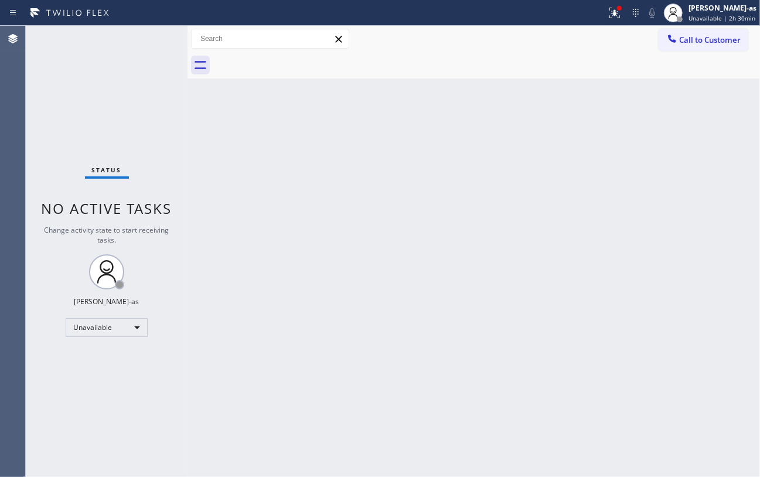
drag, startPoint x: 131, startPoint y: 174, endPoint x: 482, endPoint y: 111, distance: 356.0
click at [137, 172] on div "Status No active tasks Change activity state to start receiving tasks. [PERSON_…" at bounding box center [107, 251] width 162 height 451
click at [619, 36] on span "Call to Customer" at bounding box center [710, 40] width 62 height 11
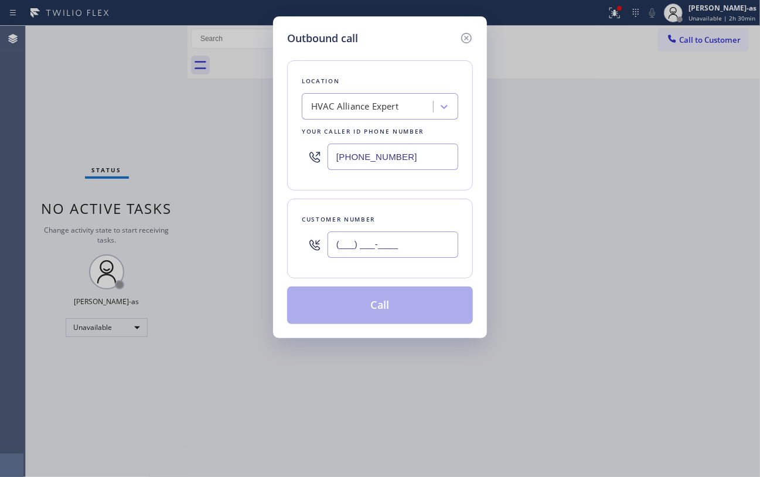
click at [394, 250] on input "(___) ___-____" at bounding box center [392, 244] width 131 height 26
paste input "714) 224-6957"
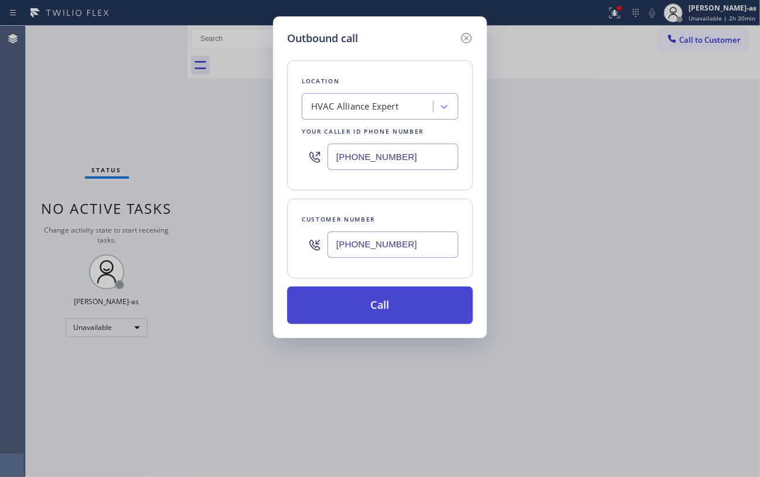
type input "[PHONE_NUMBER]"
click at [381, 296] on button "Call" at bounding box center [380, 304] width 186 height 37
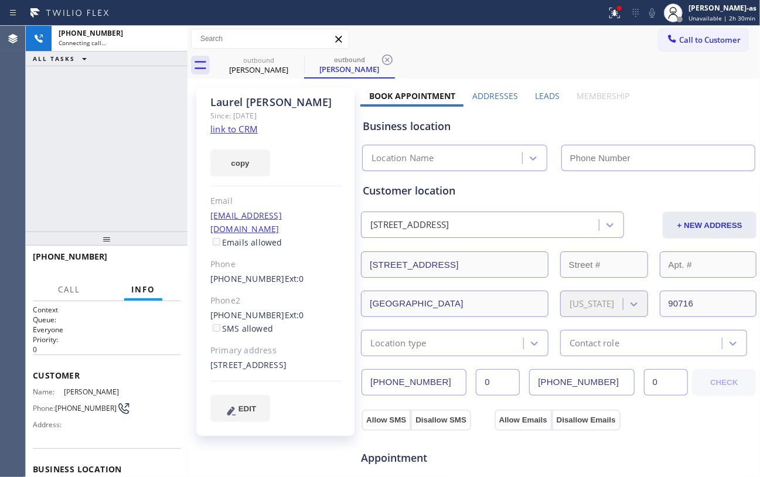
drag, startPoint x: 115, startPoint y: 157, endPoint x: 216, endPoint y: 132, distance: 103.7
click at [124, 153] on div "[PHONE_NUMBER] Connecting call… ALL TASKS ALL TASKS ACTIVE TASKS TASKS IN WRAP …" at bounding box center [107, 129] width 162 height 206
type input "[PHONE_NUMBER]"
drag, startPoint x: 127, startPoint y: 141, endPoint x: 132, endPoint y: 136, distance: 6.2
click at [128, 141] on div "[PHONE_NUMBER] Connecting call… ALL TASKS ALL TASKS ACTIVE TASKS TASKS IN WRAP …" at bounding box center [107, 129] width 162 height 206
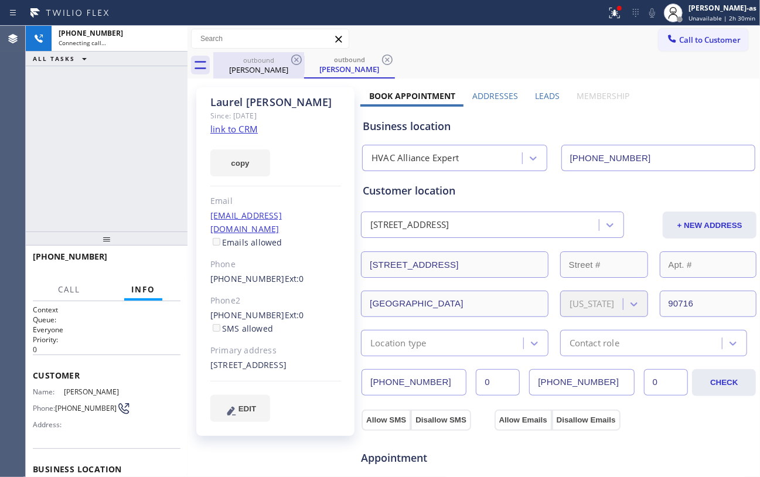
click at [272, 64] on div "[PERSON_NAME]" at bounding box center [258, 69] width 88 height 11
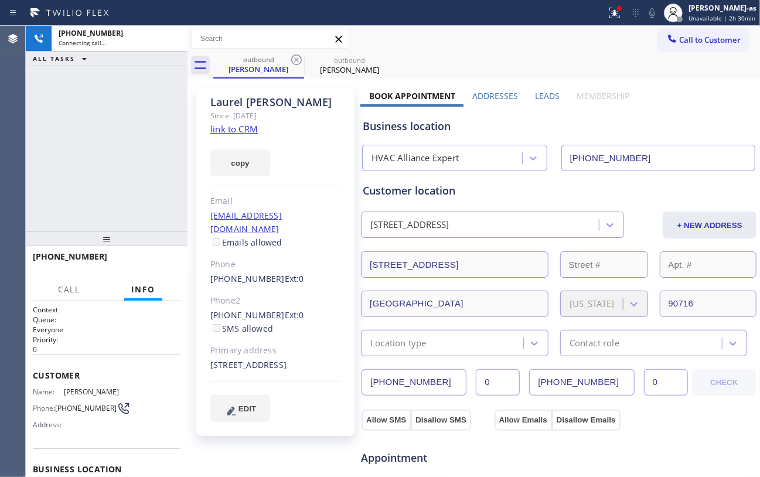
drag, startPoint x: 299, startPoint y: 59, endPoint x: 221, endPoint y: 93, distance: 84.5
click at [299, 57] on icon at bounding box center [296, 60] width 14 height 14
click at [118, 153] on div "[PHONE_NUMBER] Connecting call… ALL TASKS ALL TASKS ACTIVE TASKS TASKS IN WRAP …" at bounding box center [107, 129] width 162 height 206
click at [111, 175] on div "[PHONE_NUMBER] Connecting call… ALL TASKS ALL TASKS ACTIVE TASKS TASKS IN WRAP …" at bounding box center [107, 129] width 162 height 206
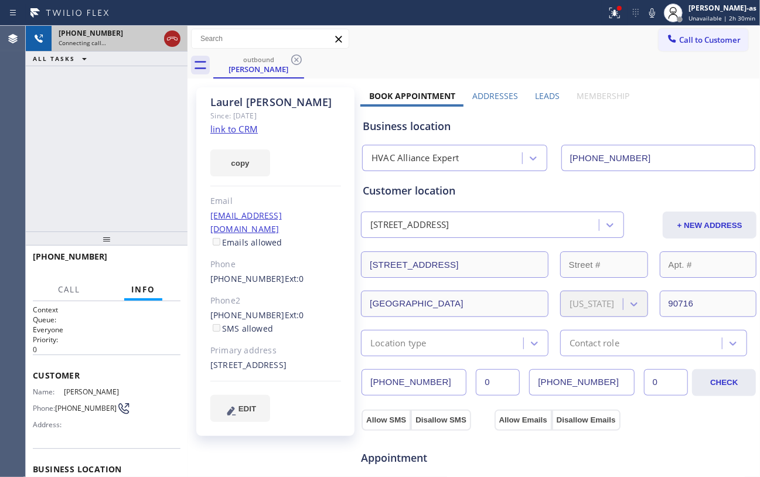
drag, startPoint x: 179, startPoint y: 35, endPoint x: 165, endPoint y: 57, distance: 26.3
click at [176, 35] on icon at bounding box center [172, 39] width 14 height 14
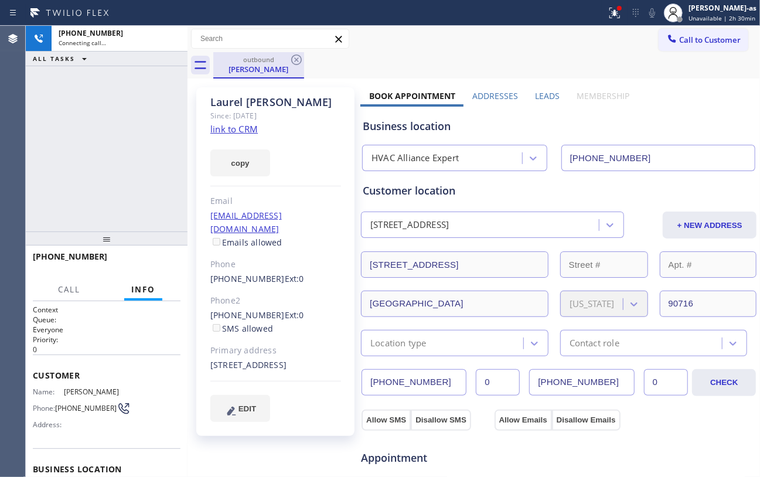
drag, startPoint x: 165, startPoint y: 57, endPoint x: 225, endPoint y: 69, distance: 61.5
click at [169, 67] on div "[PHONE_NUMBER] Connecting call… ALL TASKS ALL TASKS ACTIVE TASKS TASKS IN WRAP …" at bounding box center [107, 129] width 162 height 206
click at [234, 62] on div "outbound" at bounding box center [258, 59] width 88 height 9
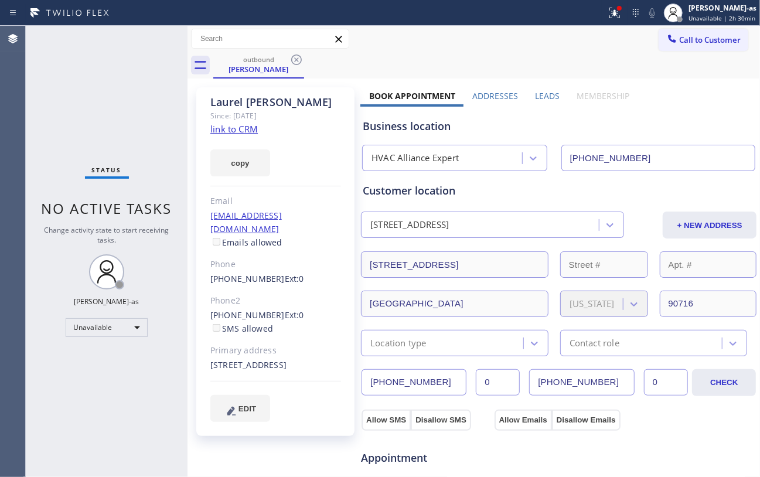
click at [298, 62] on icon at bounding box center [296, 60] width 14 height 14
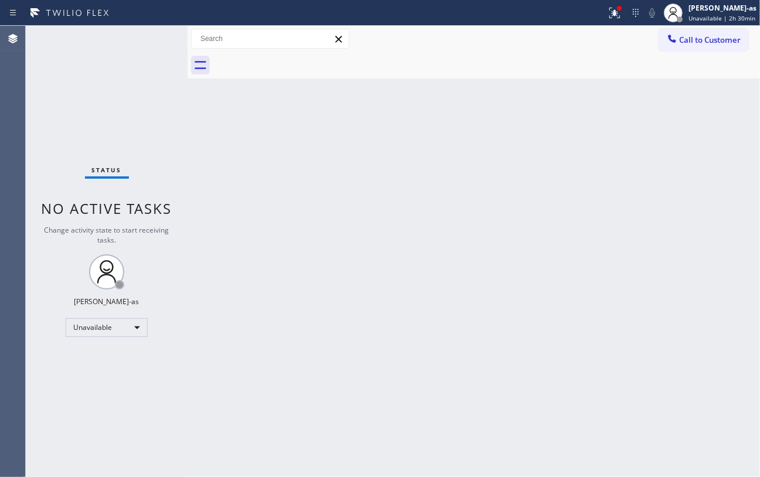
drag, startPoint x: 286, startPoint y: 226, endPoint x: 296, endPoint y: 245, distance: 21.5
click at [289, 233] on div "Back to Dashboard Change Sender ID Customers Technicians Select a contact Outbo…" at bounding box center [473, 251] width 572 height 451
drag, startPoint x: 713, startPoint y: 36, endPoint x: 545, endPoint y: 162, distance: 209.7
click at [619, 39] on span "Call to Customer" at bounding box center [710, 40] width 62 height 11
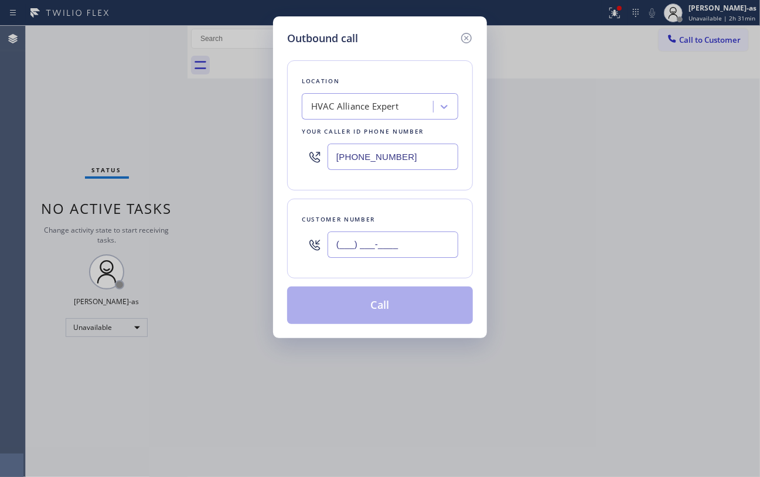
click at [399, 247] on input "(___) ___-____" at bounding box center [392, 244] width 131 height 26
paste input "310) 595-5008"
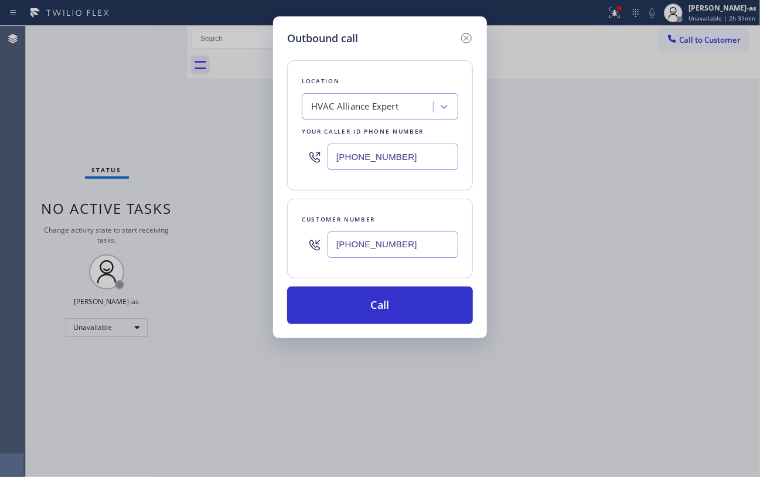
type input "[PHONE_NUMBER]"
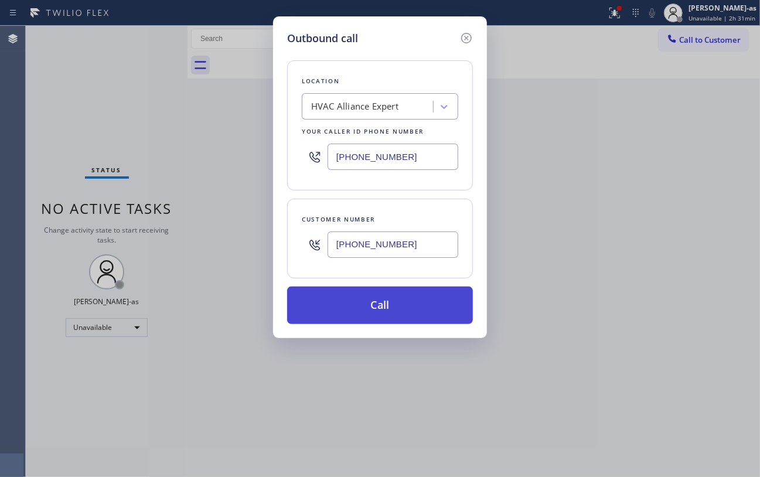
click at [370, 310] on button "Call" at bounding box center [380, 304] width 186 height 37
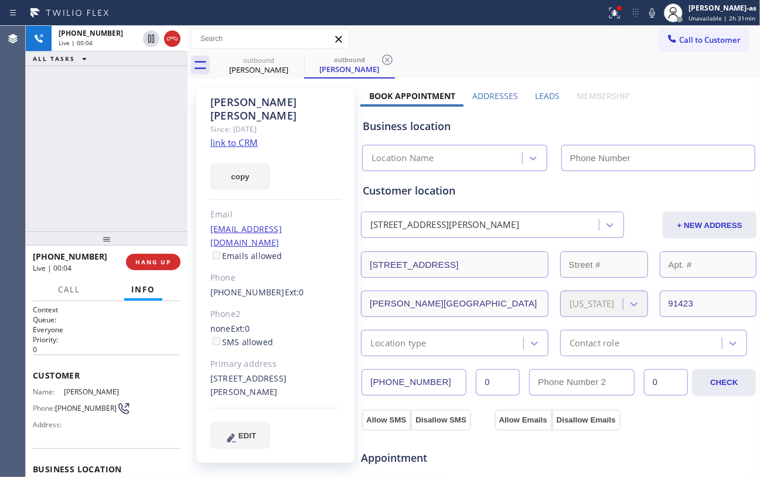
drag, startPoint x: 135, startPoint y: 146, endPoint x: 174, endPoint y: 211, distance: 76.0
click at [136, 152] on div "[PHONE_NUMBER] Live | 00:04 ALL TASKS ALL TASKS ACTIVE TASKS TASKS IN WRAP UP" at bounding box center [107, 129] width 162 height 206
click at [151, 258] on span "HANG UP" at bounding box center [153, 262] width 36 height 8
drag, startPoint x: 127, startPoint y: 209, endPoint x: 136, endPoint y: 235, distance: 28.0
click at [127, 209] on div "[PHONE_NUMBER] Live | 00:06 ALL TASKS ALL TASKS ACTIVE TASKS TASKS IN WRAP UP" at bounding box center [107, 129] width 162 height 206
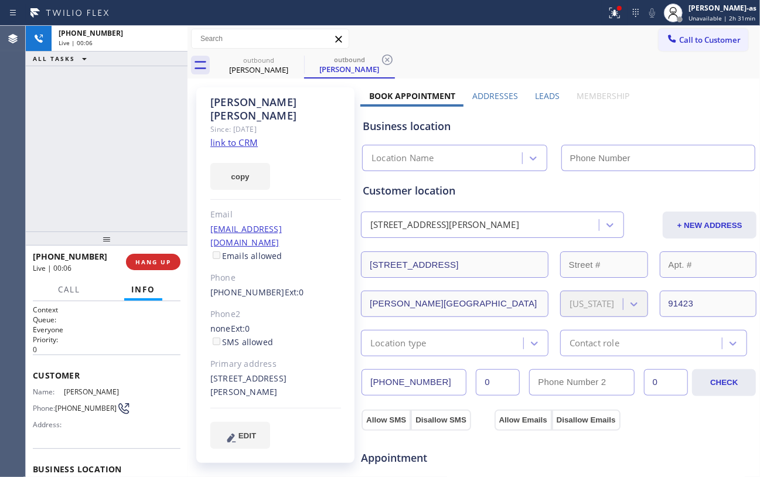
type input "[PHONE_NUMBER]"
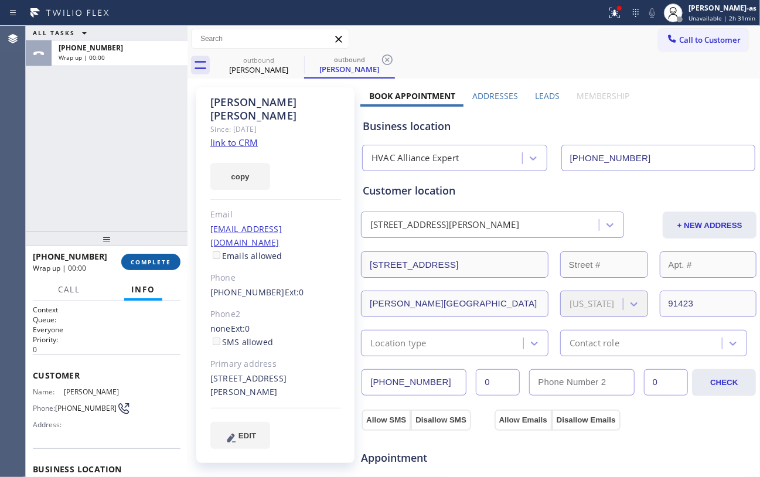
click at [137, 270] on div "[PHONE_NUMBER] Wrap up | 00:00 COMPLETE" at bounding box center [107, 262] width 148 height 30
click at [139, 213] on div "ALL TASKS ALL TASKS ACTIVE TASKS TASKS IN WRAP UP [PHONE_NUMBER] Wrap up | 00:00" at bounding box center [107, 129] width 162 height 206
click at [155, 266] on button "COMPLETE" at bounding box center [150, 262] width 59 height 16
click at [111, 187] on div "ALL TASKS ALL TASKS ACTIVE TASKS TASKS IN WRAP UP [PHONE_NUMBER] Wrap up | 00:00" at bounding box center [107, 129] width 162 height 206
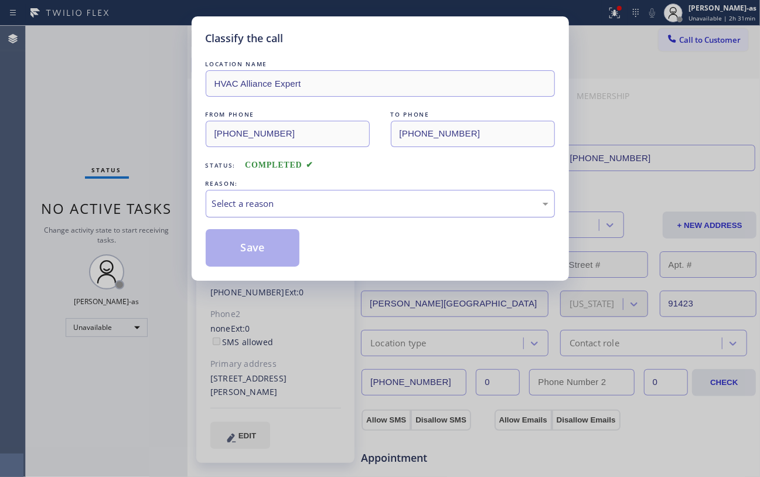
click at [265, 207] on div "Select a reason" at bounding box center [380, 203] width 336 height 13
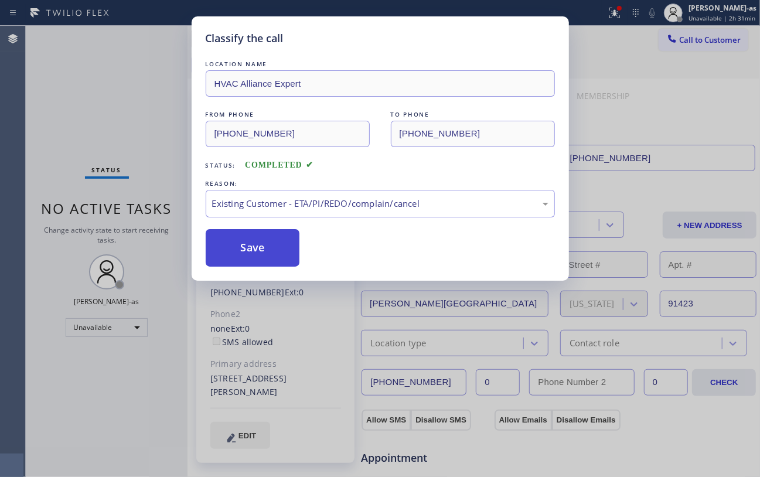
drag, startPoint x: 270, startPoint y: 247, endPoint x: 254, endPoint y: 257, distance: 18.9
click at [268, 247] on button "Save" at bounding box center [253, 247] width 94 height 37
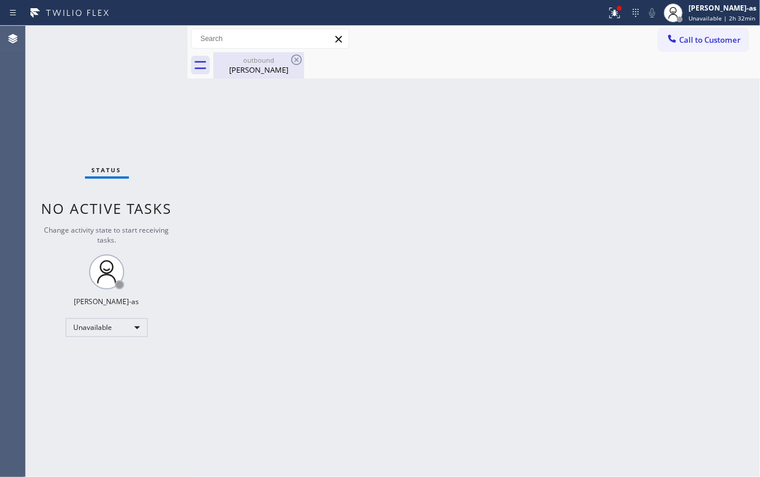
click at [249, 60] on div "outbound" at bounding box center [258, 60] width 88 height 9
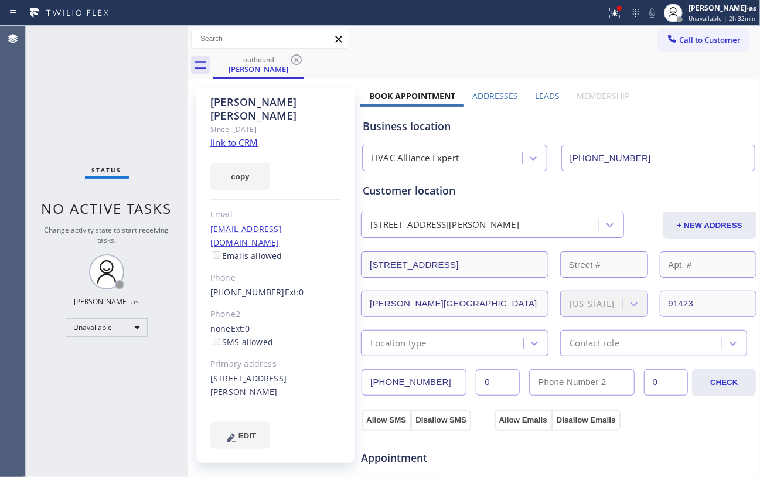
drag, startPoint x: 291, startPoint y: 61, endPoint x: 230, endPoint y: 69, distance: 60.9
click at [292, 61] on icon at bounding box center [296, 60] width 14 height 14
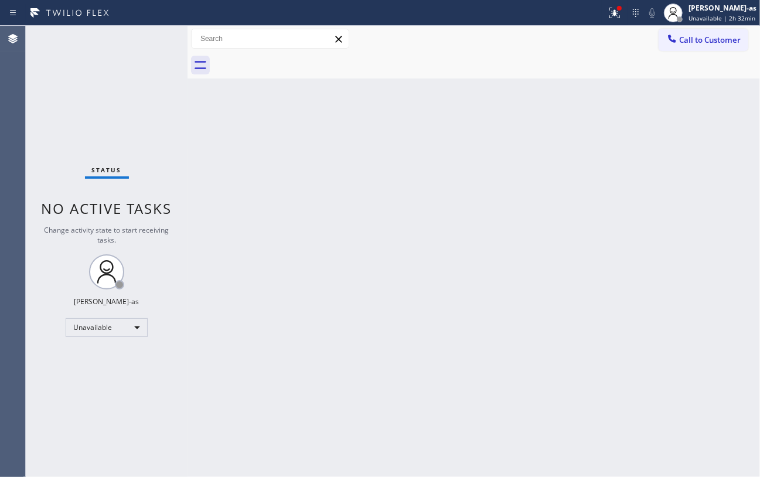
drag, startPoint x: 111, startPoint y: 71, endPoint x: 107, endPoint y: 96, distance: 25.5
click at [111, 71] on div "Status No active tasks Change activity state to start receiving tasks. [PERSON_…" at bounding box center [107, 251] width 162 height 451
drag, startPoint x: 22, startPoint y: 122, endPoint x: 56, endPoint y: 120, distance: 34.1
click at [41, 123] on div "Agent Desktop Classify the call LOCATION NAME American Service Alliance Mesa FR…" at bounding box center [380, 251] width 760 height 451
drag, startPoint x: 130, startPoint y: 91, endPoint x: 351, endPoint y: 60, distance: 223.7
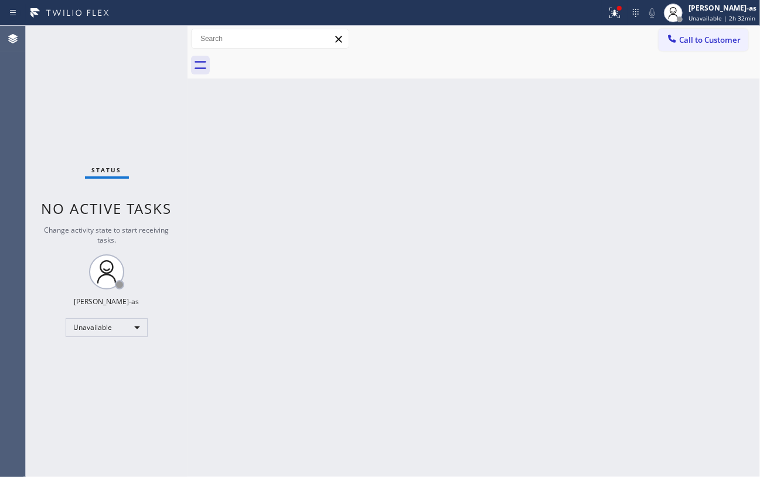
click at [134, 93] on div "Status No active tasks Change activity state to start receiving tasks. [PERSON_…" at bounding box center [107, 251] width 162 height 451
click at [619, 32] on button "Call to Customer" at bounding box center [703, 40] width 90 height 22
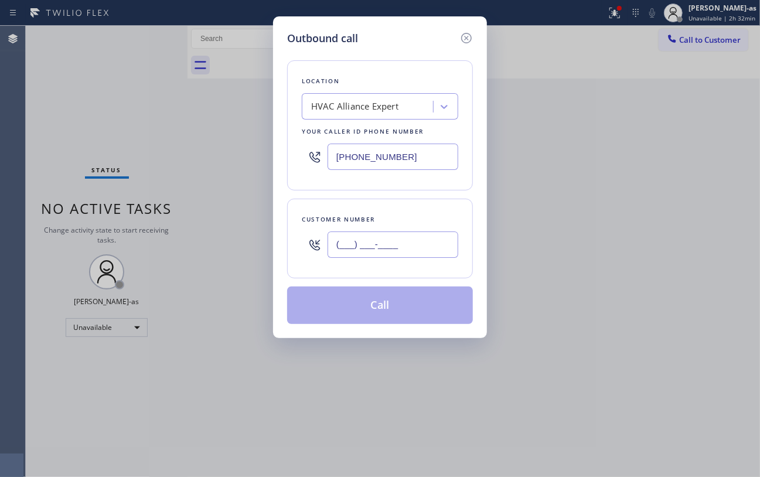
click at [383, 251] on input "(___) ___-____" at bounding box center [392, 244] width 131 height 26
paste input "619) 253-4021"
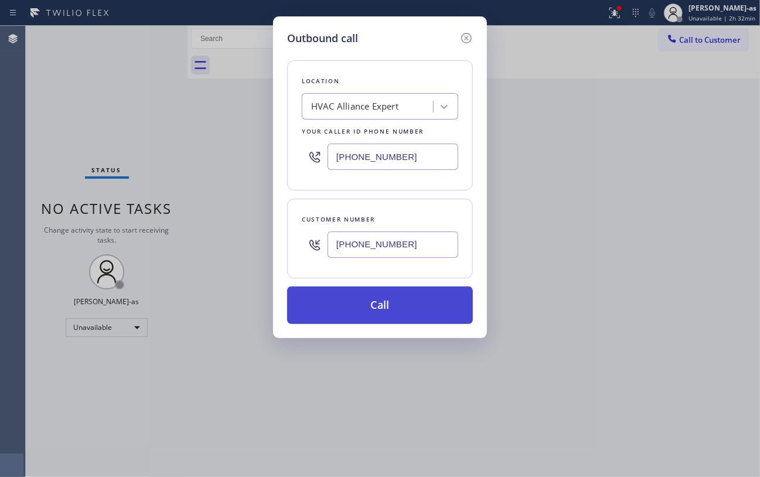
type input "[PHONE_NUMBER]"
click at [384, 308] on button "Call" at bounding box center [380, 304] width 186 height 37
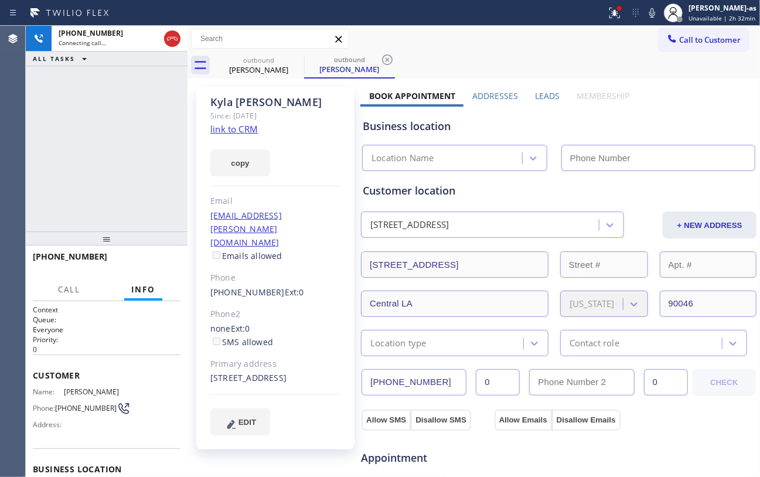
type input "[PHONE_NUMBER]"
click at [252, 73] on div "[PERSON_NAME]" at bounding box center [258, 69] width 88 height 11
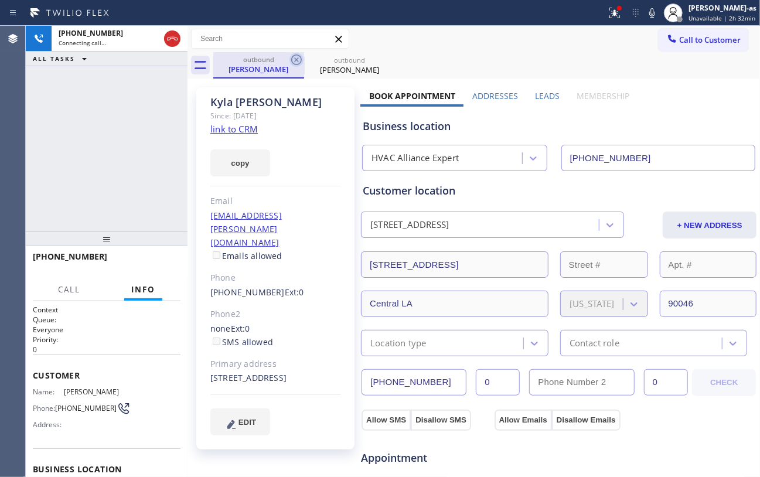
drag, startPoint x: 292, startPoint y: 59, endPoint x: 125, endPoint y: 136, distance: 183.2
click at [292, 60] on icon at bounding box center [296, 59] width 11 height 11
click at [225, 129] on link "link to CRM" at bounding box center [233, 129] width 47 height 12
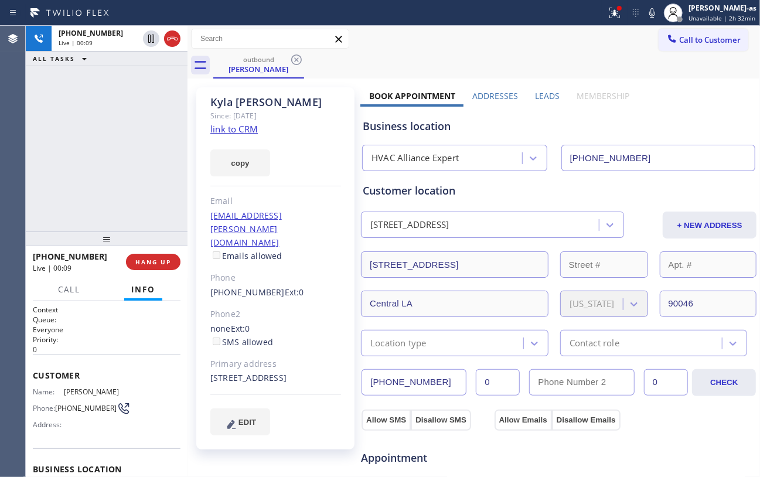
drag, startPoint x: 74, startPoint y: 144, endPoint x: 96, endPoint y: 142, distance: 22.4
click at [79, 145] on div "[PHONE_NUMBER] Live | 00:09 ALL TASKS ALL TASKS ACTIVE TASKS TASKS IN WRAP UP" at bounding box center [107, 129] width 162 height 206
drag, startPoint x: 168, startPoint y: 39, endPoint x: 148, endPoint y: 187, distance: 150.1
click at [168, 43] on icon at bounding box center [172, 39] width 14 height 14
drag, startPoint x: 148, startPoint y: 187, endPoint x: 155, endPoint y: 278, distance: 90.5
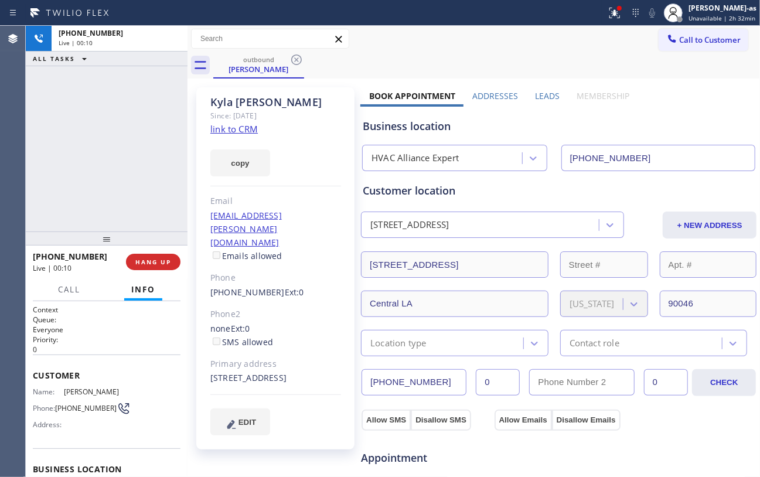
click at [148, 206] on div "[PHONE_NUMBER] Live | 00:10 ALL TASKS ALL TASKS ACTIVE TASKS TASKS IN WRAP UP" at bounding box center [107, 129] width 162 height 206
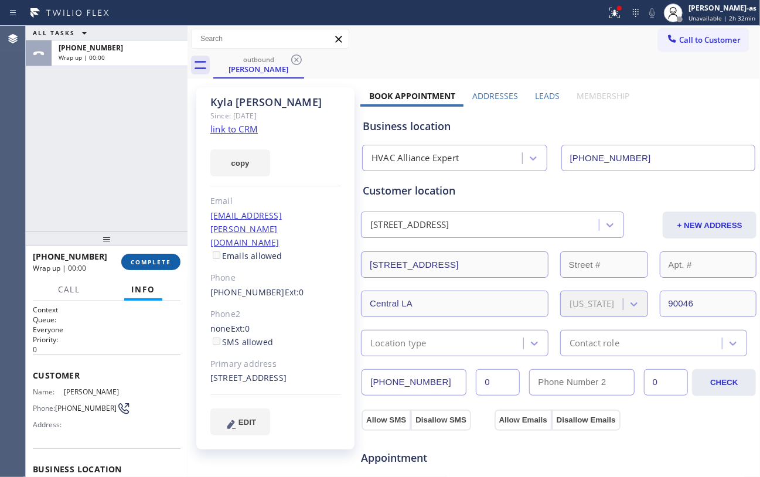
click at [150, 258] on span "COMPLETE" at bounding box center [151, 262] width 40 height 8
drag, startPoint x: 144, startPoint y: 228, endPoint x: 146, endPoint y: 248, distance: 20.6
click at [144, 231] on div at bounding box center [107, 238] width 162 height 14
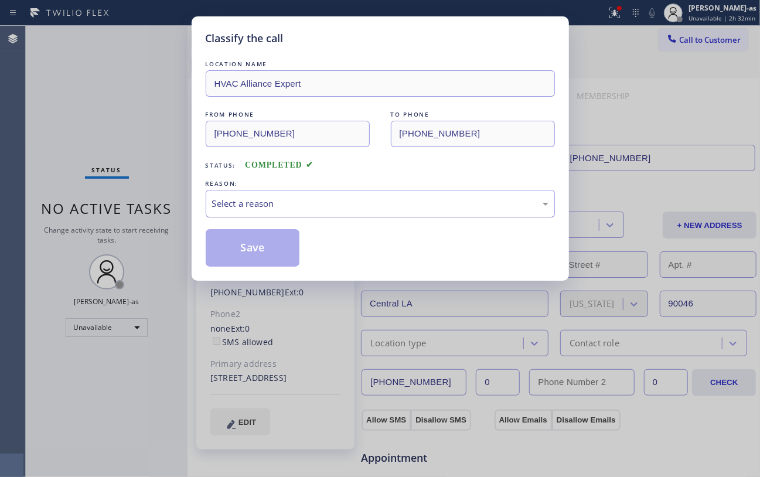
click at [298, 210] on div "Select a reason" at bounding box center [380, 203] width 336 height 13
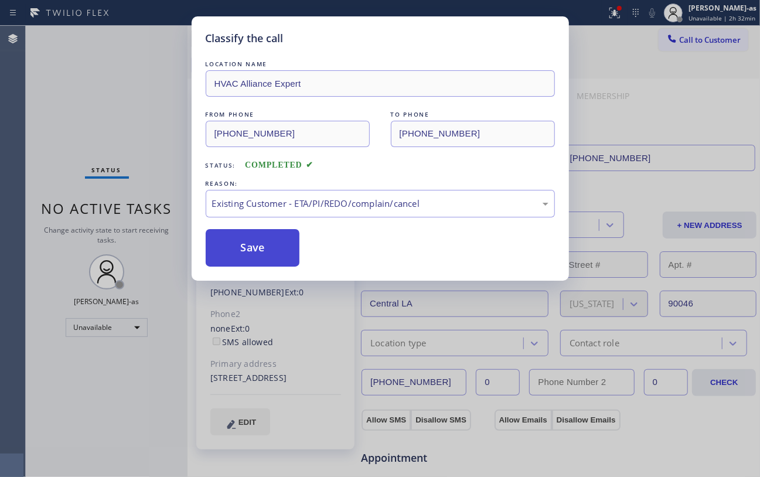
click at [219, 243] on button "Save" at bounding box center [253, 247] width 94 height 37
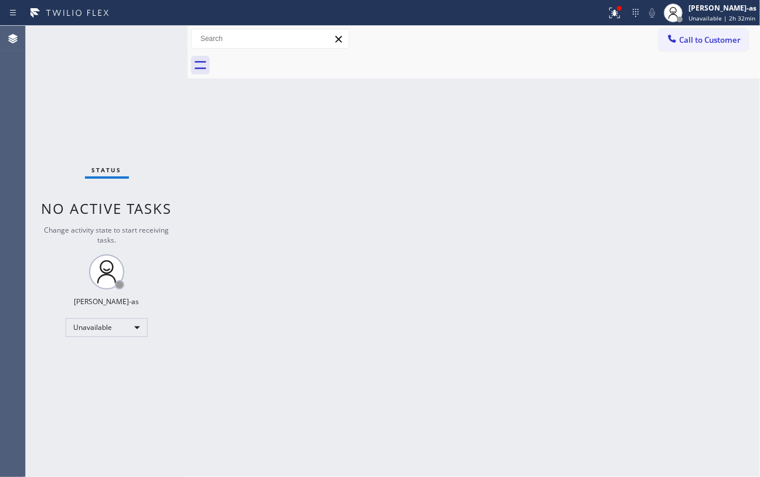
click at [183, 93] on div "Status No active tasks Change activity state to start receiving tasks. [PERSON_…" at bounding box center [107, 251] width 162 height 451
click at [397, 112] on div "Back to Dashboard Change Sender ID Customers Technicians Select a contact Outbo…" at bounding box center [473, 251] width 572 height 451
click at [619, 33] on button "Call to Customer" at bounding box center [703, 40] width 90 height 22
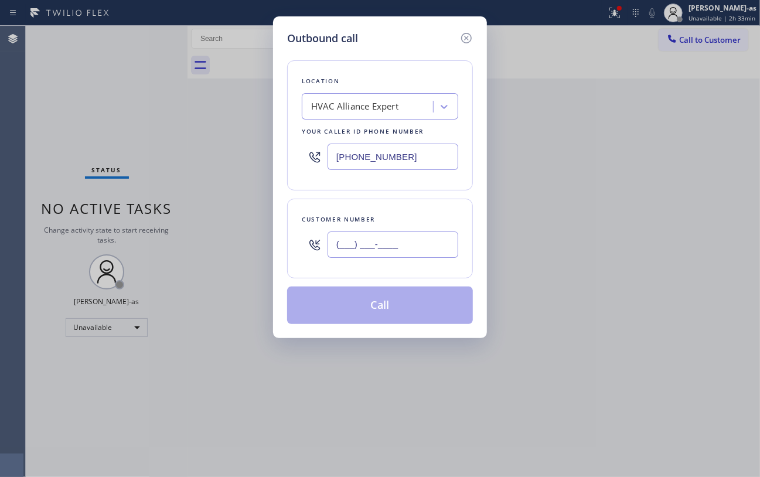
click at [378, 242] on input "(___) ___-____" at bounding box center [392, 244] width 131 height 26
paste input "323) 898-6919"
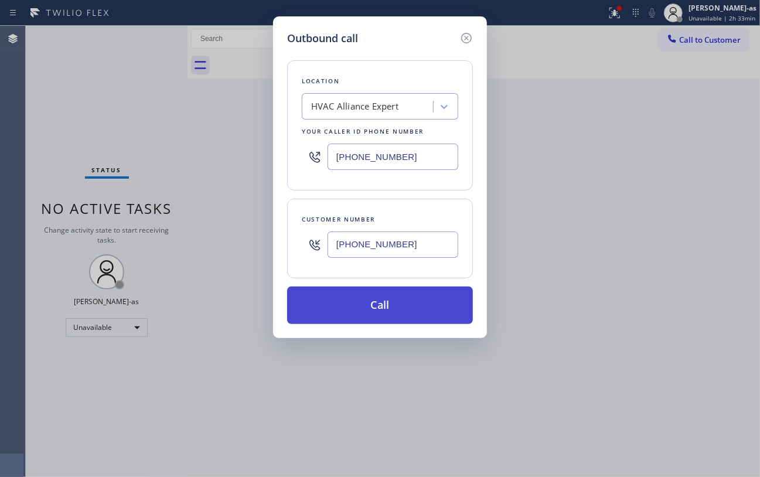
type input "[PHONE_NUMBER]"
click at [377, 307] on button "Call" at bounding box center [380, 304] width 186 height 37
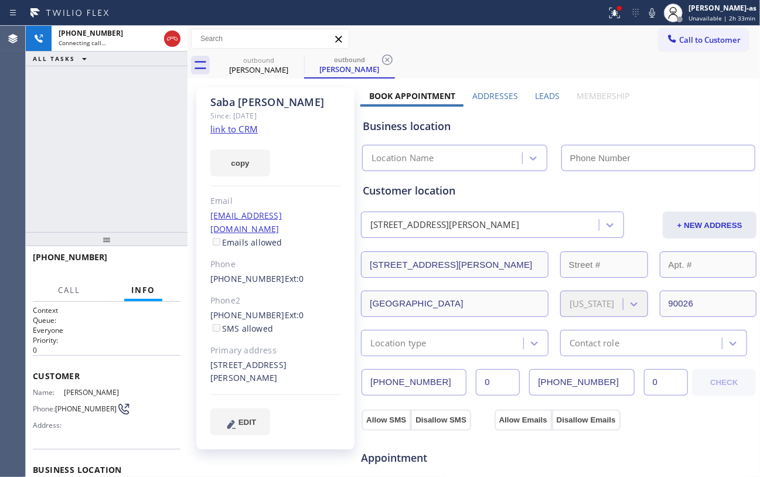
type input "[PHONE_NUMBER]"
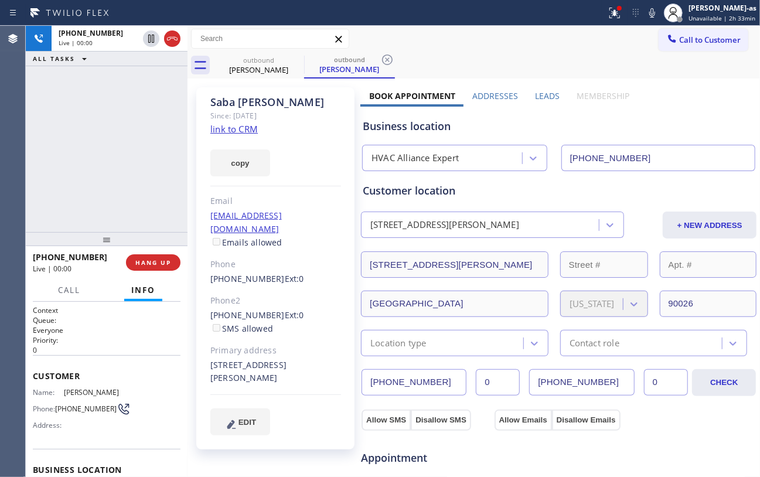
click at [144, 135] on div "[PHONE_NUMBER] Live | 00:00 ALL TASKS ALL TASKS ACTIVE TASKS TASKS IN WRAP UP" at bounding box center [107, 129] width 162 height 206
click at [241, 129] on link "link to CRM" at bounding box center [233, 129] width 47 height 12
click at [129, 186] on div "[PHONE_NUMBER] Live | 00:26 ALL TASKS ALL TASKS ACTIVE TASKS TASKS IN WRAP UP" at bounding box center [107, 129] width 162 height 206
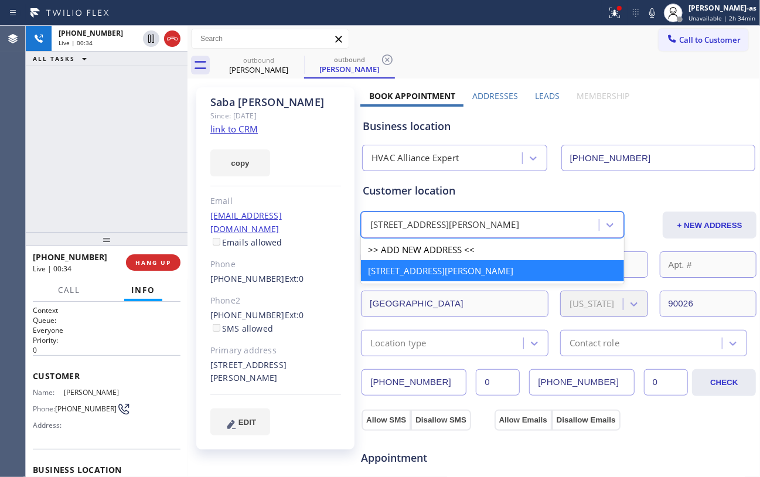
click at [464, 223] on div "[STREET_ADDRESS][PERSON_NAME]" at bounding box center [444, 225] width 149 height 13
click at [463, 223] on div "[STREET_ADDRESS][PERSON_NAME]" at bounding box center [444, 225] width 149 height 13
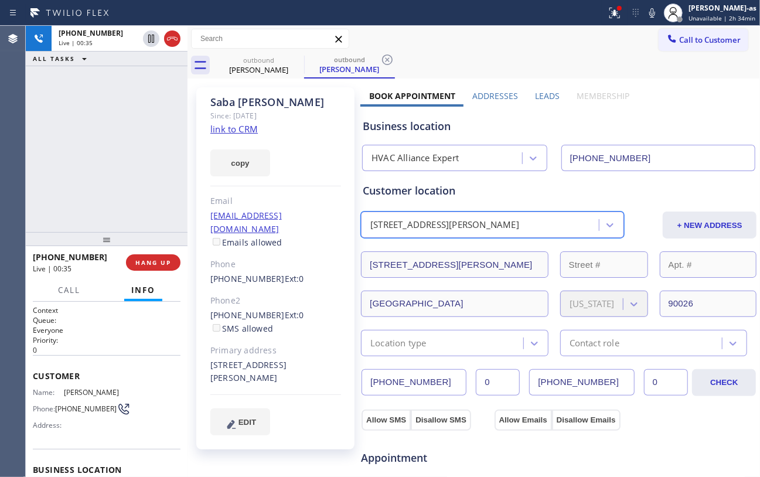
drag, startPoint x: 74, startPoint y: 185, endPoint x: 182, endPoint y: 155, distance: 111.9
click at [75, 185] on div "[PHONE_NUMBER] Live | 00:35 ALL TASKS ALL TASKS ACTIVE TASKS TASKS IN WRAP UP" at bounding box center [107, 129] width 162 height 206
click at [231, 129] on link "link to CRM" at bounding box center [233, 129] width 47 height 12
click at [148, 141] on div "[PHONE_NUMBER] Live | 03:22 ALL TASKS ALL TASKS ACTIVE TASKS TASKS IN WRAP UP" at bounding box center [107, 129] width 162 height 206
click at [120, 190] on div "[PHONE_NUMBER] Live | 03:28 ALL TASKS ALL TASKS ACTIVE TASKS TASKS IN WRAP UP" at bounding box center [107, 129] width 162 height 206
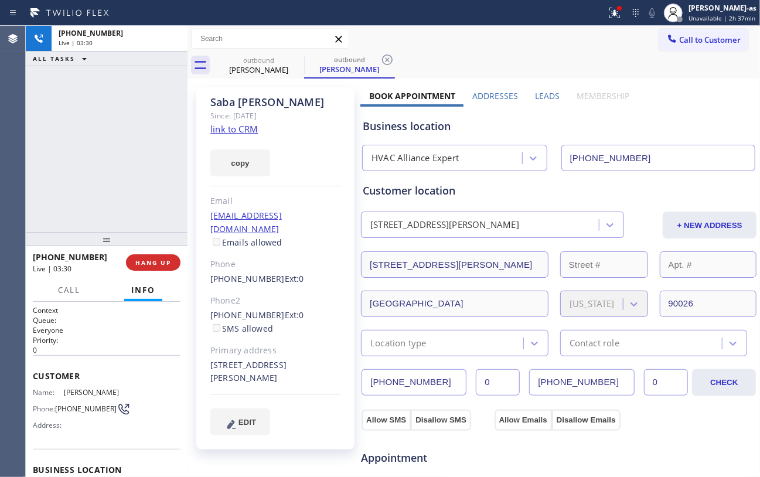
click at [87, 184] on div "[PHONE_NUMBER] Live | 03:30 ALL TASKS ALL TASKS ACTIVE TASKS TASKS IN WRAP UP" at bounding box center [107, 129] width 162 height 206
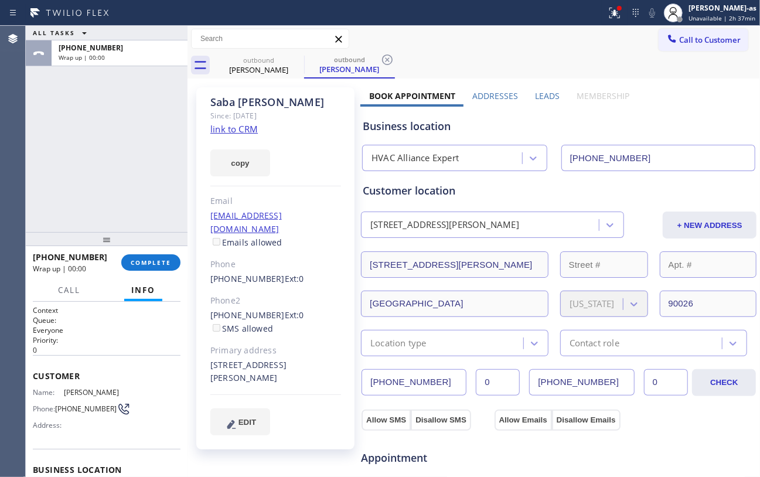
click at [109, 168] on div "ALL TASKS ALL TASKS ACTIVE TASKS TASKS IN WRAP UP [PHONE_NUMBER] Wrap up | 00:00" at bounding box center [107, 129] width 162 height 206
drag, startPoint x: 146, startPoint y: 202, endPoint x: 167, endPoint y: 272, distance: 72.8
click at [146, 203] on div "ALL TASKS ALL TASKS ACTIVE TASKS TASKS IN WRAP UP [PHONE_NUMBER] Wrap up | 00:00" at bounding box center [107, 129] width 162 height 206
click at [144, 265] on span "COMPLETE" at bounding box center [151, 262] width 40 height 8
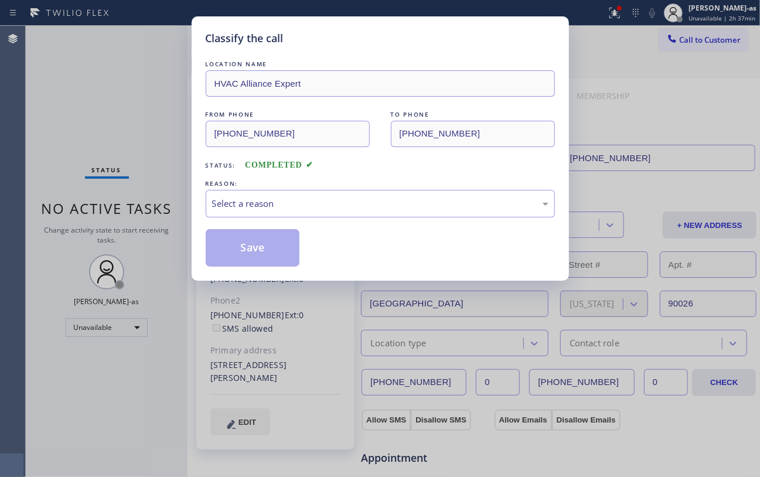
click at [113, 192] on div "Classify the call LOCATION NAME HVAC Alliance Expert FROM PHONE [PHONE_NUMBER] …" at bounding box center [380, 238] width 760 height 477
drag, startPoint x: 239, startPoint y: 211, endPoint x: 267, endPoint y: 214, distance: 28.3
click at [240, 210] on div "Select a reason" at bounding box center [380, 203] width 336 height 13
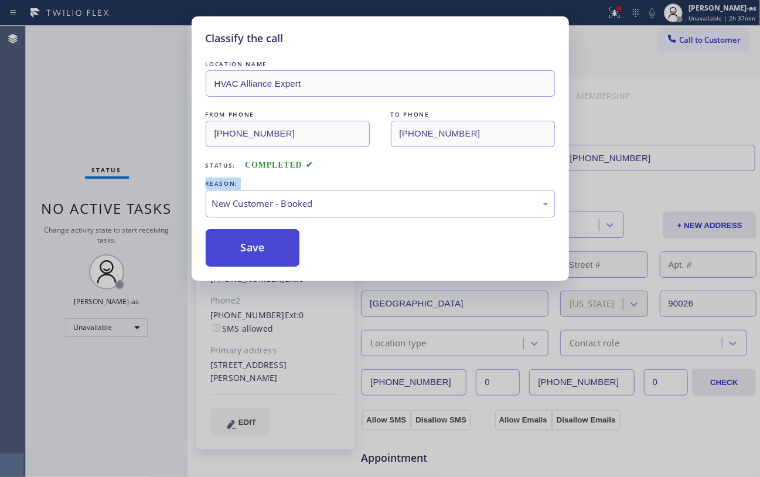
click at [261, 237] on button "Save" at bounding box center [253, 247] width 94 height 37
drag, startPoint x: 121, startPoint y: 90, endPoint x: 120, endPoint y: 96, distance: 5.9
click at [120, 96] on div "Classify the call LOCATION NAME HVAC Alliance Expert FROM PHONE [PHONE_NUMBER] …" at bounding box center [380, 238] width 760 height 477
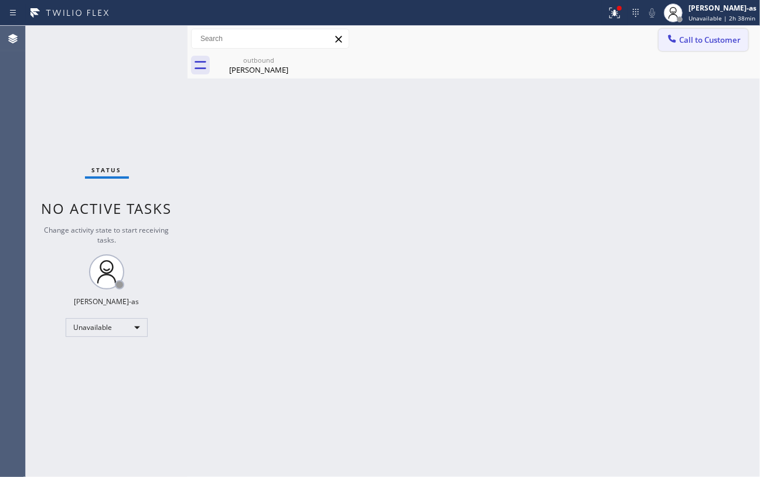
click at [619, 37] on span "Call to Customer" at bounding box center [710, 40] width 62 height 11
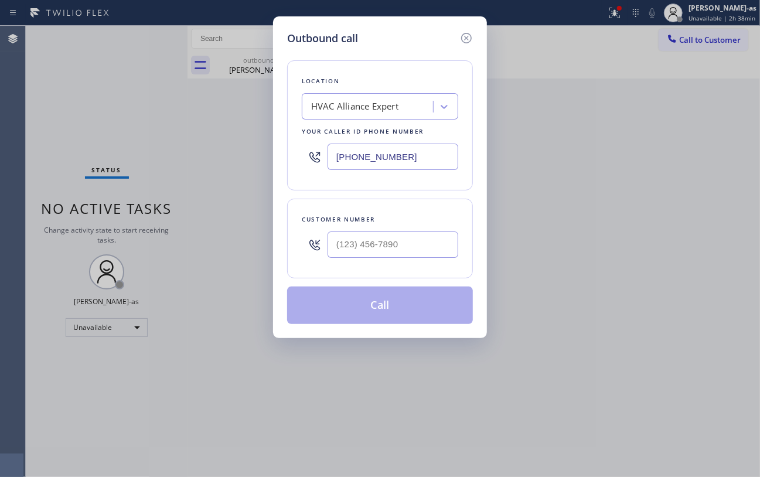
click at [381, 152] on input "[PHONE_NUMBER]" at bounding box center [392, 157] width 131 height 26
paste input "855) 999-4417"
type input "[PHONE_NUMBER]"
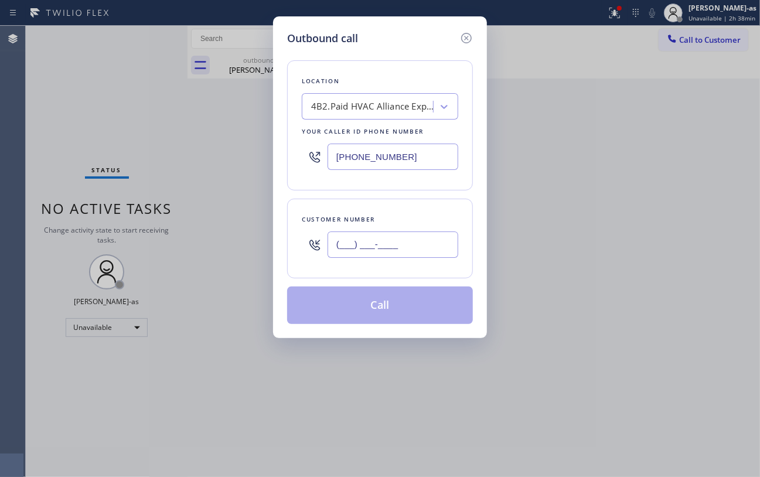
click at [420, 247] on input "(___) ___-____" at bounding box center [392, 244] width 131 height 26
paste input "626) 814-9708"
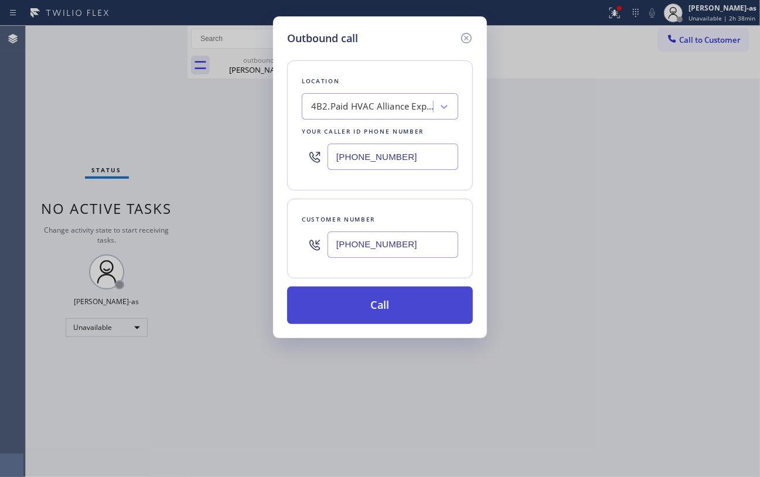
type input "[PHONE_NUMBER]"
click at [373, 307] on button "Call" at bounding box center [380, 304] width 186 height 37
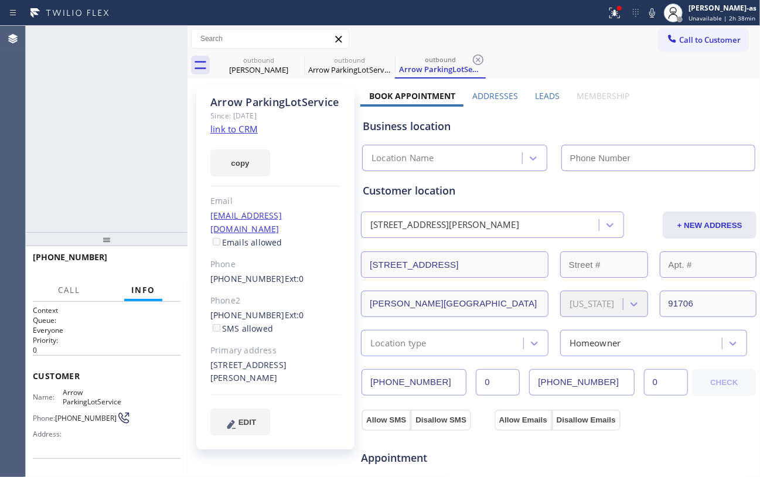
type input "[PHONE_NUMBER]"
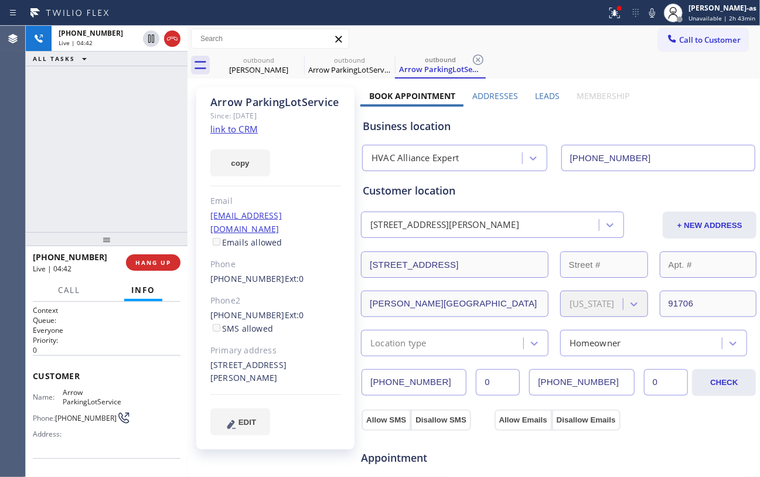
click at [143, 183] on div "[PHONE_NUMBER] Live | 04:42 ALL TASKS ALL TASKS ACTIVE TASKS TASKS IN WRAP UP" at bounding box center [107, 129] width 162 height 206
drag, startPoint x: 122, startPoint y: 156, endPoint x: 164, endPoint y: 141, distance: 44.3
click at [132, 151] on div "[PHONE_NUMBER] Live | 04:42 ALL TASKS ALL TASKS ACTIVE TASKS TASKS IN WRAP UP" at bounding box center [107, 129] width 162 height 206
drag, startPoint x: 99, startPoint y: 221, endPoint x: 155, endPoint y: 247, distance: 61.1
click at [111, 234] on div "[PHONE_NUMBER] Live | 04:42 ALL TASKS ALL TASKS ACTIVE TASKS TASKS IN WRAP UP […" at bounding box center [107, 251] width 162 height 451
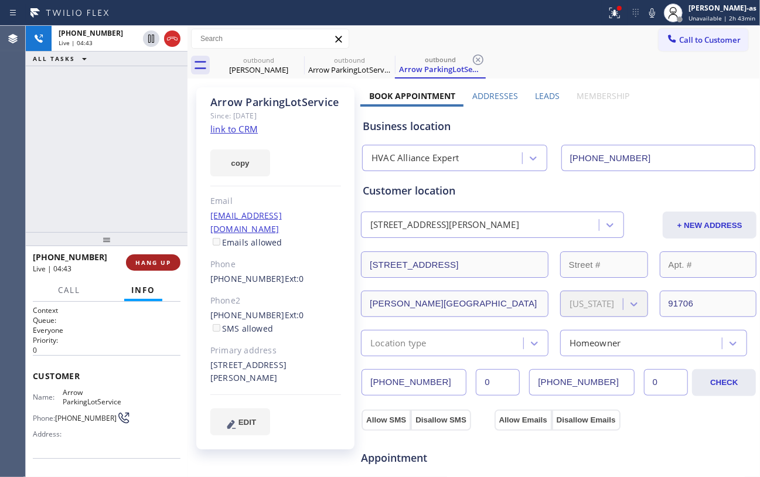
click at [155, 262] on span "HANG UP" at bounding box center [153, 262] width 36 height 8
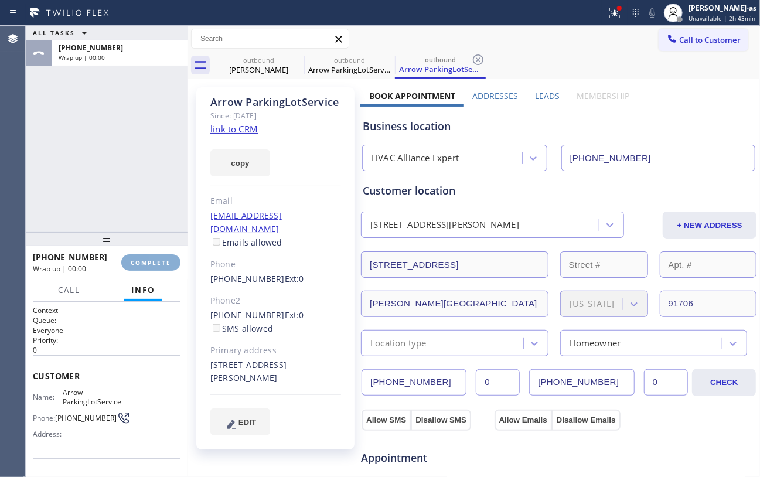
click at [155, 262] on span "COMPLETE" at bounding box center [151, 262] width 40 height 8
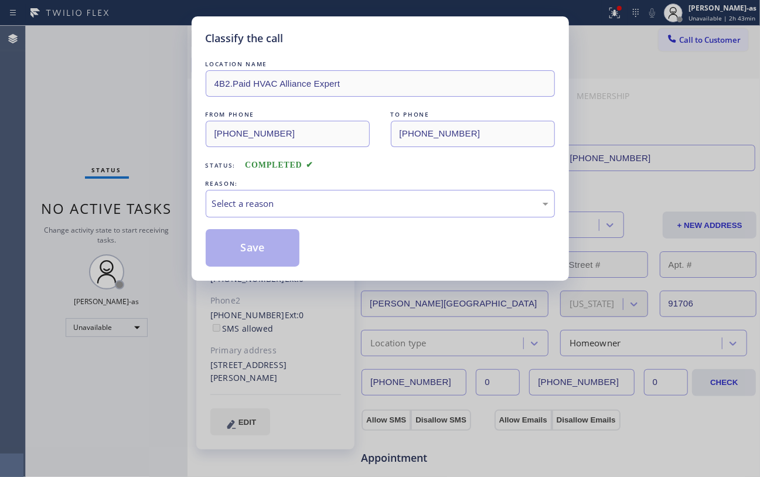
drag, startPoint x: 104, startPoint y: 146, endPoint x: 211, endPoint y: 135, distance: 107.3
click at [117, 145] on div "Classify the call LOCATION NAME 4B2.Paid HVAC Alliance Expert FROM PHONE [PHONE…" at bounding box center [380, 238] width 760 height 477
drag, startPoint x: 245, startPoint y: 200, endPoint x: 301, endPoint y: 203, distance: 55.7
click at [248, 203] on div "Select a reason" at bounding box center [380, 203] width 336 height 13
click at [275, 210] on div "New Customer - Booked" at bounding box center [380, 203] width 336 height 13
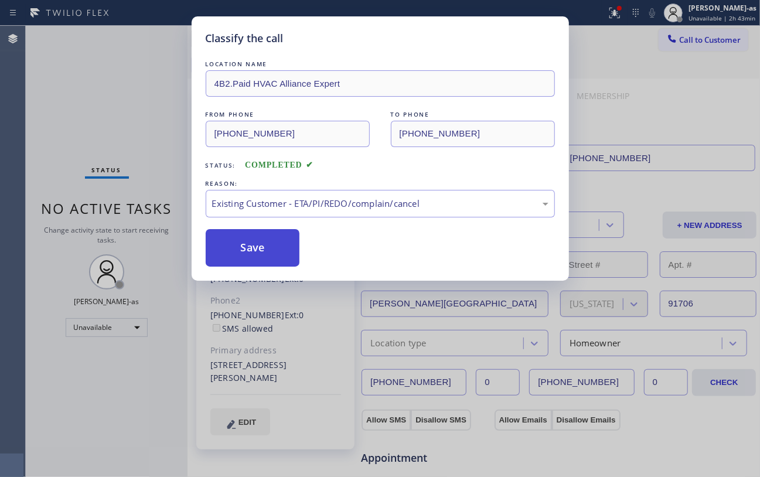
click at [256, 245] on button "Save" at bounding box center [253, 247] width 94 height 37
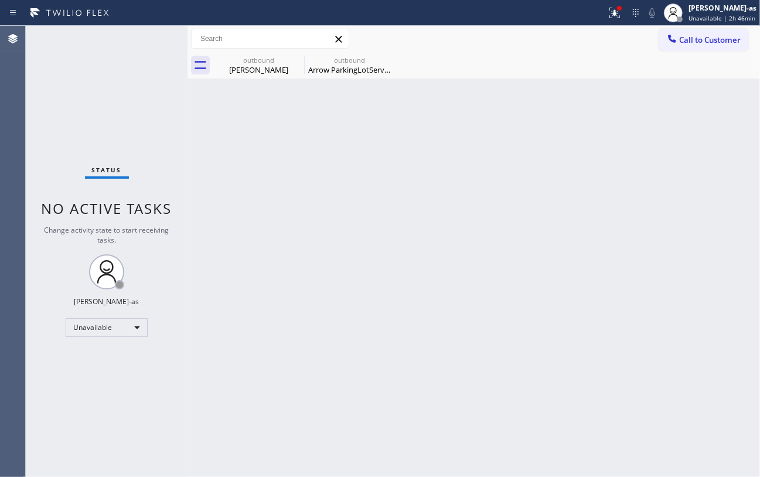
click at [261, 212] on div "Back to Dashboard Change Sender ID Customers Technicians Select a contact Outbo…" at bounding box center [473, 251] width 572 height 451
click at [245, 64] on div "[PERSON_NAME]" at bounding box center [258, 69] width 88 height 11
type input "[PHONE_NUMBER]"
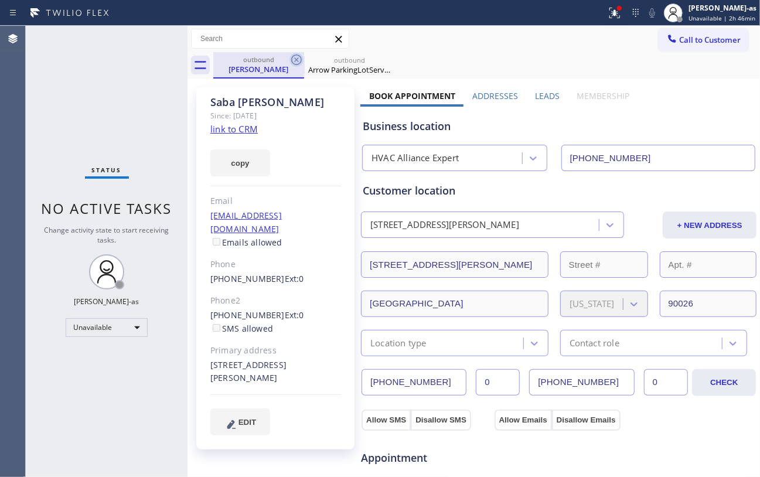
click at [292, 62] on icon at bounding box center [296, 59] width 11 height 11
type input "[PHONE_NUMBER]"
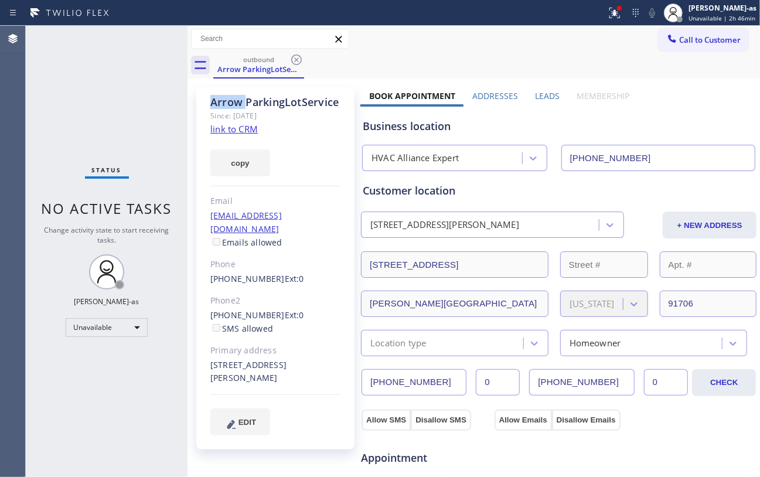
click at [292, 62] on icon at bounding box center [296, 59] width 11 height 11
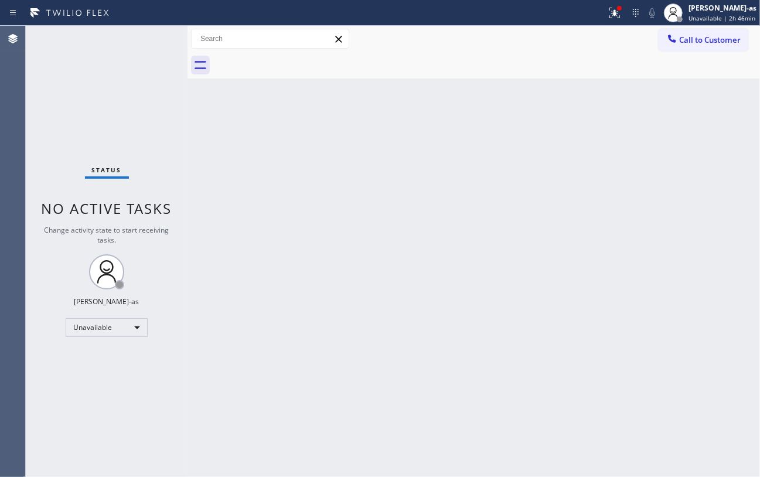
click at [292, 62] on div at bounding box center [486, 65] width 547 height 26
click at [408, 364] on div "Back to Dashboard Change Sender ID Customers Technicians Select a contact Outbo…" at bounding box center [473, 251] width 572 height 451
click at [619, 42] on span "Call to Customer" at bounding box center [710, 40] width 62 height 11
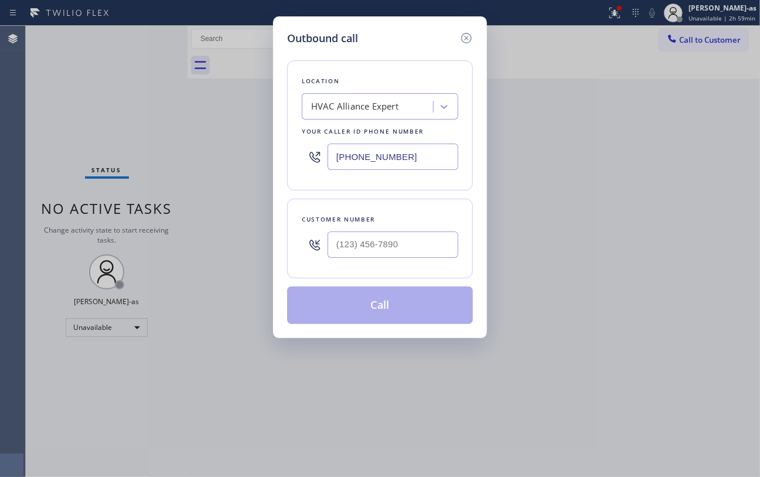
click at [432, 150] on input "[PHONE_NUMBER]" at bounding box center [392, 157] width 131 height 26
click at [457, 40] on div "Outbound call" at bounding box center [380, 38] width 186 height 16
drag, startPoint x: 462, startPoint y: 40, endPoint x: 471, endPoint y: 35, distance: 10.0
click at [469, 38] on icon at bounding box center [466, 38] width 14 height 14
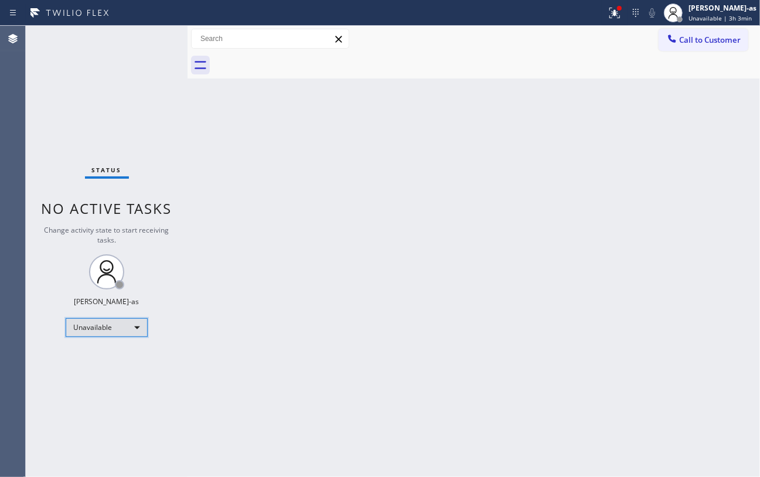
click at [113, 326] on div "Unavailable" at bounding box center [107, 327] width 82 height 19
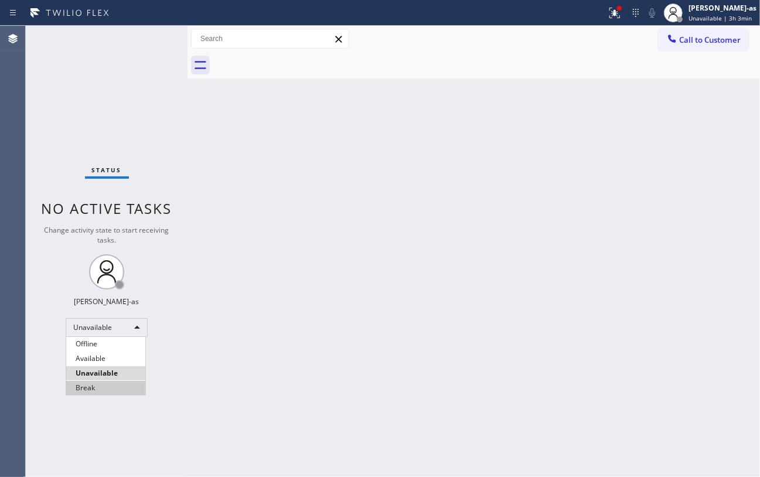
click at [85, 390] on li "Break" at bounding box center [105, 388] width 79 height 14
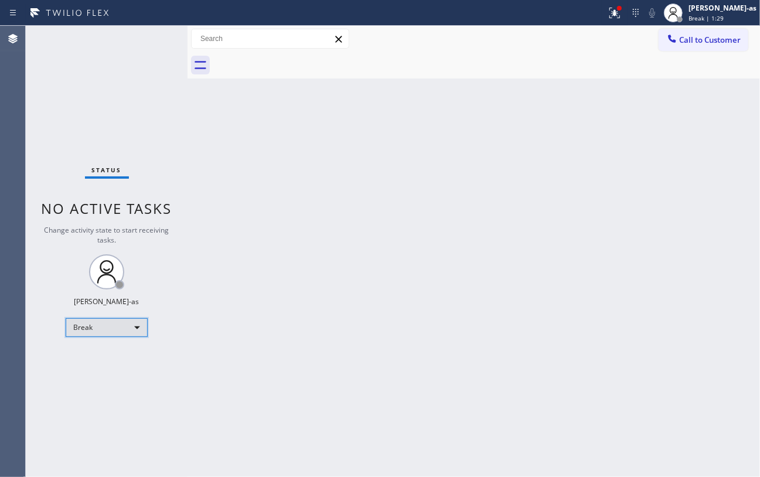
click at [109, 332] on div "Break" at bounding box center [107, 327] width 82 height 19
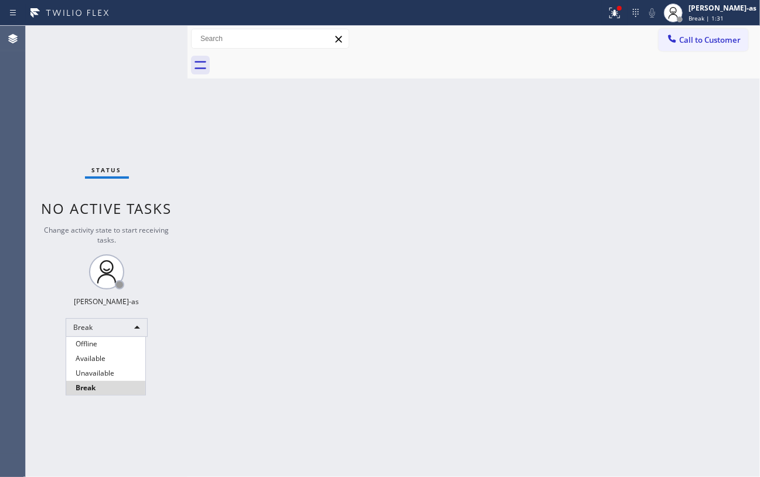
click at [108, 390] on li "Break" at bounding box center [105, 388] width 79 height 14
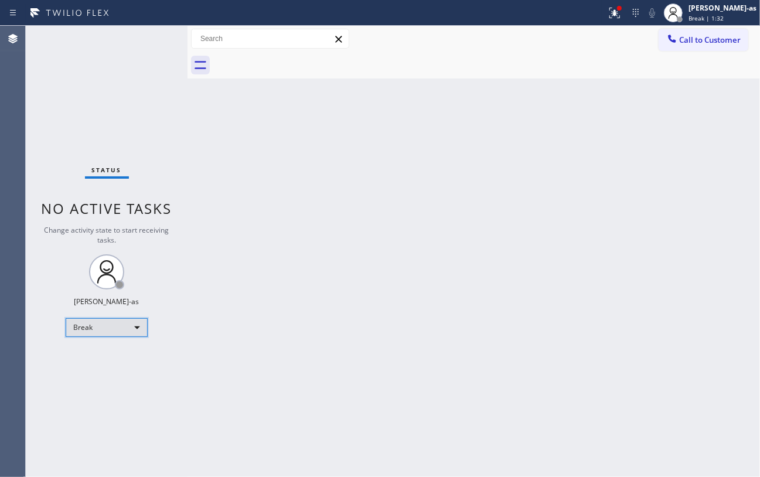
click at [109, 322] on div "Break" at bounding box center [107, 327] width 82 height 19
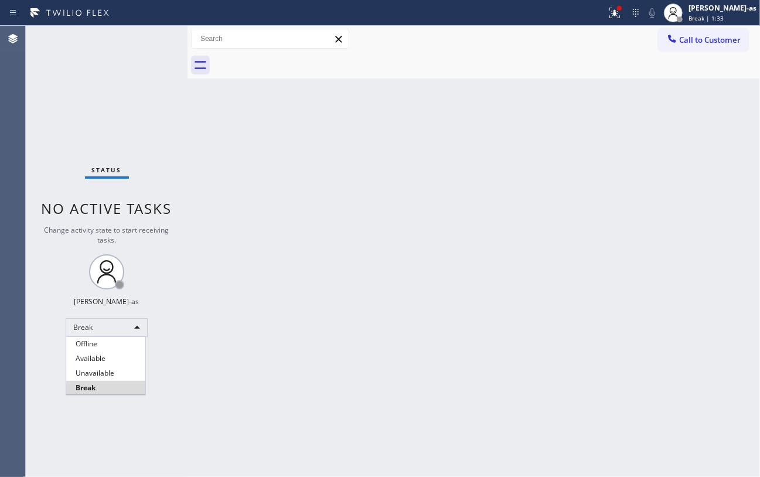
drag, startPoint x: 101, startPoint y: 371, endPoint x: 104, endPoint y: 346, distance: 25.9
click at [104, 366] on li "Unavailable" at bounding box center [105, 373] width 79 height 14
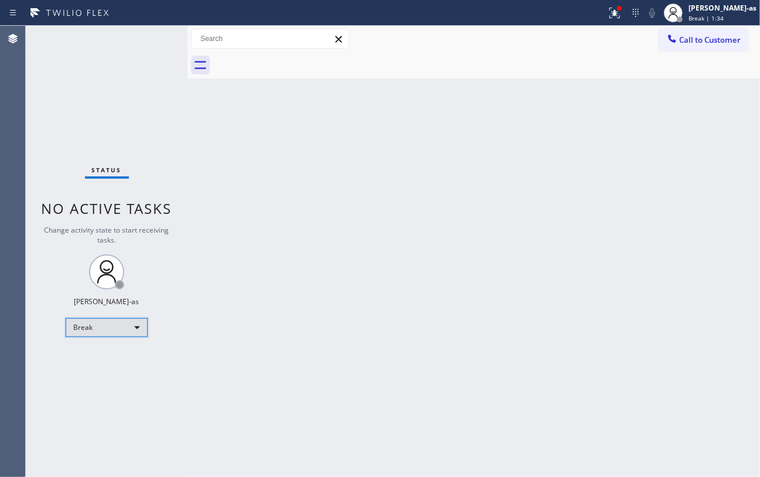
click at [103, 329] on div "Break" at bounding box center [107, 327] width 82 height 19
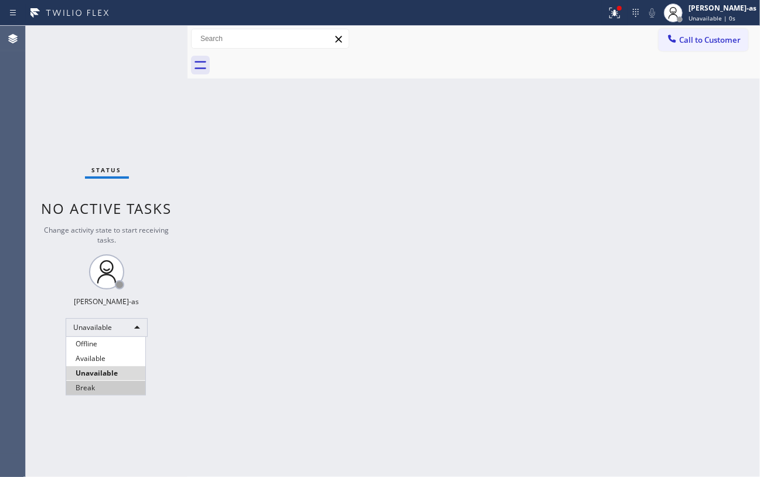
click at [103, 391] on li "Break" at bounding box center [105, 388] width 79 height 14
click at [317, 362] on div "Back to Dashboard Change Sender ID Customers Technicians Select a contact Outbo…" at bounding box center [473, 251] width 572 height 451
click at [144, 115] on div "Status No active tasks Change activity state to start receiving tasks. [PERSON_…" at bounding box center [107, 251] width 162 height 451
click at [535, 252] on div "Back to Dashboard Change Sender ID Customers Technicians Select a contact Outbo…" at bounding box center [473, 251] width 572 height 451
click at [228, 232] on div "Back to Dashboard Change Sender ID Customers Technicians Select a contact Outbo…" at bounding box center [473, 251] width 572 height 451
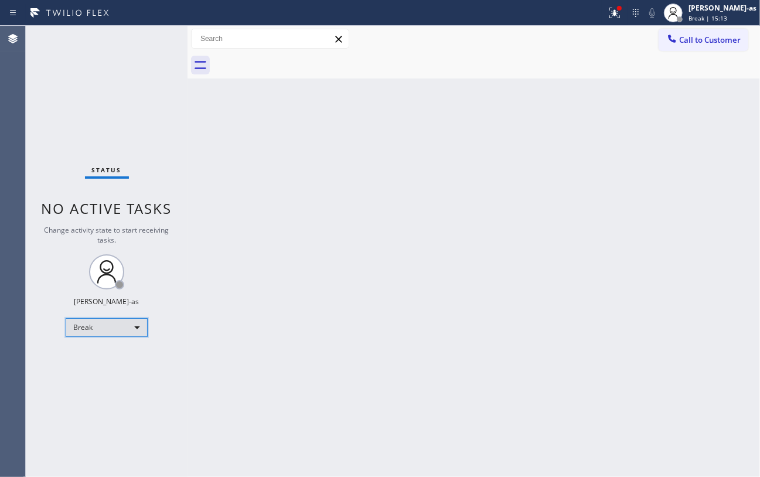
click at [90, 326] on div "Break" at bounding box center [107, 327] width 82 height 19
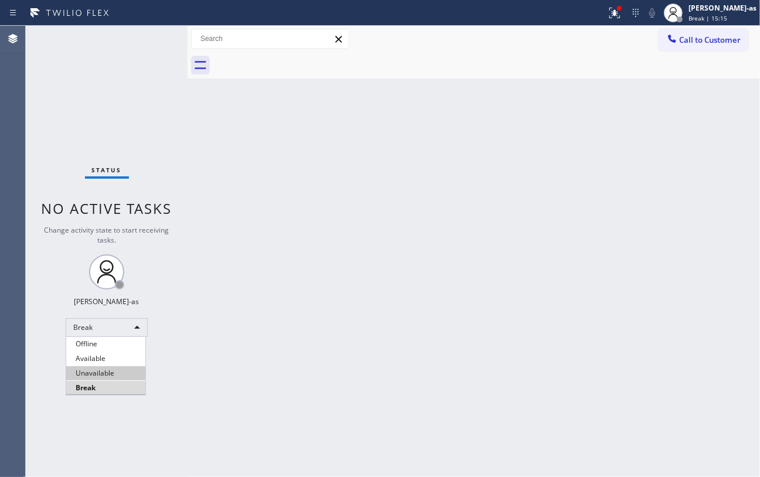
click at [69, 373] on li "Unavailable" at bounding box center [105, 373] width 79 height 14
click at [279, 289] on div "Back to Dashboard Change Sender ID Customers Technicians Select a contact Outbo…" at bounding box center [473, 251] width 572 height 451
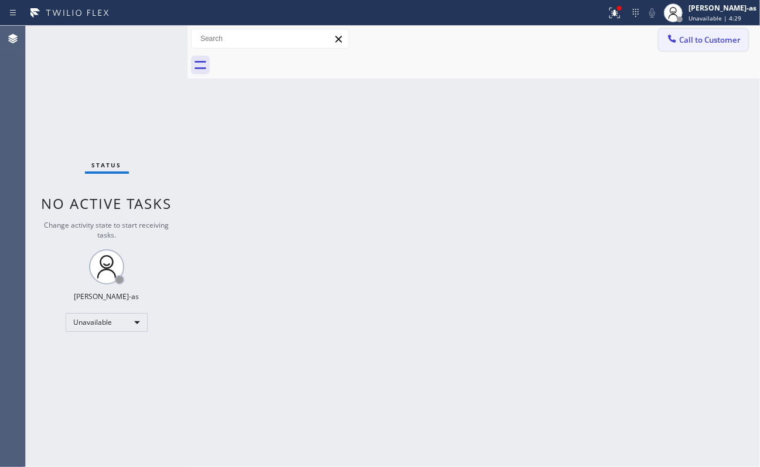
click at [619, 45] on span "Call to Customer" at bounding box center [710, 40] width 62 height 11
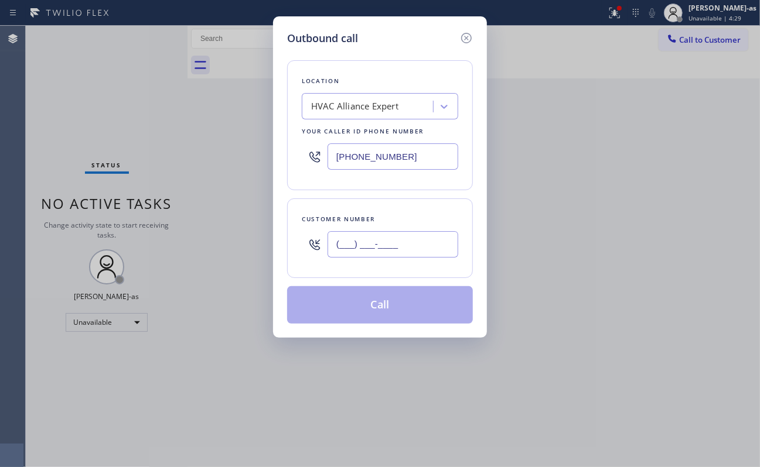
click at [397, 245] on input "(___) ___-____" at bounding box center [392, 244] width 131 height 26
paste input "424) 666-9734"
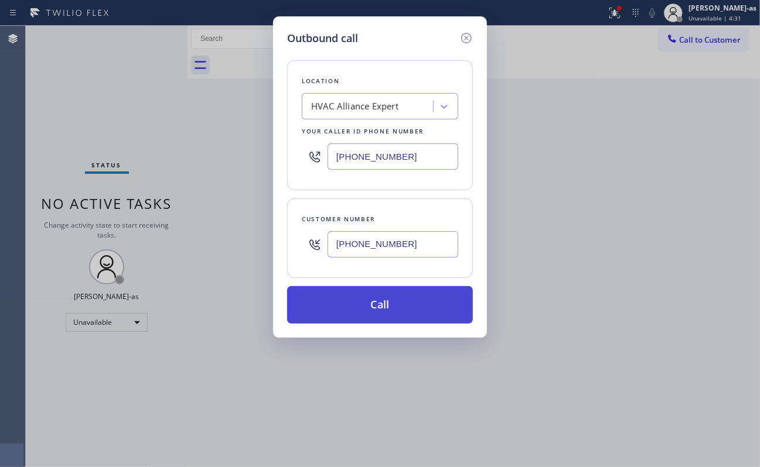
type input "[PHONE_NUMBER]"
click at [378, 310] on button "Call" at bounding box center [380, 304] width 186 height 37
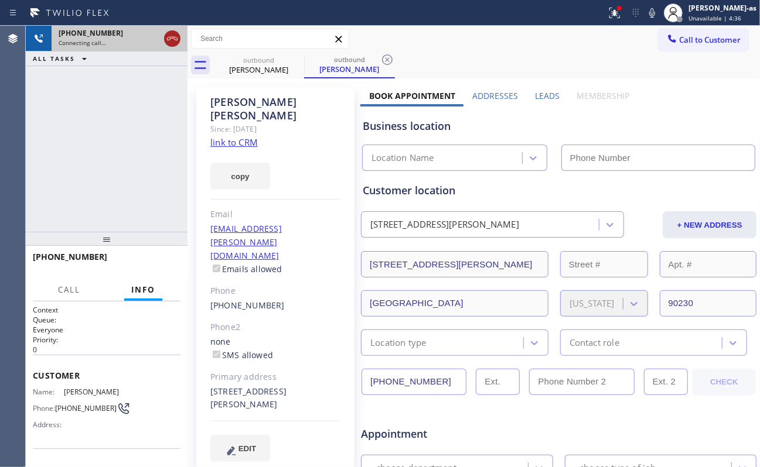
type input "[PHONE_NUMBER]"
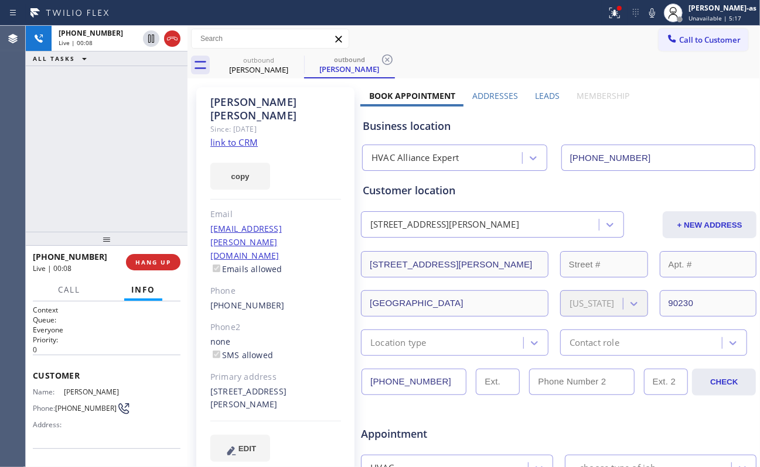
click at [163, 122] on div "[PHONE_NUMBER] Live | 00:08 ALL TASKS ALL TASKS ACTIVE TASKS TASKS IN WRAP UP" at bounding box center [107, 129] width 162 height 206
click at [172, 40] on icon at bounding box center [172, 39] width 14 height 14
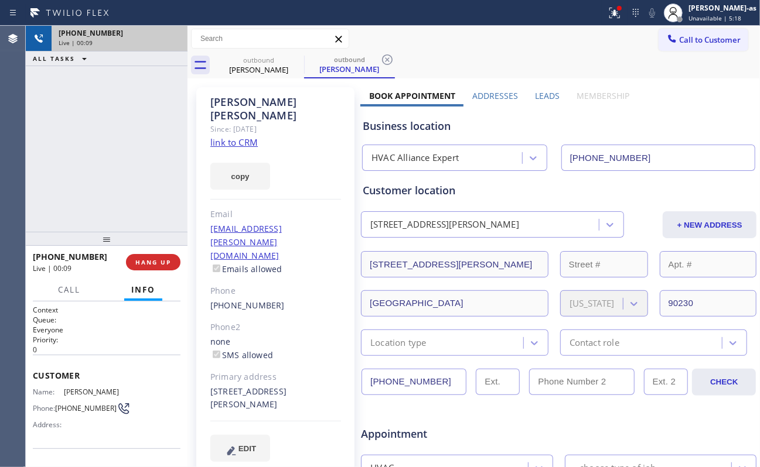
click at [132, 193] on div "[PHONE_NUMBER] Live | 00:09 ALL TASKS ALL TASKS ACTIVE TASKS TASKS IN WRAP UP" at bounding box center [107, 129] width 162 height 206
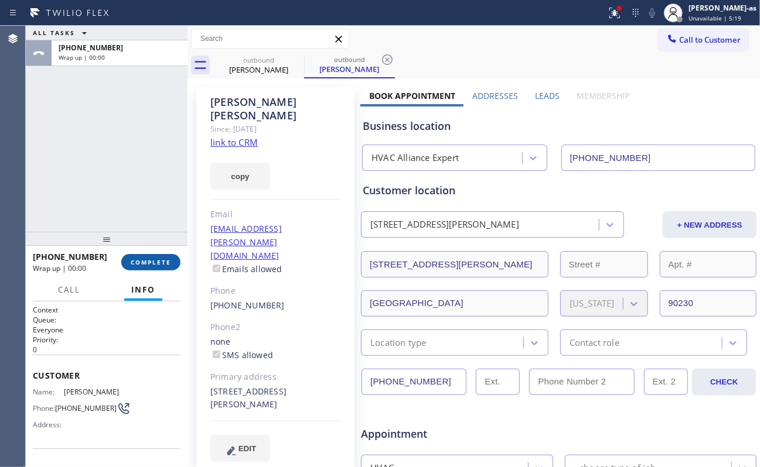
click at [151, 262] on span "COMPLETE" at bounding box center [151, 262] width 40 height 8
drag, startPoint x: 118, startPoint y: 180, endPoint x: 139, endPoint y: 216, distance: 41.5
click at [120, 186] on div "ALL TASKS ALL TASKS ACTIVE TASKS TASKS IN WRAP UP [PHONE_NUMBER] Wrap up | 00:00" at bounding box center [107, 129] width 162 height 206
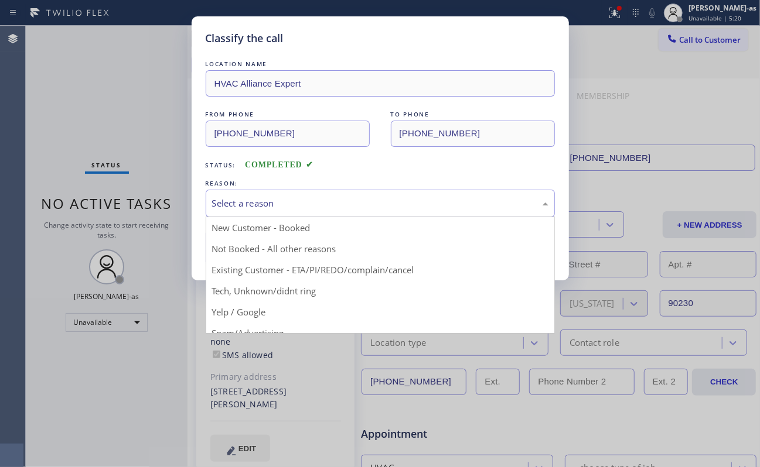
click at [334, 197] on div "Select a reason" at bounding box center [380, 203] width 336 height 13
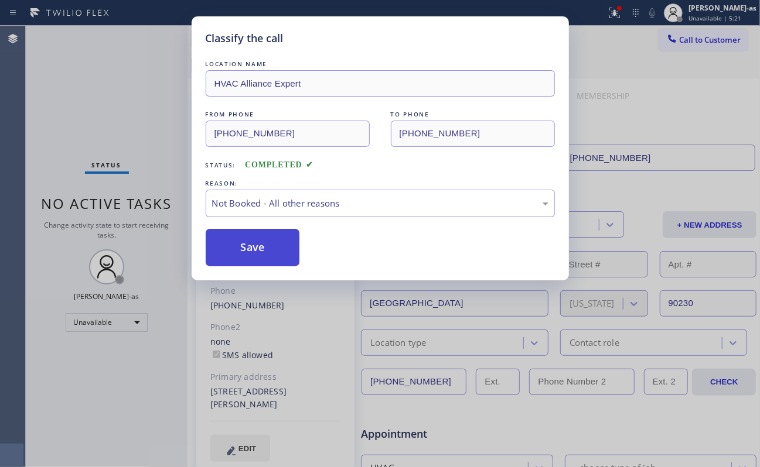
drag, startPoint x: 251, startPoint y: 251, endPoint x: 458, endPoint y: 18, distance: 311.7
click at [254, 251] on button "Save" at bounding box center [253, 247] width 94 height 37
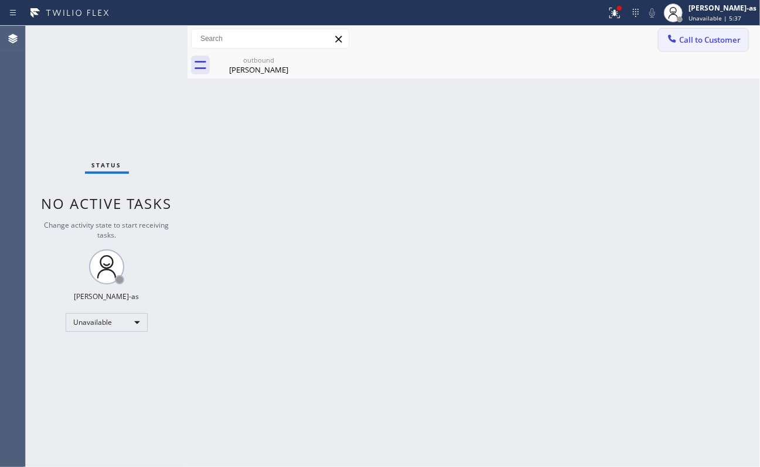
click at [619, 40] on span "Call to Customer" at bounding box center [710, 40] width 62 height 11
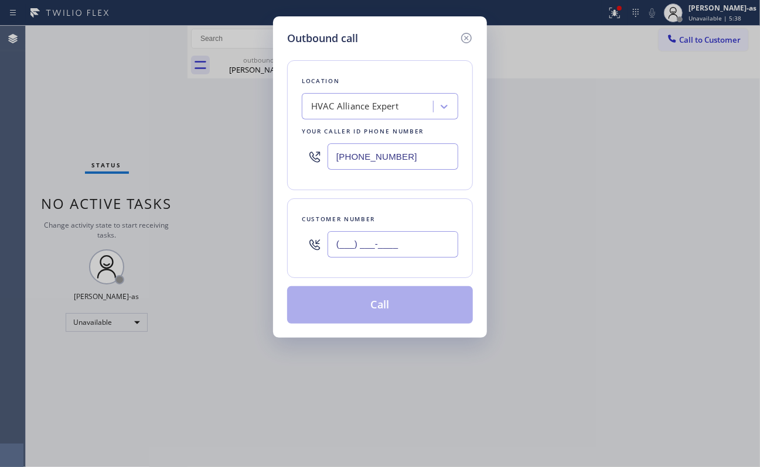
click at [409, 248] on input "(___) ___-____" at bounding box center [392, 244] width 131 height 26
paste input "424) 666-9734"
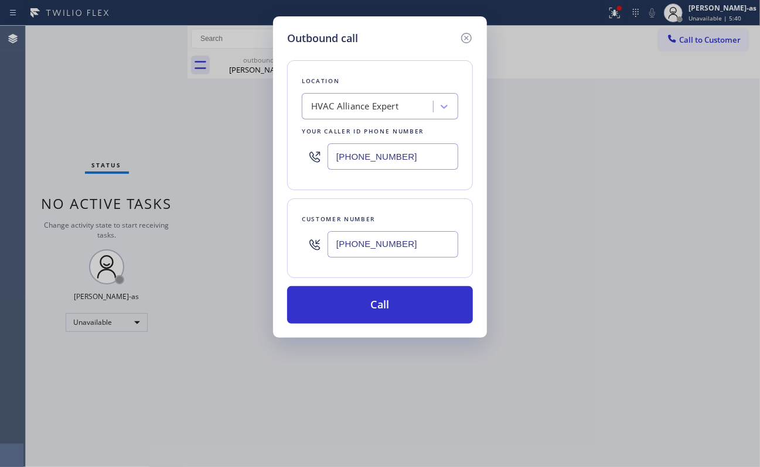
type input "[PHONE_NUMBER]"
click at [425, 148] on input "[PHONE_NUMBER]" at bounding box center [392, 157] width 131 height 26
paste input "323) 991-9198"
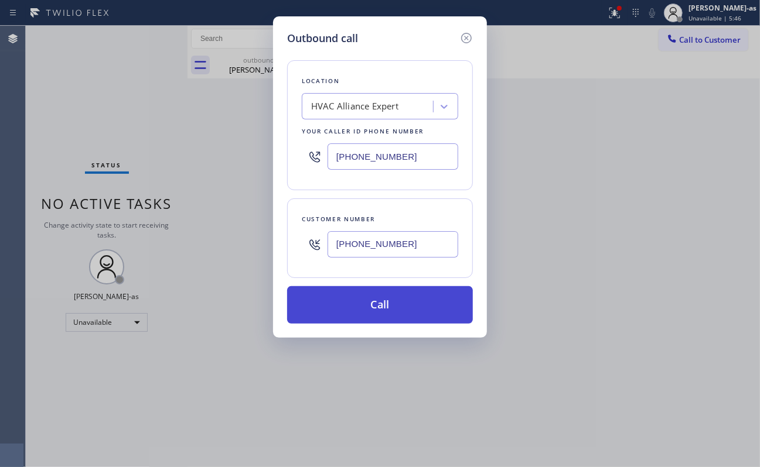
type input "[PHONE_NUMBER]"
click at [396, 295] on button "Call" at bounding box center [380, 304] width 186 height 37
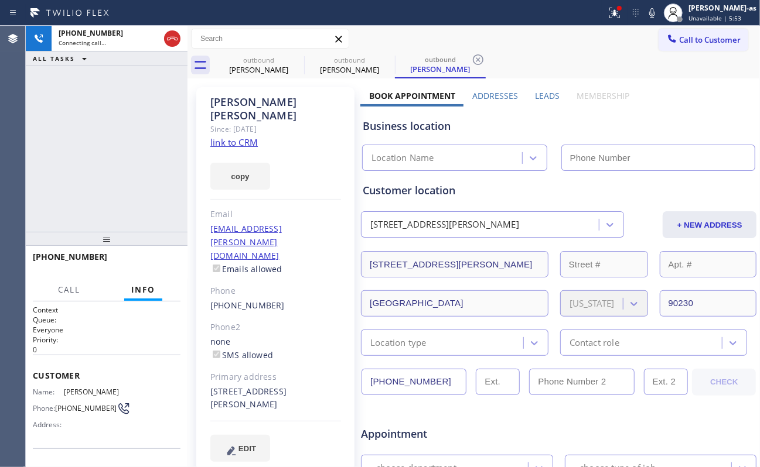
type input "[PHONE_NUMBER]"
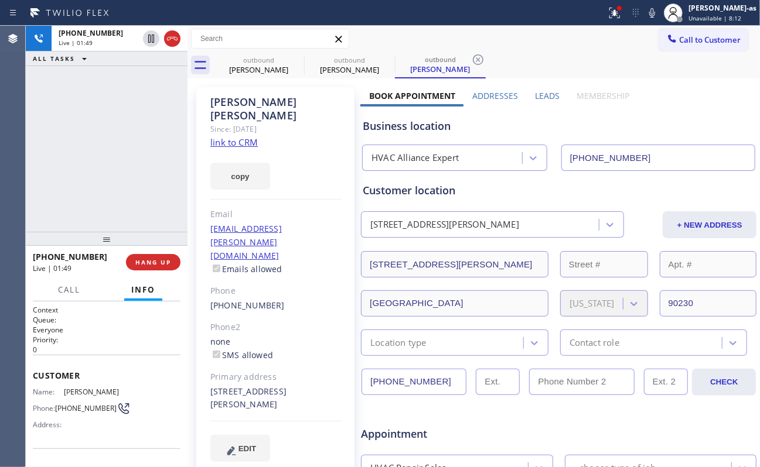
click at [113, 157] on div "[PHONE_NUMBER] Live | 01:49 ALL TASKS ALL TASKS ACTIVE TASKS TASKS IN WRAP UP" at bounding box center [107, 129] width 162 height 206
drag, startPoint x: 151, startPoint y: 261, endPoint x: 159, endPoint y: 258, distance: 9.1
click at [151, 262] on span "HANG UP" at bounding box center [153, 262] width 36 height 8
click at [152, 252] on div "[PHONE_NUMBER] Live | 01:51 HANG UP" at bounding box center [107, 262] width 148 height 30
drag, startPoint x: 155, startPoint y: 259, endPoint x: 182, endPoint y: 258, distance: 27.0
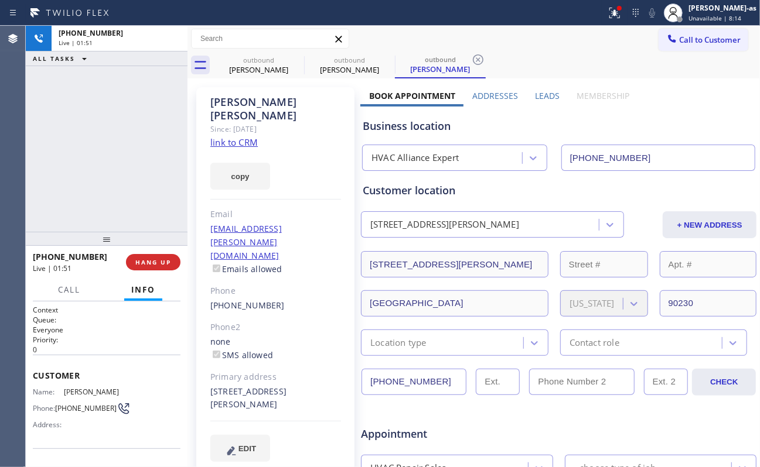
click at [155, 259] on span "HANG UP" at bounding box center [153, 262] width 36 height 8
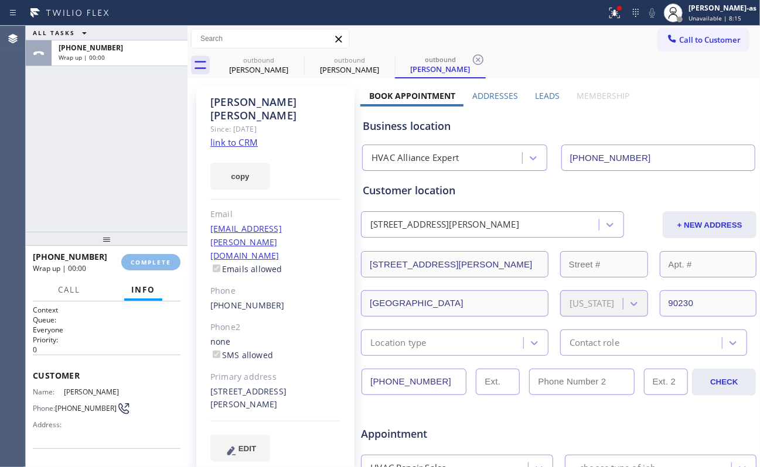
click at [105, 148] on div "ALL TASKS ALL TASKS ACTIVE TASKS TASKS IN WRAP UP [PHONE_NUMBER] Wrap up | 00:00" at bounding box center [107, 129] width 162 height 206
drag, startPoint x: 143, startPoint y: 257, endPoint x: 172, endPoint y: 255, distance: 29.3
click at [145, 259] on div "[PHONE_NUMBER] Wrap up | 00:01 COMPLETE" at bounding box center [107, 262] width 148 height 30
drag, startPoint x: 161, startPoint y: 261, endPoint x: 180, endPoint y: 189, distance: 74.8
click at [169, 261] on span "COMPLETE" at bounding box center [151, 262] width 40 height 8
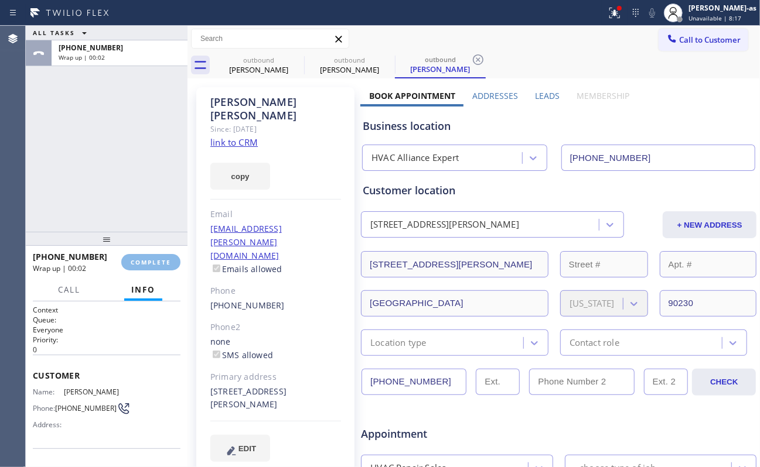
click at [139, 168] on div "ALL TASKS ALL TASKS ACTIVE TASKS TASKS IN WRAP UP [PHONE_NUMBER] Wrap up | 00:02" at bounding box center [107, 129] width 162 height 206
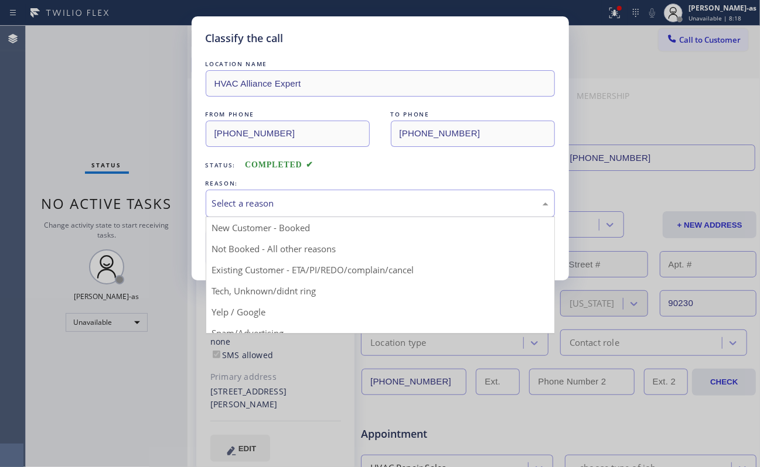
click at [258, 202] on div "Select a reason" at bounding box center [380, 203] width 336 height 13
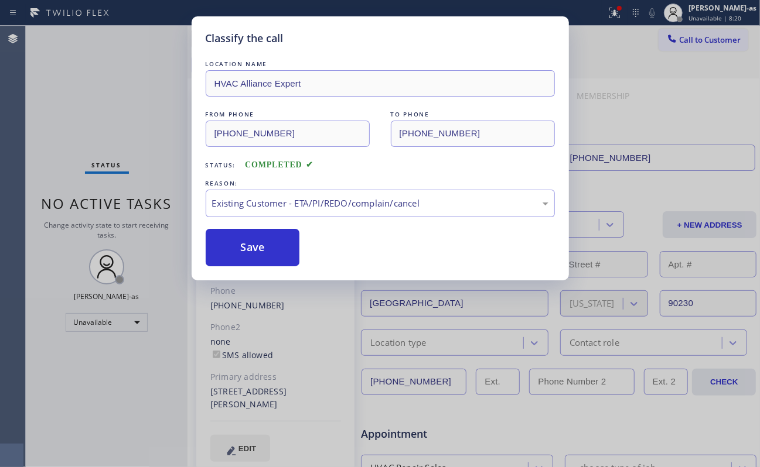
drag, startPoint x: 251, startPoint y: 250, endPoint x: 589, endPoint y: 73, distance: 381.0
click at [254, 250] on button "Save" at bounding box center [253, 247] width 94 height 37
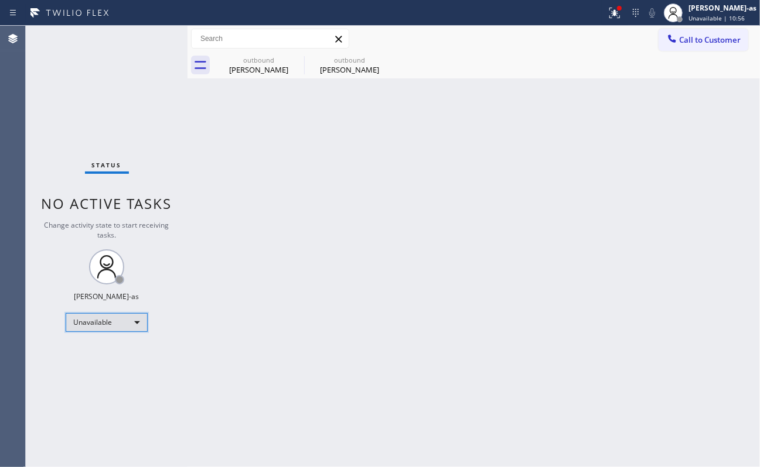
click at [117, 329] on div "Unavailable" at bounding box center [107, 322] width 82 height 19
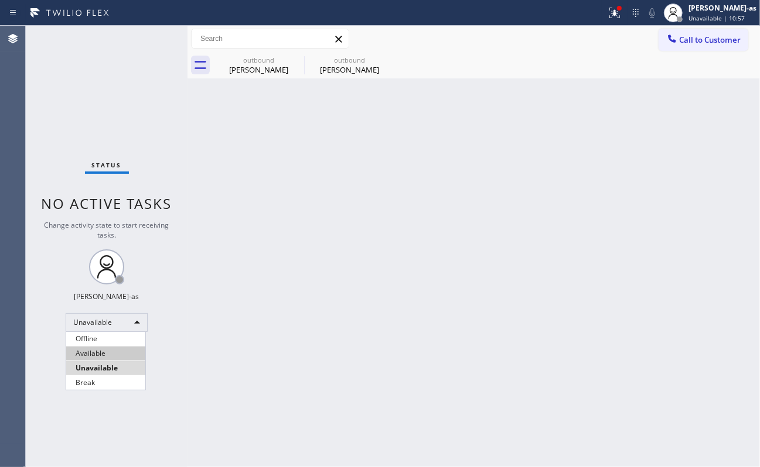
click at [113, 354] on li "Available" at bounding box center [105, 354] width 79 height 14
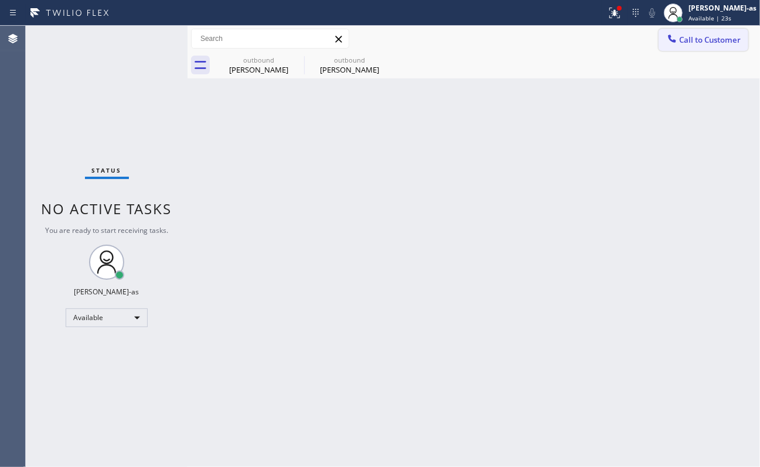
click at [619, 33] on button "Call to Customer" at bounding box center [703, 40] width 90 height 22
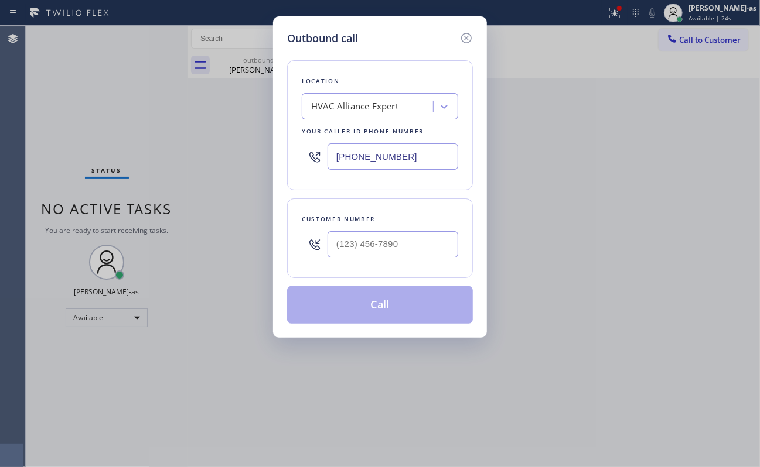
drag, startPoint x: 465, startPoint y: 36, endPoint x: 646, endPoint y: 48, distance: 180.8
click at [466, 36] on icon at bounding box center [466, 38] width 14 height 14
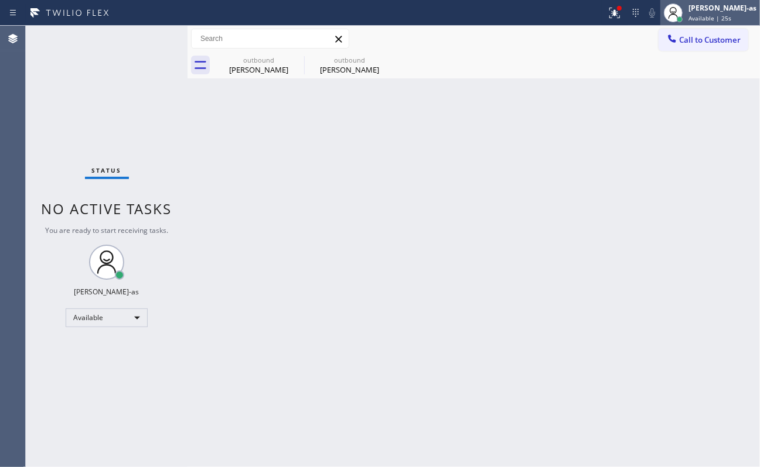
type input "[PHONE_NUMBER]"
click at [619, 11] on div "[PERSON_NAME]-as" at bounding box center [722, 8] width 68 height 10
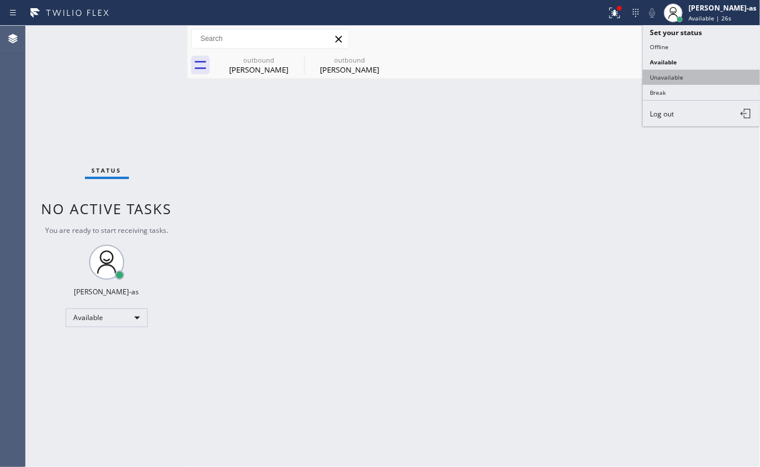
click at [619, 71] on button "Unavailable" at bounding box center [701, 77] width 117 height 15
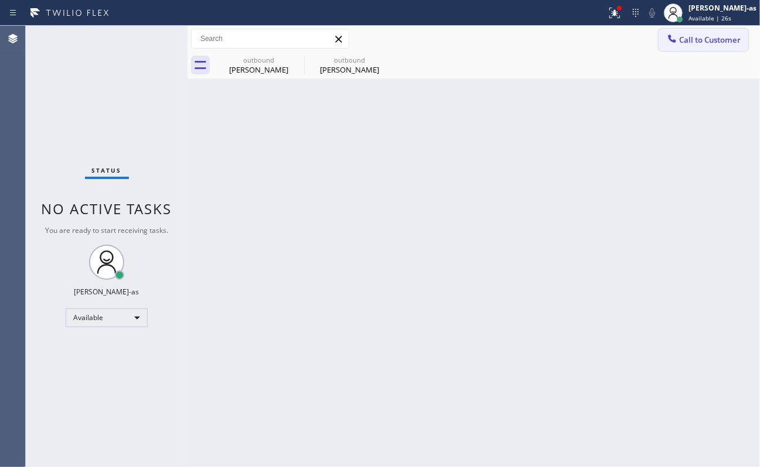
click at [619, 39] on span "Call to Customer" at bounding box center [710, 40] width 62 height 11
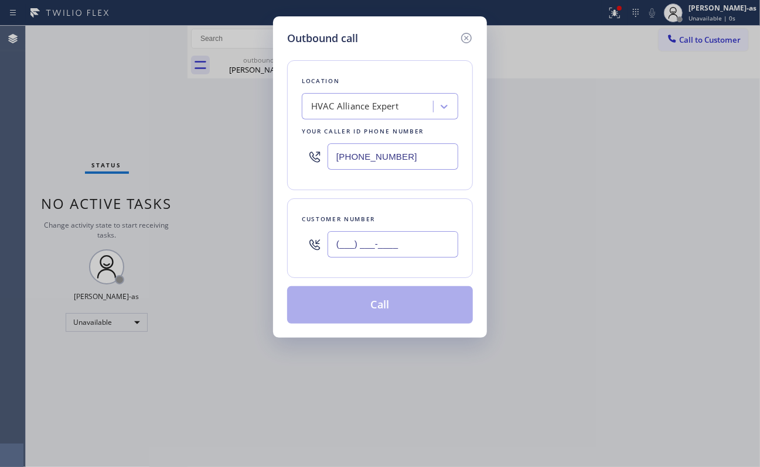
click at [403, 251] on input "(___) ___-____" at bounding box center [392, 244] width 131 height 26
paste input "818) 445-4321"
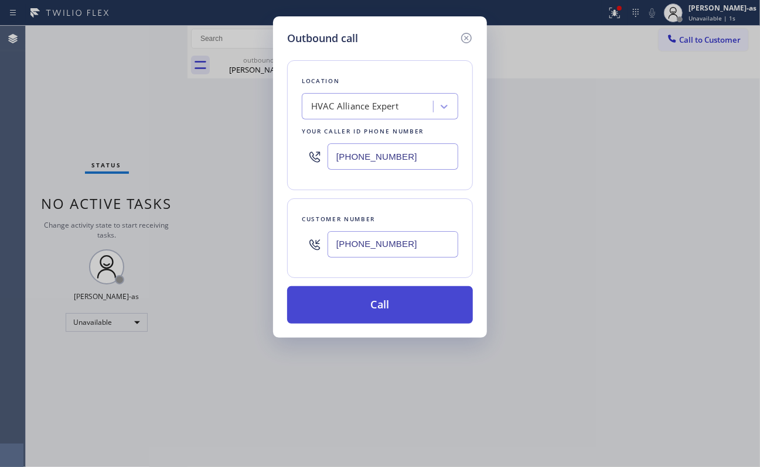
type input "[PHONE_NUMBER]"
click at [383, 308] on button "Call" at bounding box center [380, 304] width 186 height 37
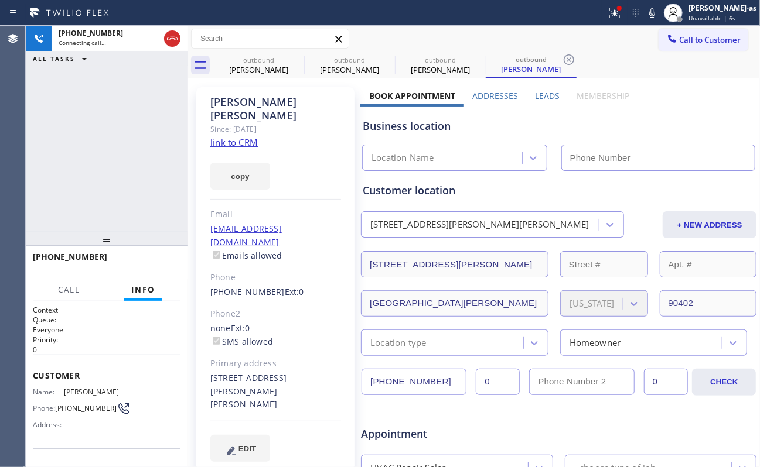
type input "[PHONE_NUMBER]"
drag, startPoint x: 151, startPoint y: 258, endPoint x: 158, endPoint y: 261, distance: 6.9
click at [152, 259] on span "HANG UP" at bounding box center [153, 262] width 36 height 8
click at [158, 261] on span "HANG UP" at bounding box center [153, 262] width 36 height 8
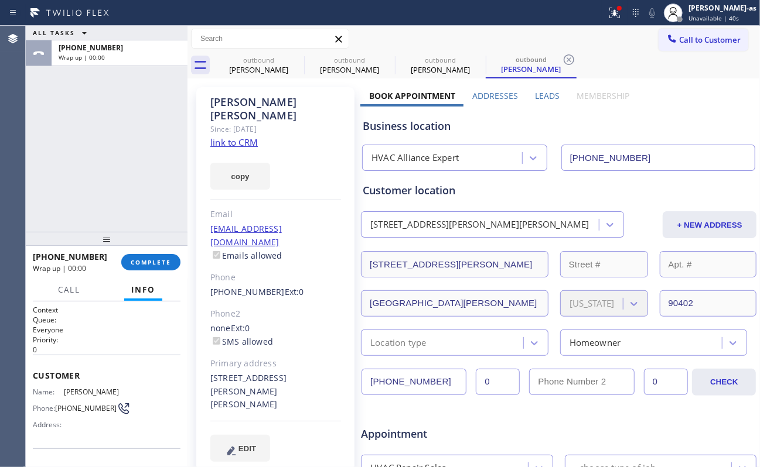
click at [110, 192] on div "ALL TASKS ALL TASKS ACTIVE TASKS TASKS IN WRAP UP [PHONE_NUMBER] Wrap up | 00:00" at bounding box center [107, 129] width 162 height 206
click at [150, 265] on span "COMPLETE" at bounding box center [151, 262] width 40 height 8
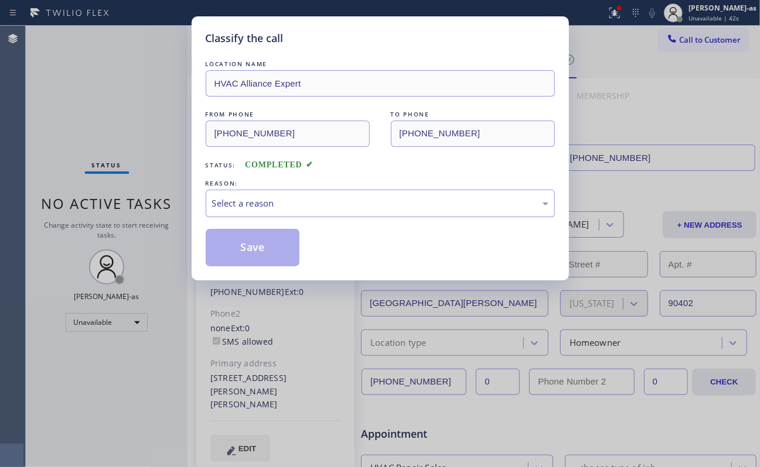
click at [246, 211] on div "Select a reason" at bounding box center [380, 204] width 349 height 28
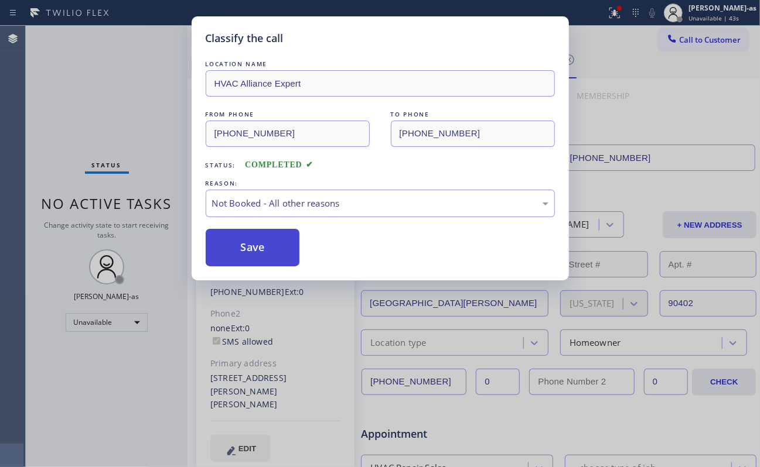
click at [255, 254] on button "Save" at bounding box center [253, 247] width 94 height 37
click at [97, 320] on div "Classify the call LOCATION NAME HVAC Alliance Expert FROM PHONE [PHONE_NUMBER] …" at bounding box center [380, 233] width 760 height 467
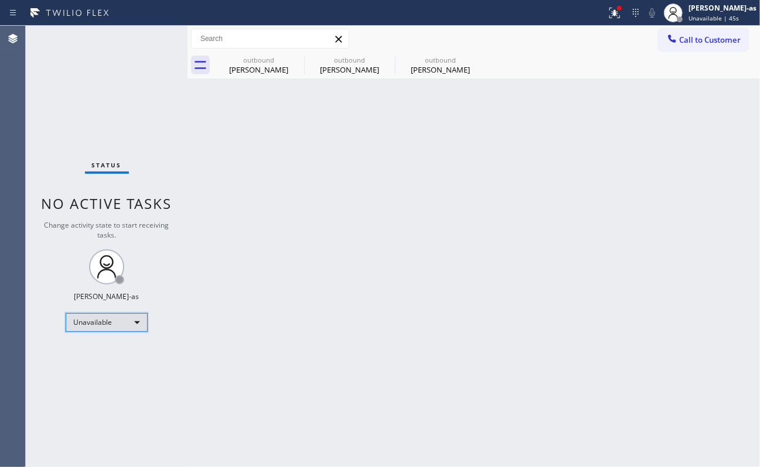
click at [104, 318] on div "Unavailable" at bounding box center [107, 322] width 82 height 19
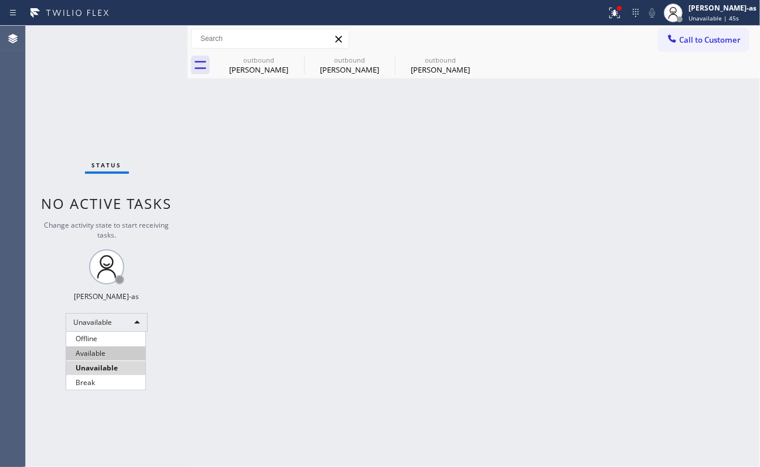
click at [124, 356] on li "Available" at bounding box center [105, 354] width 79 height 14
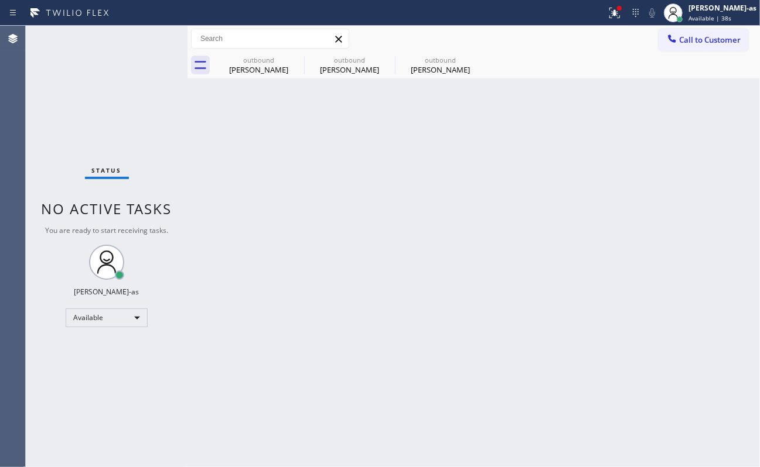
click at [136, 132] on div "Status No active tasks You are ready to start receiving tasks. [PERSON_NAME]-as…" at bounding box center [107, 247] width 162 height 442
drag, startPoint x: 668, startPoint y: 40, endPoint x: 650, endPoint y: 48, distance: 19.9
click at [619, 40] on icon at bounding box center [672, 39] width 12 height 12
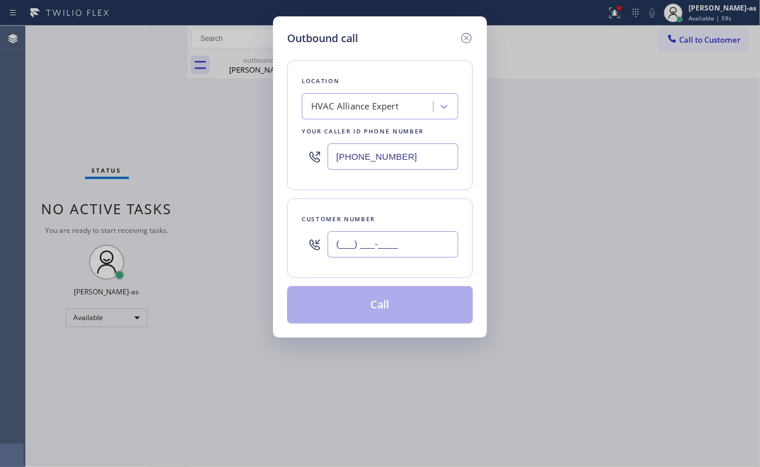
click at [430, 240] on input "(___) ___-____" at bounding box center [392, 244] width 131 height 26
paste input "818) 445-4321"
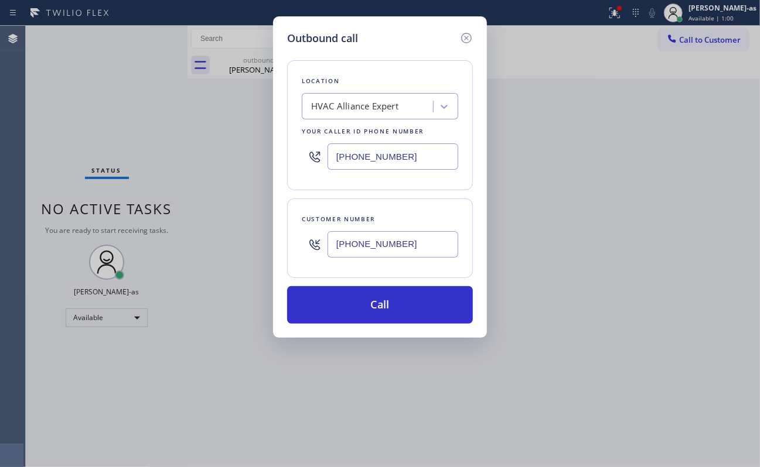
type input "[PHONE_NUMBER]"
click at [425, 158] on input "[PHONE_NUMBER]" at bounding box center [392, 157] width 131 height 26
click at [425, 159] on input "[PHONE_NUMBER]" at bounding box center [392, 157] width 131 height 26
paste input "855) 731-4952"
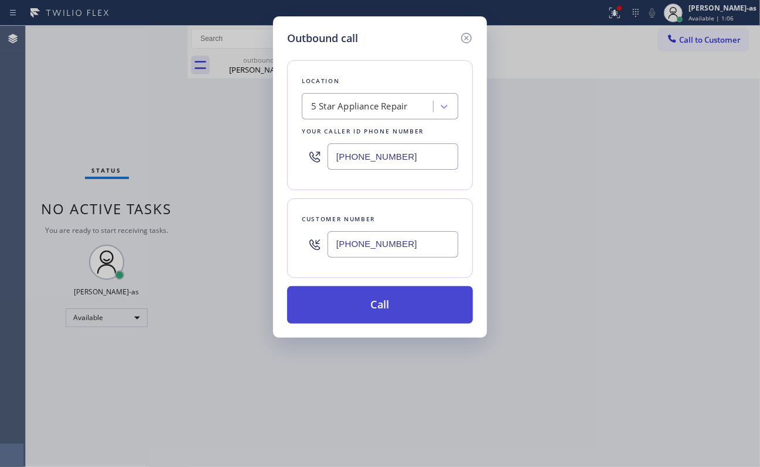
type input "[PHONE_NUMBER]"
click at [394, 303] on button "Call" at bounding box center [380, 304] width 186 height 37
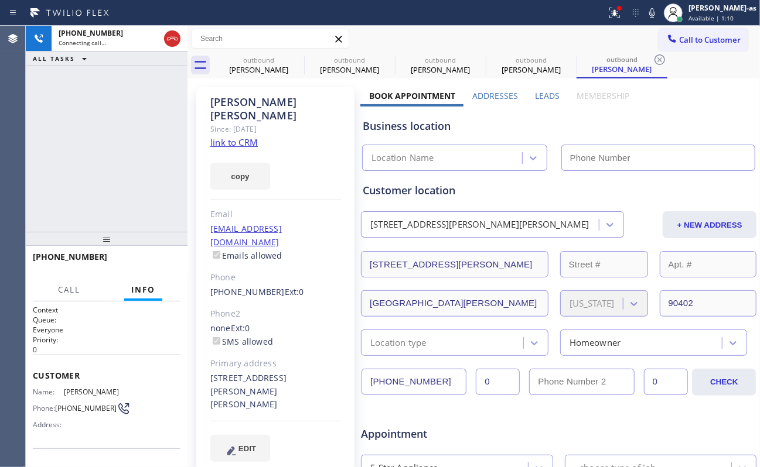
type input "[PHONE_NUMBER]"
drag, startPoint x: 258, startPoint y: 57, endPoint x: 293, endPoint y: 64, distance: 36.0
click at [258, 61] on div "outbound" at bounding box center [258, 60] width 88 height 9
type input "[PHONE_NUMBER]"
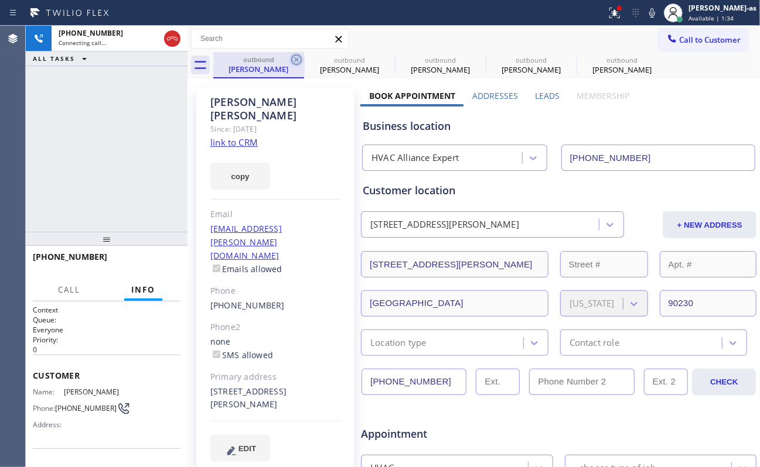
click at [293, 64] on icon at bounding box center [296, 60] width 14 height 14
click at [380, 64] on icon at bounding box center [387, 60] width 14 height 14
type input "[PHONE_NUMBER]"
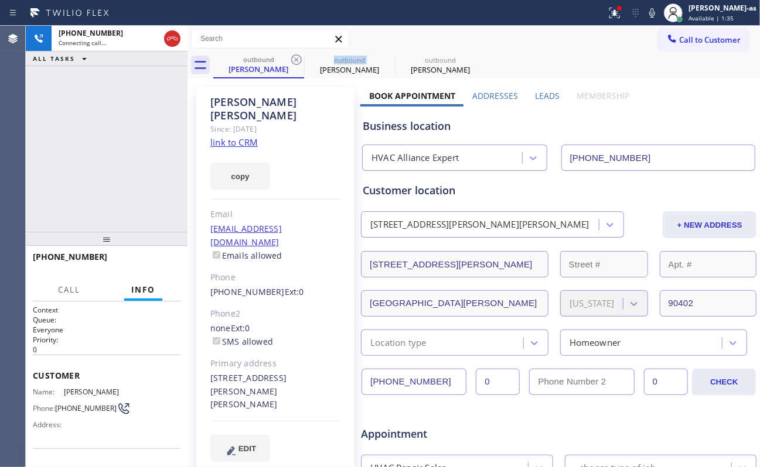
click at [293, 64] on icon at bounding box center [296, 60] width 14 height 14
type input "[PHONE_NUMBER]"
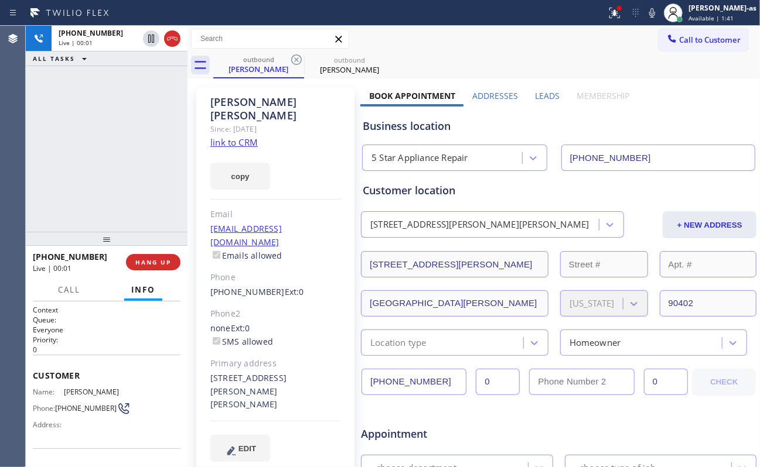
click at [145, 132] on div "[PHONE_NUMBER] Live | 00:01 ALL TASKS ALL TASKS ACTIVE TASKS TASKS IN WRAP UP" at bounding box center [107, 129] width 162 height 206
click at [152, 264] on span "HANG UP" at bounding box center [153, 262] width 36 height 8
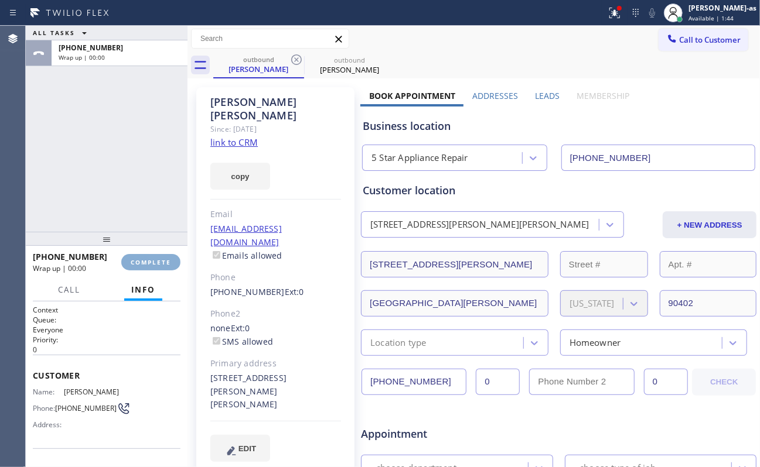
click at [152, 264] on span "COMPLETE" at bounding box center [151, 262] width 40 height 8
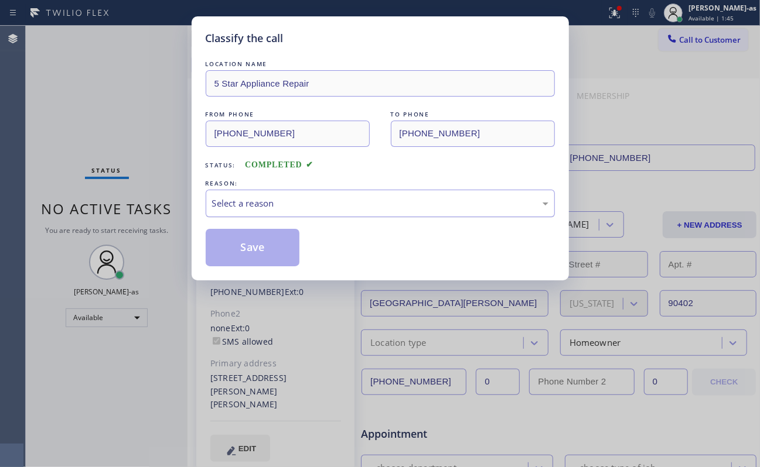
click at [279, 216] on div "Select a reason" at bounding box center [380, 204] width 349 height 28
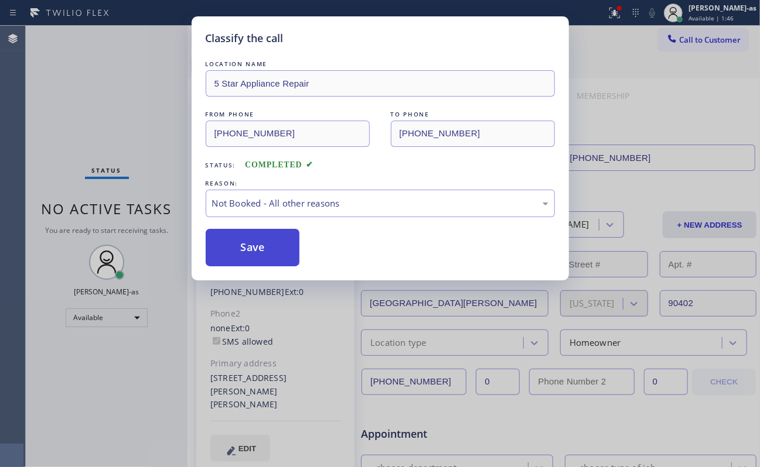
click at [250, 258] on button "Save" at bounding box center [253, 247] width 94 height 37
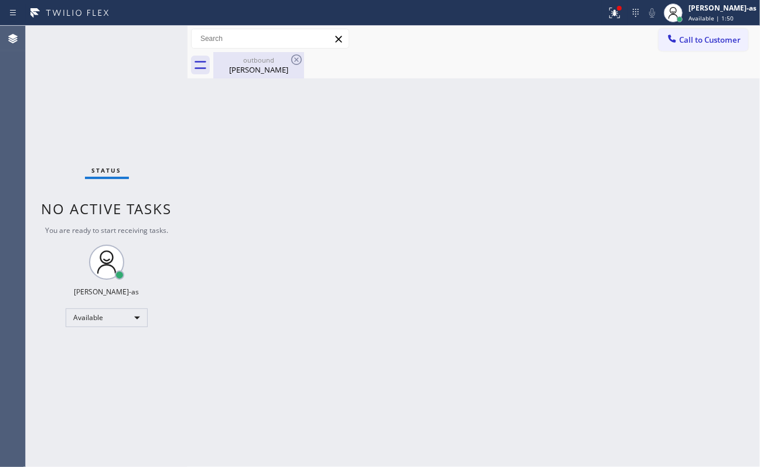
drag, startPoint x: 253, startPoint y: 66, endPoint x: 275, endPoint y: 68, distance: 21.8
click at [253, 67] on div "[PERSON_NAME]" at bounding box center [258, 69] width 88 height 11
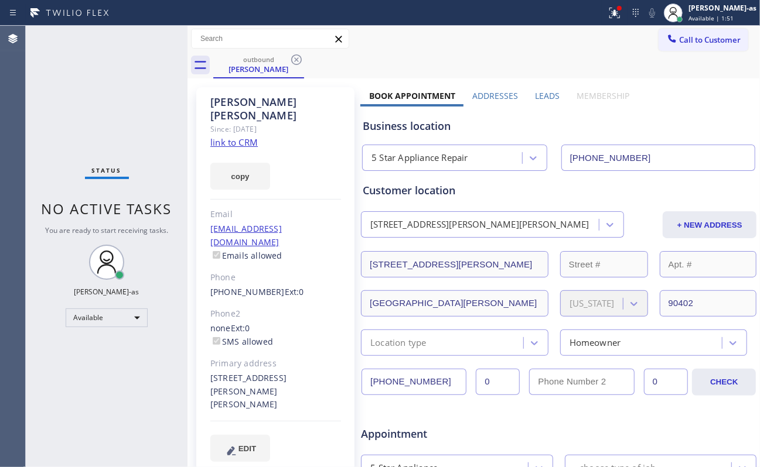
click at [292, 60] on icon at bounding box center [296, 59] width 11 height 11
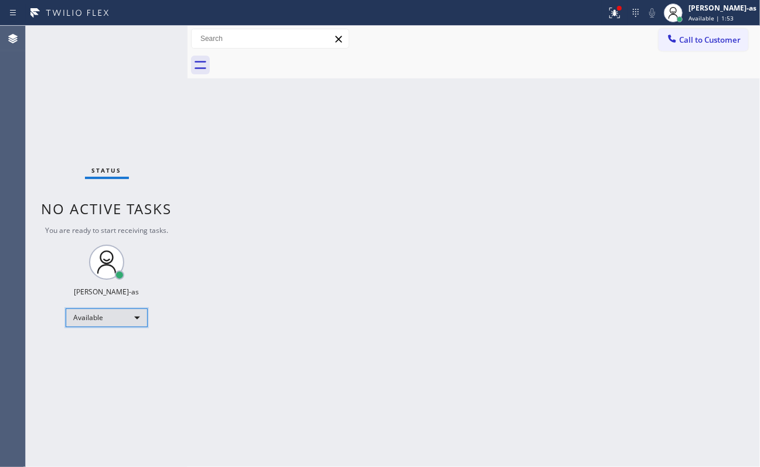
click at [104, 326] on div "Available" at bounding box center [107, 318] width 82 height 19
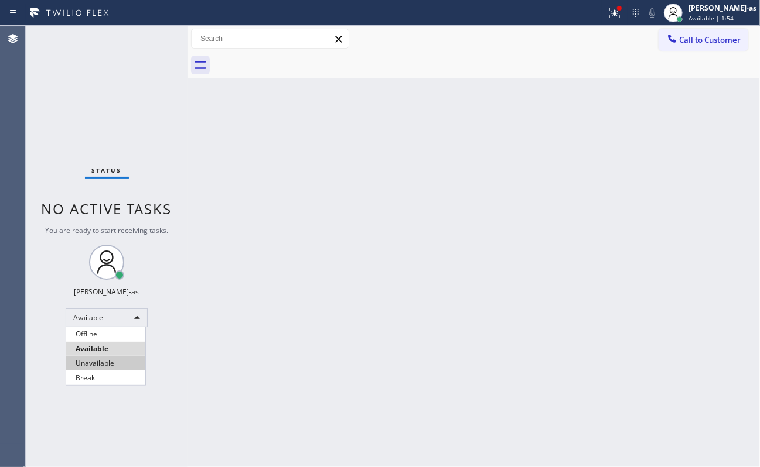
click at [108, 360] on li "Unavailable" at bounding box center [105, 364] width 79 height 14
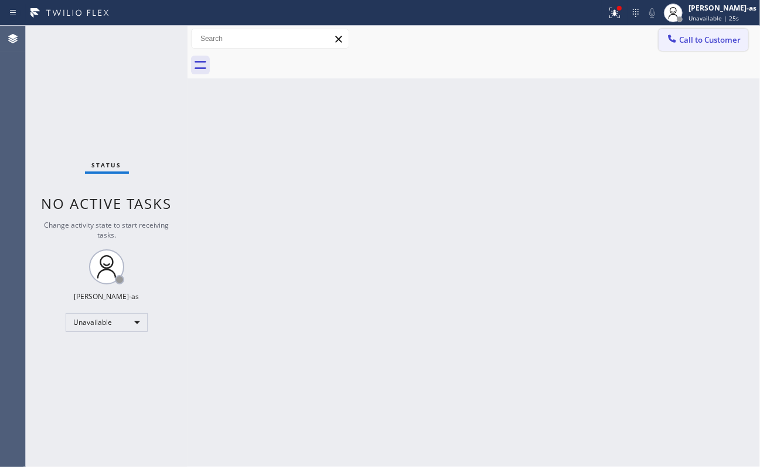
click at [619, 43] on span "Call to Customer" at bounding box center [710, 40] width 62 height 11
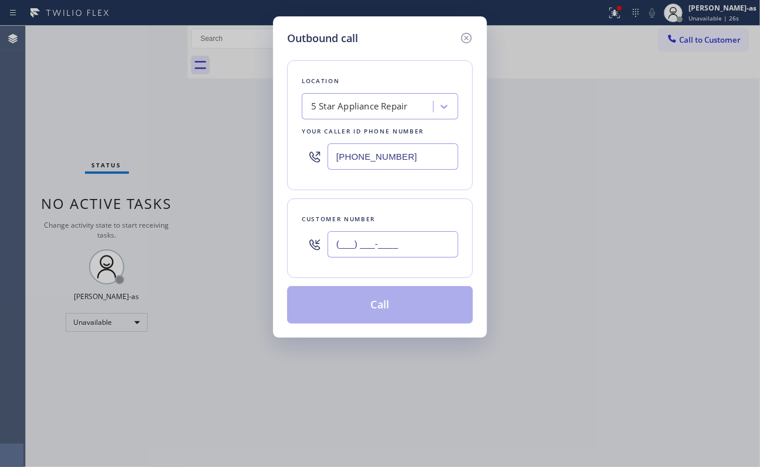
click at [374, 257] on input "(___) ___-____" at bounding box center [392, 244] width 131 height 26
paste input "8184"
drag, startPoint x: 374, startPoint y: 257, endPoint x: 391, endPoint y: 275, distance: 25.7
click at [389, 272] on div "Customer number (___) ___-8184" at bounding box center [380, 239] width 186 height 80
click at [390, 241] on input "(___) ___-8184" at bounding box center [392, 244] width 131 height 26
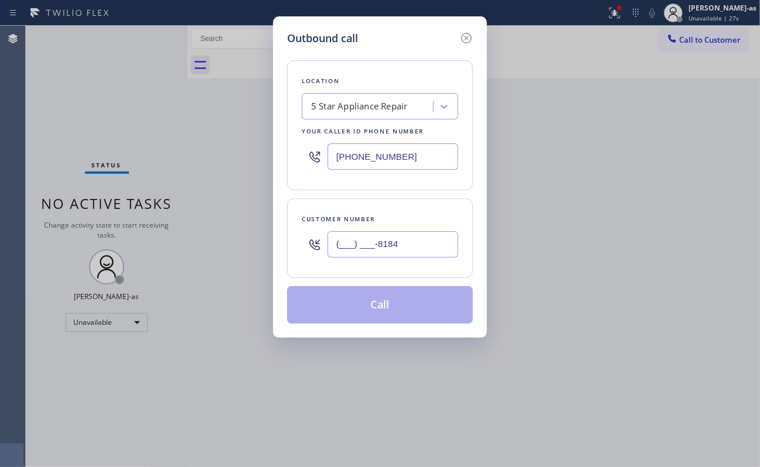
click at [390, 241] on input "(___) ___-8184" at bounding box center [392, 244] width 131 height 26
click at [390, 242] on input "(___) ___-8184" at bounding box center [392, 244] width 131 height 26
click at [390, 244] on input "(___) ___-8184" at bounding box center [392, 244] width 131 height 26
paste input "818) 445-4321"
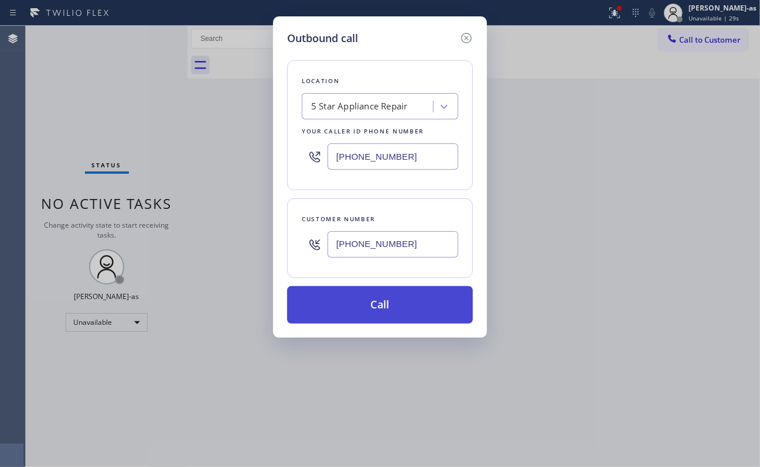
type input "[PHONE_NUMBER]"
click at [370, 314] on button "Call" at bounding box center [380, 304] width 186 height 37
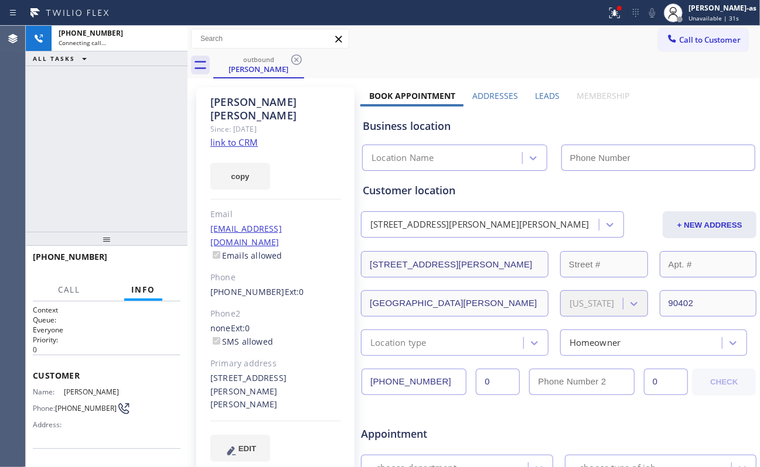
click at [577, 247] on div "outbound [PERSON_NAME] Call to Customer Outbound call Location Search location …" at bounding box center [473, 435] width 572 height 818
type input "[PHONE_NUMBER]"
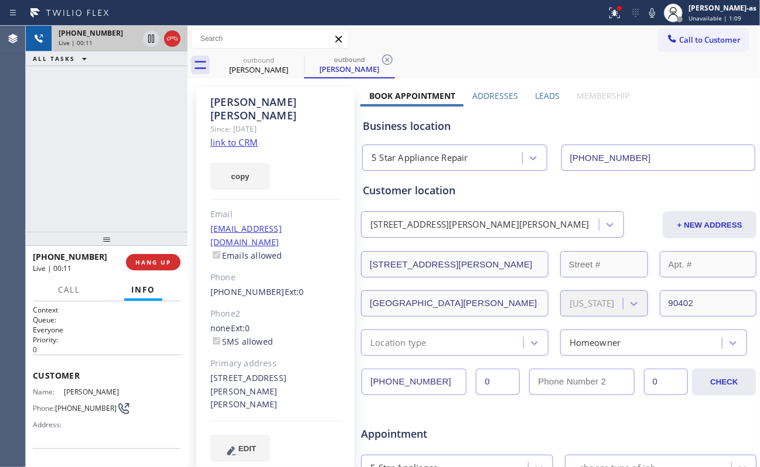
drag, startPoint x: 114, startPoint y: 96, endPoint x: 183, endPoint y: 49, distance: 83.5
click at [129, 99] on div "[PHONE_NUMBER] Live | 00:11 ALL TASKS ALL TASKS ACTIVE TASKS TASKS IN WRAP UP" at bounding box center [107, 129] width 162 height 206
click at [172, 40] on icon at bounding box center [172, 39] width 14 height 14
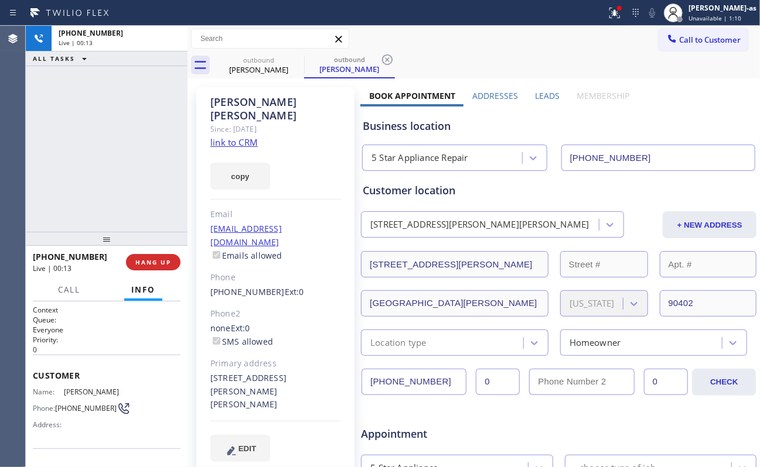
drag, startPoint x: 106, startPoint y: 186, endPoint x: 148, endPoint y: 198, distance: 43.8
click at [108, 190] on div "[PHONE_NUMBER] Live | 00:13 ALL TASKS ALL TASKS ACTIVE TASKS TASKS IN WRAP UP" at bounding box center [107, 129] width 162 height 206
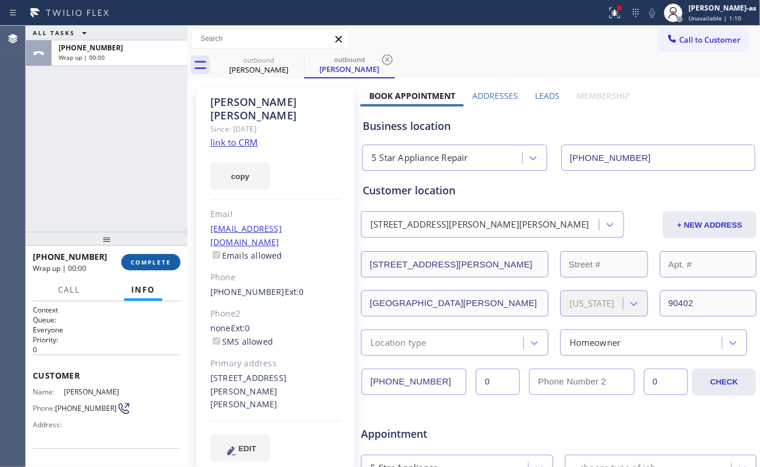
click at [151, 266] on button "COMPLETE" at bounding box center [150, 262] width 59 height 16
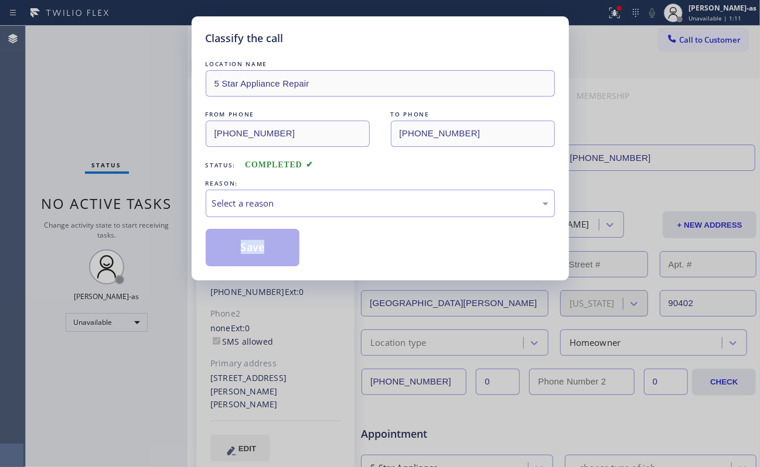
click at [151, 268] on div "Classify the call LOCATION NAME 5 Star Appliance Repair FROM PHONE [PHONE_NUMBE…" at bounding box center [380, 233] width 760 height 467
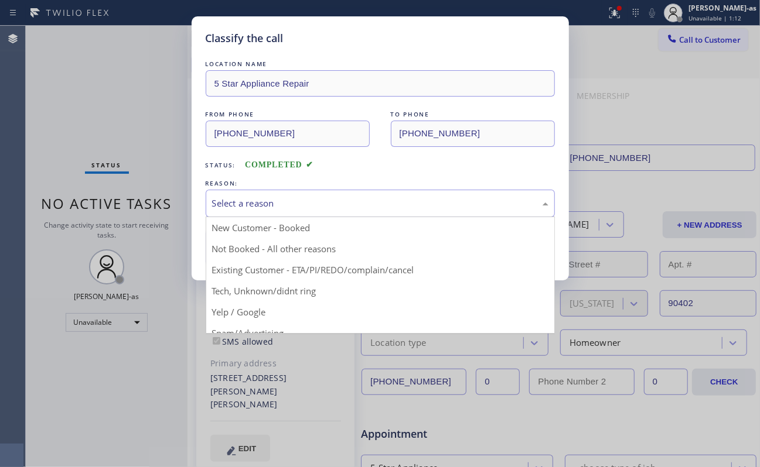
drag, startPoint x: 246, startPoint y: 202, endPoint x: 294, endPoint y: 240, distance: 60.5
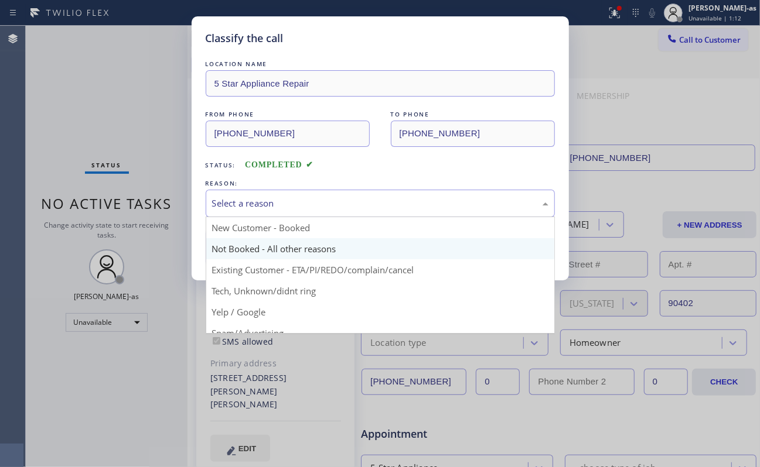
click at [253, 209] on div "Select a reason" at bounding box center [380, 203] width 336 height 13
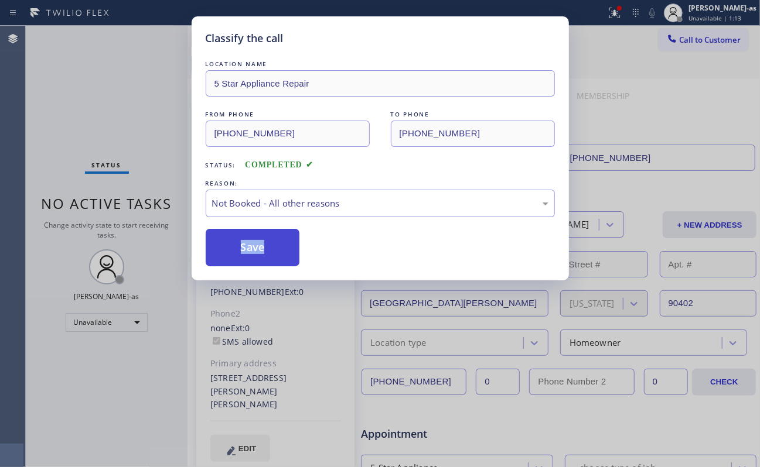
click at [264, 248] on button "Save" at bounding box center [253, 247] width 94 height 37
drag, startPoint x: 118, startPoint y: 93, endPoint x: 204, endPoint y: 94, distance: 86.7
click at [118, 94] on div "Classify the call LOCATION NAME 5 Star Appliance Repair FROM PHONE [PHONE_NUMBE…" at bounding box center [380, 233] width 760 height 467
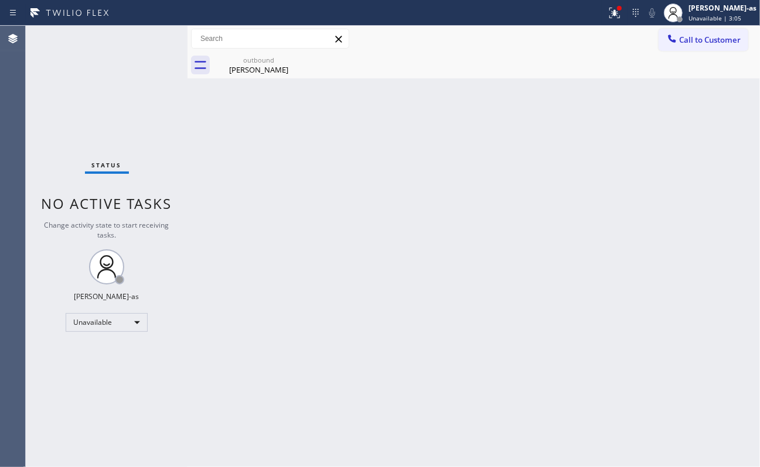
click at [187, 124] on div at bounding box center [187, 247] width 0 height 442
drag, startPoint x: 695, startPoint y: 38, endPoint x: 685, endPoint y: 40, distance: 10.2
click at [619, 37] on span "Call to Customer" at bounding box center [710, 40] width 62 height 11
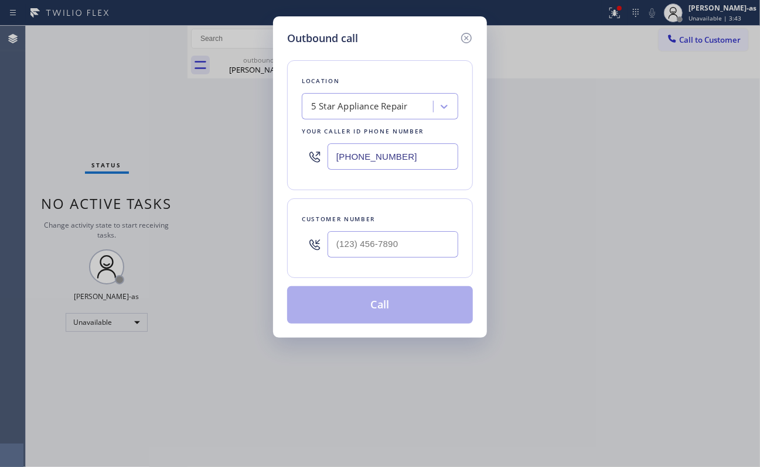
click at [426, 226] on div "Customer number" at bounding box center [380, 219] width 156 height 12
click at [417, 245] on input "(___) ___-____" at bounding box center [392, 244] width 131 height 26
paste input "818) 445-4321"
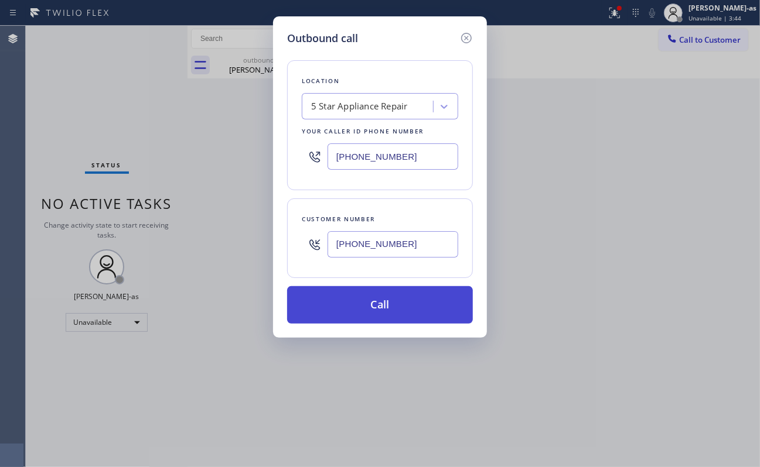
type input "[PHONE_NUMBER]"
drag, startPoint x: 389, startPoint y: 305, endPoint x: 373, endPoint y: 317, distance: 19.7
click at [389, 306] on button "Call" at bounding box center [380, 304] width 186 height 37
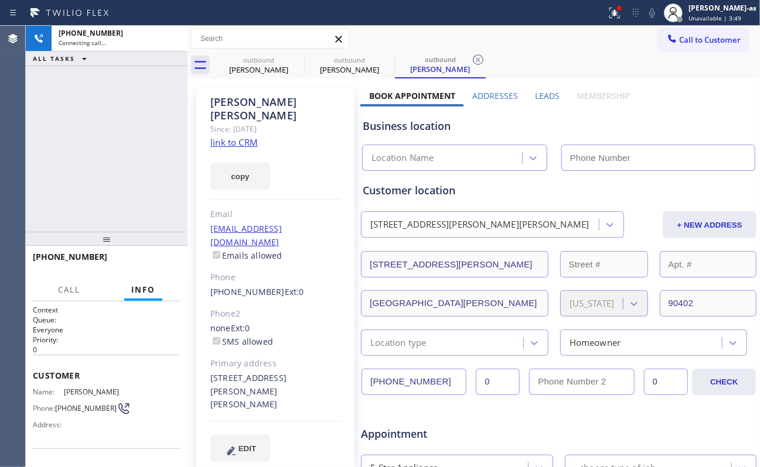
type input "[PHONE_NUMBER]"
click at [136, 160] on div "[PHONE_NUMBER] Live | 00:05 ALL TASKS ALL TASKS ACTIVE TASKS TASKS IN WRAP UP" at bounding box center [107, 129] width 162 height 206
click at [116, 146] on div "[PHONE_NUMBER] Live | 00:28 ALL TASKS ALL TASKS ACTIVE TASKS TASKS IN WRAP UP" at bounding box center [107, 129] width 162 height 206
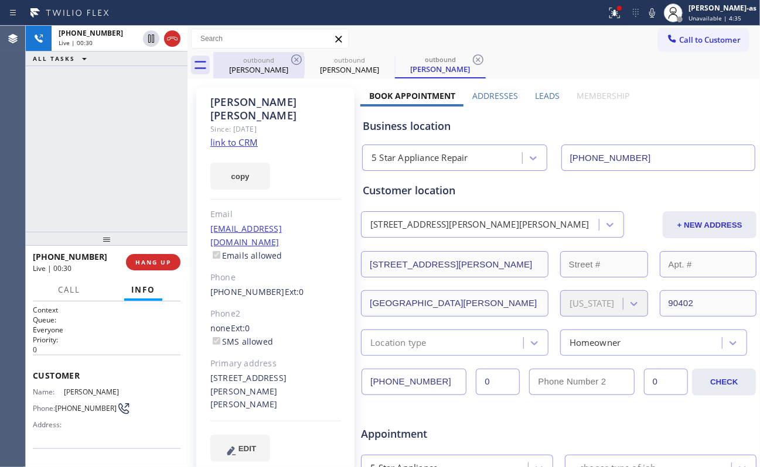
click at [257, 66] on div "[PERSON_NAME]" at bounding box center [258, 69] width 88 height 11
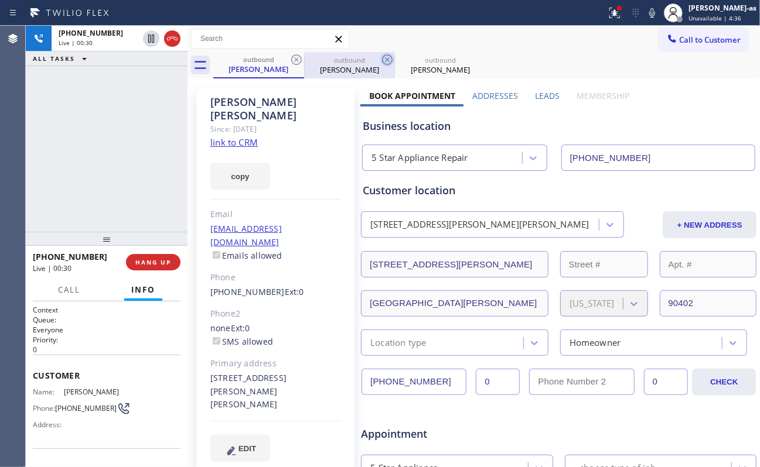
click at [294, 61] on icon at bounding box center [296, 60] width 14 height 14
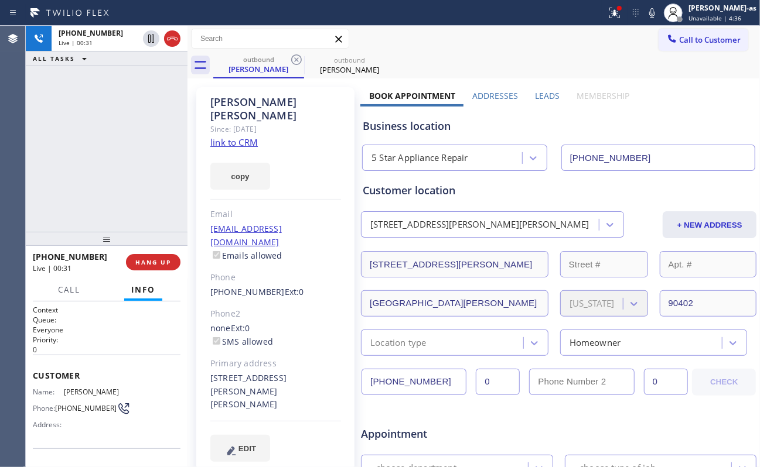
click at [106, 175] on div "[PHONE_NUMBER] Live | 00:31 ALL TASKS ALL TASKS ACTIVE TASKS TASKS IN WRAP UP" at bounding box center [107, 129] width 162 height 206
drag, startPoint x: 125, startPoint y: 125, endPoint x: 141, endPoint y: 122, distance: 16.0
click at [129, 127] on div "[PHONE_NUMBER] Live | 00:35 ALL TASKS ALL TASKS ACTIVE TASKS TASKS IN WRAP UP" at bounding box center [107, 129] width 162 height 206
click at [120, 123] on div "[PHONE_NUMBER] Live | 00:36 ALL TASKS ALL TASKS ACTIVE TASKS TASKS IN WRAP UP" at bounding box center [107, 129] width 162 height 206
click at [151, 261] on span "HANG UP" at bounding box center [153, 262] width 36 height 8
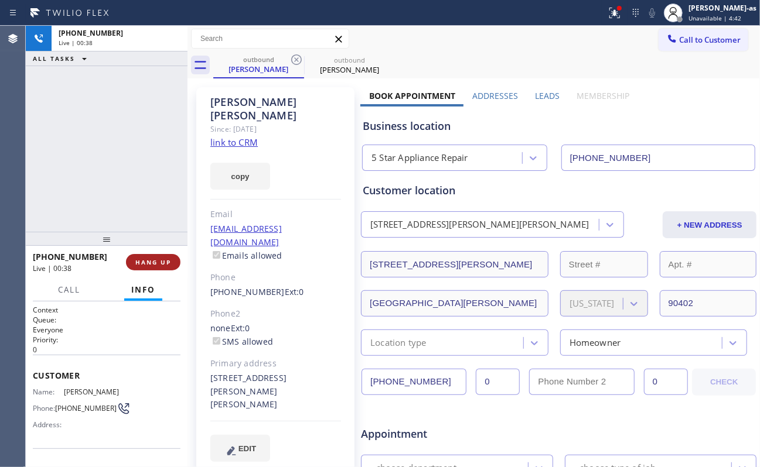
click at [151, 261] on span "HANG UP" at bounding box center [153, 262] width 36 height 8
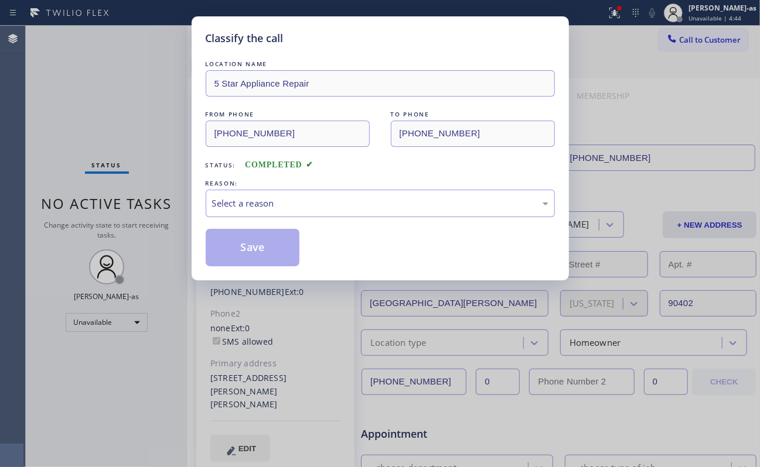
click at [151, 261] on div "Classify the call LOCATION NAME 5 Star Appliance Repair FROM PHONE [PHONE_NUMBE…" at bounding box center [380, 233] width 760 height 467
click at [338, 204] on div "Select a reason" at bounding box center [380, 203] width 336 height 13
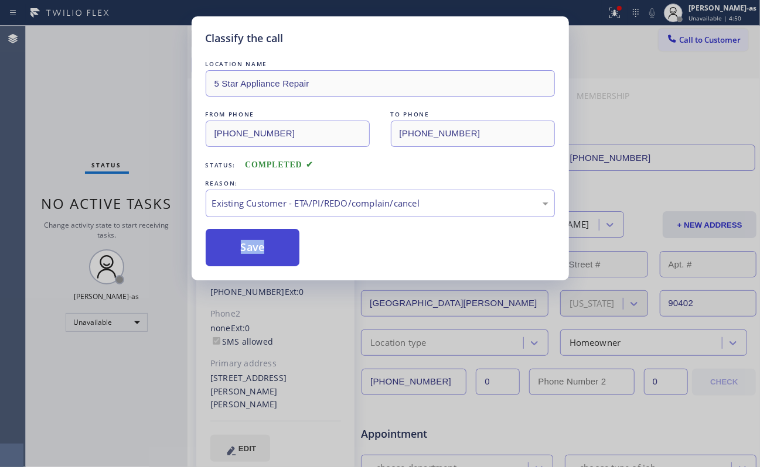
click at [240, 247] on button "Save" at bounding box center [253, 247] width 94 height 37
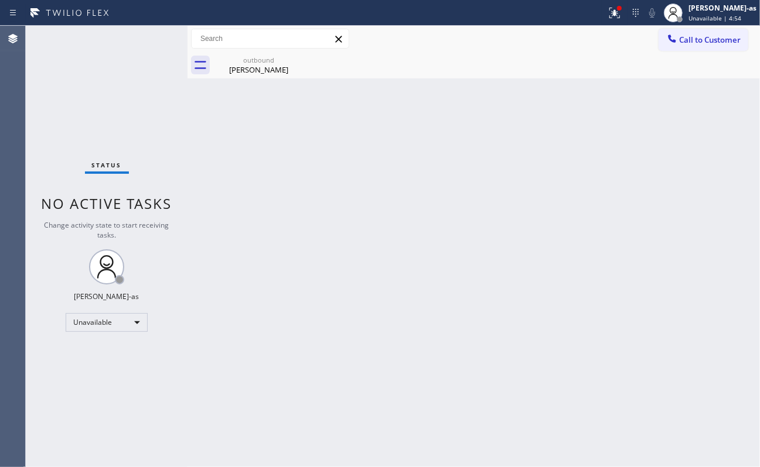
click at [455, 252] on div "Back to Dashboard Change Sender ID Customers Technicians Select a contact Outbo…" at bounding box center [473, 247] width 572 height 442
click at [257, 75] on div "outbound [PERSON_NAME]" at bounding box center [258, 65] width 88 height 26
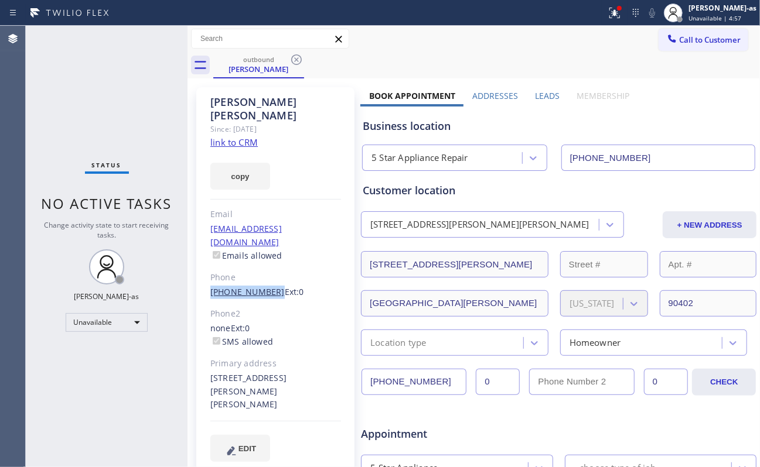
drag, startPoint x: 207, startPoint y: 265, endPoint x: 517, endPoint y: 42, distance: 381.9
click at [268, 268] on div "[PERSON_NAME] Since: [DATE] link to CRM copy Email [EMAIL_ADDRESS][DOMAIN_NAME]…" at bounding box center [275, 281] width 158 height 389
drag, startPoint x: 669, startPoint y: 38, endPoint x: 621, endPoint y: 53, distance: 50.2
click at [619, 39] on span "Call to Customer" at bounding box center [710, 40] width 62 height 11
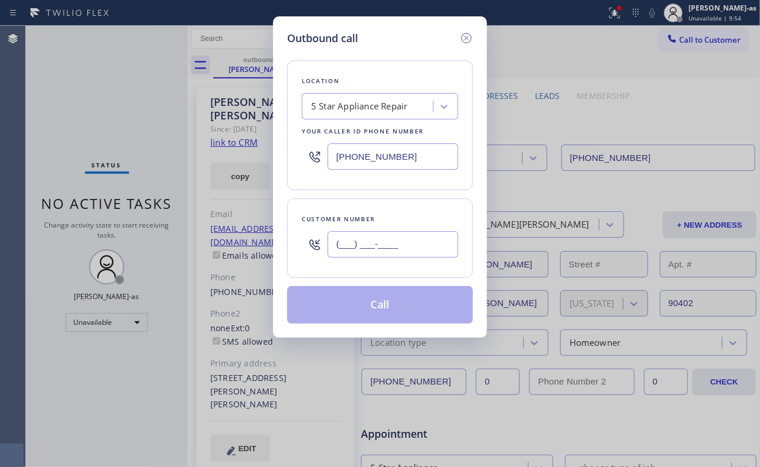
click at [369, 247] on input "(___) ___-____" at bounding box center [392, 244] width 131 height 26
paste input "424) 666-9734"
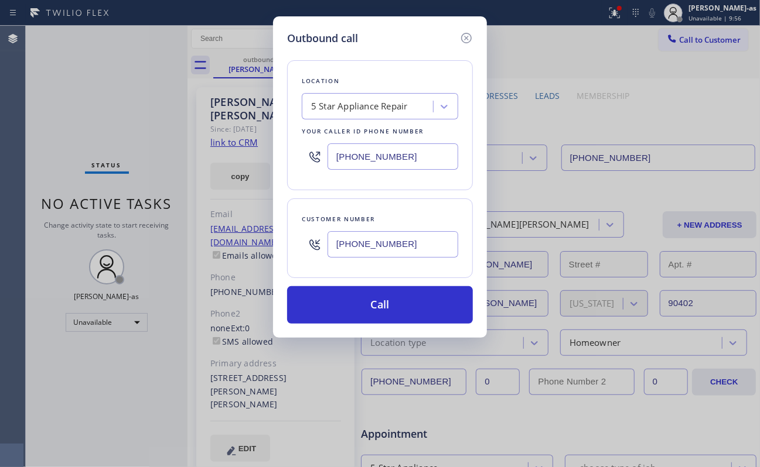
type input "[PHONE_NUMBER]"
click at [409, 159] on input "[PHONE_NUMBER]" at bounding box center [392, 157] width 131 height 26
click at [409, 160] on input "[PHONE_NUMBER]" at bounding box center [392, 157] width 131 height 26
paste input "323) 991-9198"
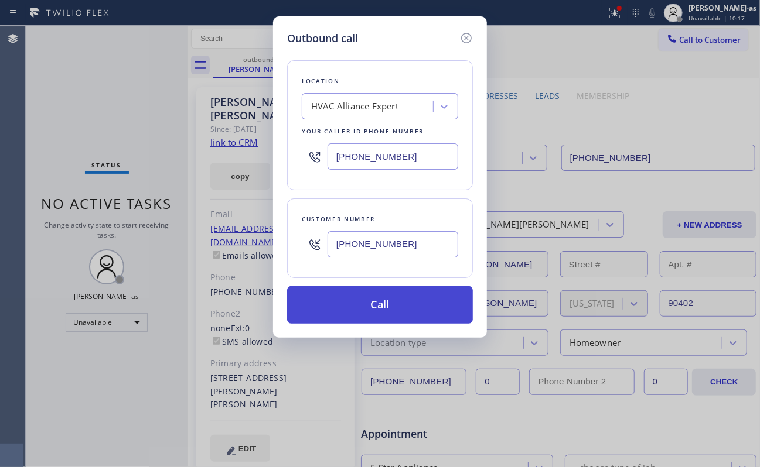
type input "[PHONE_NUMBER]"
click at [411, 303] on button "Call" at bounding box center [380, 304] width 186 height 37
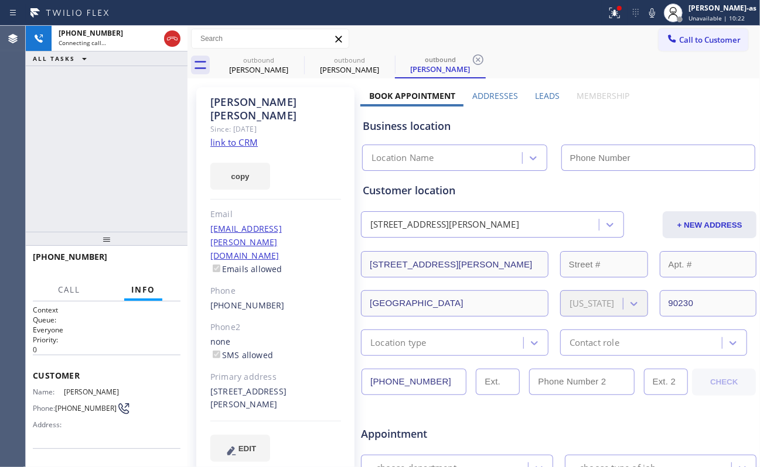
type input "[PHONE_NUMBER]"
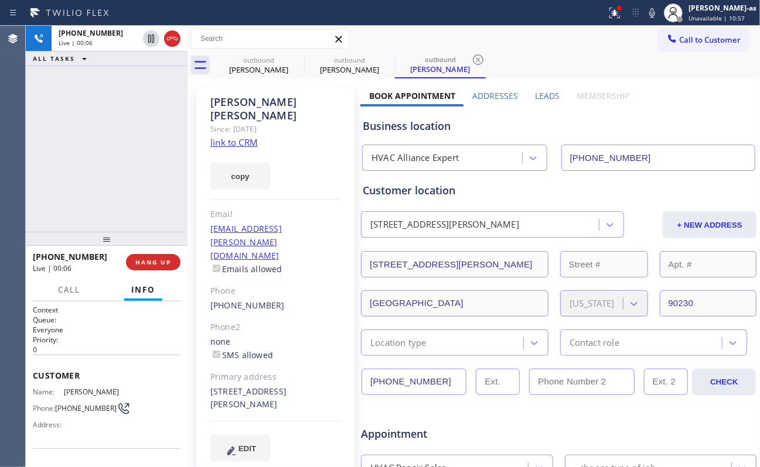
drag, startPoint x: 114, startPoint y: 171, endPoint x: 272, endPoint y: 301, distance: 205.2
click at [117, 172] on div "[PHONE_NUMBER] Live | 00:06 ALL TASKS ALL TASKS ACTIVE TASKS TASKS IN WRAP UP" at bounding box center [107, 129] width 162 height 206
click at [277, 299] on div "[PHONE_NUMBER]" at bounding box center [275, 305] width 131 height 13
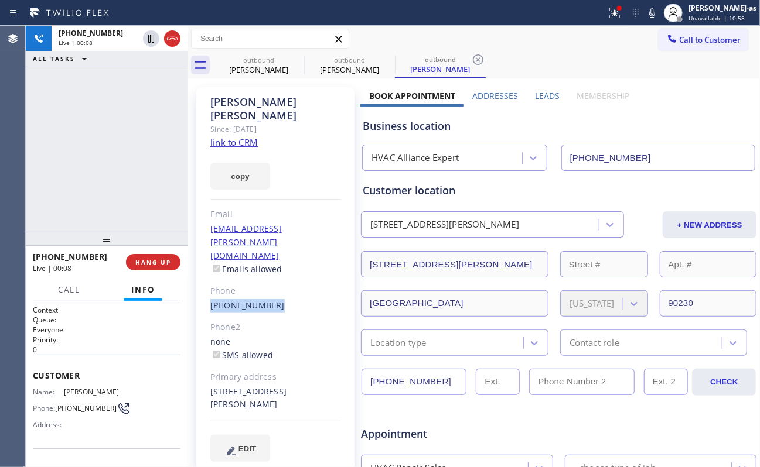
copy div "[PHONE_NUMBER]"
click at [138, 265] on span "HANG UP" at bounding box center [153, 262] width 36 height 8
click at [139, 261] on span "HANG UP" at bounding box center [153, 262] width 36 height 8
click at [141, 263] on span "HANG UP" at bounding box center [153, 262] width 36 height 8
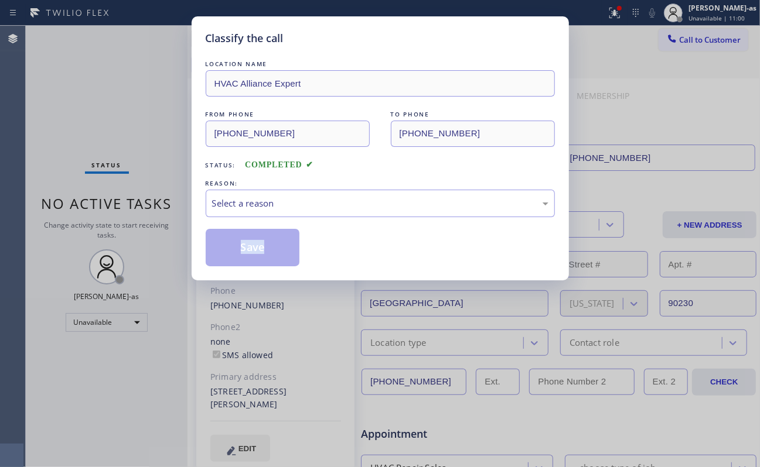
click at [139, 264] on div "Classify the call LOCATION NAME HVAC Alliance Expert FROM PHONE [PHONE_NUMBER] …" at bounding box center [380, 233] width 760 height 467
click at [266, 209] on div "Select a reason" at bounding box center [380, 203] width 336 height 13
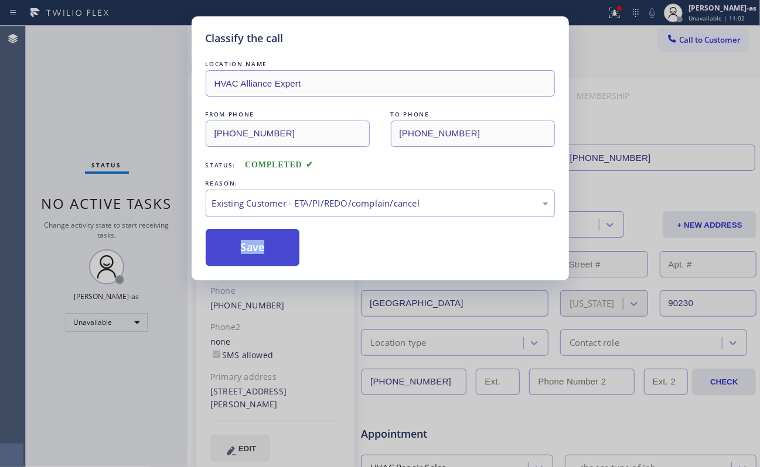
click at [254, 240] on button "Save" at bounding box center [253, 247] width 94 height 37
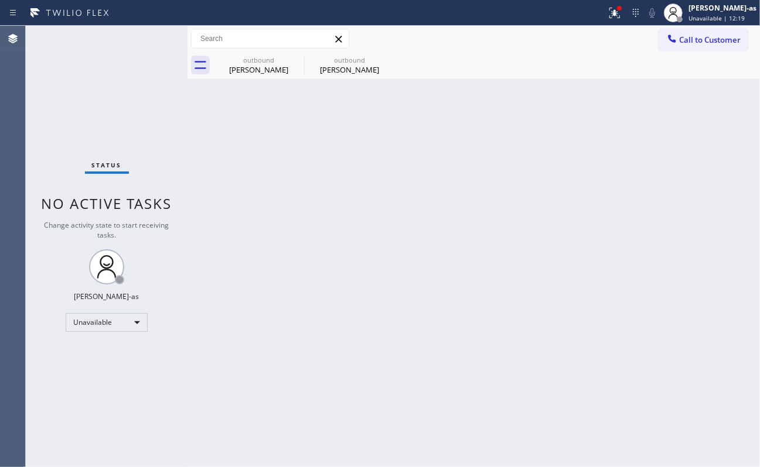
drag, startPoint x: 171, startPoint y: 155, endPoint x: 523, endPoint y: 127, distance: 352.6
click at [193, 156] on div "Status No active tasks Change activity state to start receiving tasks. [PERSON_…" at bounding box center [393, 247] width 734 height 442
click at [612, 113] on div "Back to Dashboard Change Sender ID Customers Technicians Select a contact Outbo…" at bounding box center [473, 247] width 572 height 442
click at [619, 43] on span "Call to Customer" at bounding box center [710, 40] width 62 height 11
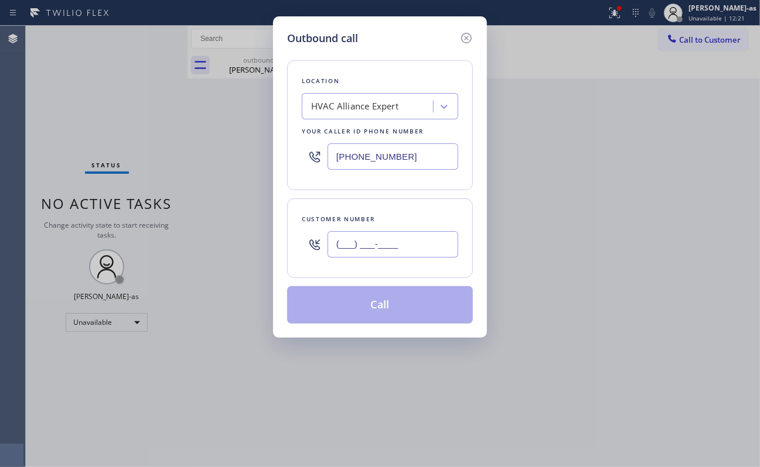
click at [408, 250] on input "(___) ___-____" at bounding box center [392, 244] width 131 height 26
paste input "424) 666-9734"
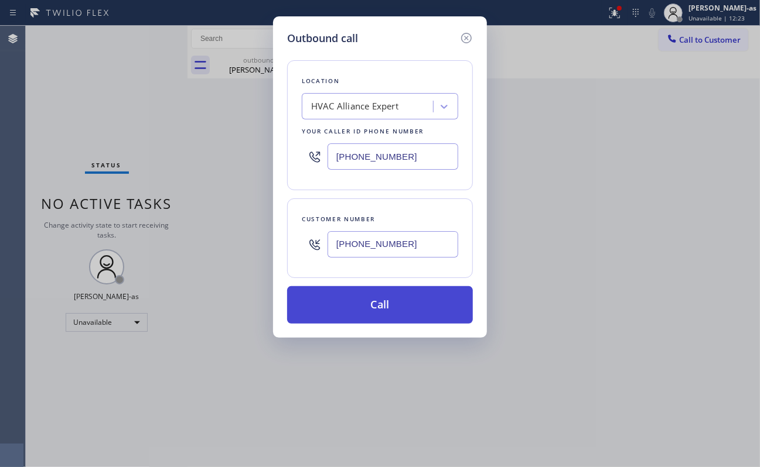
type input "[PHONE_NUMBER]"
click at [400, 302] on button "Call" at bounding box center [380, 304] width 186 height 37
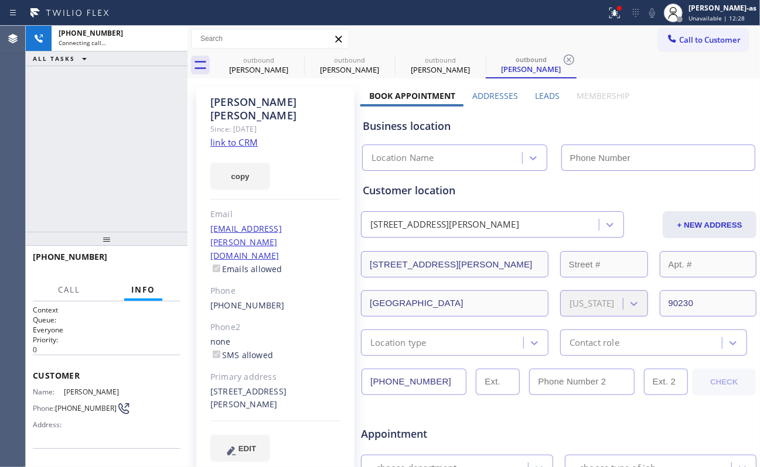
type input "[PHONE_NUMBER]"
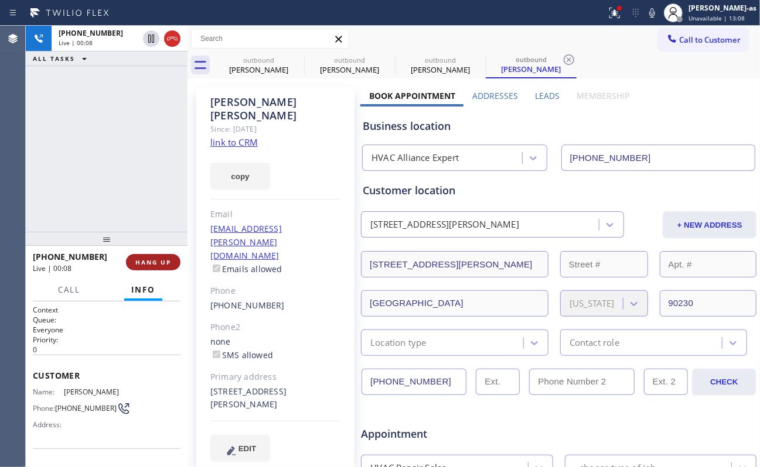
click at [152, 263] on span "HANG UP" at bounding box center [153, 262] width 36 height 8
click at [151, 263] on span "HANG UP" at bounding box center [153, 262] width 36 height 8
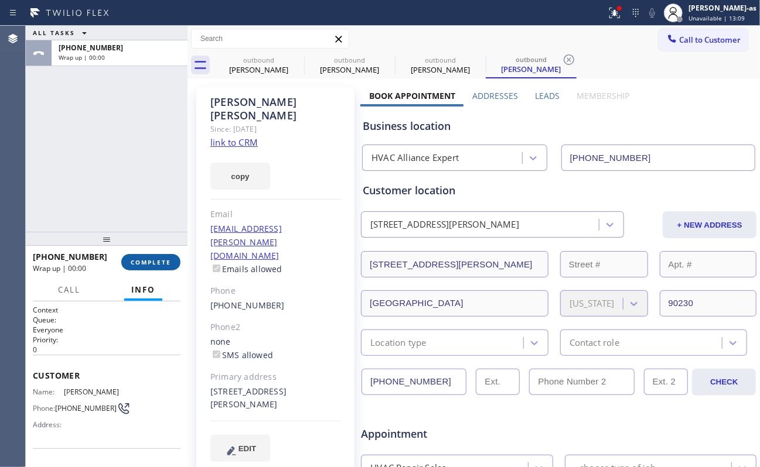
click at [151, 265] on span "COMPLETE" at bounding box center [151, 262] width 40 height 8
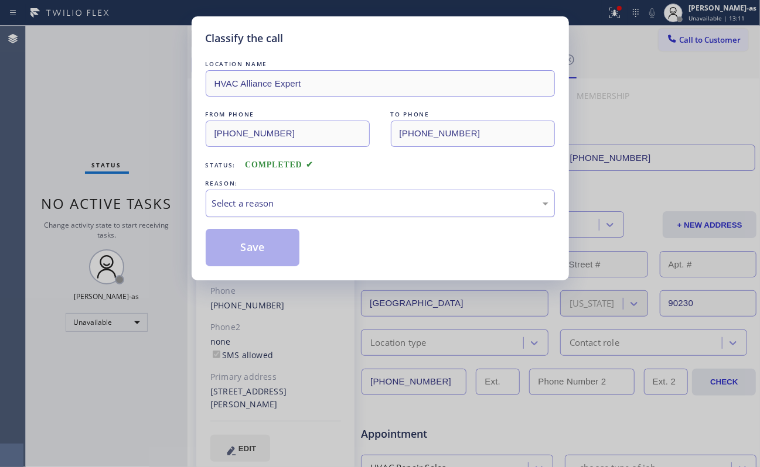
click at [270, 202] on div "Select a reason" at bounding box center [380, 203] width 336 height 13
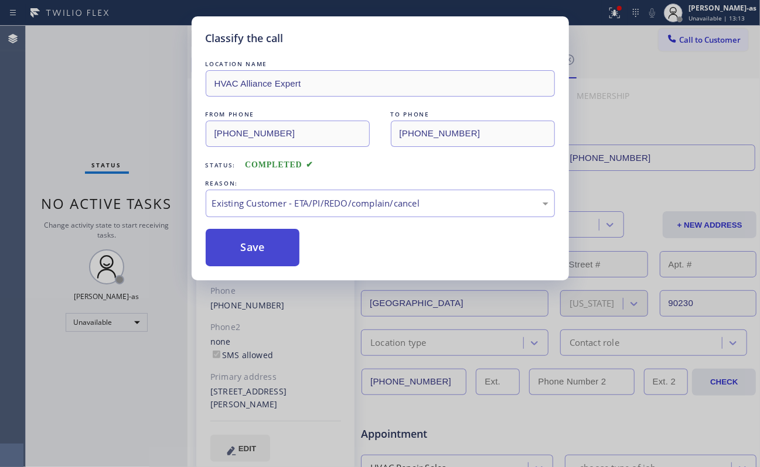
click at [246, 248] on button "Save" at bounding box center [253, 247] width 94 height 37
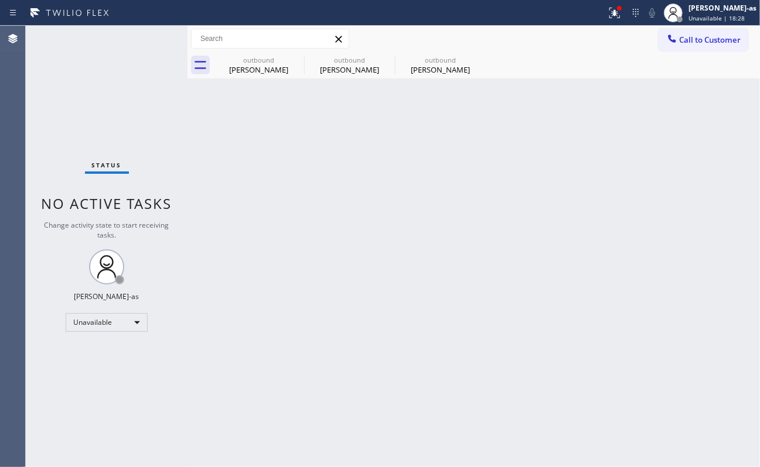
click at [200, 128] on div "Back to Dashboard Change Sender ID Customers Technicians Select a contact Outbo…" at bounding box center [473, 247] width 572 height 442
drag, startPoint x: 258, startPoint y: 52, endPoint x: 330, endPoint y: 48, distance: 72.8
click at [266, 54] on div "outbound [PERSON_NAME]" at bounding box center [258, 65] width 88 height 26
type input "[PHONE_NUMBER]"
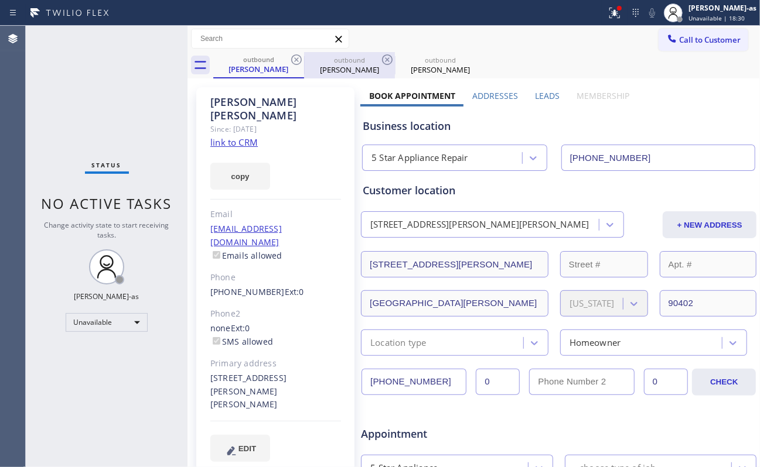
click at [305, 59] on div "outbound" at bounding box center [349, 60] width 88 height 9
type input "[PHONE_NUMBER]"
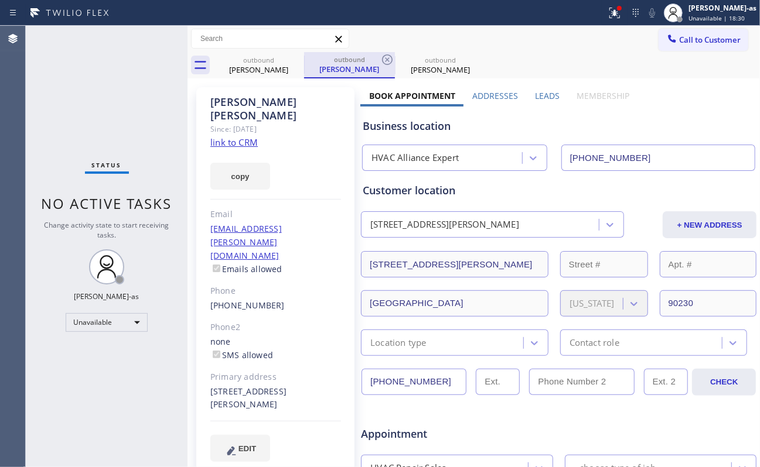
click at [305, 59] on div "outbound" at bounding box center [349, 59] width 88 height 9
click at [281, 64] on div "[PERSON_NAME]" at bounding box center [258, 69] width 88 height 11
type input "[PHONE_NUMBER]"
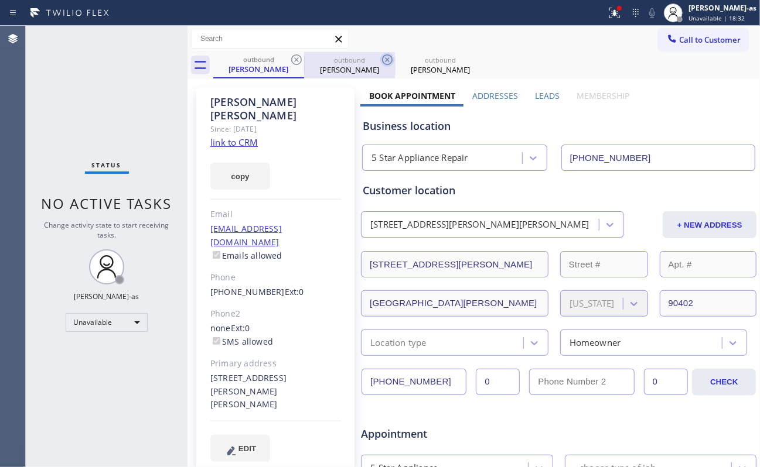
click at [298, 61] on icon at bounding box center [296, 60] width 14 height 14
type input "[PHONE_NUMBER]"
click at [382, 61] on icon at bounding box center [387, 59] width 11 height 11
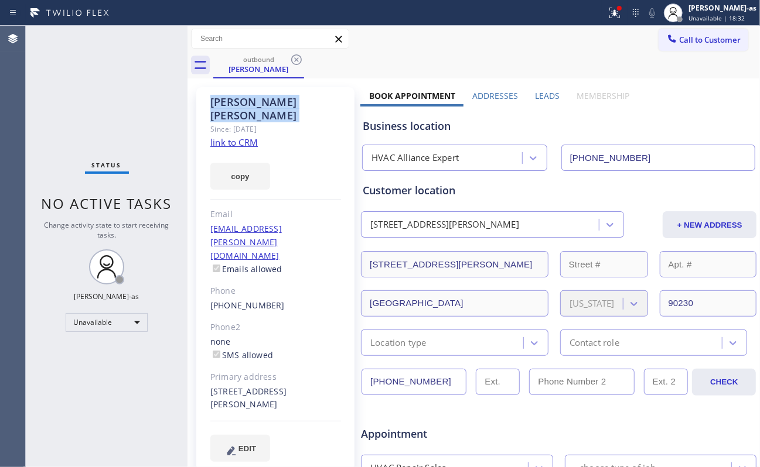
click at [298, 61] on icon at bounding box center [296, 59] width 11 height 11
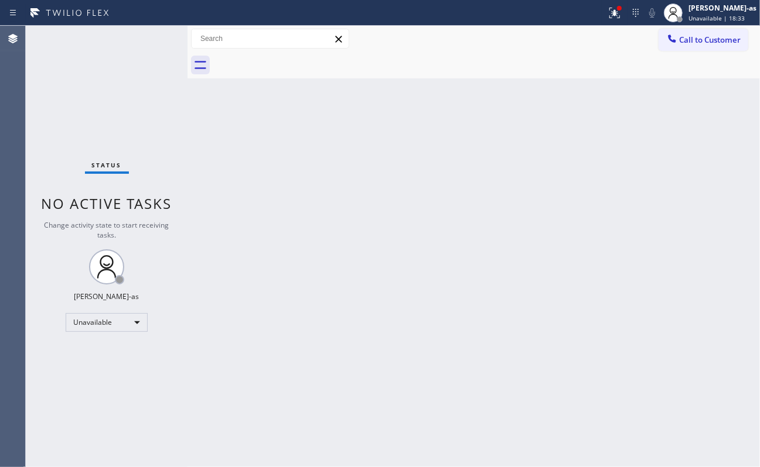
drag, startPoint x: 486, startPoint y: 205, endPoint x: 588, endPoint y: 101, distance: 145.4
click at [493, 200] on div "Back to Dashboard Change Sender ID Customers Technicians Select a contact Outbo…" at bounding box center [473, 247] width 572 height 442
click at [176, 178] on div "Status No active tasks Change activity state to start receiving tasks. [PERSON_…" at bounding box center [107, 247] width 162 height 442
drag, startPoint x: 678, startPoint y: 38, endPoint x: 654, endPoint y: 43, distance: 24.6
click at [619, 40] on div at bounding box center [672, 40] width 14 height 14
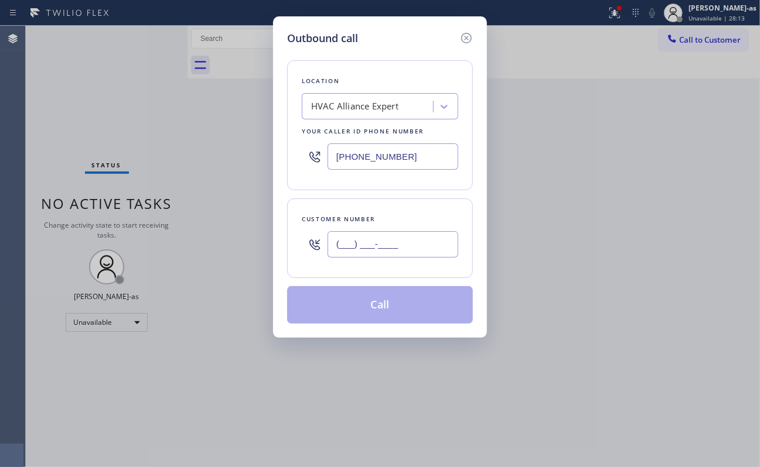
click at [390, 245] on input "(___) ___-____" at bounding box center [392, 244] width 131 height 26
paste input "310) 550-1570"
type input "[PHONE_NUMBER]"
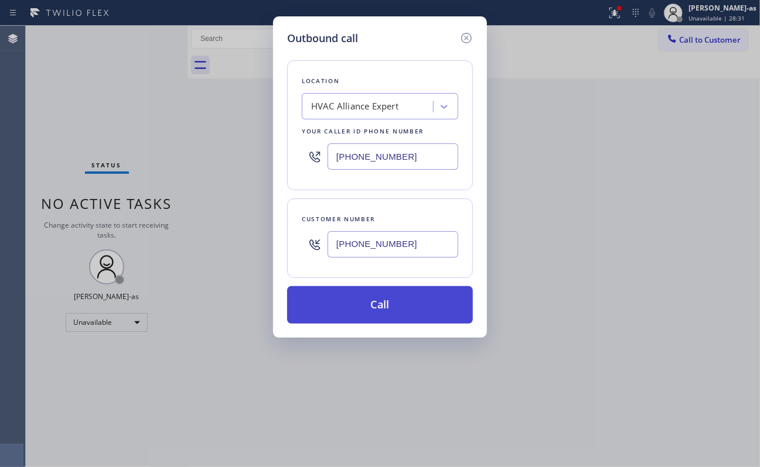
click at [366, 308] on button "Call" at bounding box center [380, 304] width 186 height 37
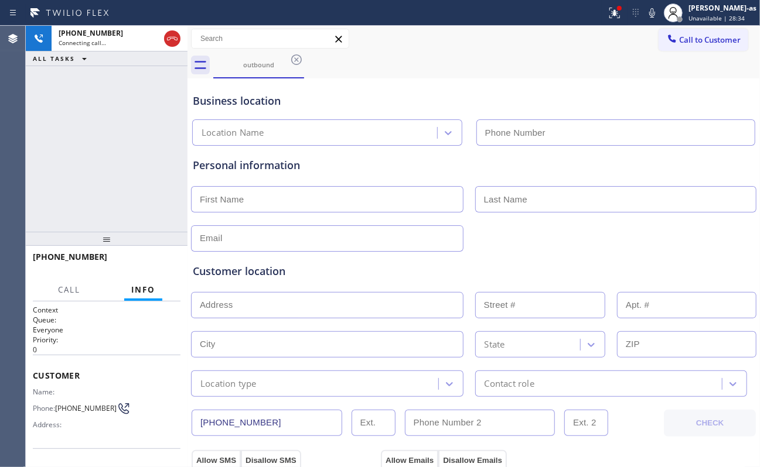
type input "[PHONE_NUMBER]"
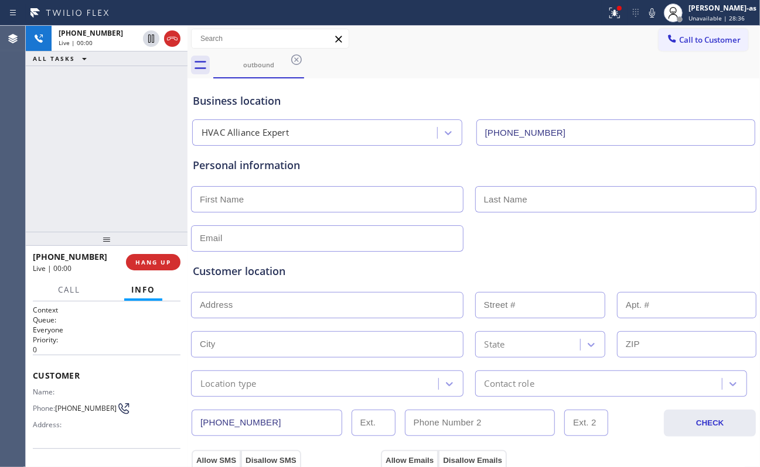
click at [103, 189] on div "[PHONE_NUMBER] Live | 00:00 ALL TASKS ALL TASKS ACTIVE TASKS TASKS IN WRAP UP" at bounding box center [107, 129] width 162 height 206
click at [66, 293] on span "Call" at bounding box center [69, 290] width 22 height 11
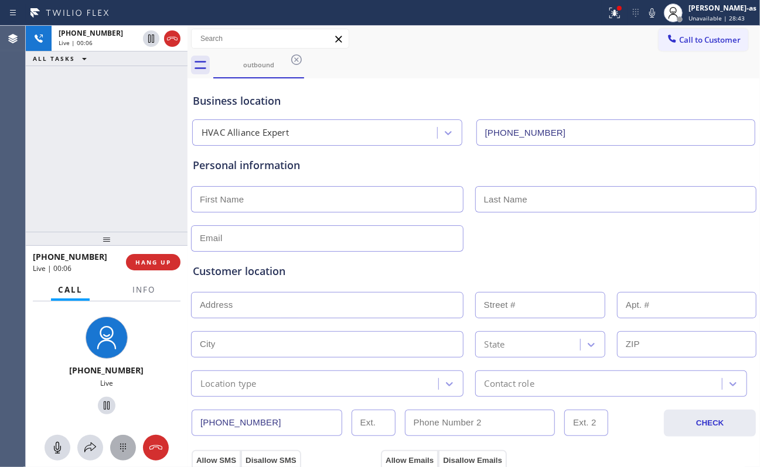
click at [124, 448] on icon at bounding box center [123, 448] width 14 height 14
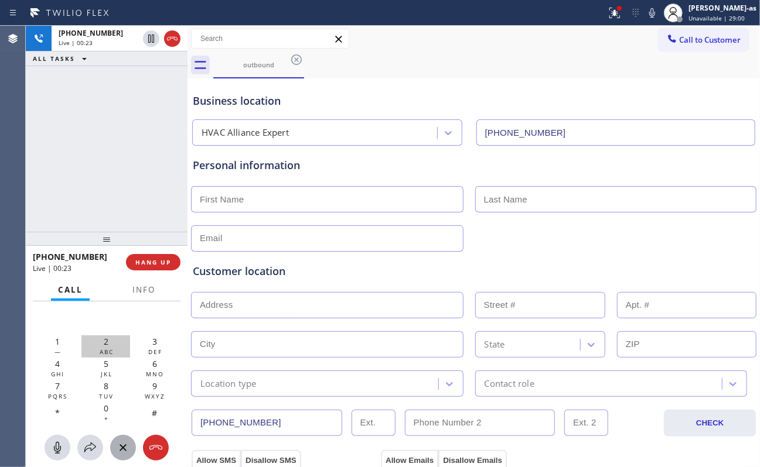
click at [108, 342] on div "2 ABC" at bounding box center [105, 347] width 49 height 22
click at [158, 342] on div "3 DEF" at bounding box center [154, 347] width 49 height 22
click at [107, 415] on span "+" at bounding box center [106, 419] width 5 height 8
drag, startPoint x: 91, startPoint y: 146, endPoint x: 186, endPoint y: 121, distance: 98.3
click at [115, 141] on div "[PHONE_NUMBER] Live | 00:44 ALL TASKS ALL TASKS ACTIVE TASKS TASKS IN WRAP UP" at bounding box center [107, 129] width 162 height 206
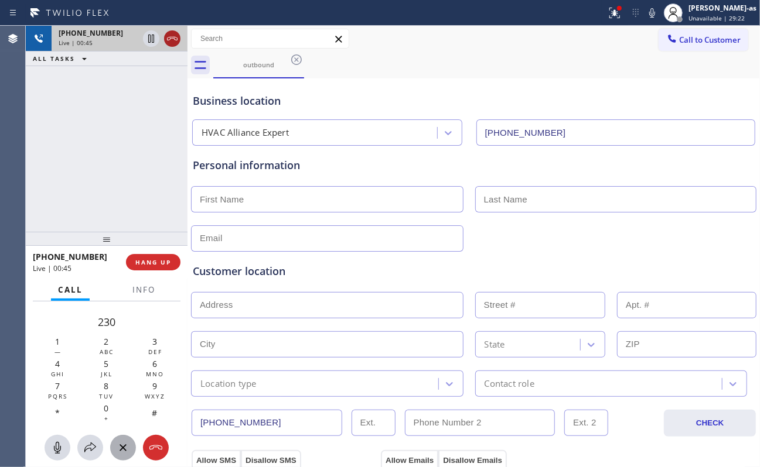
click at [162, 40] on div at bounding box center [162, 39] width 42 height 26
drag, startPoint x: 175, startPoint y: 33, endPoint x: 113, endPoint y: 204, distance: 181.8
click at [175, 33] on icon at bounding box center [172, 39] width 14 height 14
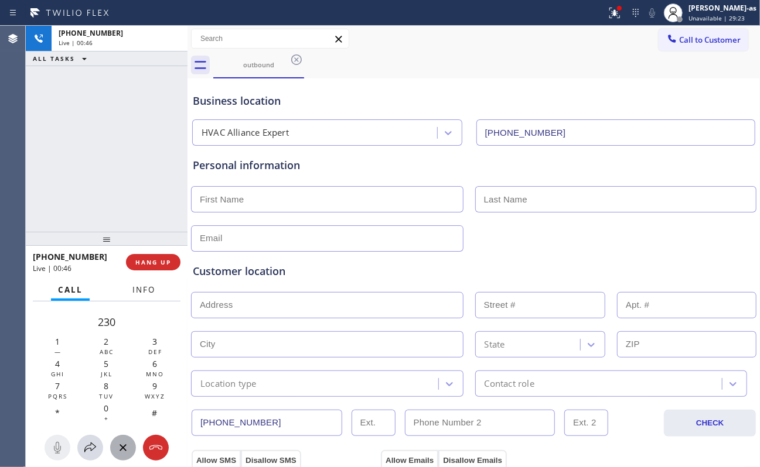
drag, startPoint x: 118, startPoint y: 219, endPoint x: 149, endPoint y: 284, distance: 72.3
click at [129, 235] on div "[PHONE_NUMBER] Live | 00:46 ALL TASKS ALL TASKS ACTIVE TASKS TASKS IN WRAP UP […" at bounding box center [107, 247] width 162 height 442
click at [149, 284] on div "[PHONE_NUMBER] Live | 00:46 HANG UP Call Info 230 1 — 2 ABC 3 DEF 4 GHI 5 JKL 6…" at bounding box center [107, 357] width 162 height 222
click at [149, 277] on div "[PHONE_NUMBER] Live | 00:46 HANG UP" at bounding box center [107, 262] width 148 height 30
click at [150, 272] on div "[PHONE_NUMBER] Live | 00:46 HANG UP" at bounding box center [107, 262] width 148 height 30
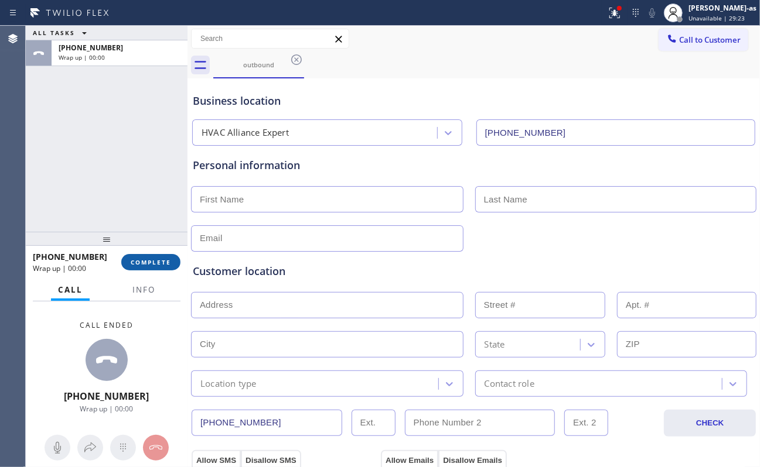
click at [152, 265] on span "COMPLETE" at bounding box center [151, 262] width 40 height 8
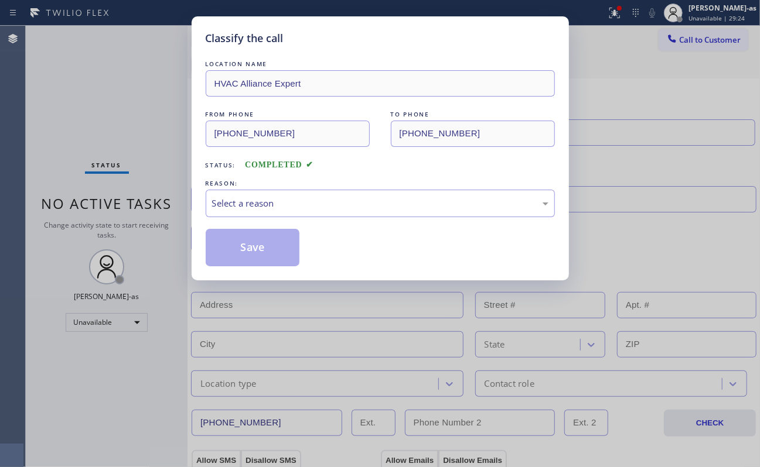
click at [152, 265] on div "Classify the call LOCATION NAME HVAC Alliance Expert FROM PHONE [PHONE_NUMBER] …" at bounding box center [380, 233] width 760 height 467
drag, startPoint x: 387, startPoint y: 158, endPoint x: 346, endPoint y: 181, distance: 47.5
click at [387, 159] on div "Status: COMPLETED" at bounding box center [380, 162] width 349 height 19
click at [305, 209] on div "Select a reason" at bounding box center [380, 203] width 336 height 13
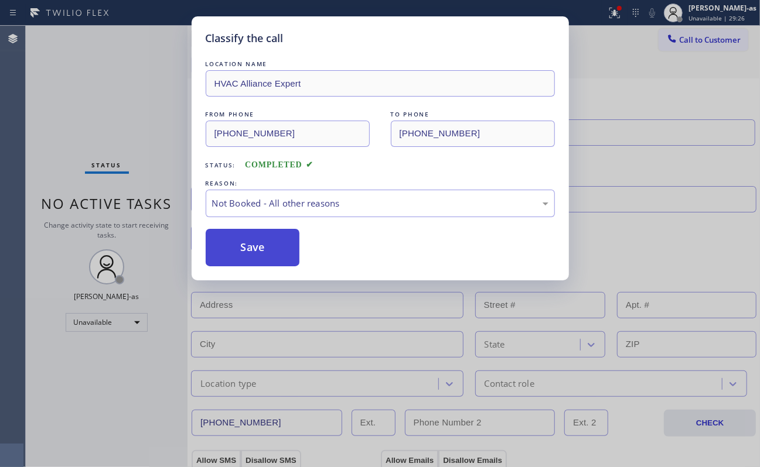
drag, startPoint x: 251, startPoint y: 250, endPoint x: 722, endPoint y: 188, distance: 475.0
click at [254, 250] on button "Save" at bounding box center [253, 247] width 94 height 37
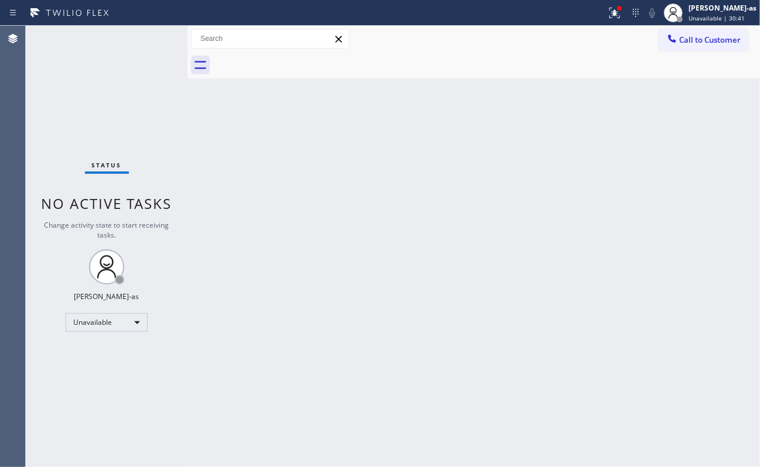
click at [197, 116] on div "Back to Dashboard Change Sender ID Customers Technicians Select a contact Outbo…" at bounding box center [473, 247] width 572 height 442
drag, startPoint x: 690, startPoint y: 42, endPoint x: 448, endPoint y: 220, distance: 300.4
click at [619, 43] on span "Call to Customer" at bounding box center [710, 40] width 62 height 11
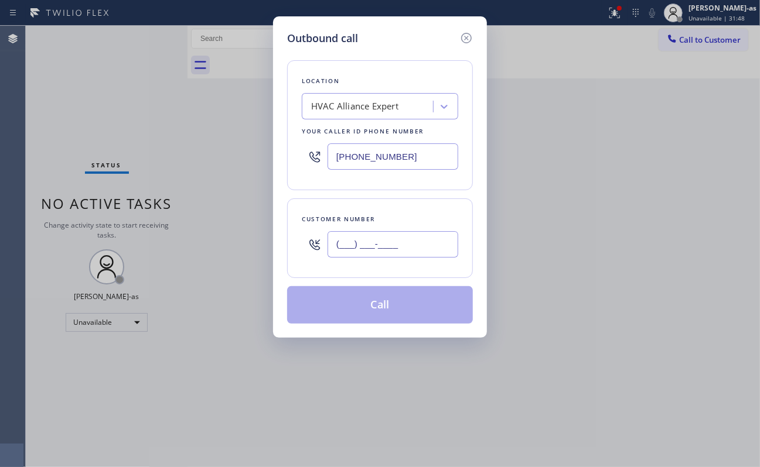
click at [409, 247] on input "(___) ___-____" at bounding box center [392, 244] width 131 height 26
paste input "424) 543-6788"
type input "[PHONE_NUMBER]"
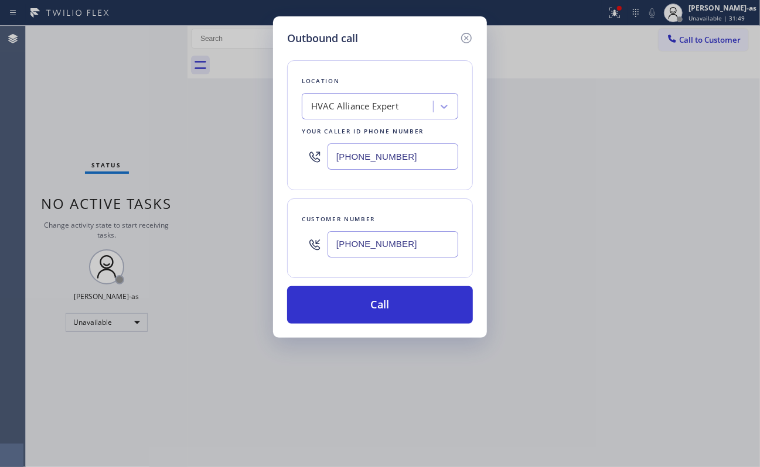
drag, startPoint x: 415, startPoint y: 151, endPoint x: 419, endPoint y: 155, distance: 6.2
click at [415, 152] on input "[PHONE_NUMBER]" at bounding box center [392, 157] width 131 height 26
click at [419, 155] on input "[PHONE_NUMBER]" at bounding box center [392, 157] width 131 height 26
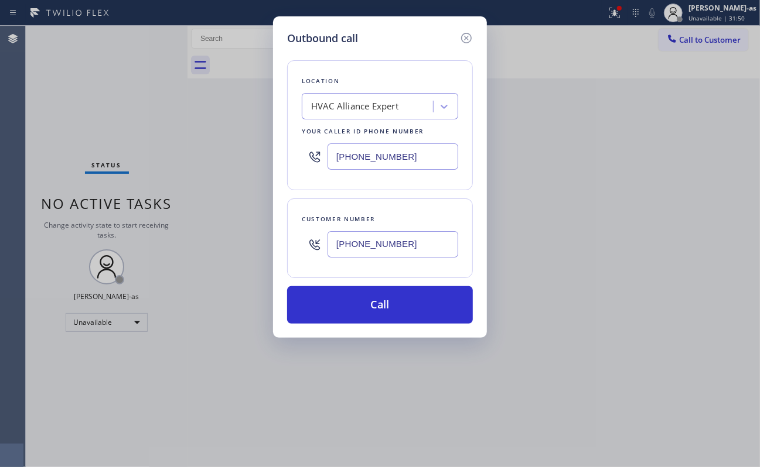
paste input "424) 543-678"
type input "[PHONE_NUMBER]"
click at [405, 244] on input "[PHONE_NUMBER]" at bounding box center [392, 244] width 131 height 26
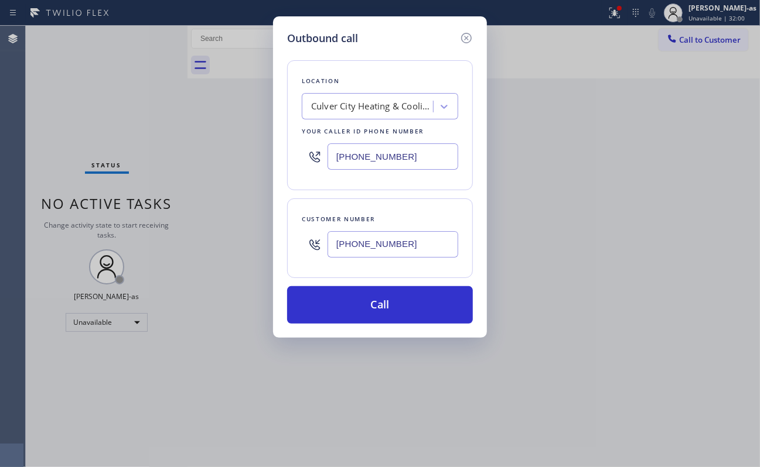
paste input "666-9734"
type input "[PHONE_NUMBER]"
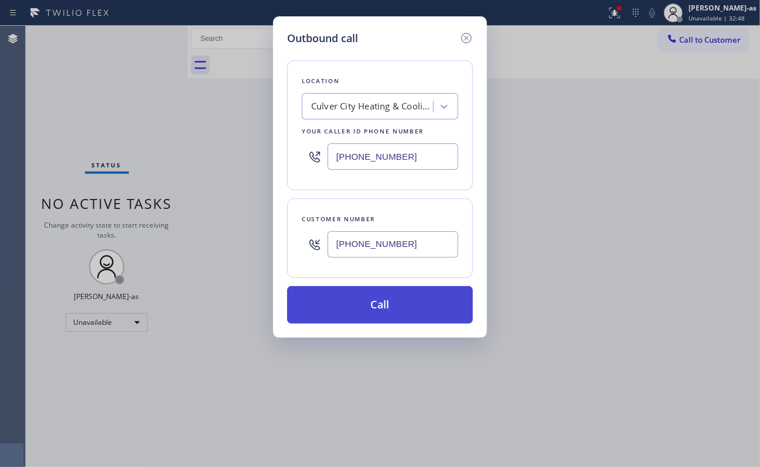
click at [410, 296] on button "Call" at bounding box center [380, 304] width 186 height 37
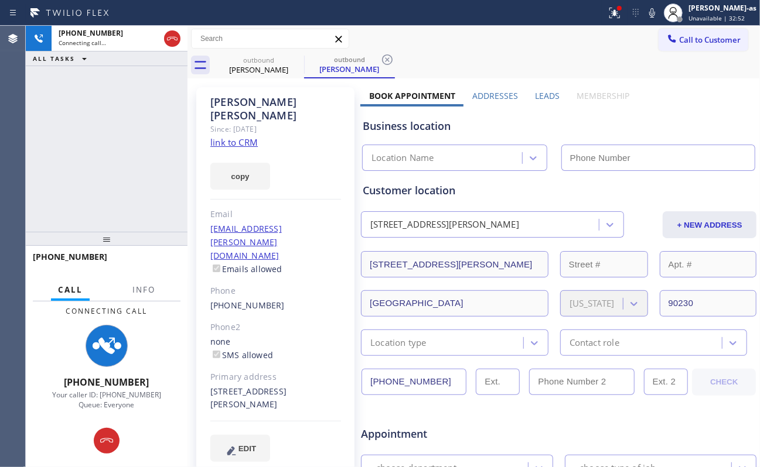
type input "[PHONE_NUMBER]"
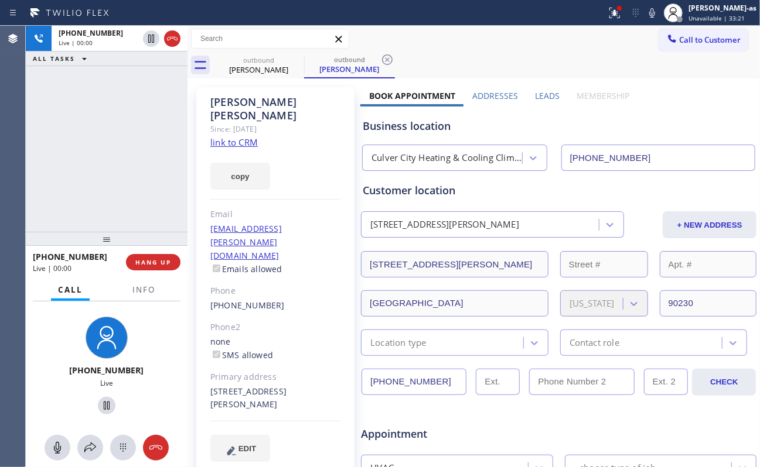
drag, startPoint x: 115, startPoint y: 144, endPoint x: 242, endPoint y: 103, distance: 133.4
click at [116, 144] on div "[PHONE_NUMBER] Live | 00:00 ALL TASKS ALL TASKS ACTIVE TASKS TASKS IN WRAP UP" at bounding box center [107, 129] width 162 height 206
click at [114, 205] on div "[PHONE_NUMBER] Live | 00:01 ALL TASKS ALL TASKS ACTIVE TASKS TASKS IN WRAP UP" at bounding box center [107, 129] width 162 height 206
click at [281, 299] on div "[PHONE_NUMBER]" at bounding box center [275, 305] width 131 height 13
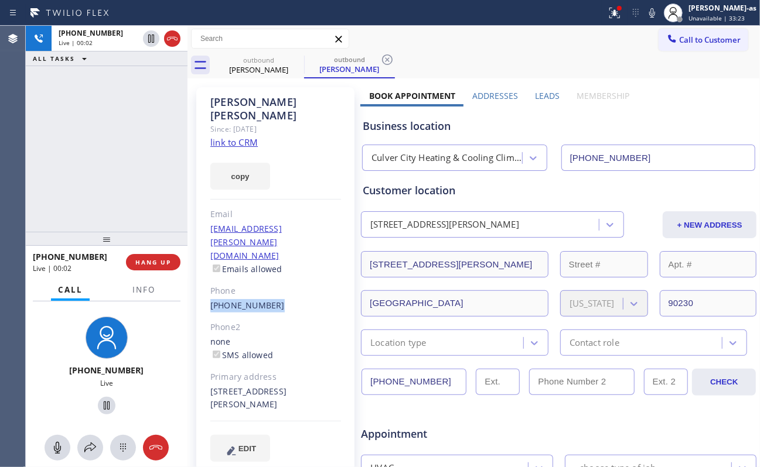
click at [281, 299] on div "[PHONE_NUMBER]" at bounding box center [275, 305] width 131 height 13
copy div "[PHONE_NUMBER]"
click at [116, 182] on div "[PHONE_NUMBER] Live | 00:04 ALL TASKS ALL TASKS ACTIVE TASKS TASKS IN WRAP UP" at bounding box center [107, 129] width 162 height 206
click at [151, 259] on span "HANG UP" at bounding box center [153, 262] width 36 height 8
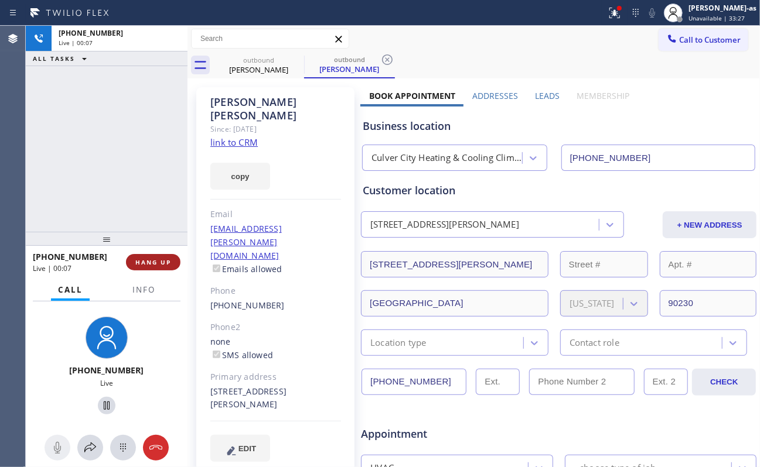
click at [151, 259] on span "HANG UP" at bounding box center [153, 262] width 36 height 8
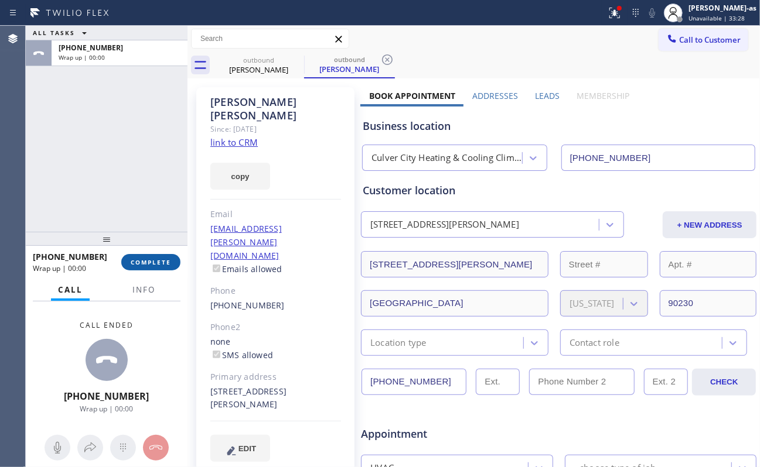
click at [151, 259] on span "COMPLETE" at bounding box center [151, 262] width 40 height 8
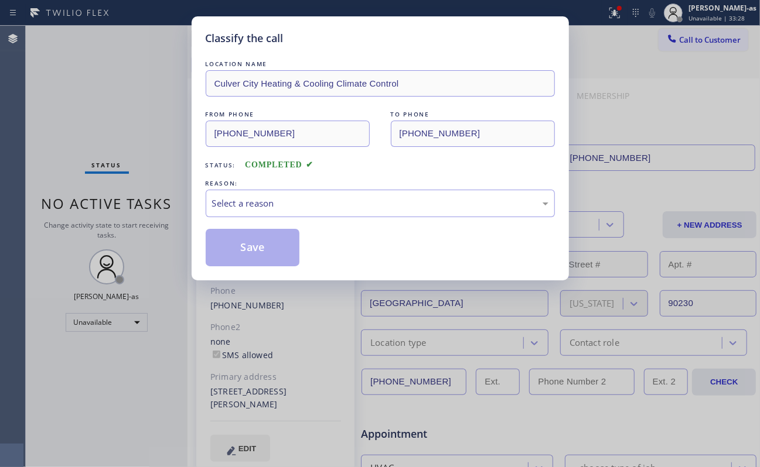
click at [151, 258] on div "Classify the call LOCATION NAME [GEOGRAPHIC_DATA] Heating & Cooling Climate Con…" at bounding box center [380, 233] width 760 height 467
click at [282, 209] on div "Select a reason" at bounding box center [380, 203] width 336 height 13
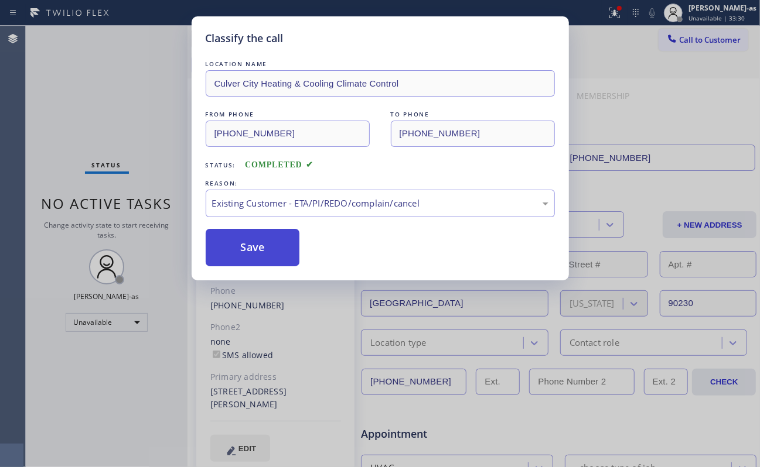
click at [291, 247] on button "Save" at bounding box center [253, 247] width 94 height 37
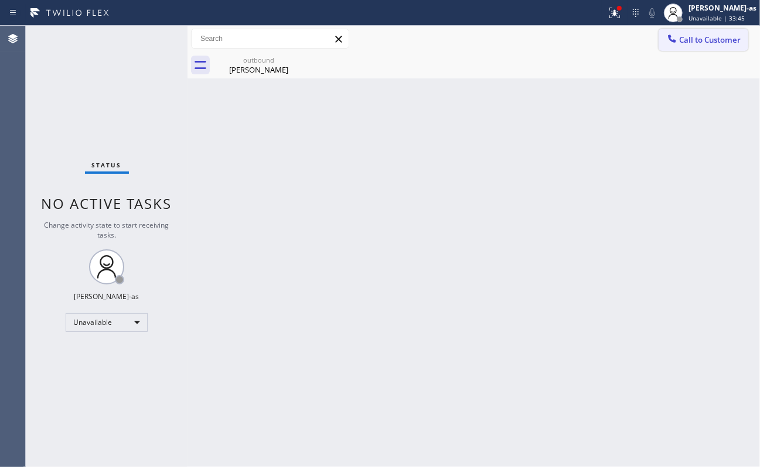
click at [619, 40] on icon at bounding box center [672, 39] width 8 height 8
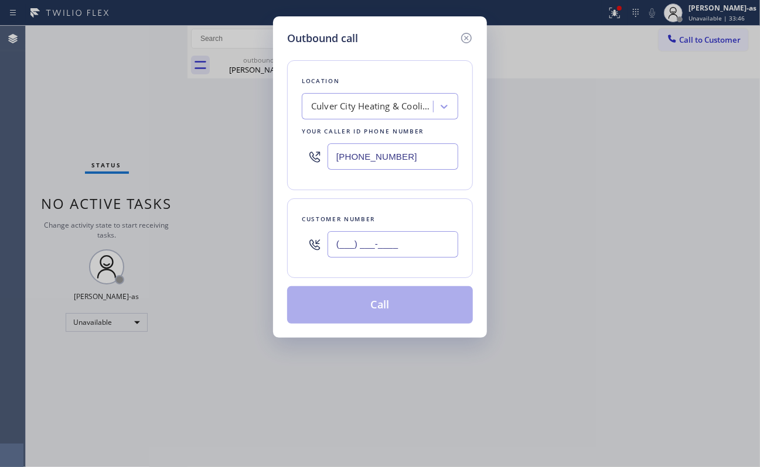
click at [418, 252] on input "(___) ___-____" at bounding box center [392, 244] width 131 height 26
paste input "424) 666-9734"
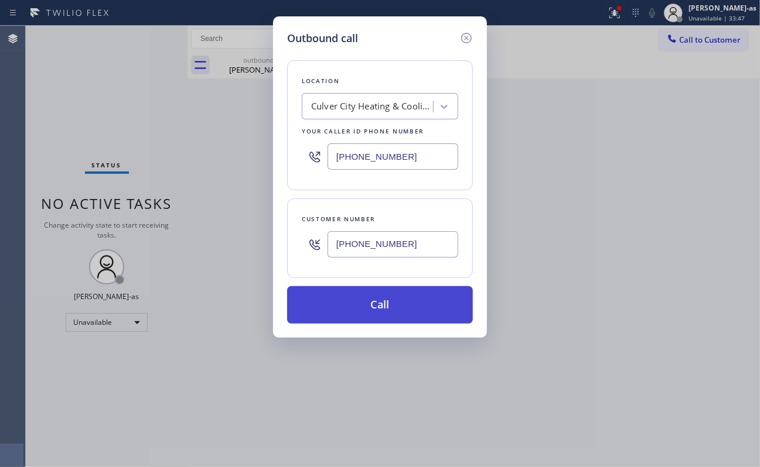
type input "[PHONE_NUMBER]"
click at [385, 308] on button "Call" at bounding box center [380, 304] width 186 height 37
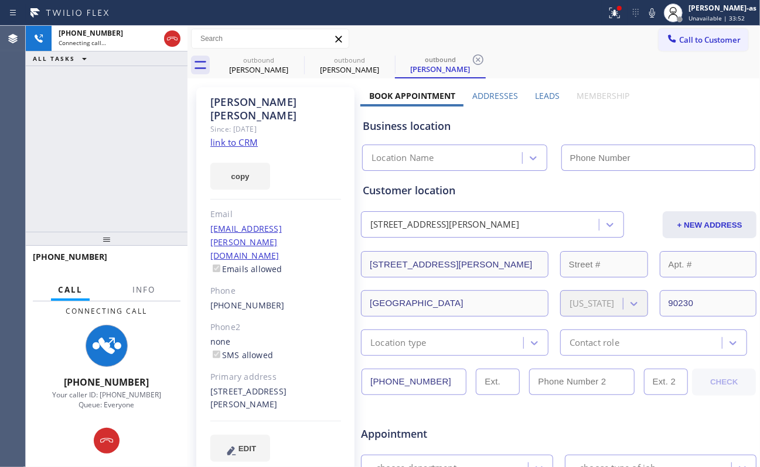
type input "[PHONE_NUMBER]"
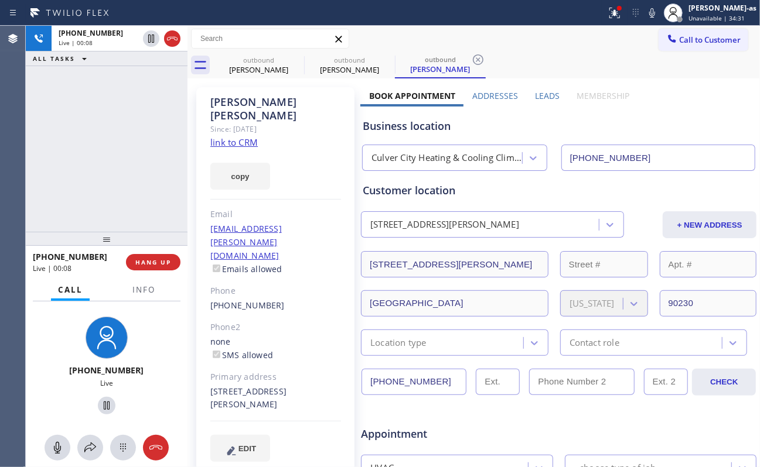
click at [149, 159] on div "[PHONE_NUMBER] Live | 00:08 ALL TASKS ALL TASKS ACTIVE TASKS TASKS IN WRAP UP" at bounding box center [107, 129] width 162 height 206
click at [153, 260] on span "HANG UP" at bounding box center [153, 262] width 36 height 8
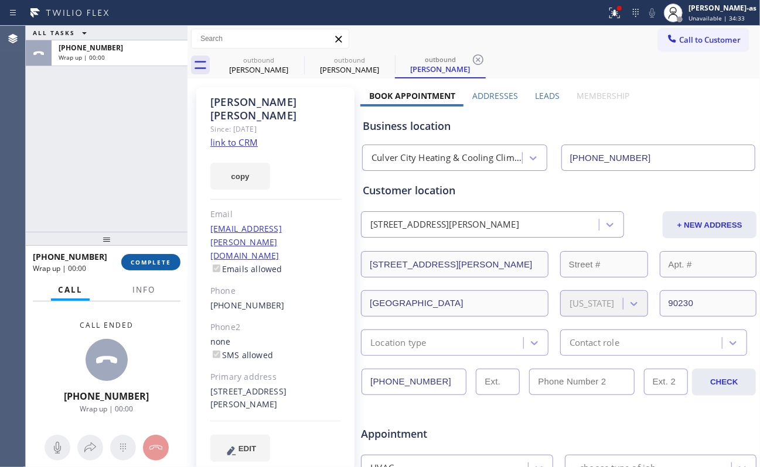
click at [153, 260] on span "COMPLETE" at bounding box center [151, 262] width 40 height 8
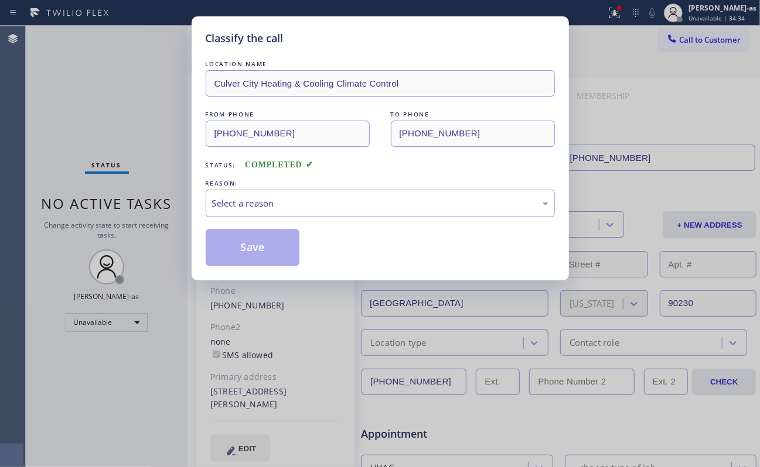
click at [155, 258] on div "Classify the call LOCATION NAME [GEOGRAPHIC_DATA] Heating & Cooling Climate Con…" at bounding box center [380, 233] width 760 height 467
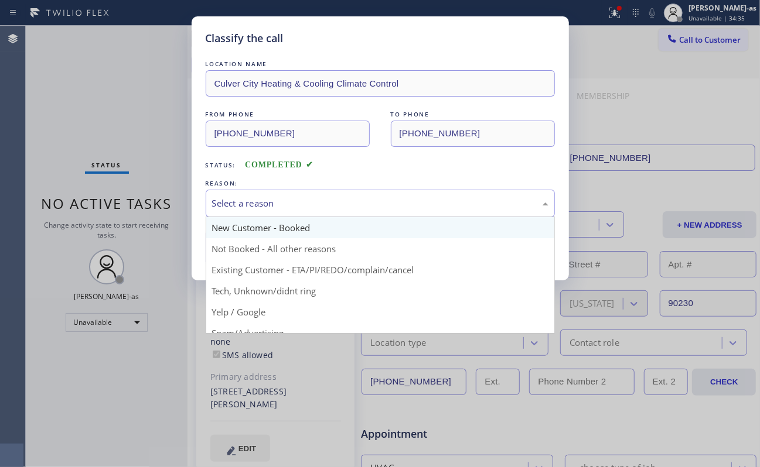
drag, startPoint x: 270, startPoint y: 202, endPoint x: 294, endPoint y: 237, distance: 42.6
click at [270, 204] on div "Select a reason" at bounding box center [380, 203] width 336 height 13
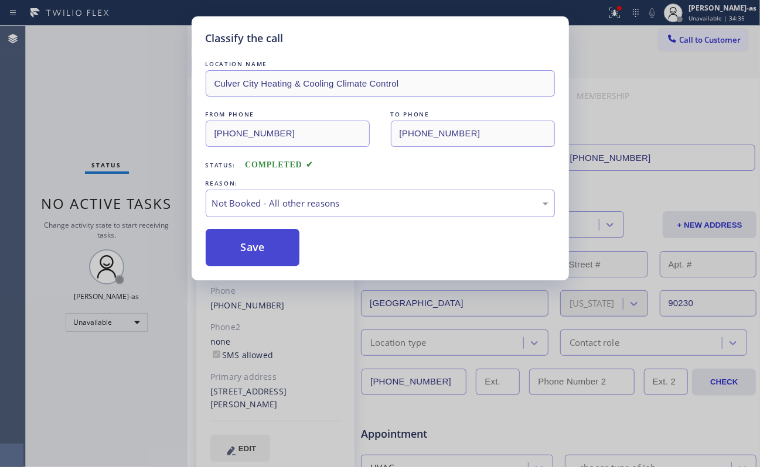
click at [261, 251] on button "Save" at bounding box center [253, 247] width 94 height 37
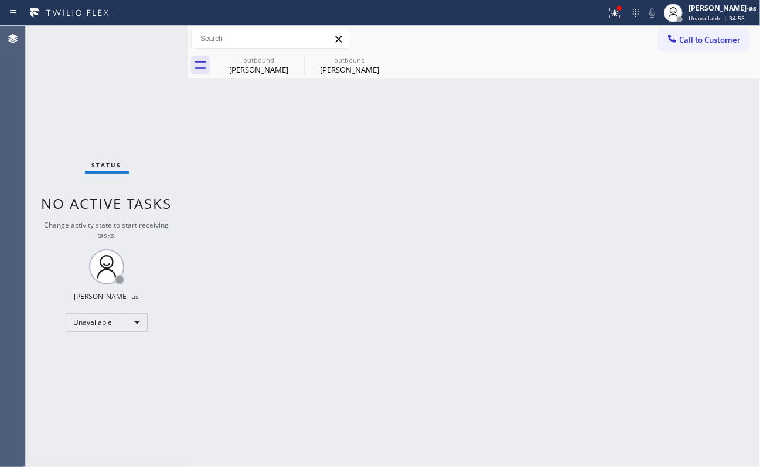
drag, startPoint x: 115, startPoint y: 118, endPoint x: 110, endPoint y: 131, distance: 13.7
click at [111, 132] on div "Status No active tasks Change activity state to start receiving tasks. [PERSON_…" at bounding box center [107, 247] width 162 height 442
click at [252, 59] on div "outbound" at bounding box center [258, 60] width 88 height 9
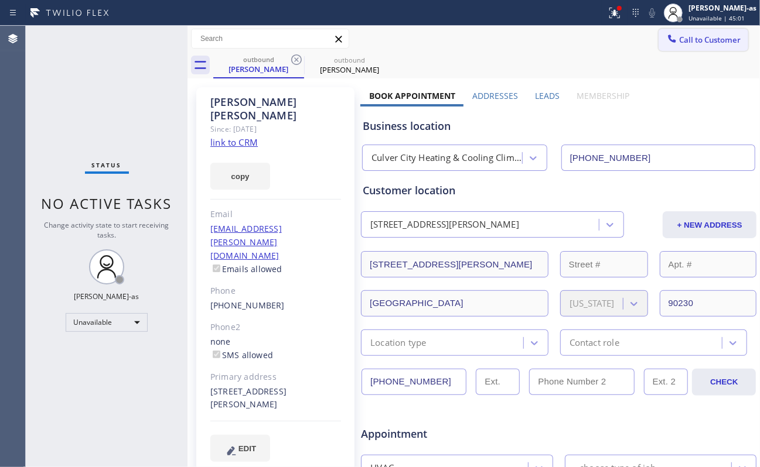
click at [619, 35] on span "Call to Customer" at bounding box center [710, 40] width 62 height 11
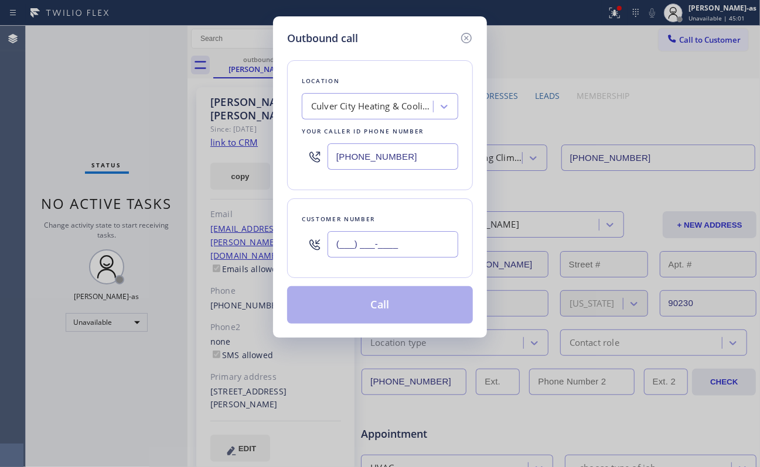
click at [391, 237] on input "(___) ___-____" at bounding box center [392, 244] width 131 height 26
paste input "310) 550-1570"
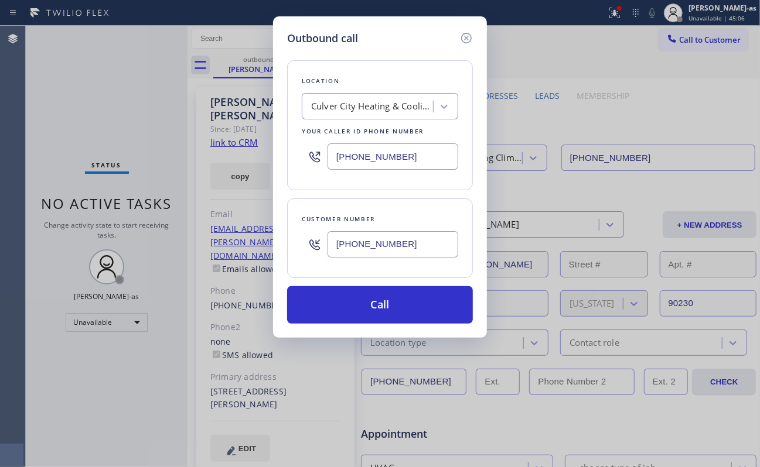
type input "[PHONE_NUMBER]"
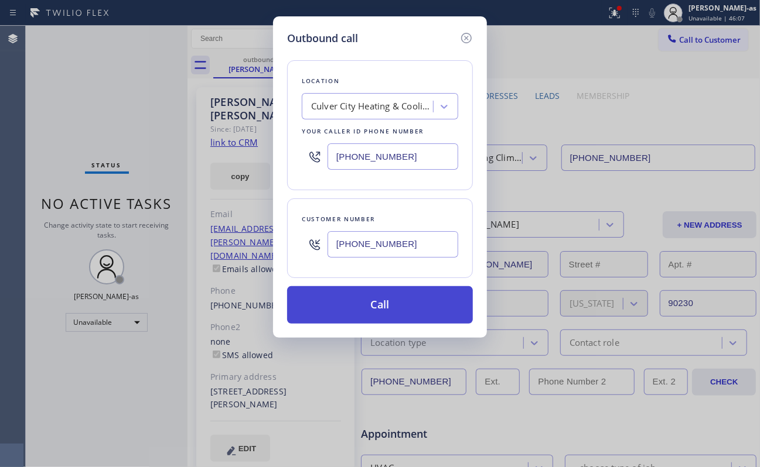
click at [403, 309] on button "Call" at bounding box center [380, 304] width 186 height 37
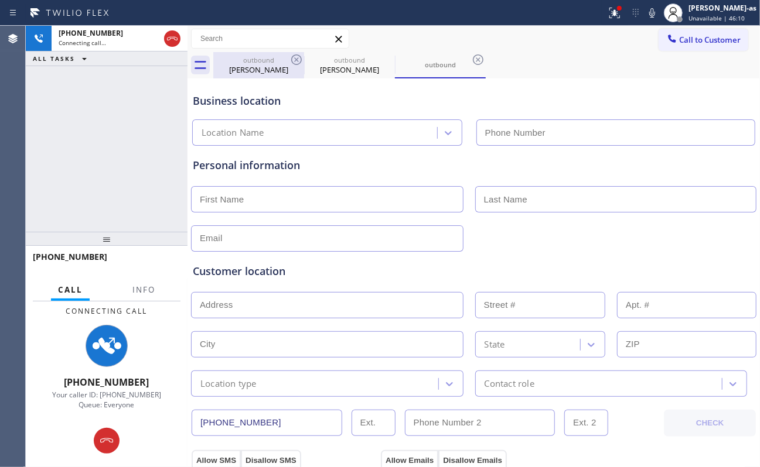
type input "[PHONE_NUMBER]"
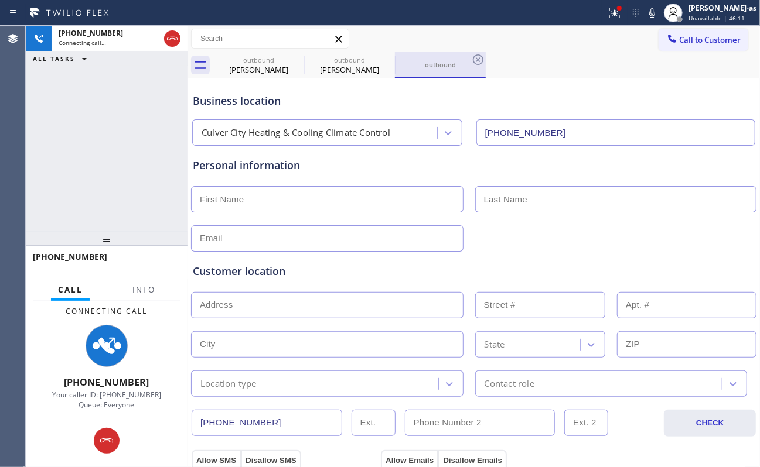
click at [453, 70] on div "outbound" at bounding box center [440, 64] width 88 height 25
click at [479, 61] on icon at bounding box center [478, 59] width 11 height 11
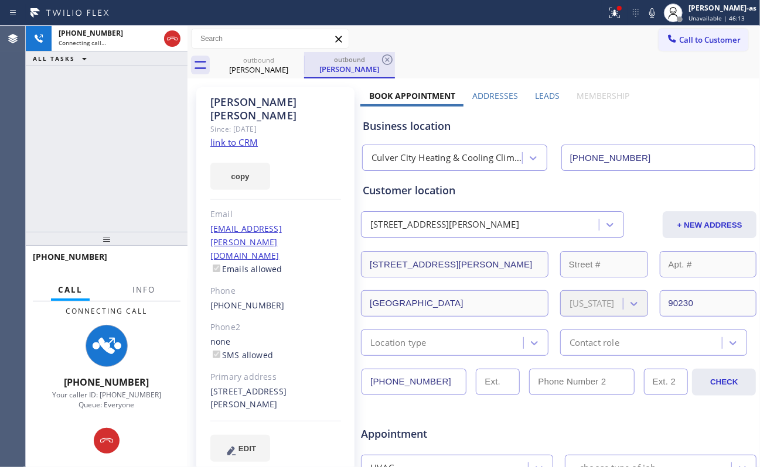
click at [344, 66] on div "[PERSON_NAME]" at bounding box center [349, 69] width 88 height 11
click at [387, 63] on icon at bounding box center [387, 60] width 14 height 14
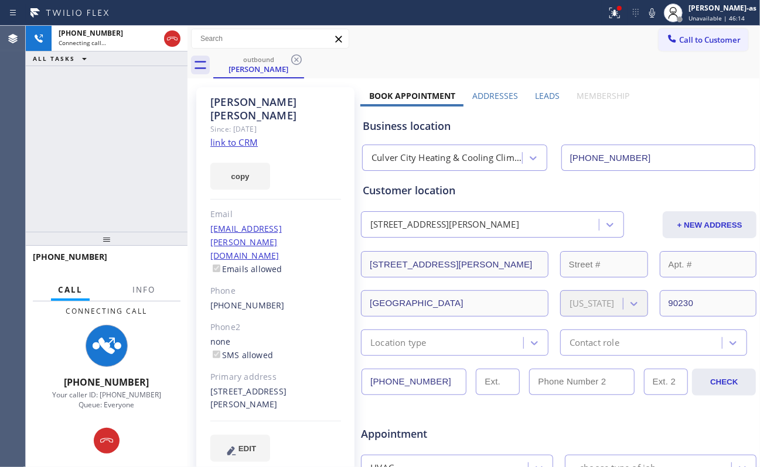
click at [165, 151] on div "[PHONE_NUMBER] Connecting call… ALL TASKS ALL TASKS ACTIVE TASKS TASKS IN WRAP …" at bounding box center [107, 129] width 162 height 206
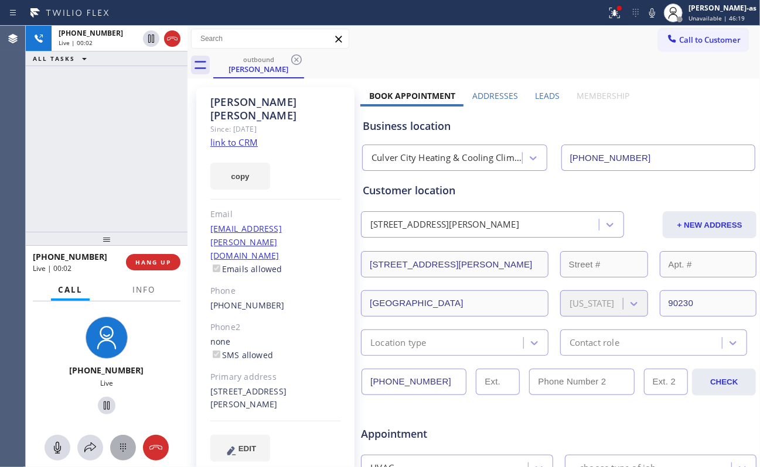
click at [120, 446] on icon at bounding box center [123, 448] width 6 height 8
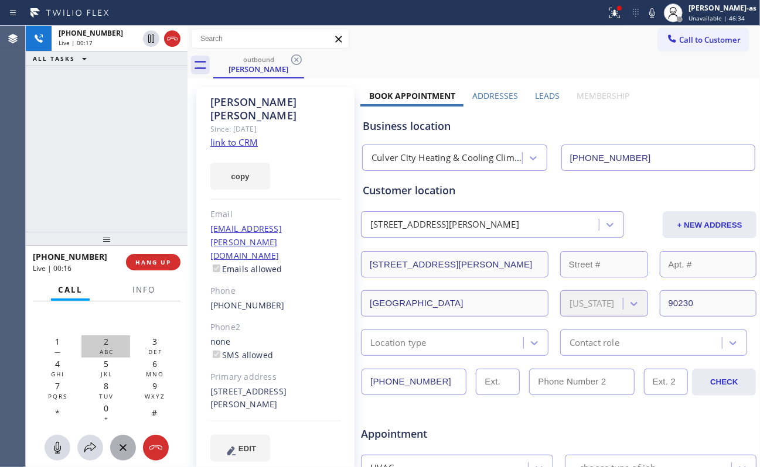
click at [108, 343] on span "2" at bounding box center [106, 341] width 5 height 11
drag, startPoint x: 60, startPoint y: 340, endPoint x: 67, endPoint y: 394, distance: 54.4
click at [64, 340] on div "1 —" at bounding box center [57, 347] width 49 height 22
click at [100, 411] on div "0 +" at bounding box center [105, 413] width 49 height 22
click at [99, 161] on div "[PHONE_NUMBER] Live | 00:29 ALL TASKS ALL TASKS ACTIVE TASKS TASKS IN WRAP UP" at bounding box center [107, 129] width 162 height 206
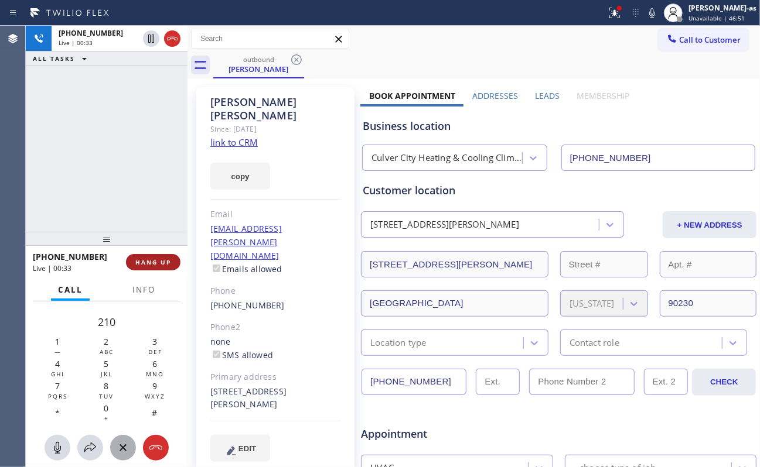
click at [158, 263] on span "HANG UP" at bounding box center [153, 262] width 36 height 8
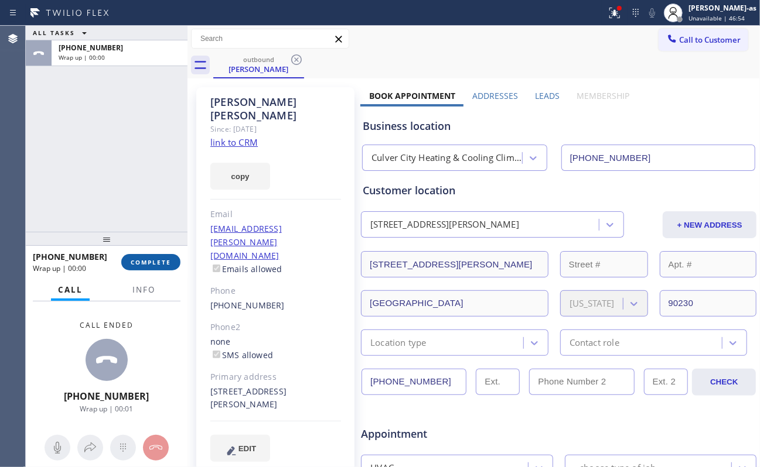
click at [155, 260] on span "COMPLETE" at bounding box center [151, 262] width 40 height 8
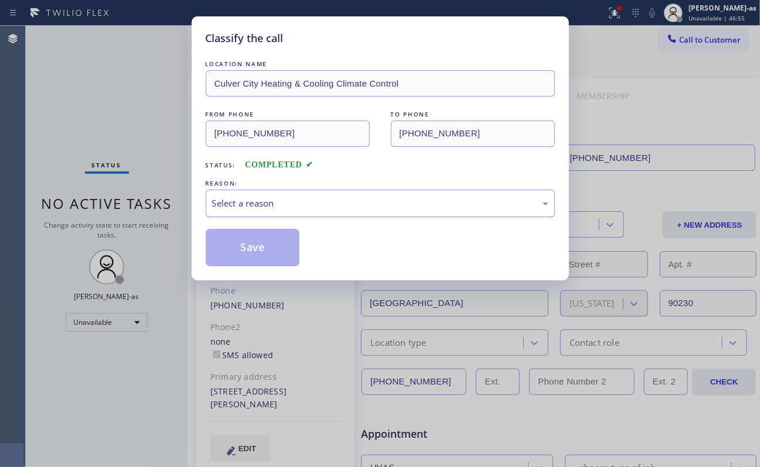
click at [312, 199] on div "Select a reason" at bounding box center [380, 203] width 336 height 13
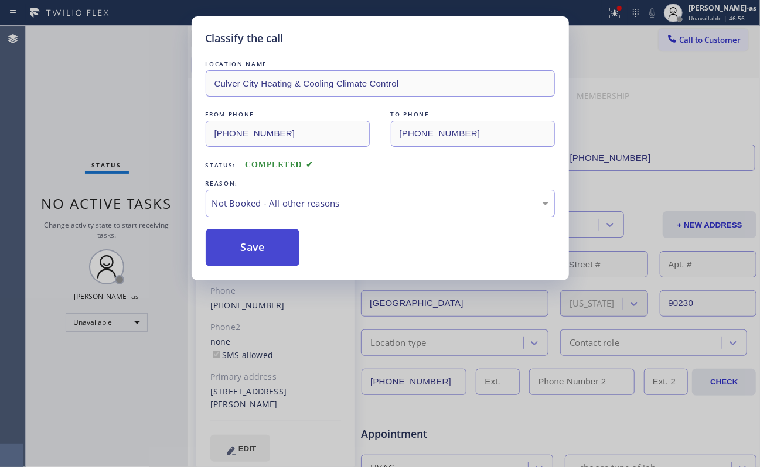
click at [258, 249] on button "Save" at bounding box center [253, 247] width 94 height 37
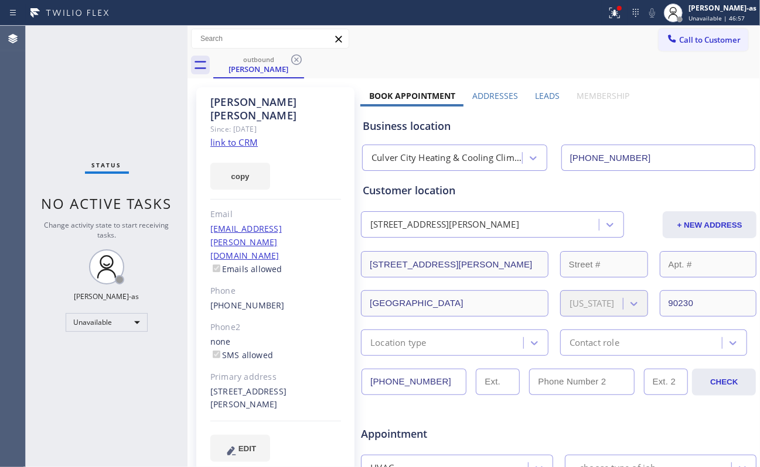
drag, startPoint x: 688, startPoint y: 37, endPoint x: 376, endPoint y: 203, distance: 352.7
click at [619, 42] on span "Call to Customer" at bounding box center [710, 40] width 62 height 11
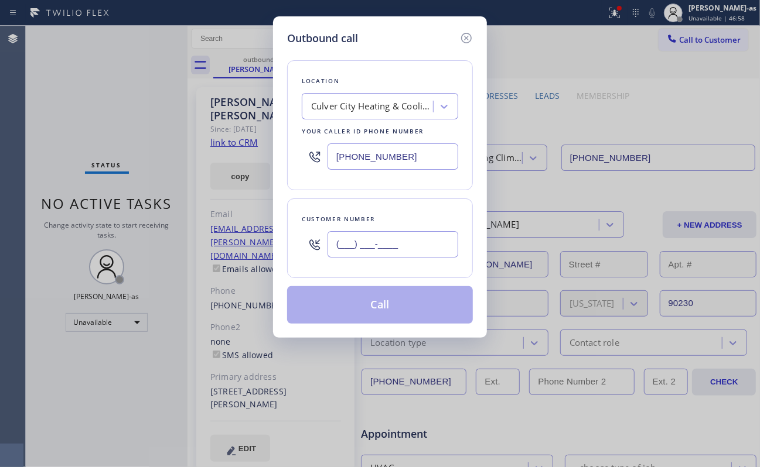
click at [418, 245] on input "(___) ___-____" at bounding box center [392, 244] width 131 height 26
paste input "310) 550-1570"
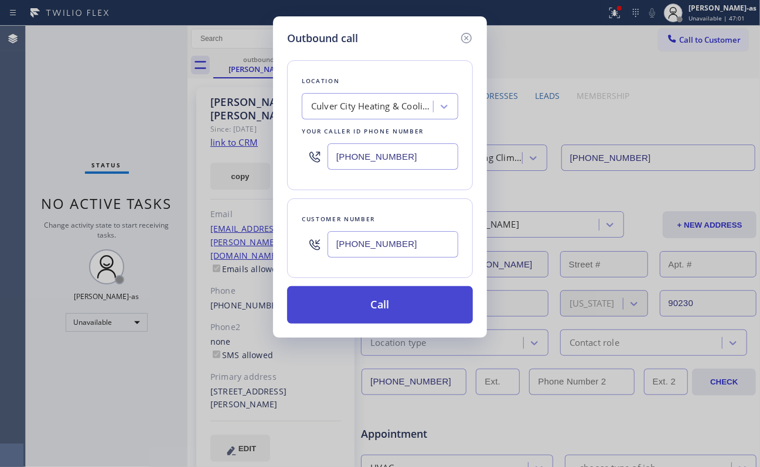
type input "[PHONE_NUMBER]"
click at [388, 301] on button "Call" at bounding box center [380, 304] width 186 height 37
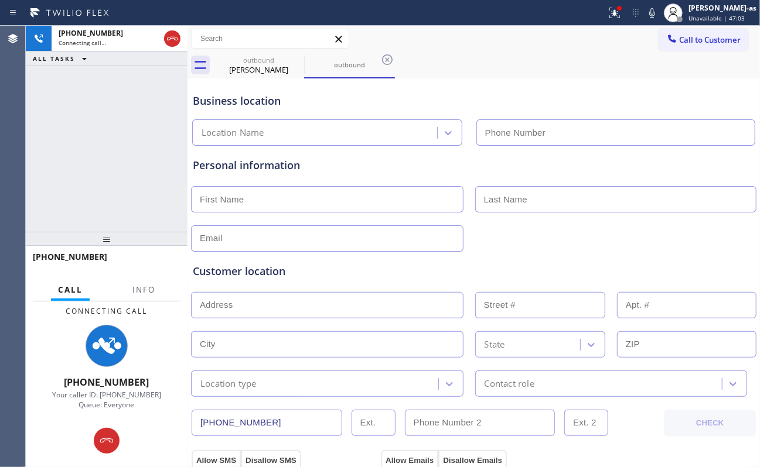
type input "[PHONE_NUMBER]"
click at [141, 299] on div at bounding box center [143, 300] width 37 height 2
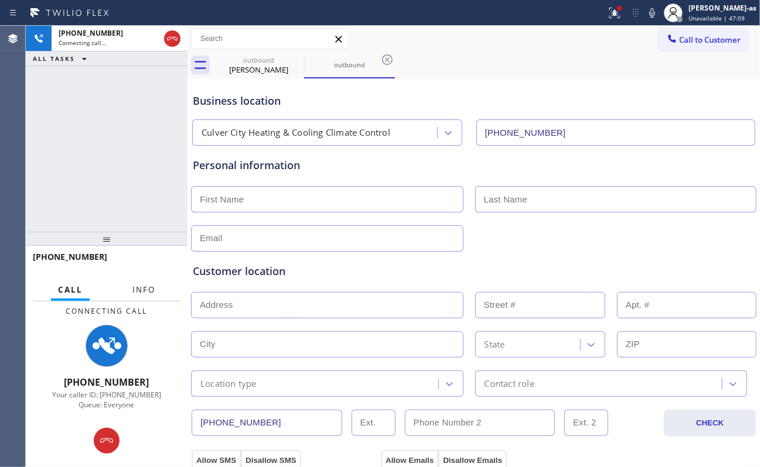
click at [144, 288] on span "Info" at bounding box center [143, 290] width 23 height 11
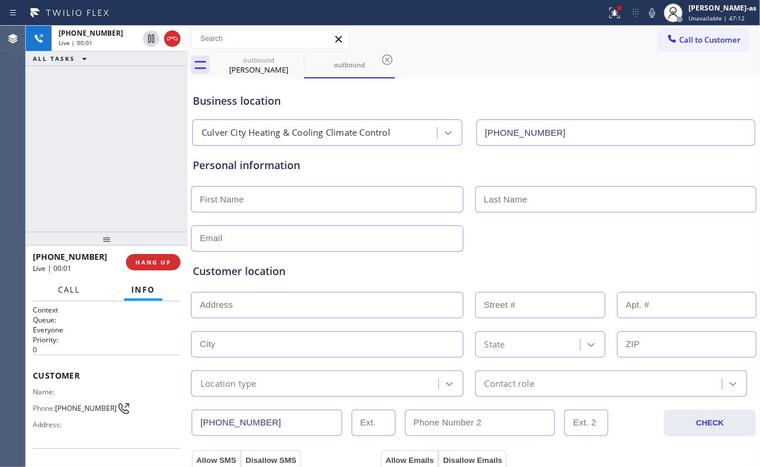
click at [66, 286] on span "Call" at bounding box center [69, 290] width 22 height 11
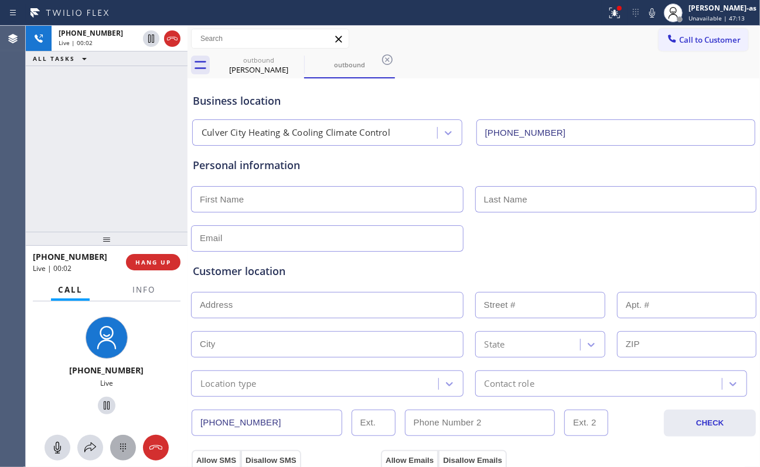
click at [124, 452] on icon at bounding box center [123, 448] width 14 height 14
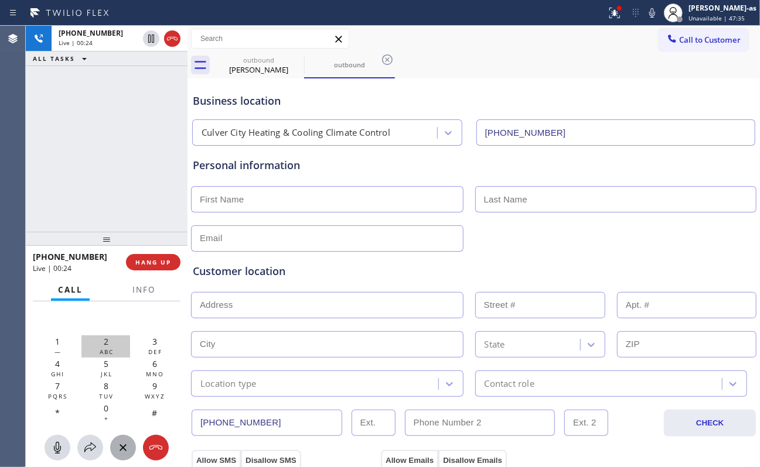
click at [105, 336] on span "2" at bounding box center [106, 341] width 5 height 11
click at [153, 336] on div "3 DEF" at bounding box center [154, 347] width 49 height 22
click at [108, 418] on span "+" at bounding box center [106, 419] width 5 height 8
click at [355, 67] on div "outbound" at bounding box center [349, 64] width 88 height 9
click at [272, 64] on div "[PERSON_NAME]" at bounding box center [258, 69] width 88 height 11
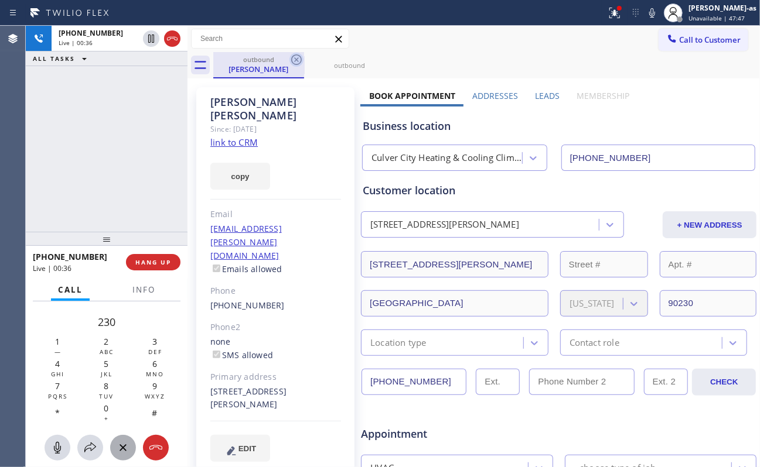
click at [293, 57] on icon at bounding box center [296, 59] width 11 height 11
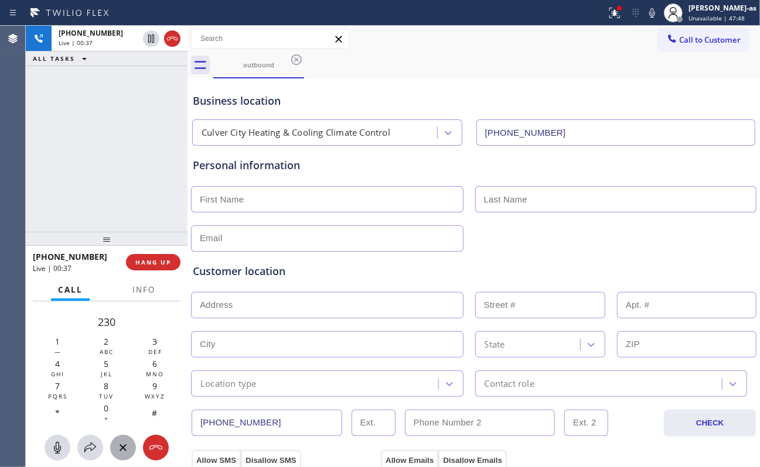
click at [138, 132] on div "[PHONE_NUMBER] Live | 00:37 ALL TASKS ALL TASKS ACTIVE TASKS TASKS IN WRAP UP" at bounding box center [107, 129] width 162 height 206
drag, startPoint x: 176, startPoint y: 33, endPoint x: 138, endPoint y: 204, distance: 175.1
click at [176, 37] on icon at bounding box center [172, 39] width 14 height 14
click at [138, 204] on div "[PHONE_NUMBER] Live | 01:05 ALL TASKS ALL TASKS ACTIVE TASKS TASKS IN WRAP UP" at bounding box center [107, 129] width 162 height 206
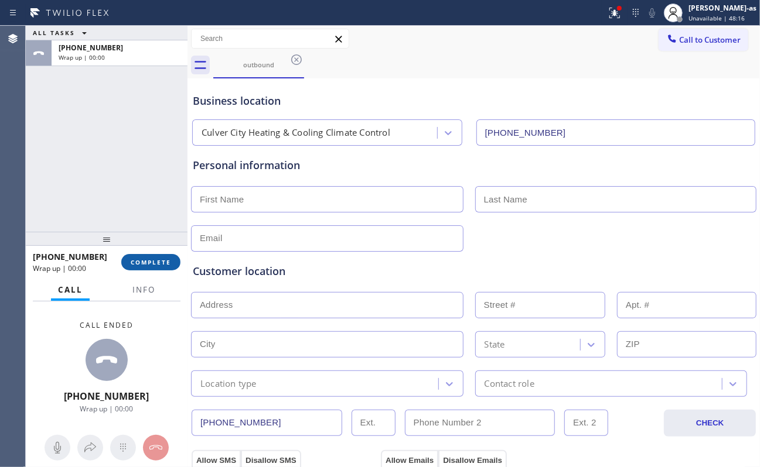
click at [159, 268] on button "COMPLETE" at bounding box center [150, 262] width 59 height 16
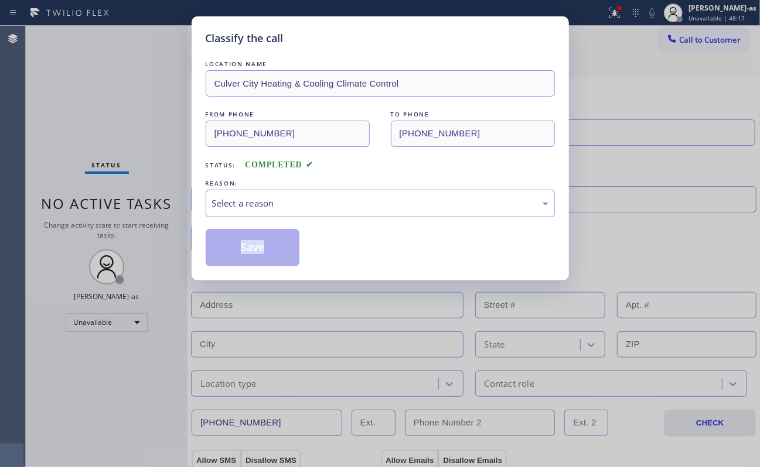
click at [159, 268] on div "Classify the call LOCATION NAME [GEOGRAPHIC_DATA] Heating & Cooling Climate Con…" at bounding box center [380, 233] width 760 height 467
click at [254, 210] on div "Select a reason" at bounding box center [380, 203] width 336 height 13
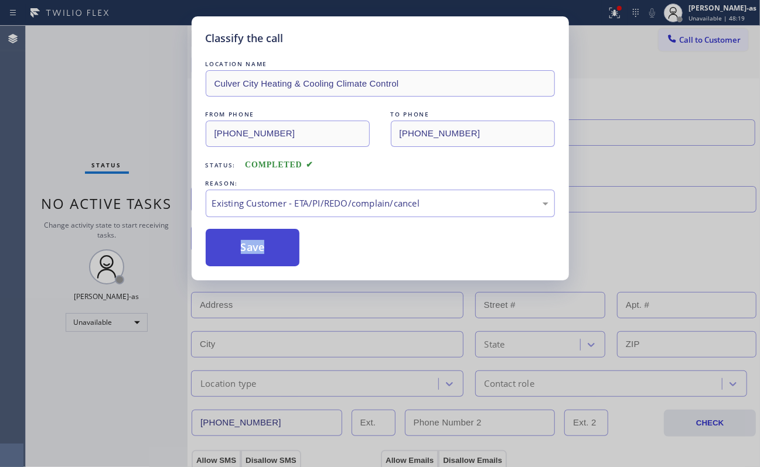
click at [253, 244] on button "Save" at bounding box center [253, 247] width 94 height 37
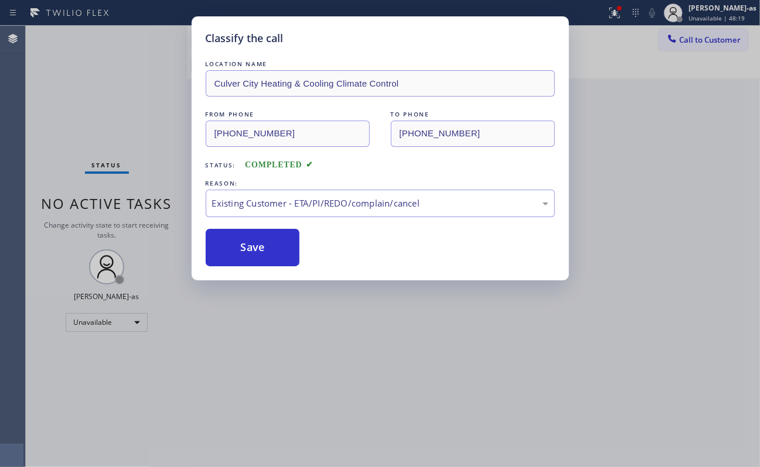
click at [118, 144] on div "Classify the call LOCATION NAME [GEOGRAPHIC_DATA] Heating & Cooling Climate Con…" at bounding box center [380, 233] width 760 height 467
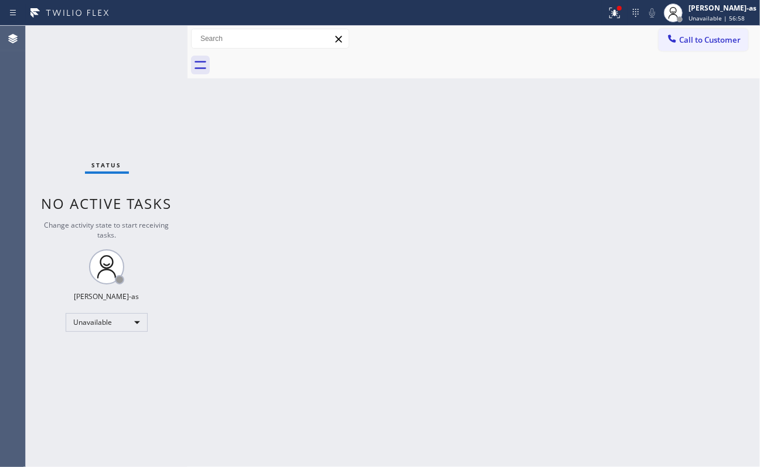
click at [619, 41] on span "Call to Customer" at bounding box center [710, 40] width 62 height 11
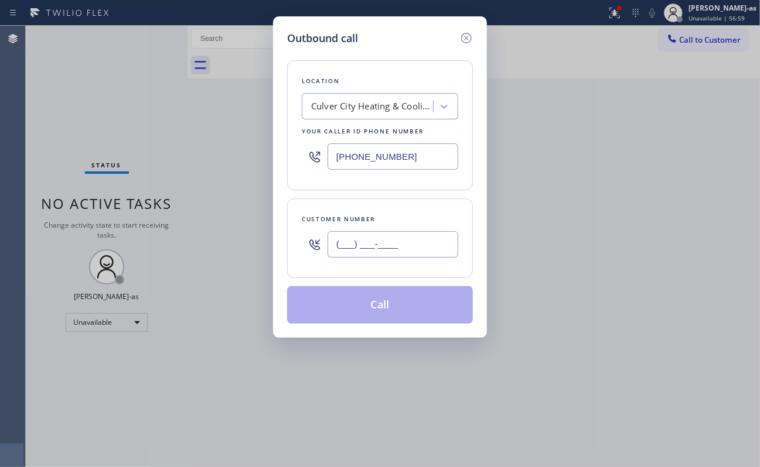
click at [385, 239] on input "(___) ___-____" at bounding box center [392, 244] width 131 height 26
paste input "424) 666-9734"
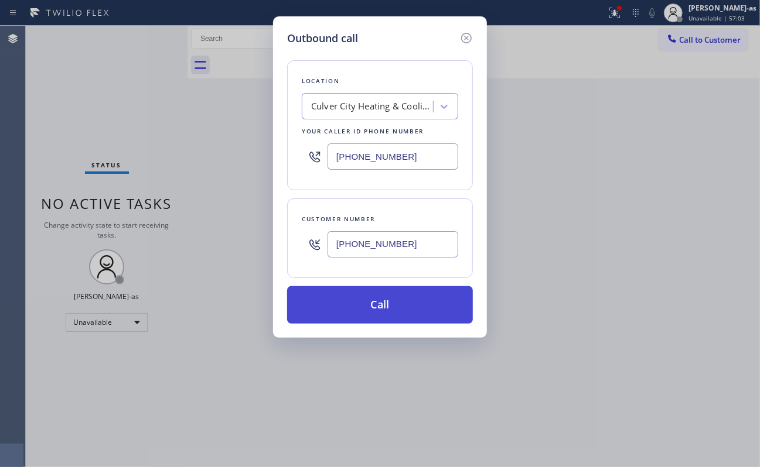
type input "[PHONE_NUMBER]"
click at [368, 306] on button "Call" at bounding box center [380, 304] width 186 height 37
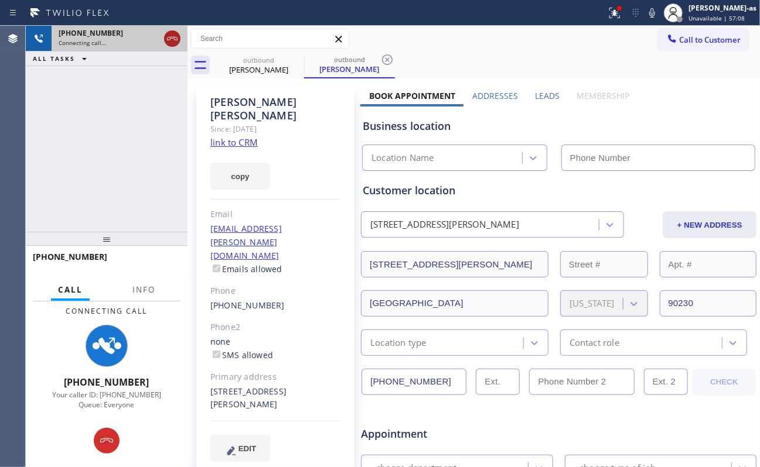
type input "[PHONE_NUMBER]"
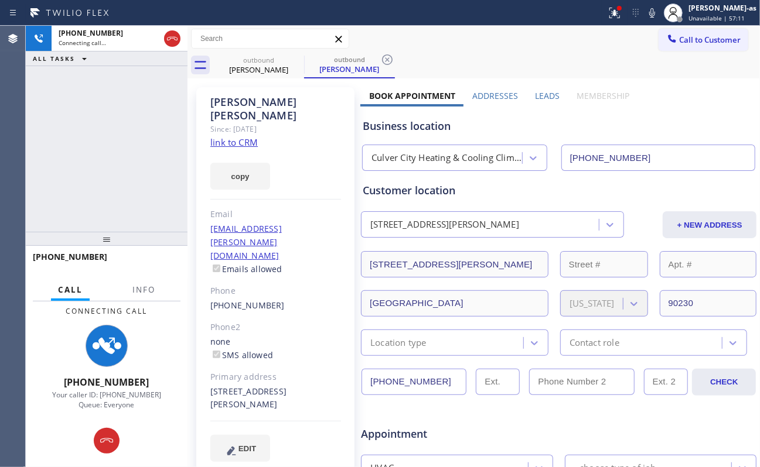
click at [236, 136] on link "link to CRM" at bounding box center [233, 142] width 47 height 12
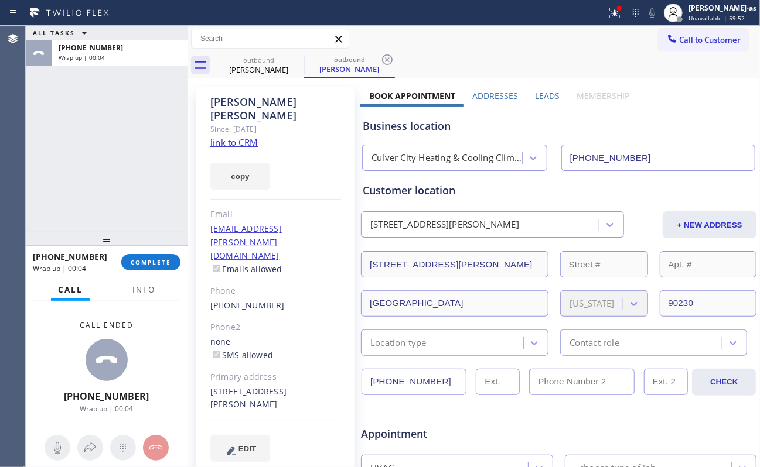
drag, startPoint x: 132, startPoint y: 96, endPoint x: 132, endPoint y: 103, distance: 7.0
click at [132, 103] on div "ALL TASKS ALL TASKS ACTIVE TASKS TASKS IN WRAP UP [PHONE_NUMBER] Wrap up | 00:04" at bounding box center [107, 129] width 162 height 206
click at [131, 111] on div "ALL TASKS ALL TASKS ACTIVE TASKS TASKS IN WRAP UP [PHONE_NUMBER] Wrap up | 00:05" at bounding box center [107, 129] width 162 height 206
drag, startPoint x: 250, startPoint y: 69, endPoint x: 282, endPoint y: 68, distance: 32.2
click at [251, 71] on div "[PERSON_NAME]" at bounding box center [258, 69] width 88 height 11
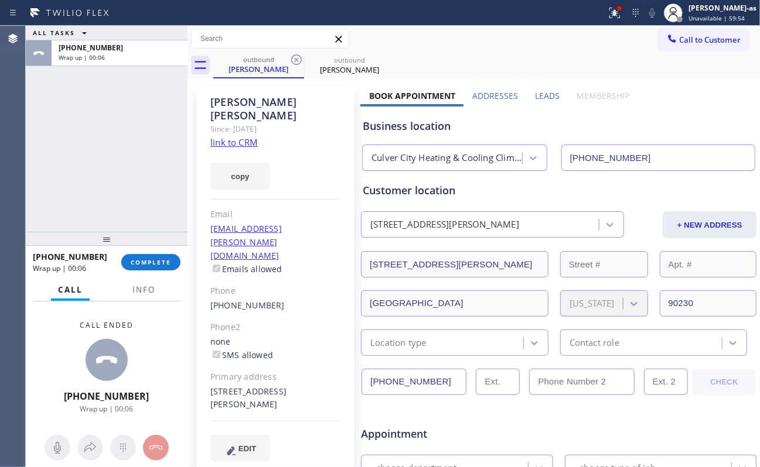
drag, startPoint x: 298, startPoint y: 59, endPoint x: 153, endPoint y: 120, distance: 156.7
click at [294, 62] on icon at bounding box center [296, 60] width 14 height 14
drag, startPoint x: 148, startPoint y: 127, endPoint x: 134, endPoint y: 237, distance: 110.4
click at [148, 136] on div "ALL TASKS ALL TASKS ACTIVE TASKS TASKS IN WRAP UP [PHONE_NUMBER] Wrap up | 00:06" at bounding box center [107, 129] width 162 height 206
drag, startPoint x: 107, startPoint y: 169, endPoint x: 150, endPoint y: 225, distance: 70.5
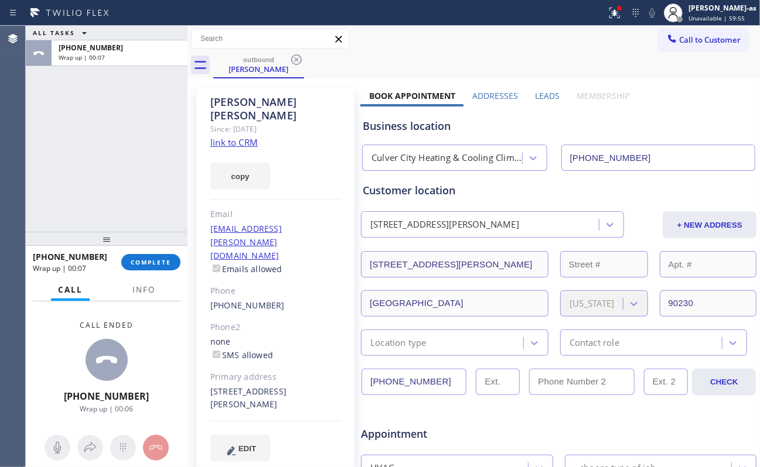
click at [108, 169] on div "ALL TASKS ALL TASKS ACTIVE TASKS TASKS IN WRAP UP [PHONE_NUMBER] Wrap up | 00:07" at bounding box center [107, 129] width 162 height 206
click at [146, 261] on span "COMPLETE" at bounding box center [151, 262] width 40 height 8
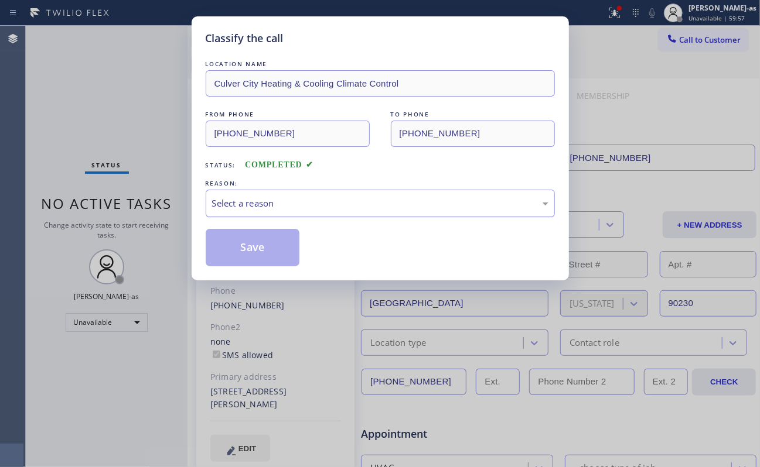
click at [266, 210] on div "Select a reason" at bounding box center [380, 203] width 336 height 13
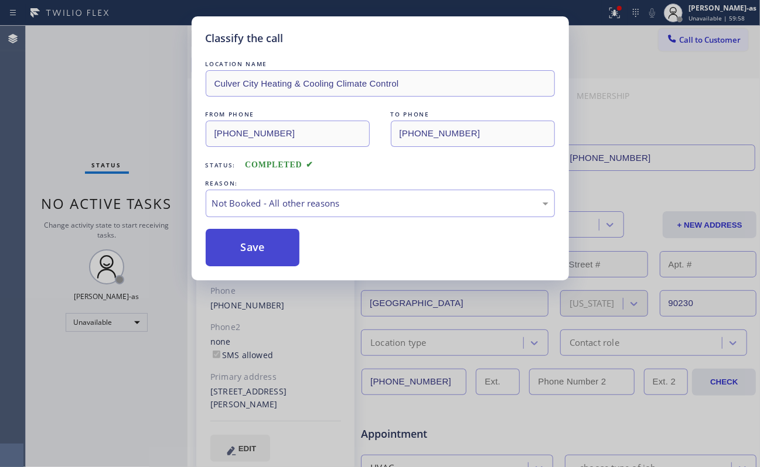
click at [260, 250] on button "Save" at bounding box center [253, 247] width 94 height 37
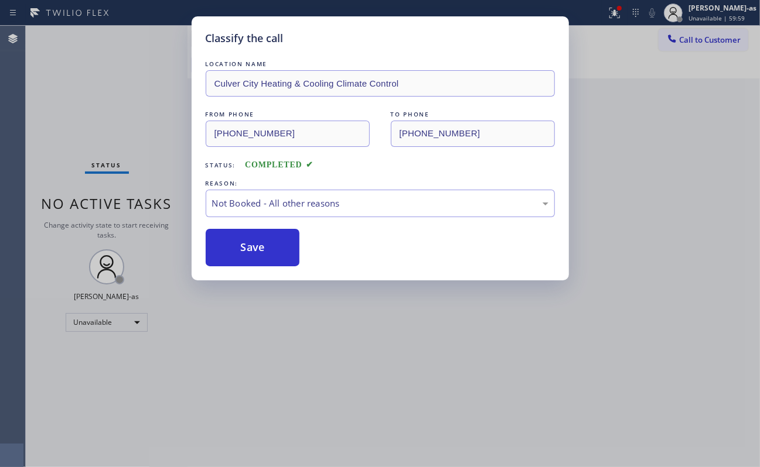
drag, startPoint x: 63, startPoint y: 70, endPoint x: 143, endPoint y: 26, distance: 91.3
click at [71, 75] on div "Classify the call LOCATION NAME [GEOGRAPHIC_DATA] Heating & Cooling Climate Con…" at bounding box center [380, 233] width 760 height 467
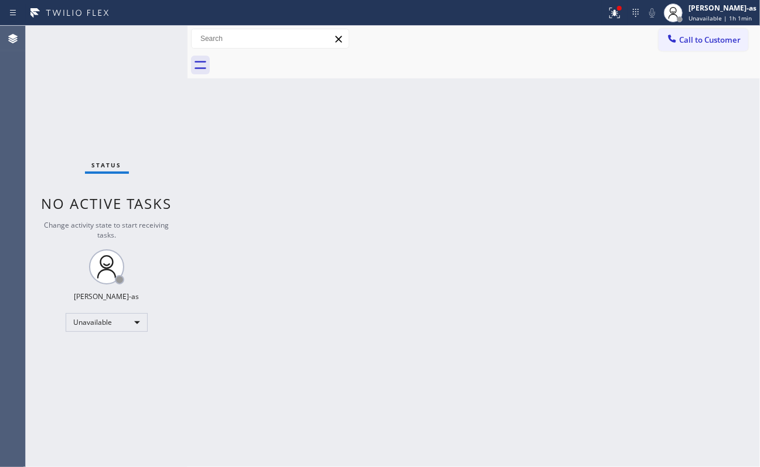
drag, startPoint x: 289, startPoint y: 192, endPoint x: 361, endPoint y: 209, distance: 74.0
click at [289, 193] on div "Back to Dashboard Change Sender ID Customers Technicians Select a contact Outbo…" at bounding box center [473, 247] width 572 height 442
click at [118, 319] on div "Unavailable" at bounding box center [107, 322] width 82 height 19
click at [111, 384] on li "Break" at bounding box center [105, 383] width 79 height 14
